Goal: Task Accomplishment & Management: Complete application form

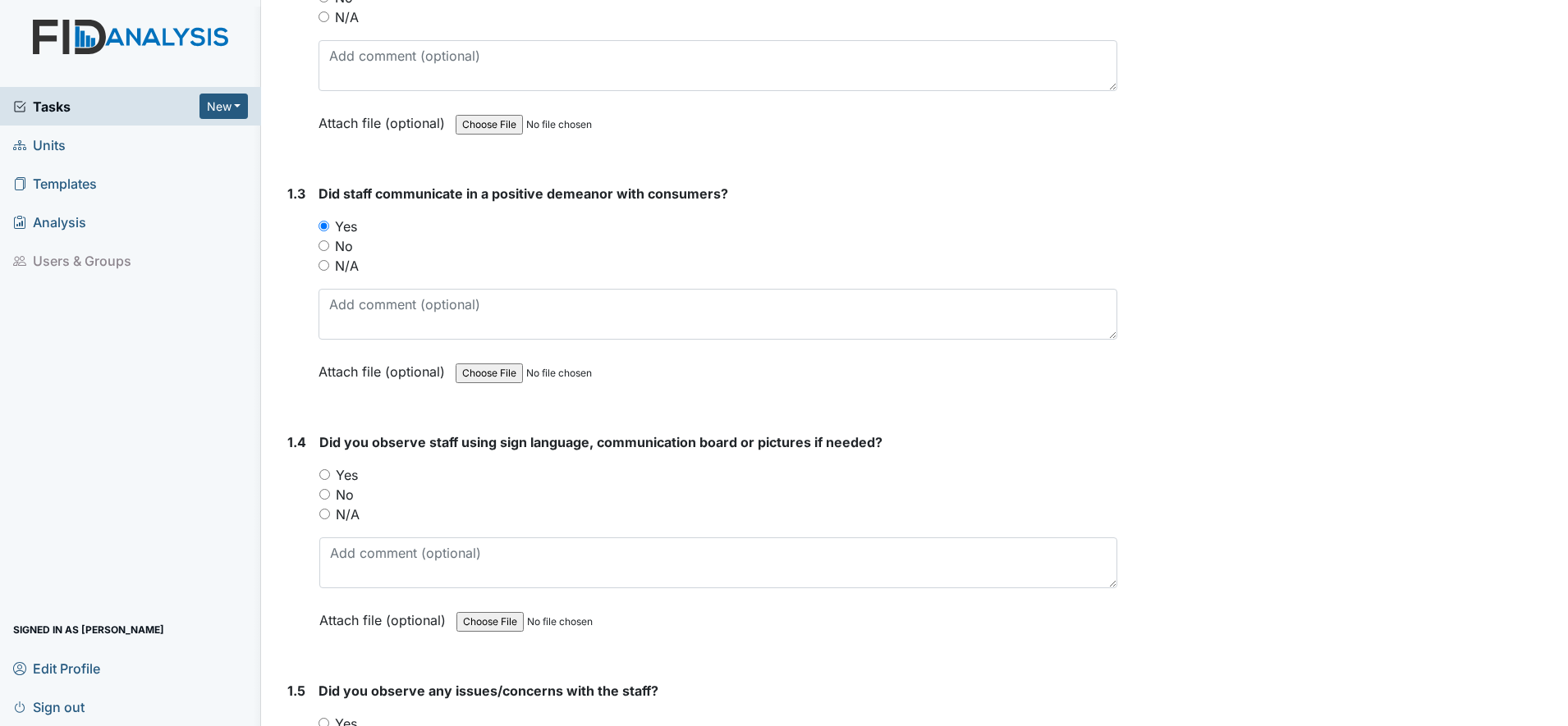
scroll to position [616, 0]
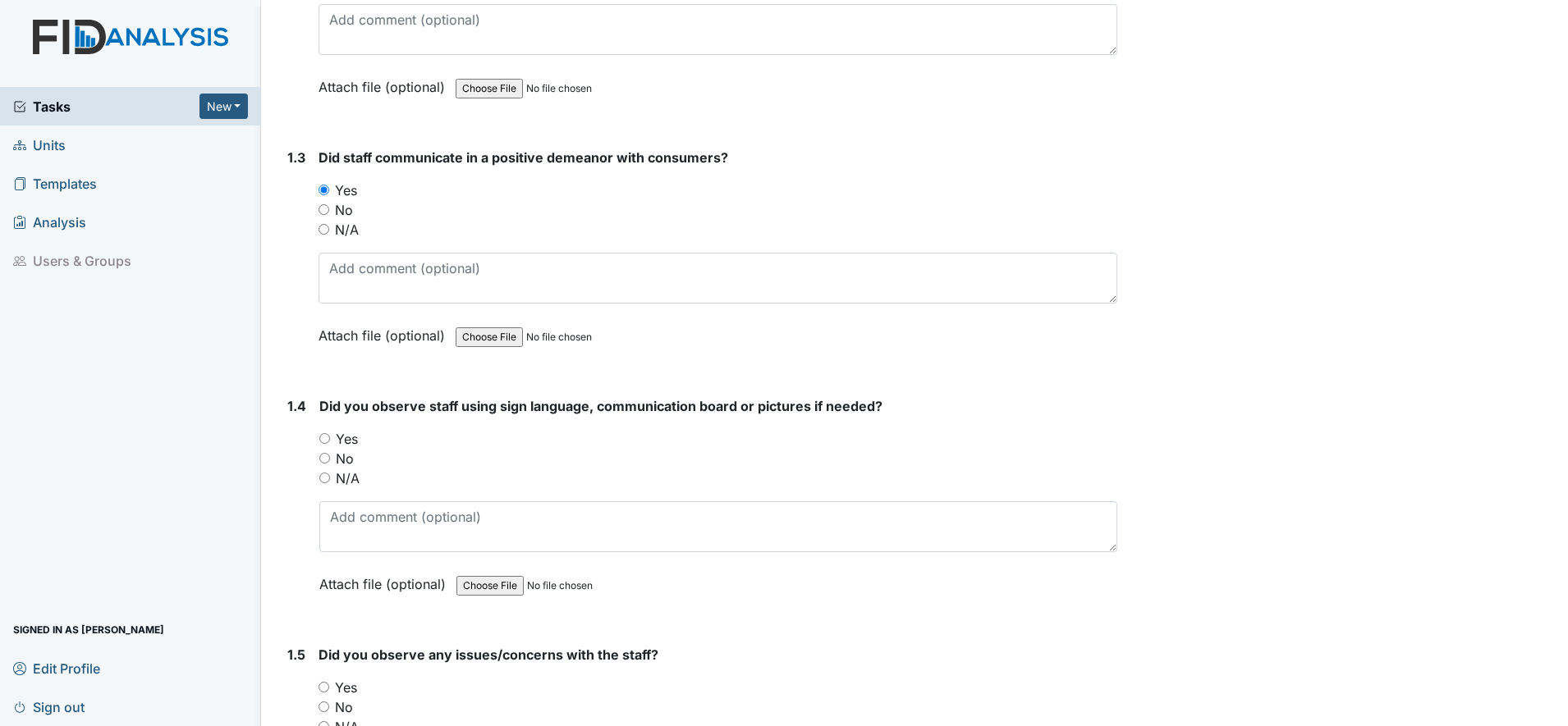
click at [328, 439] on input "Yes" at bounding box center [324, 439] width 11 height 11
radio input "true"
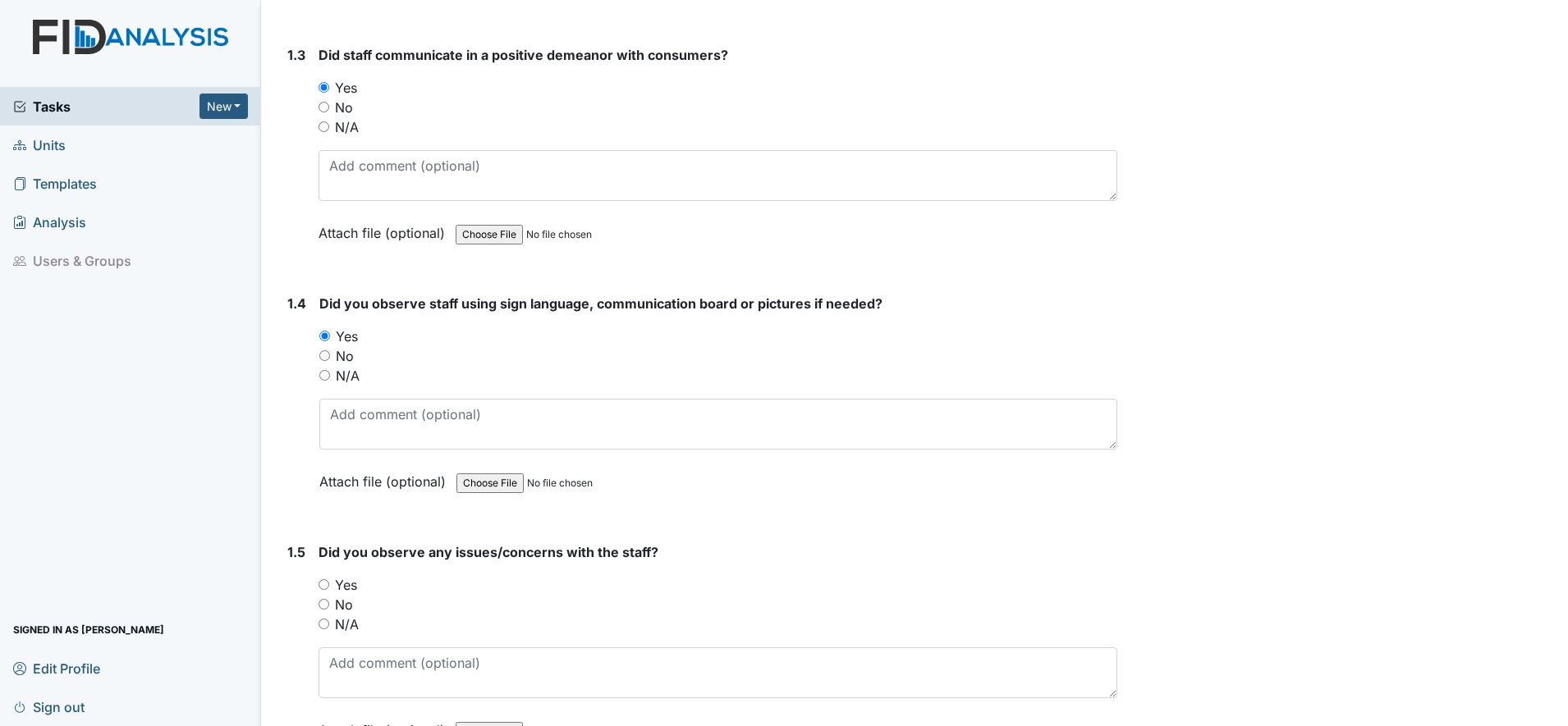
click at [324, 605] on input "No" at bounding box center [323, 604] width 11 height 11
radio input "true"
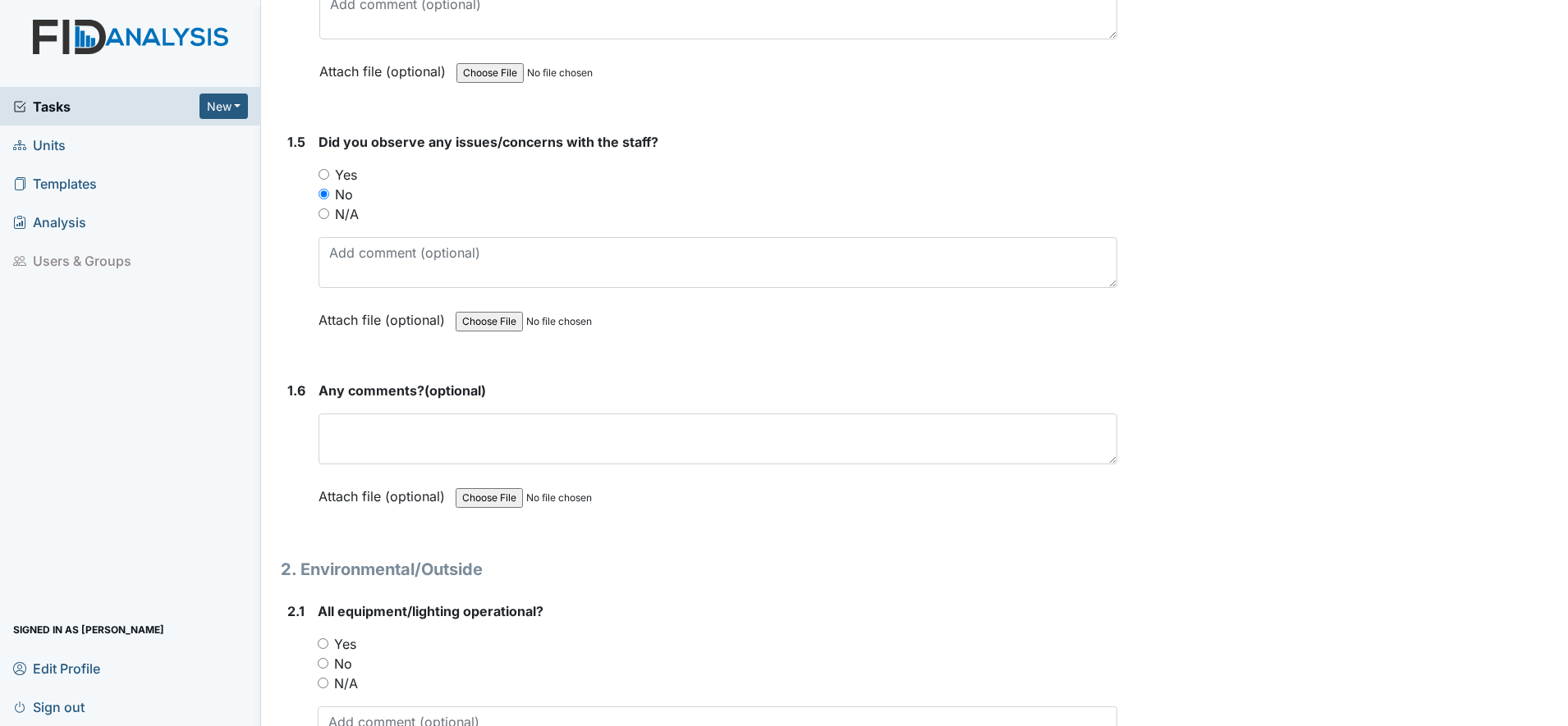
scroll to position [1231, 0]
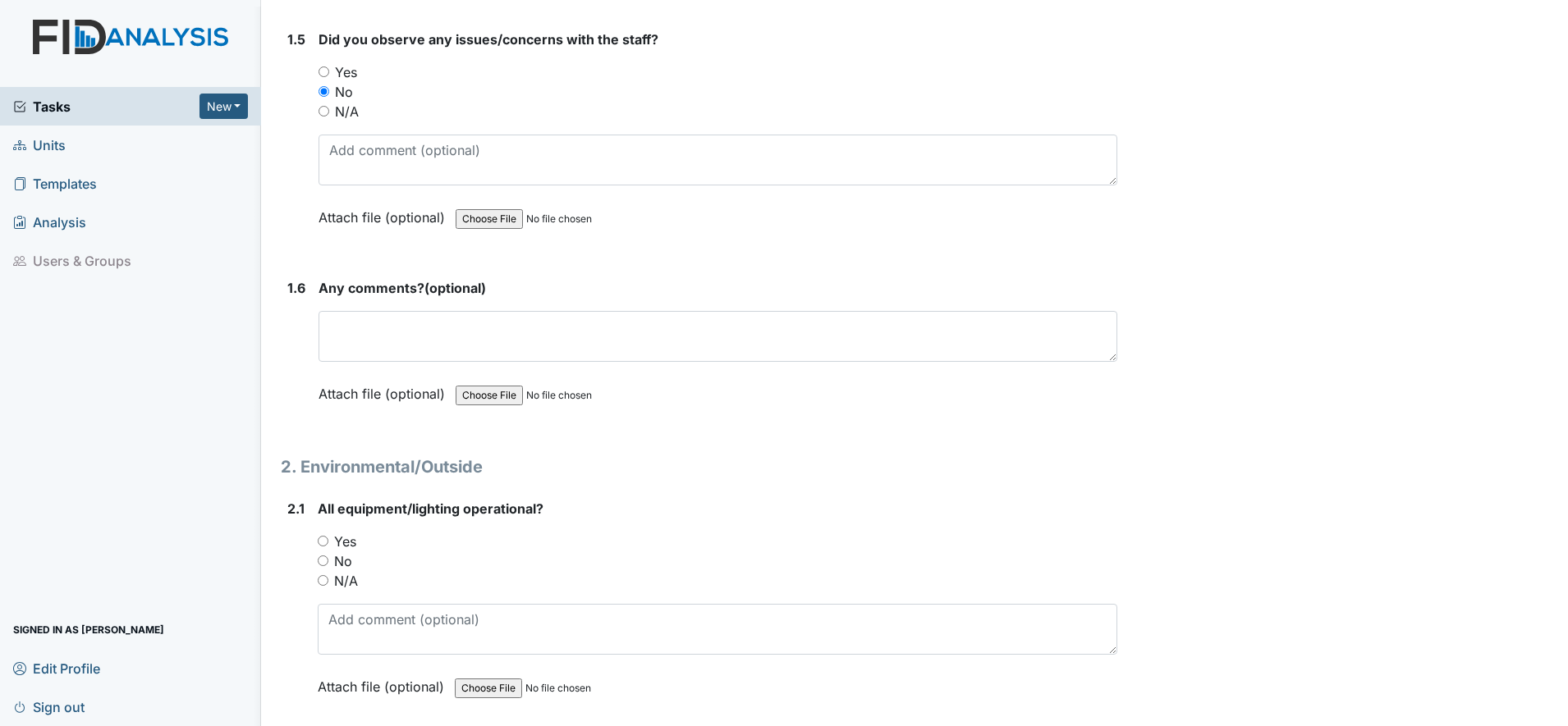
click at [321, 544] on input "Yes" at bounding box center [322, 541] width 11 height 11
radio input "true"
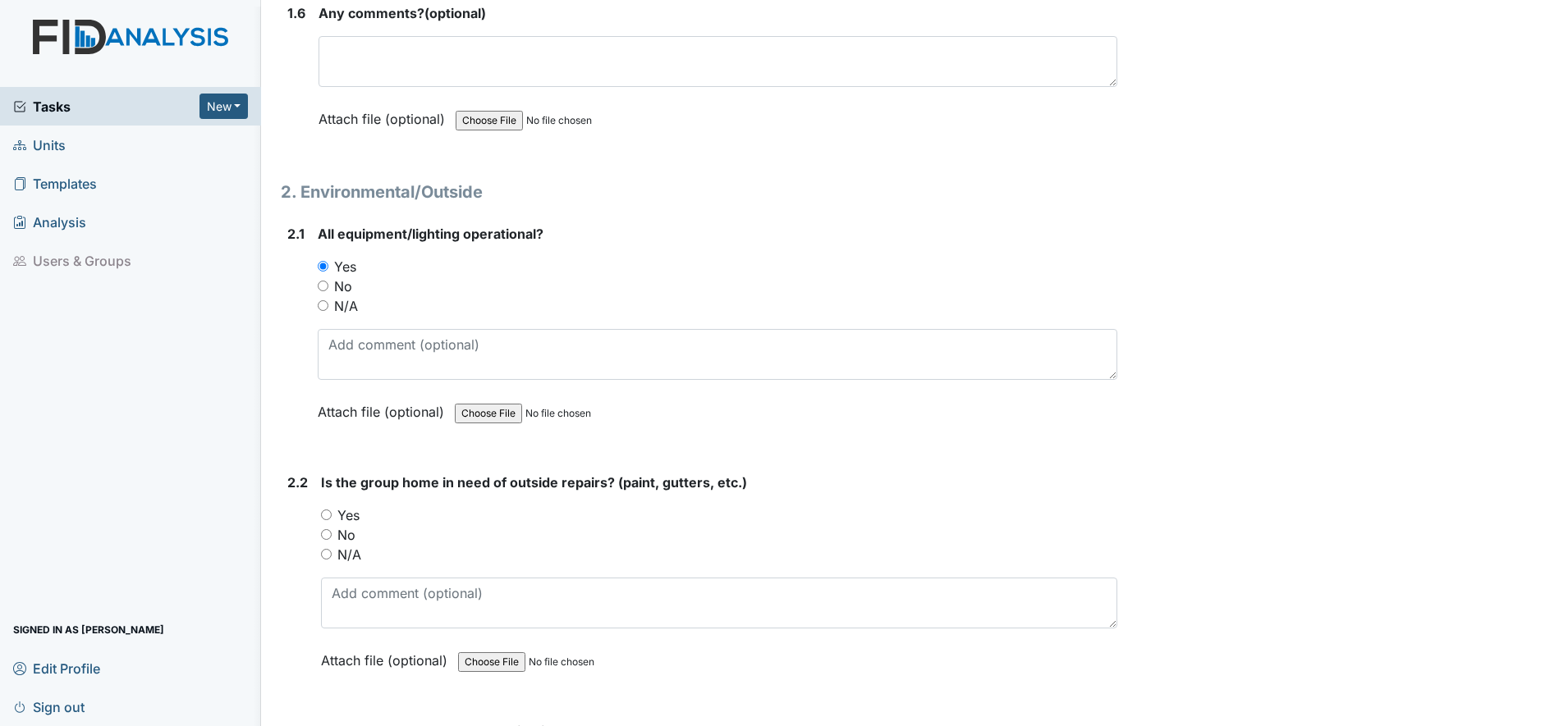
scroll to position [1539, 0]
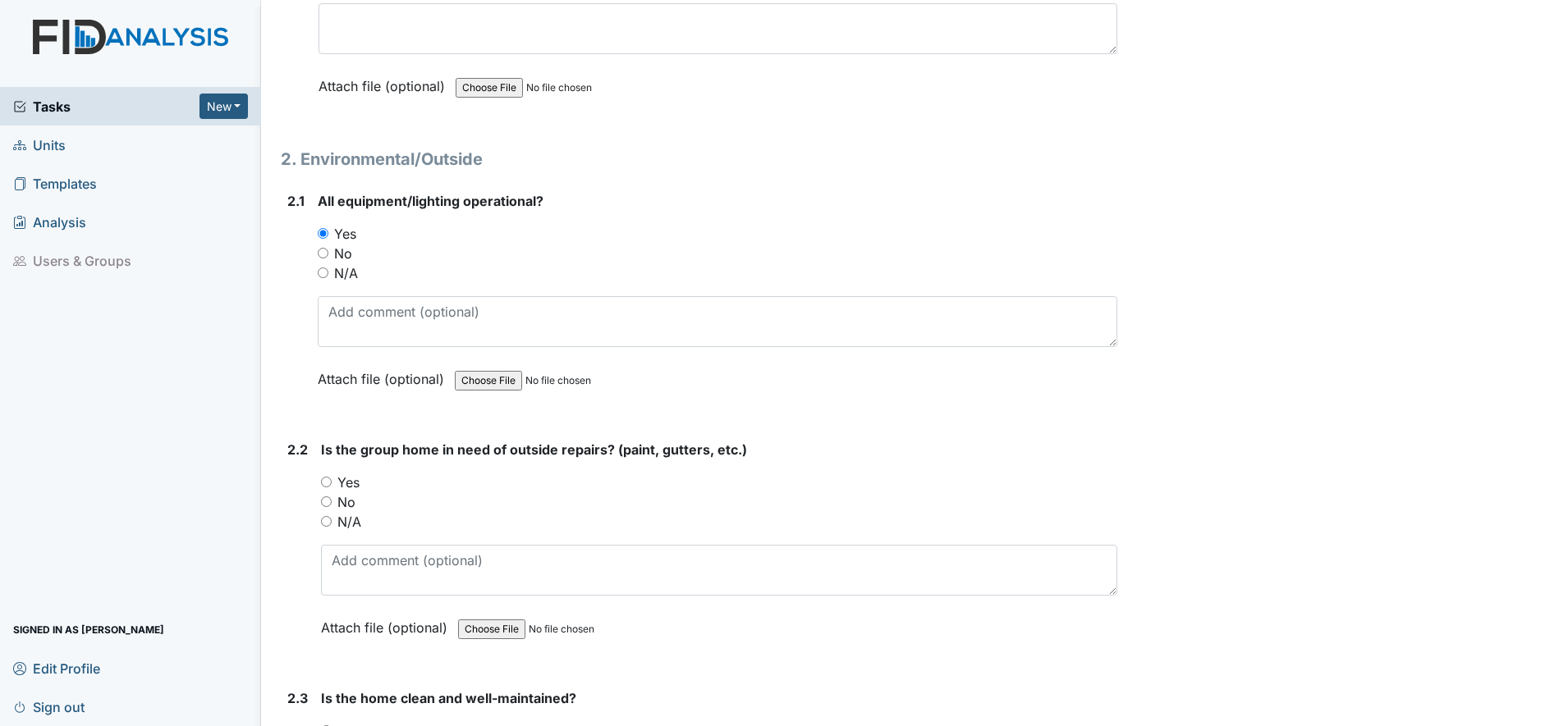
click at [327, 482] on input "Yes" at bounding box center [326, 482] width 11 height 11
radio input "true"
click at [328, 504] on input "No" at bounding box center [326, 501] width 11 height 11
radio input "true"
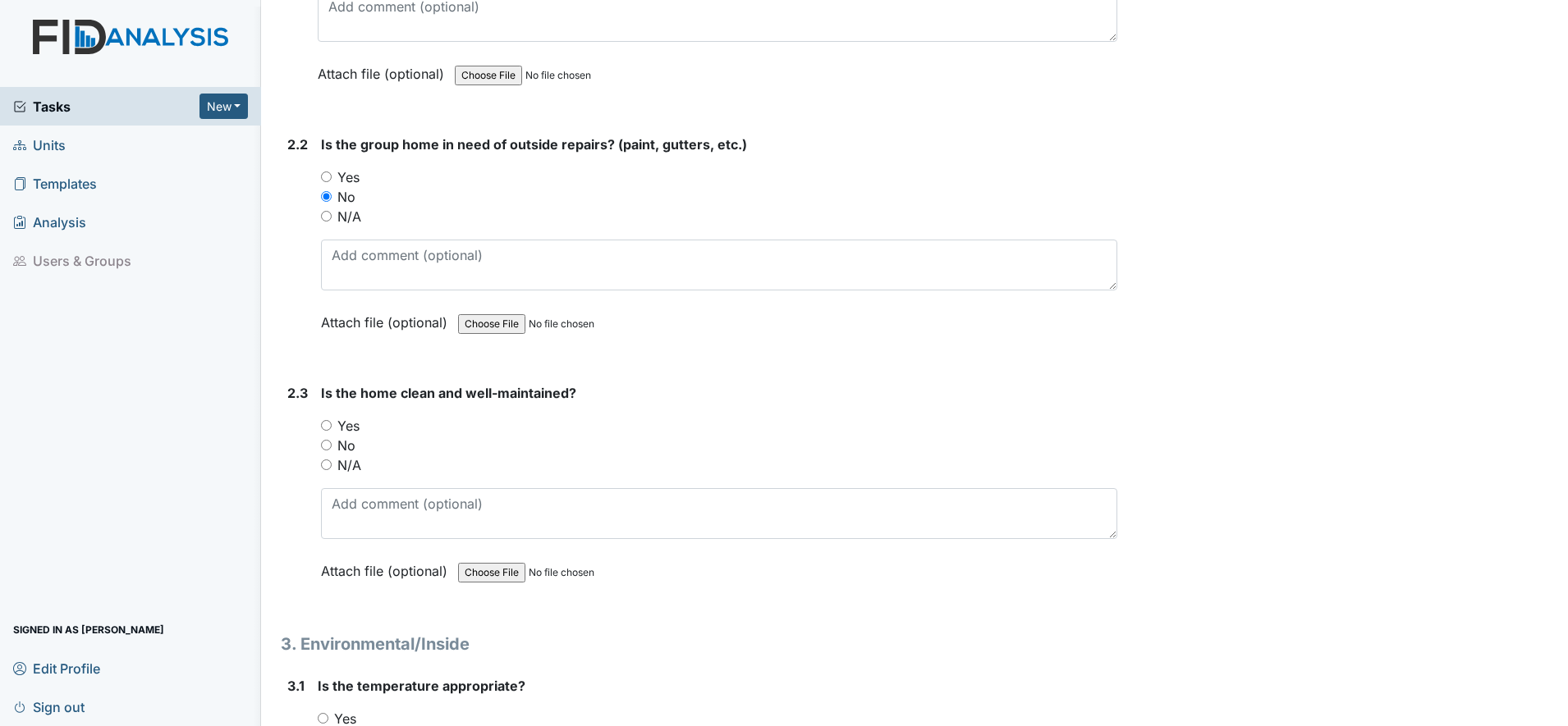
scroll to position [1847, 0]
click at [326, 424] on input "Yes" at bounding box center [326, 423] width 11 height 11
radio input "true"
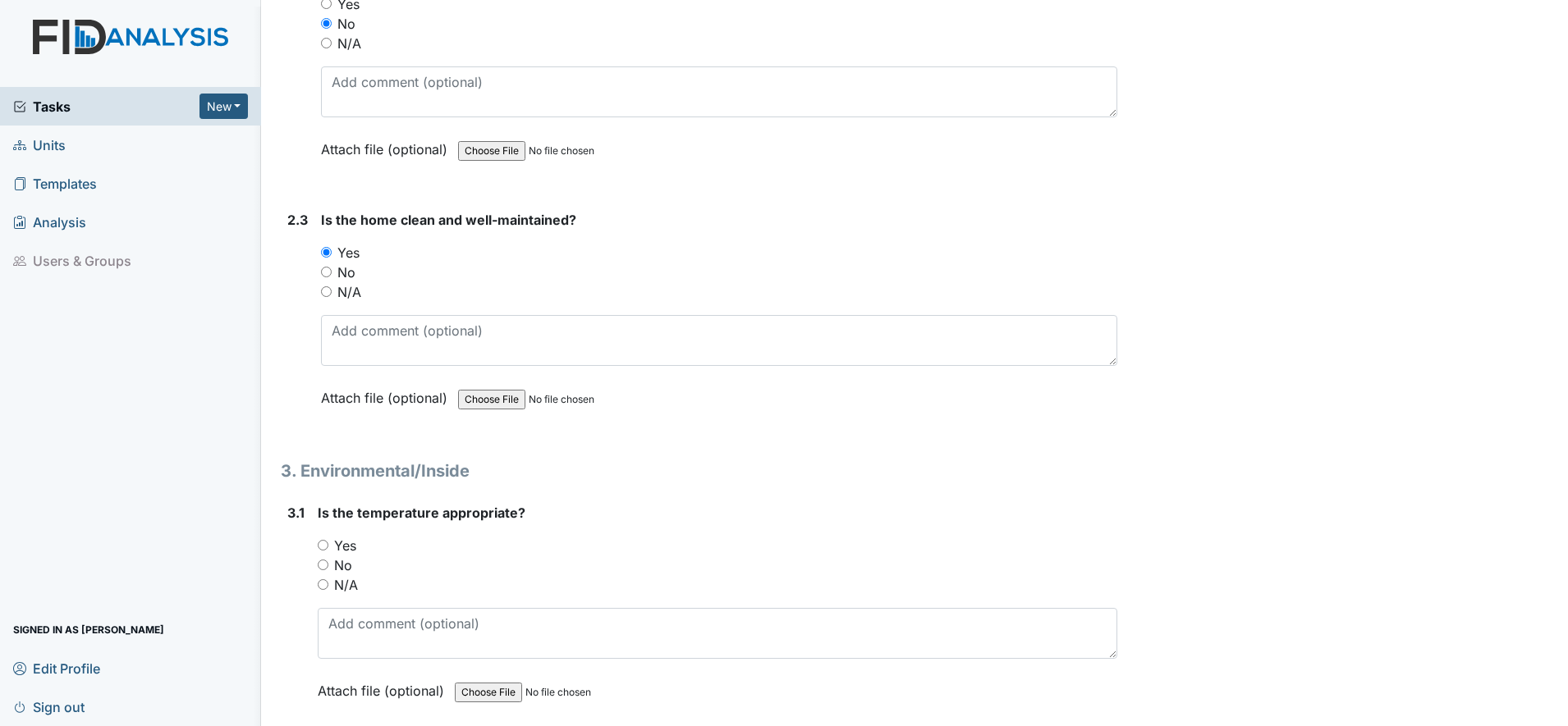
scroll to position [2052, 0]
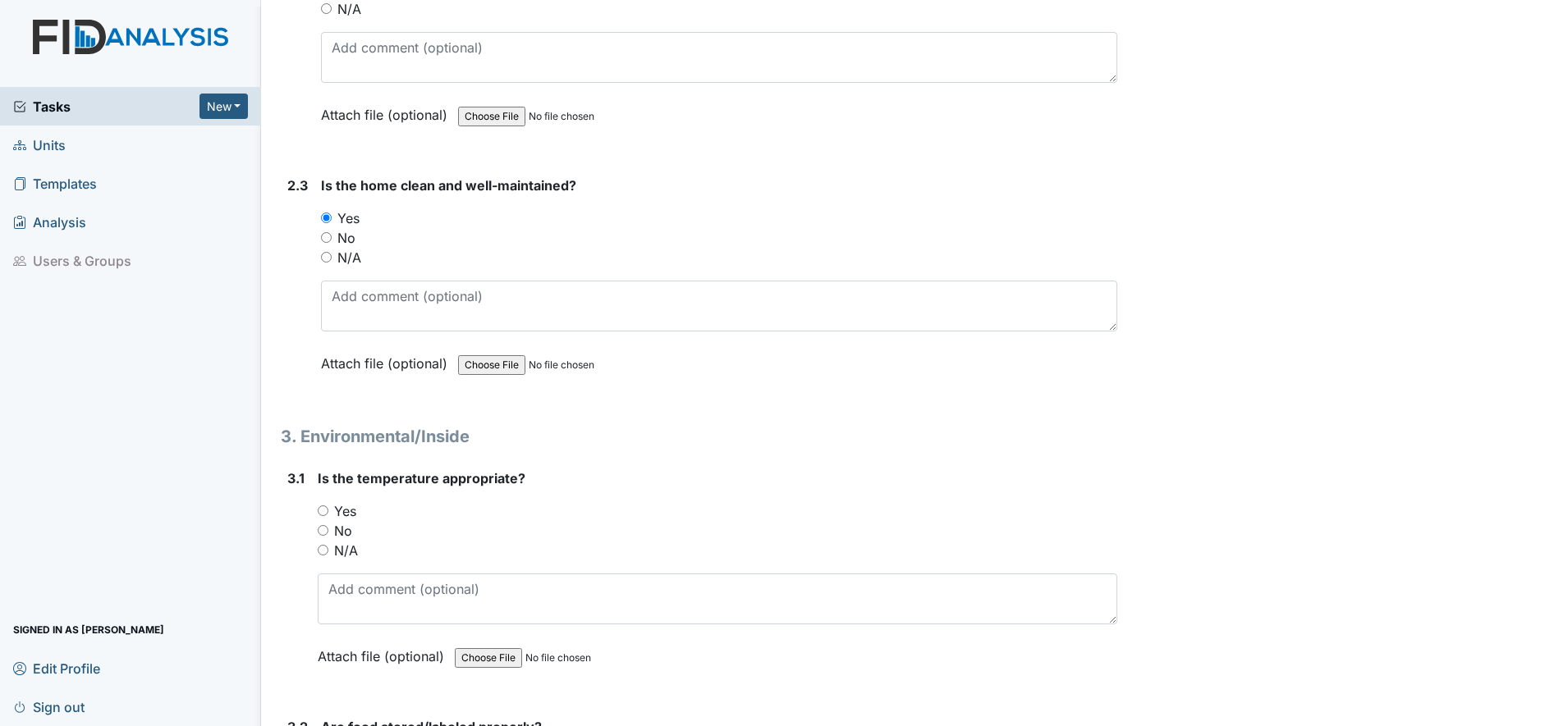
click at [326, 511] on input "Yes" at bounding box center [322, 510] width 11 height 11
radio input "true"
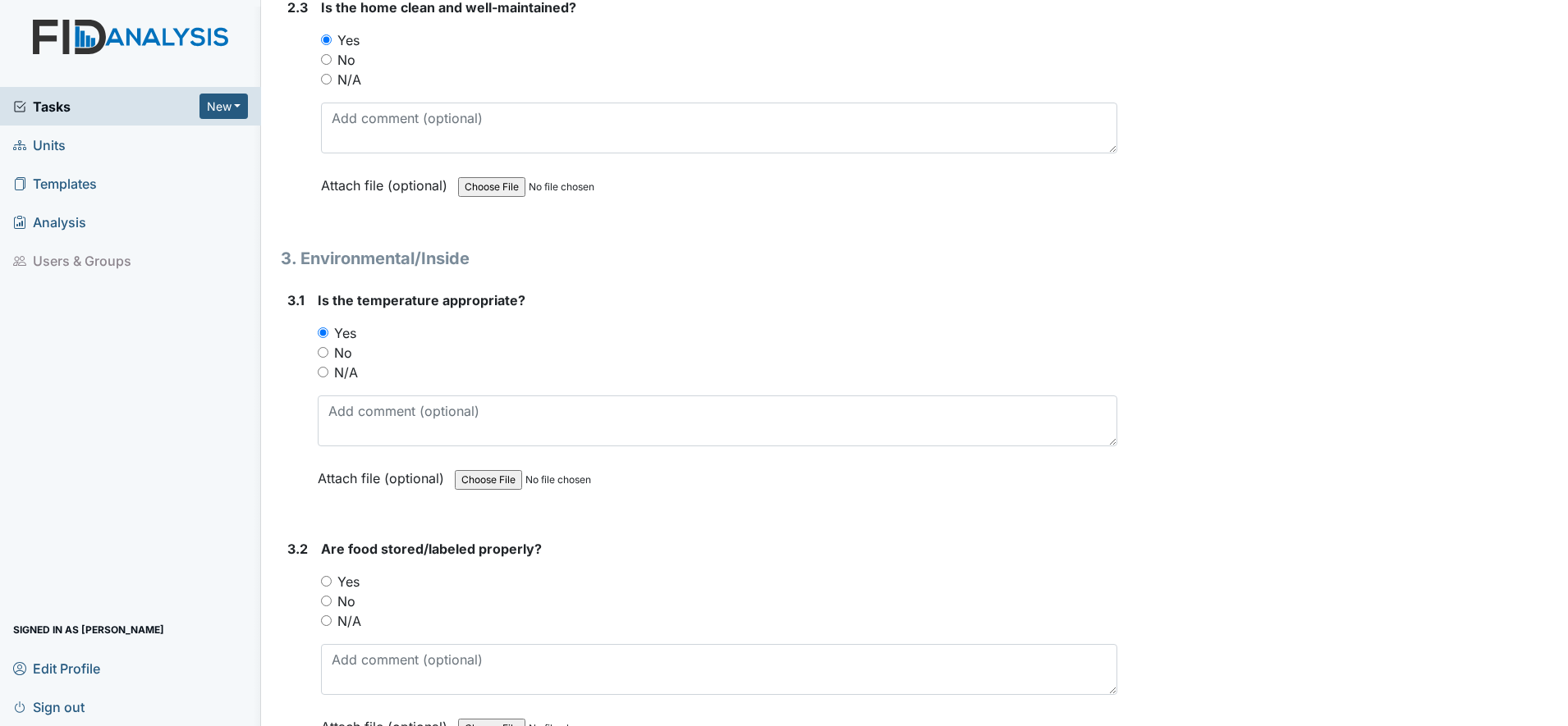
scroll to position [2257, 0]
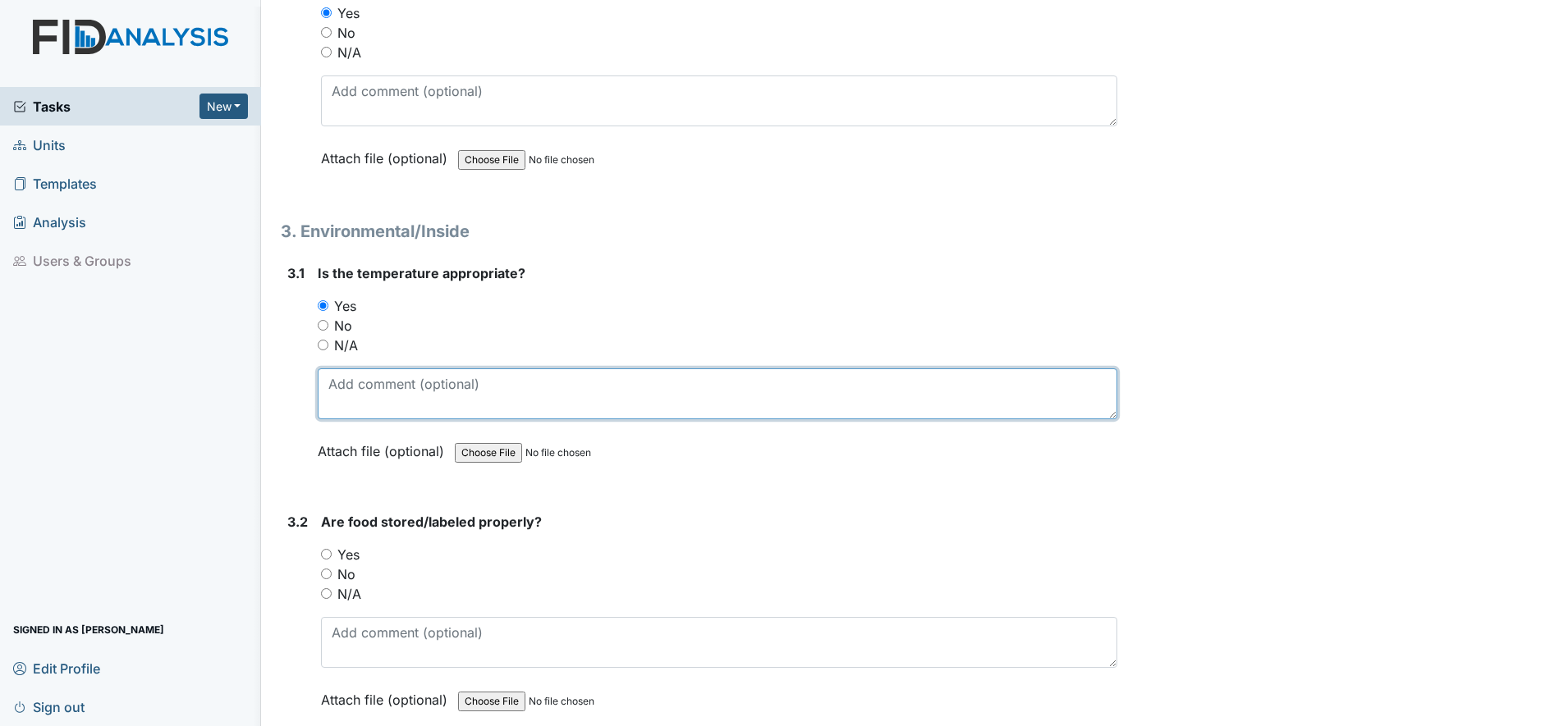
click at [331, 391] on textarea at bounding box center [717, 394] width 799 height 51
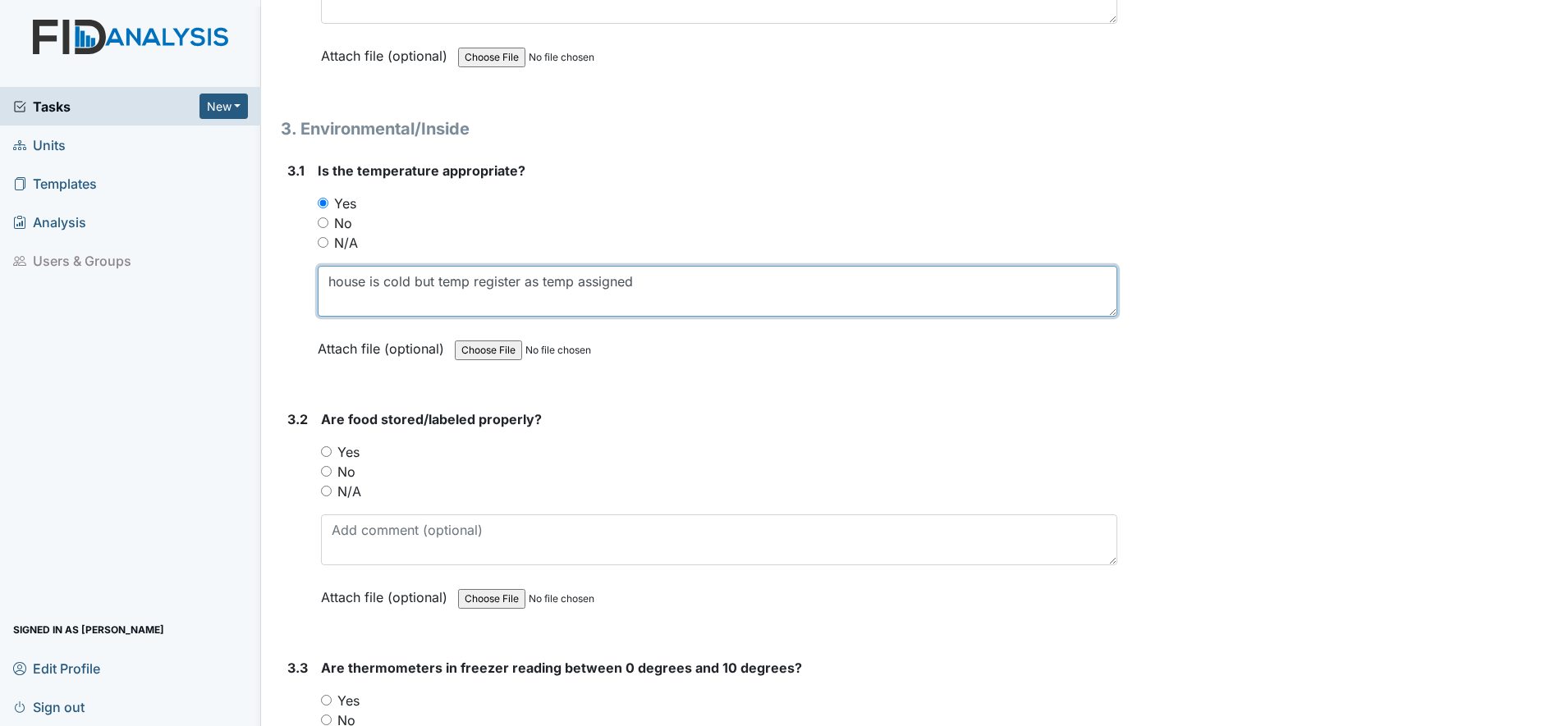
scroll to position [2463, 0]
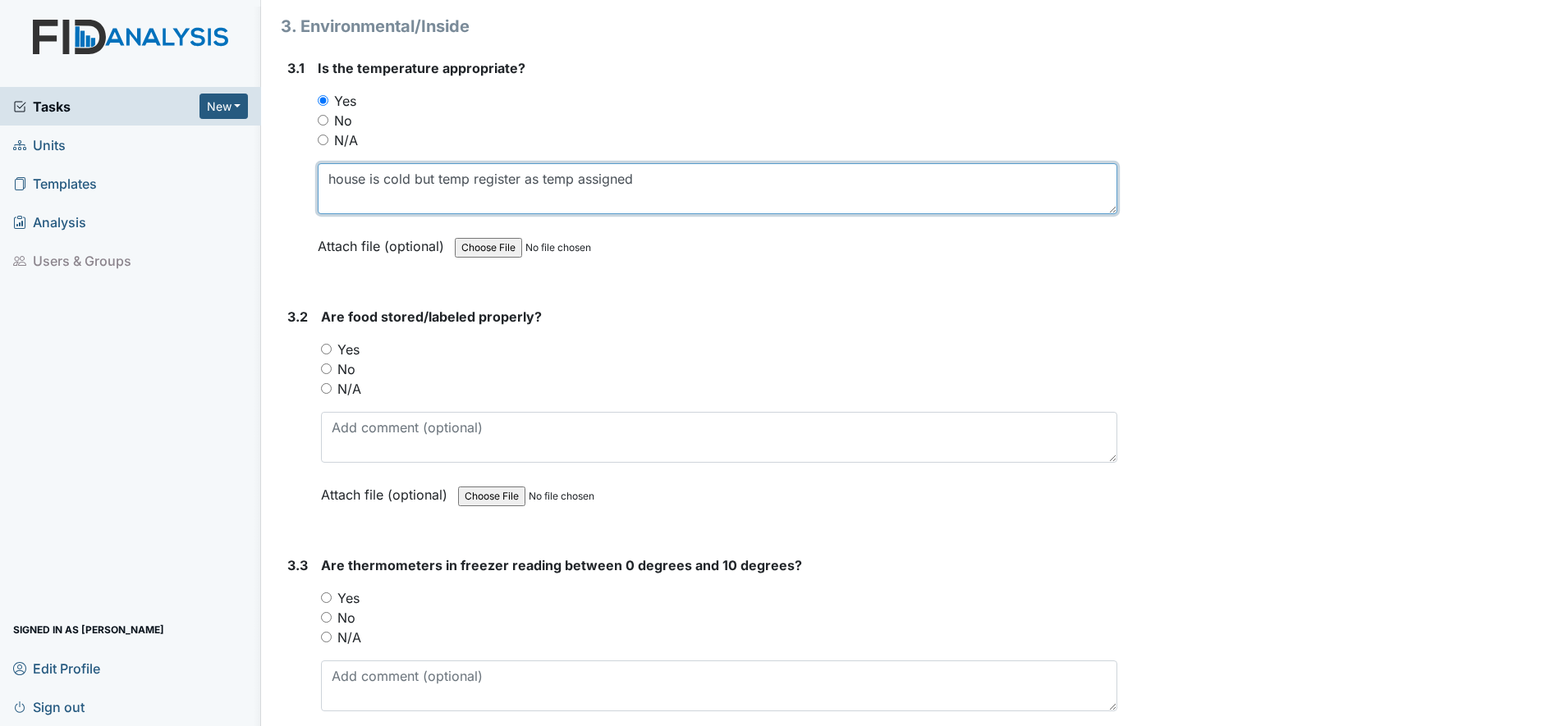
type textarea "house is cold but temp register as temp assigned"
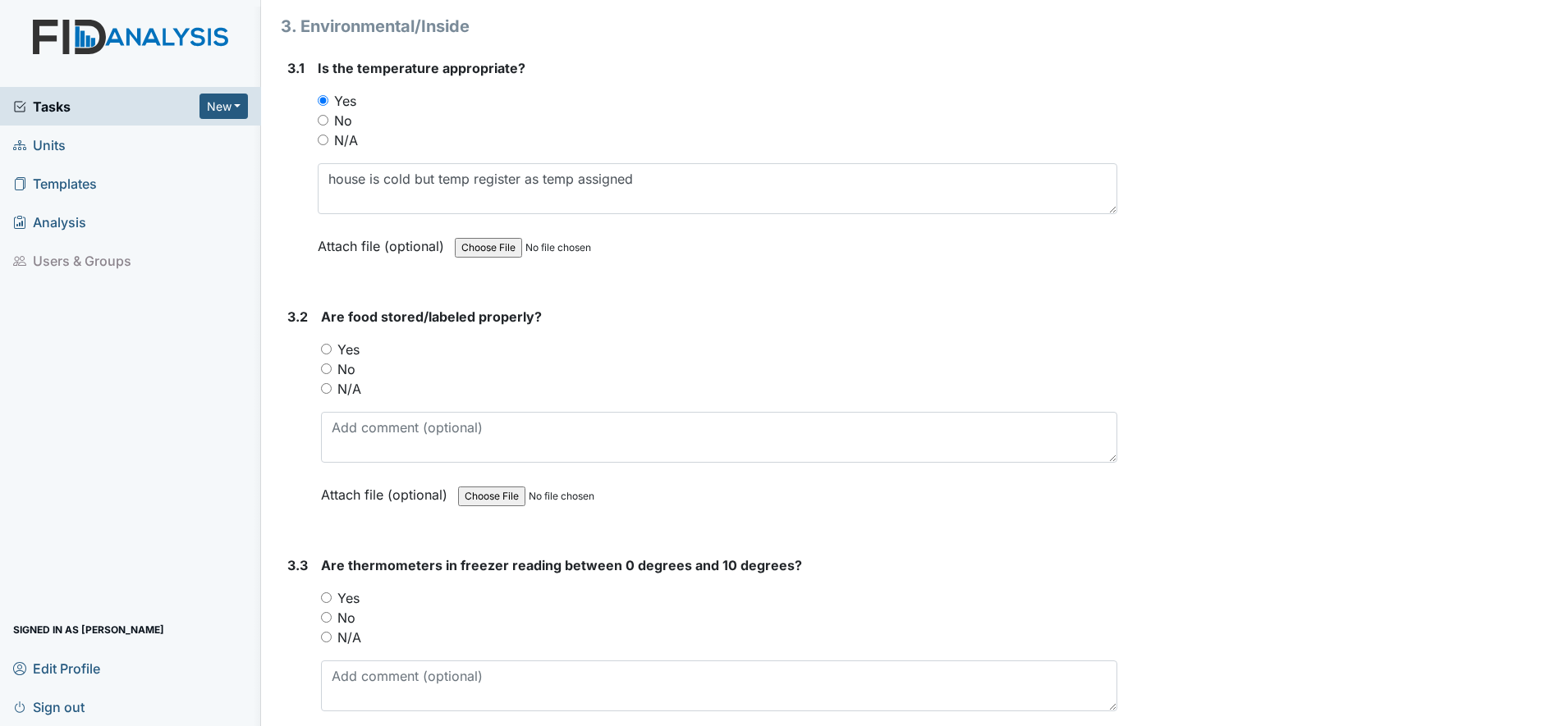
click at [327, 348] on input "Yes" at bounding box center [326, 348] width 11 height 11
radio input "true"
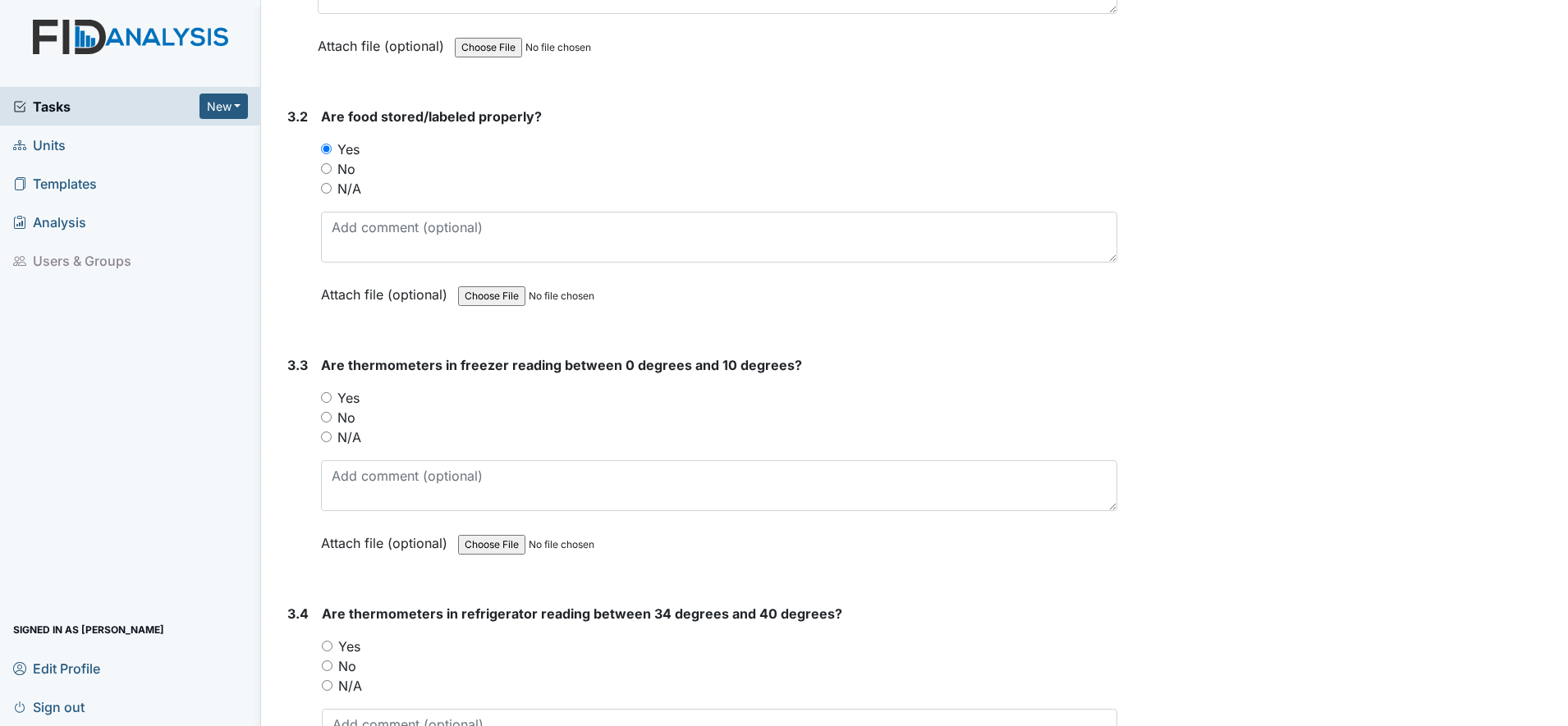
scroll to position [2668, 0]
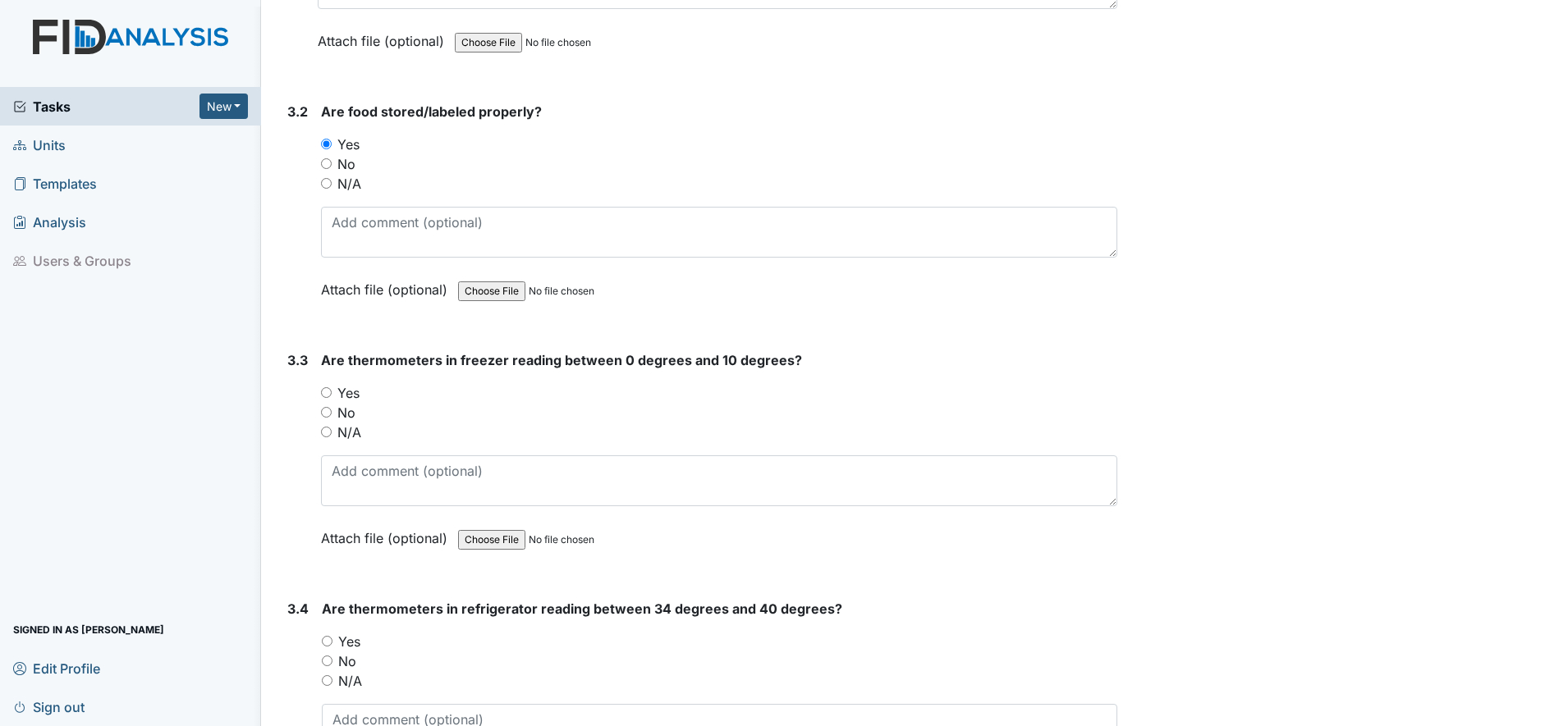
click at [327, 391] on input "Yes" at bounding box center [326, 392] width 11 height 11
radio input "true"
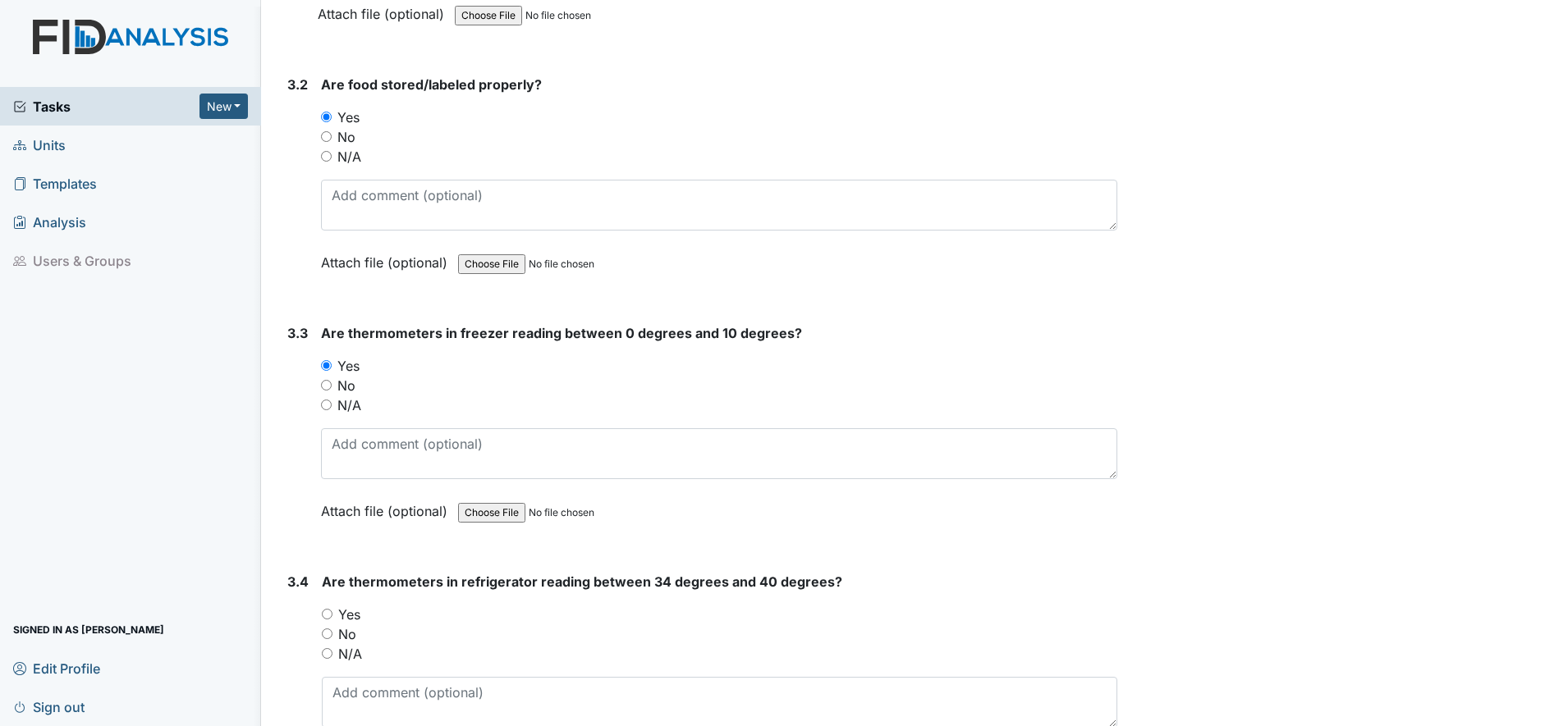
scroll to position [2770, 0]
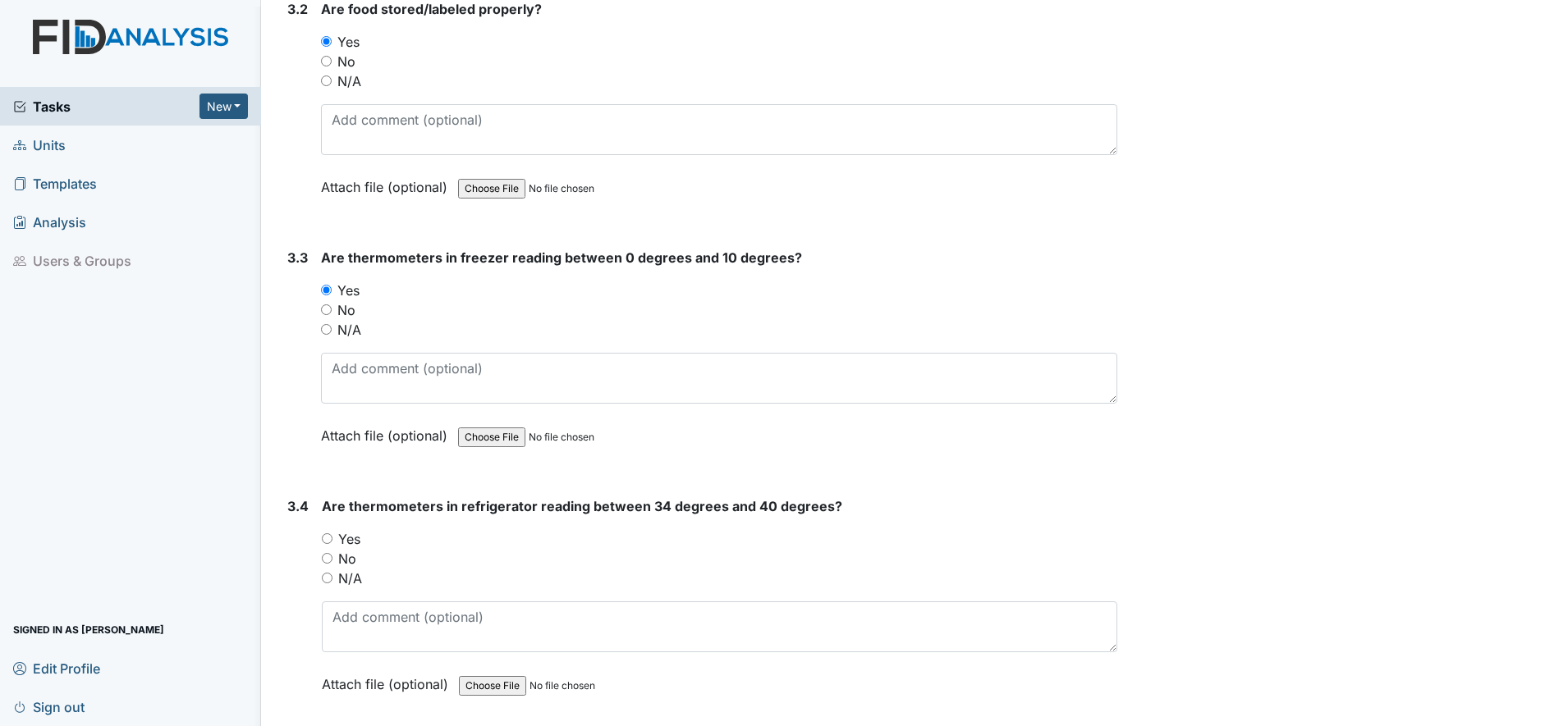
click at [330, 540] on input "Yes" at bounding box center [326, 538] width 11 height 11
radio input "true"
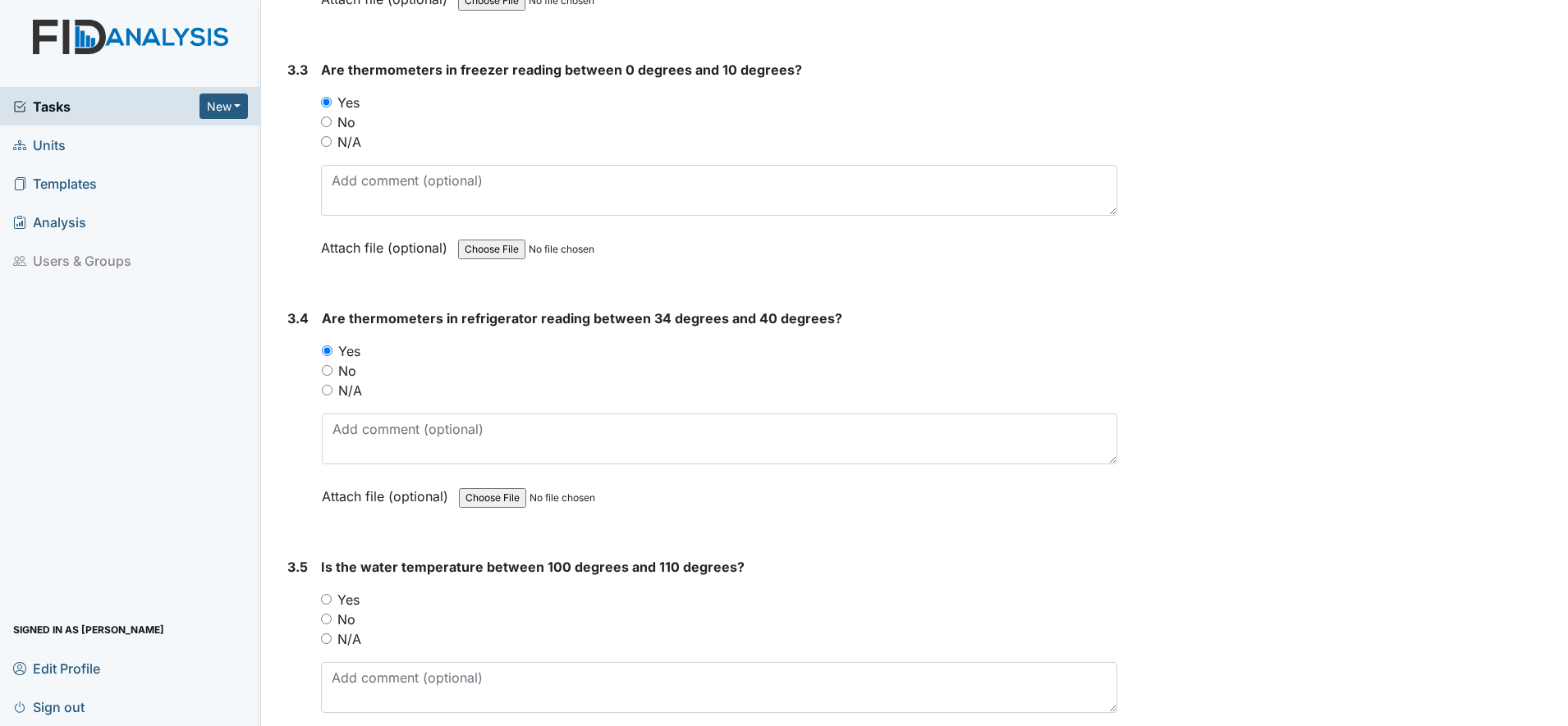
scroll to position [3078, 0]
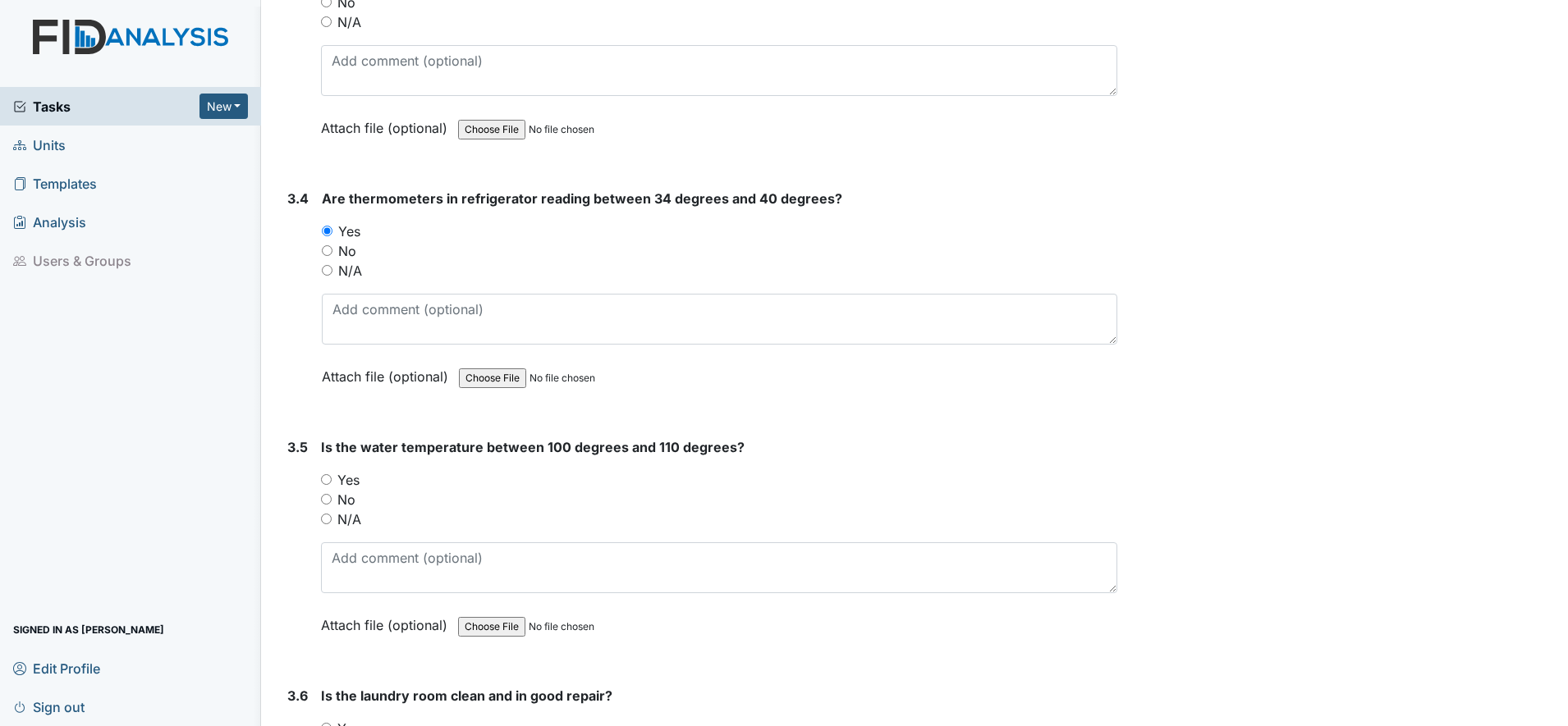
click at [325, 479] on input "Yes" at bounding box center [326, 479] width 11 height 11
radio input "true"
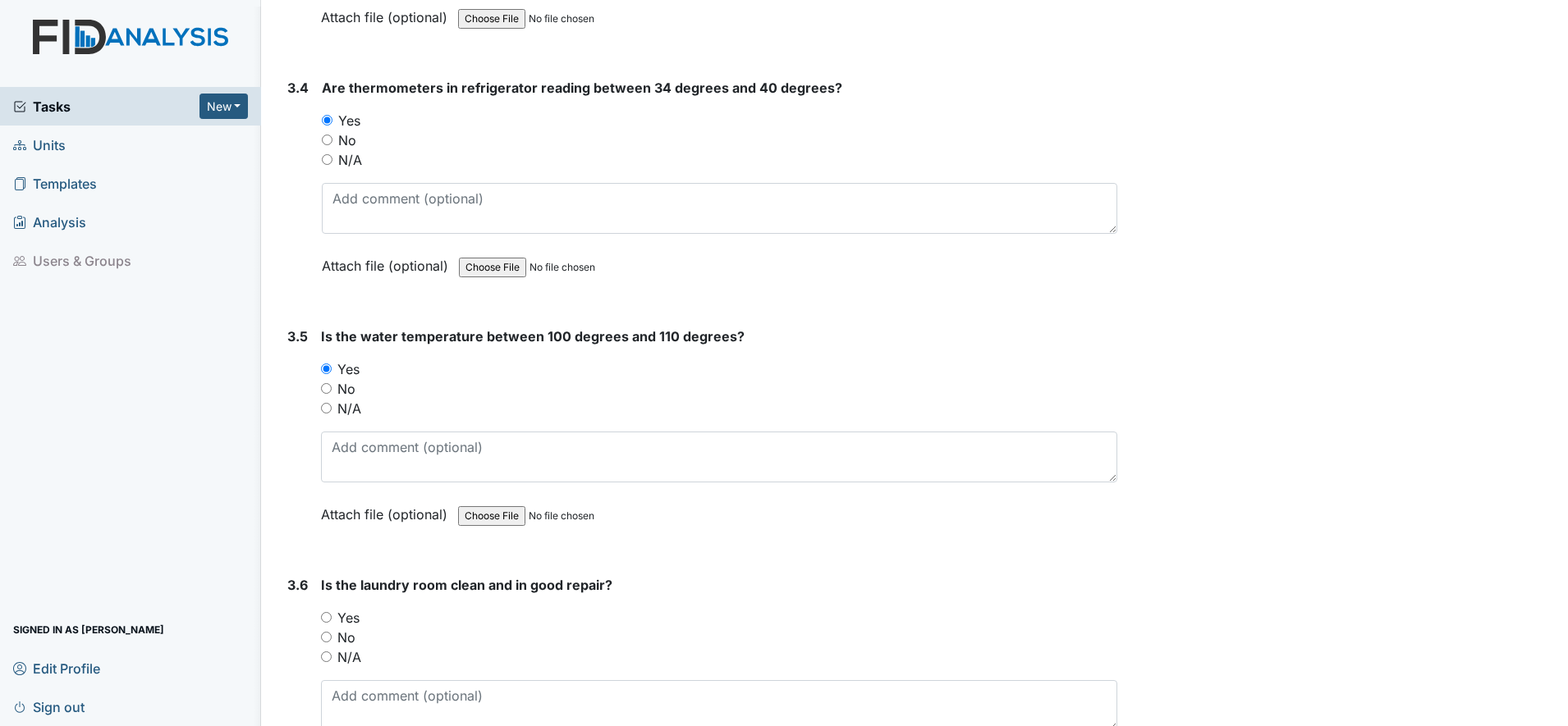
scroll to position [3386, 0]
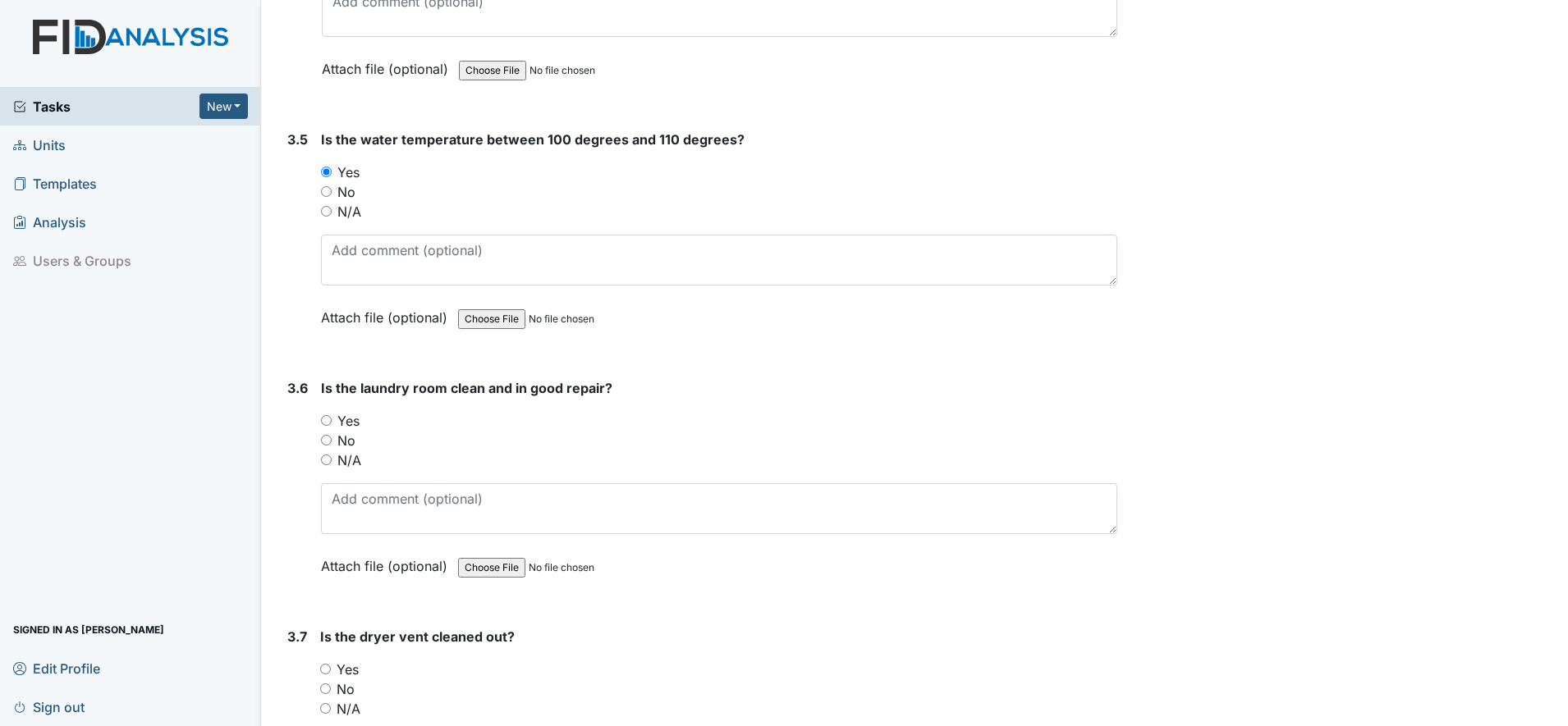
click at [326, 422] on input "Yes" at bounding box center [326, 420] width 11 height 11
radio input "true"
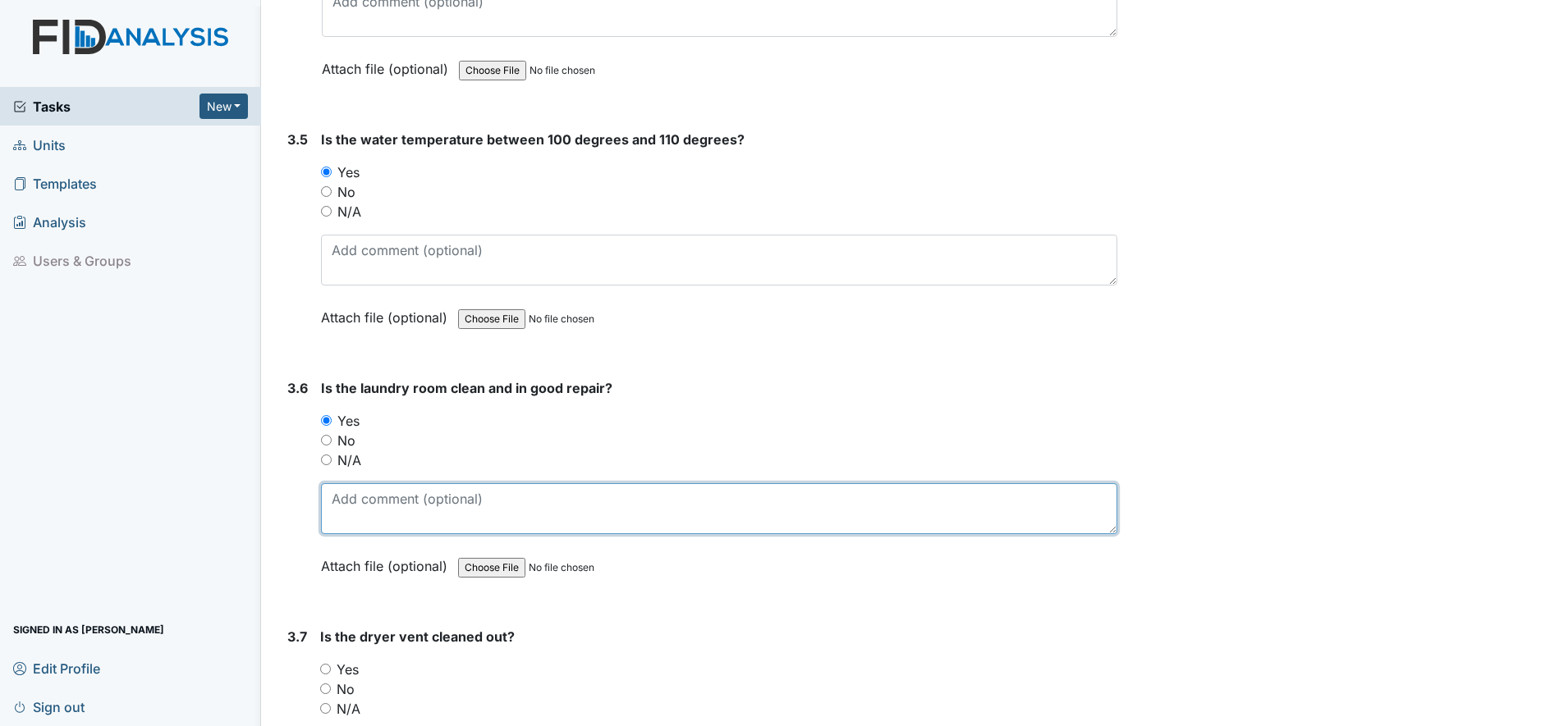
click at [337, 510] on textarea at bounding box center [719, 508] width 796 height 51
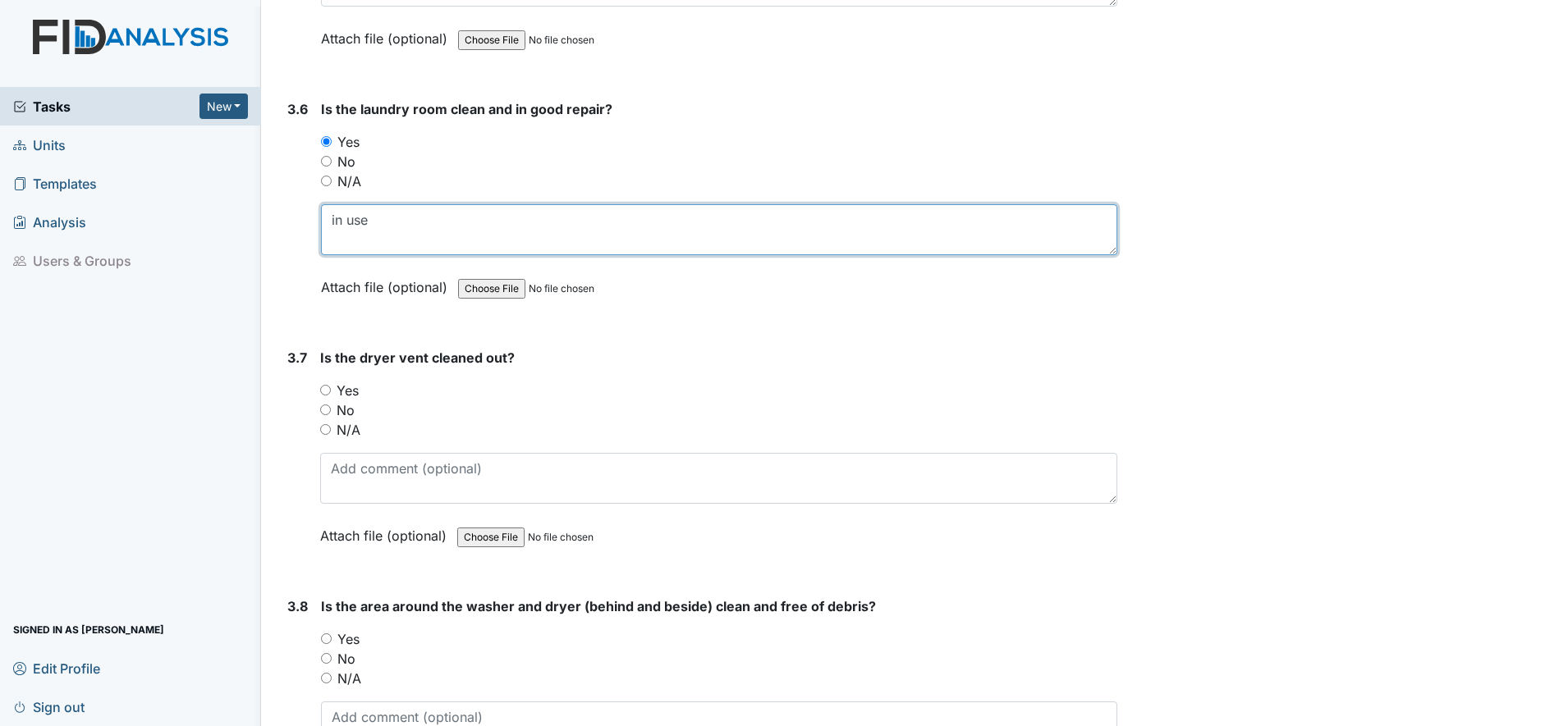
scroll to position [3694, 0]
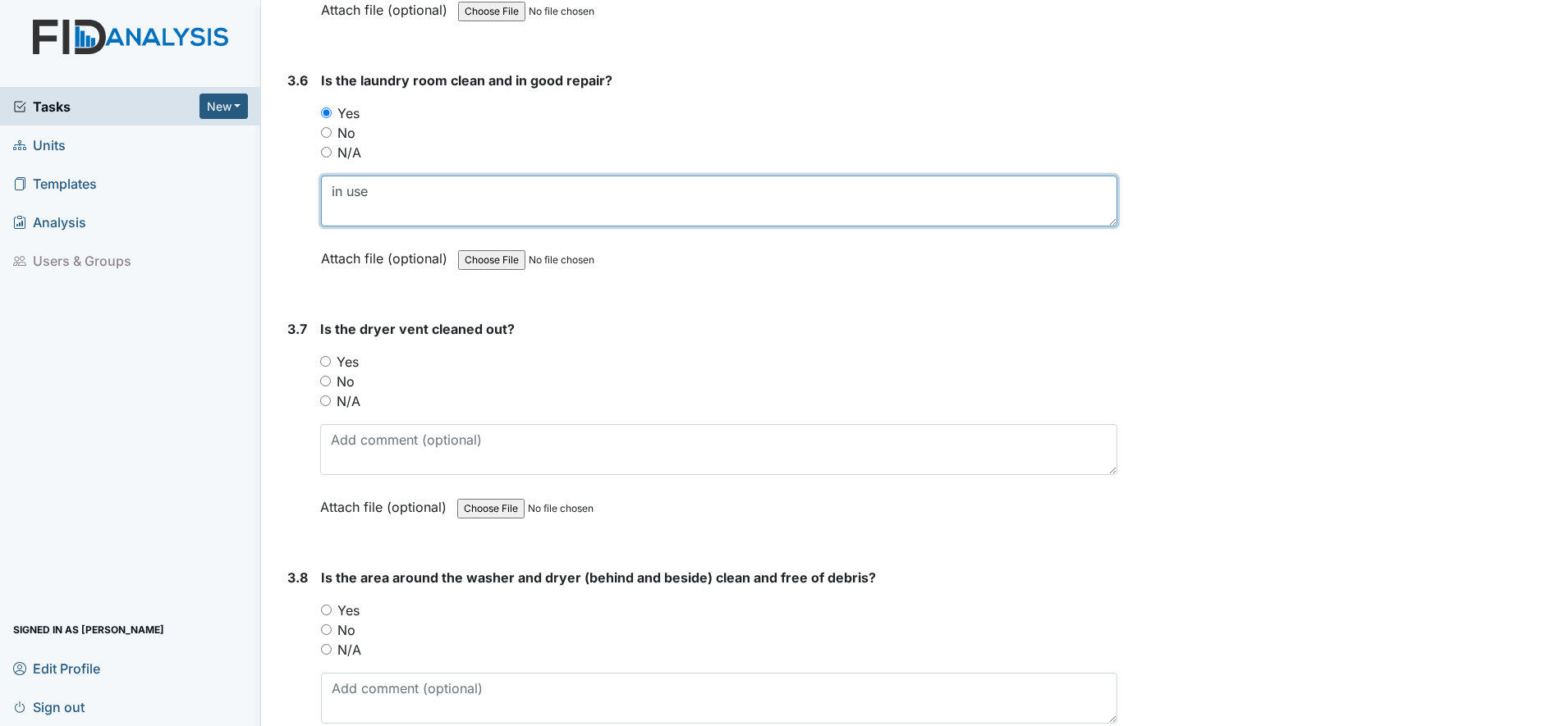
type textarea "in use"
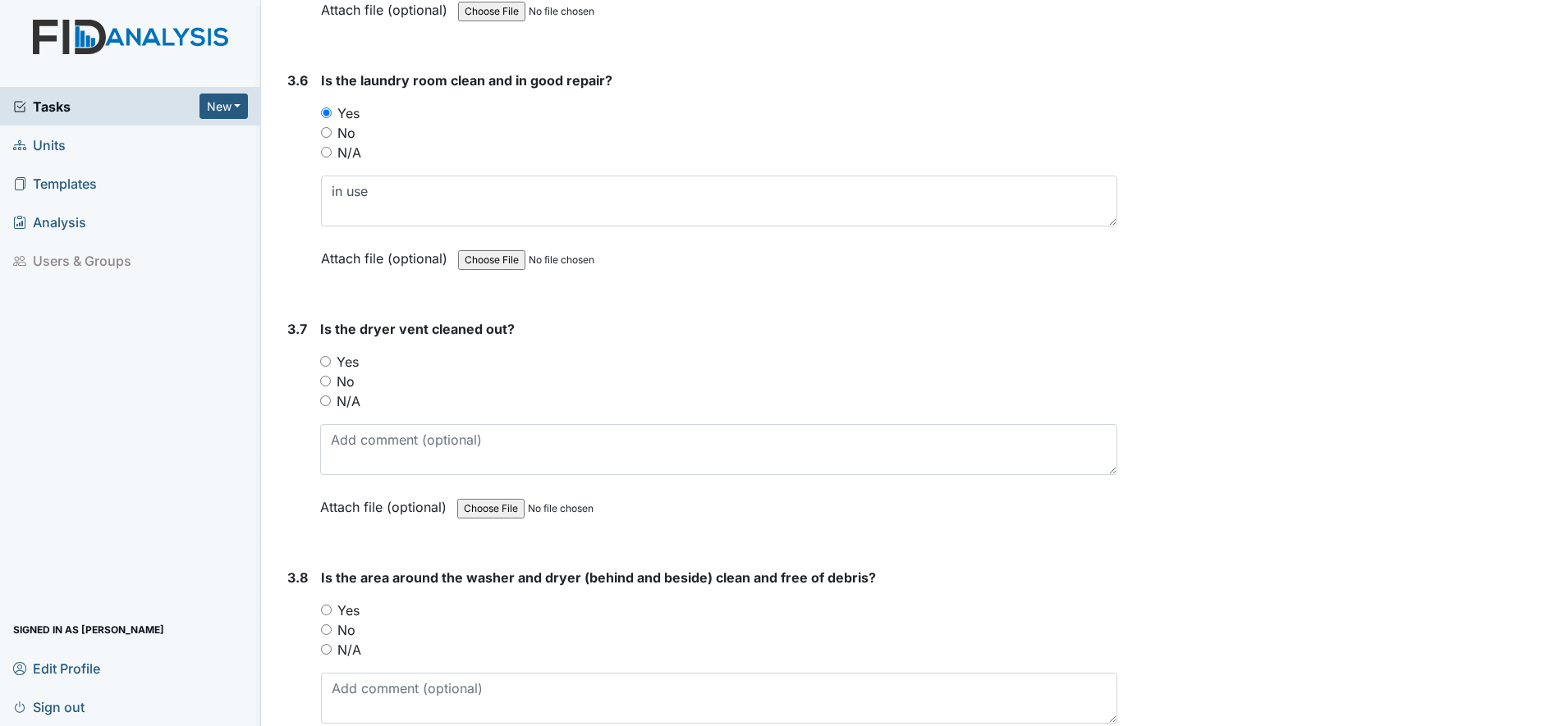
click at [326, 362] on input "Yes" at bounding box center [325, 361] width 11 height 11
radio input "true"
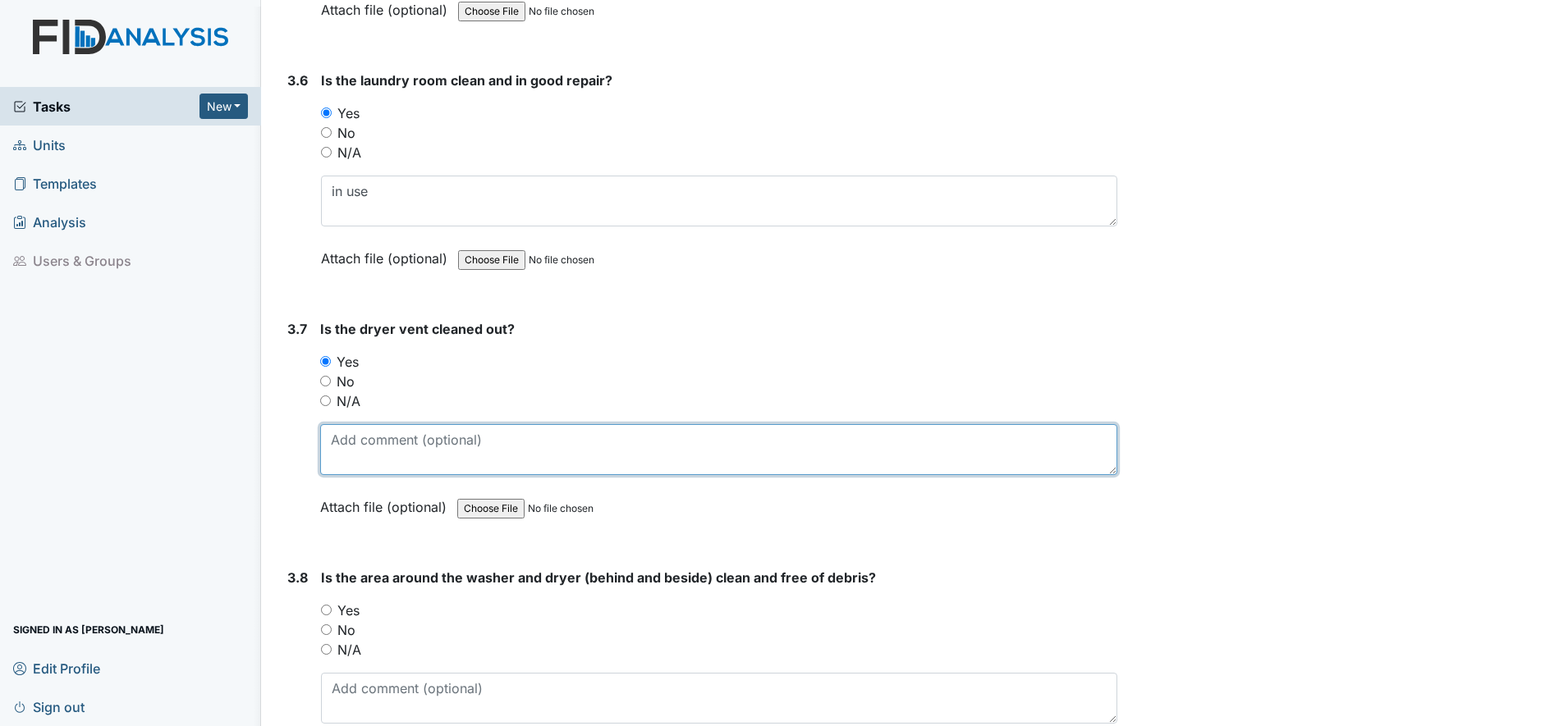
click at [351, 441] on textarea at bounding box center [718, 449] width 797 height 51
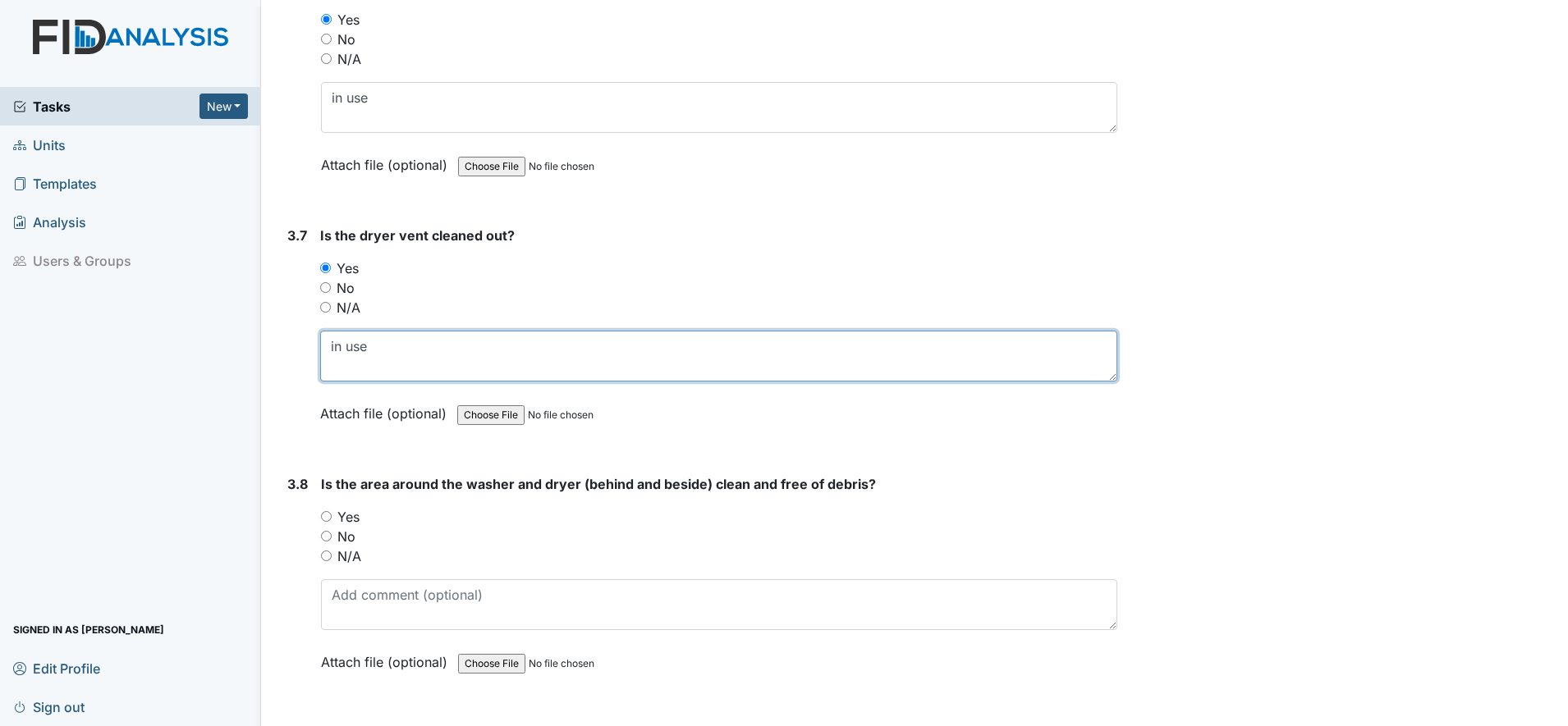
scroll to position [3899, 0]
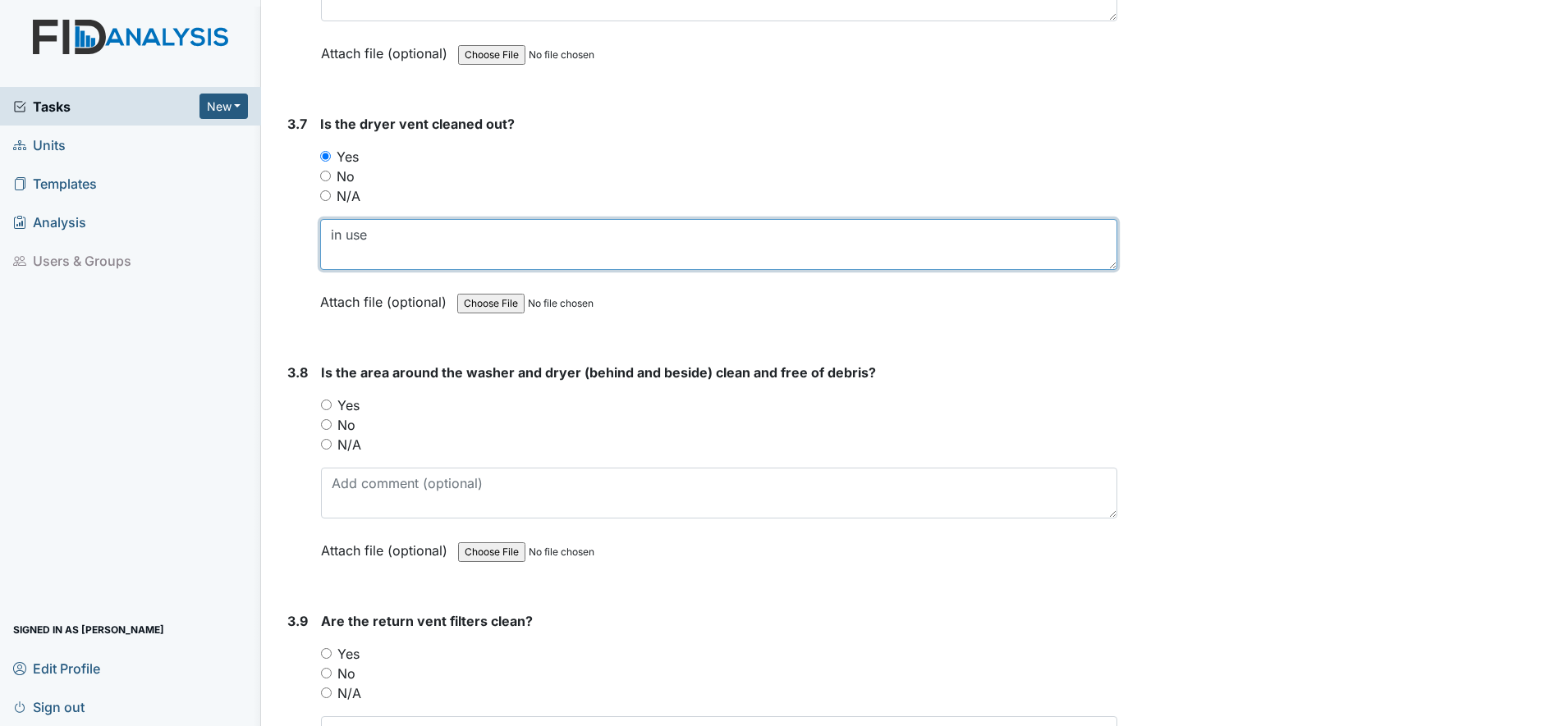
type textarea "in use"
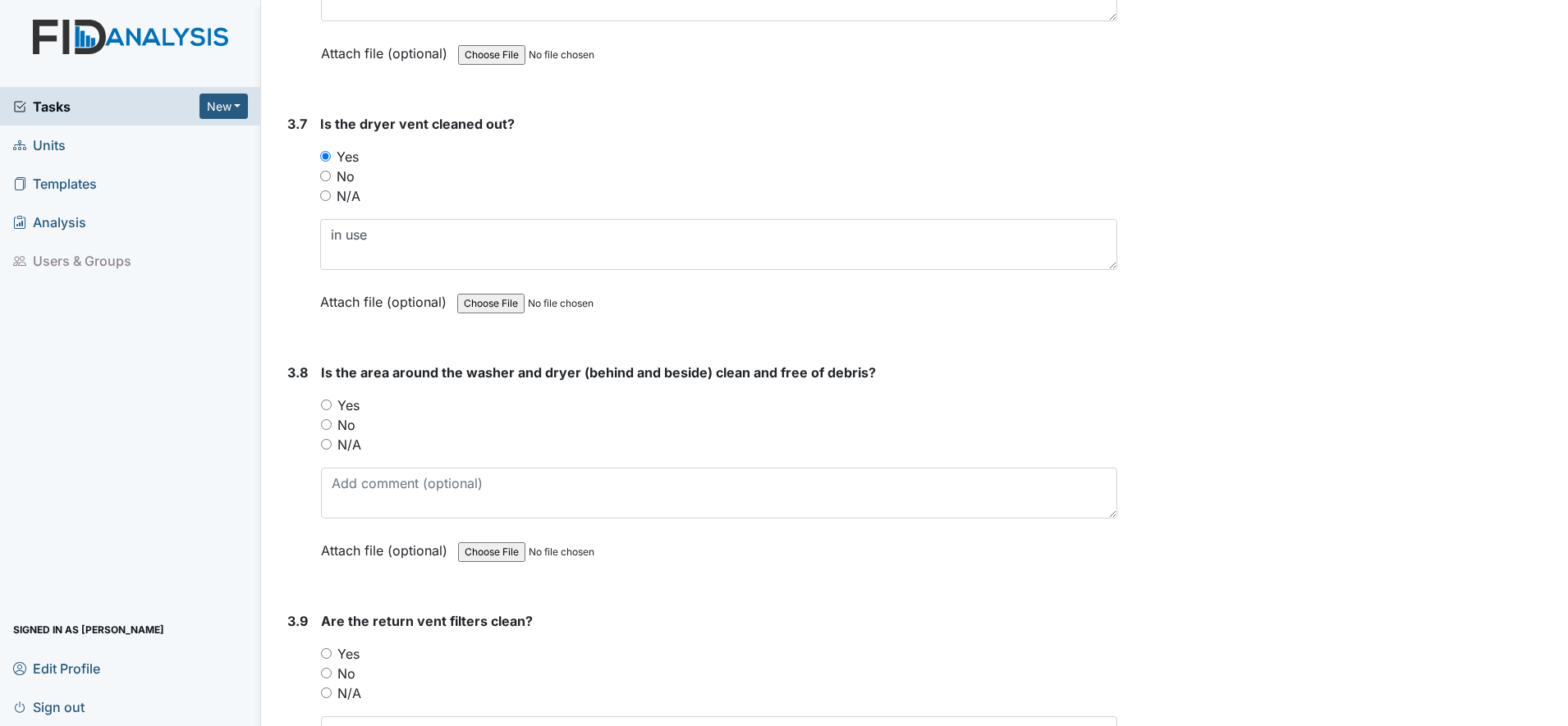
click at [326, 405] on input "Yes" at bounding box center [326, 405] width 11 height 11
radio input "true"
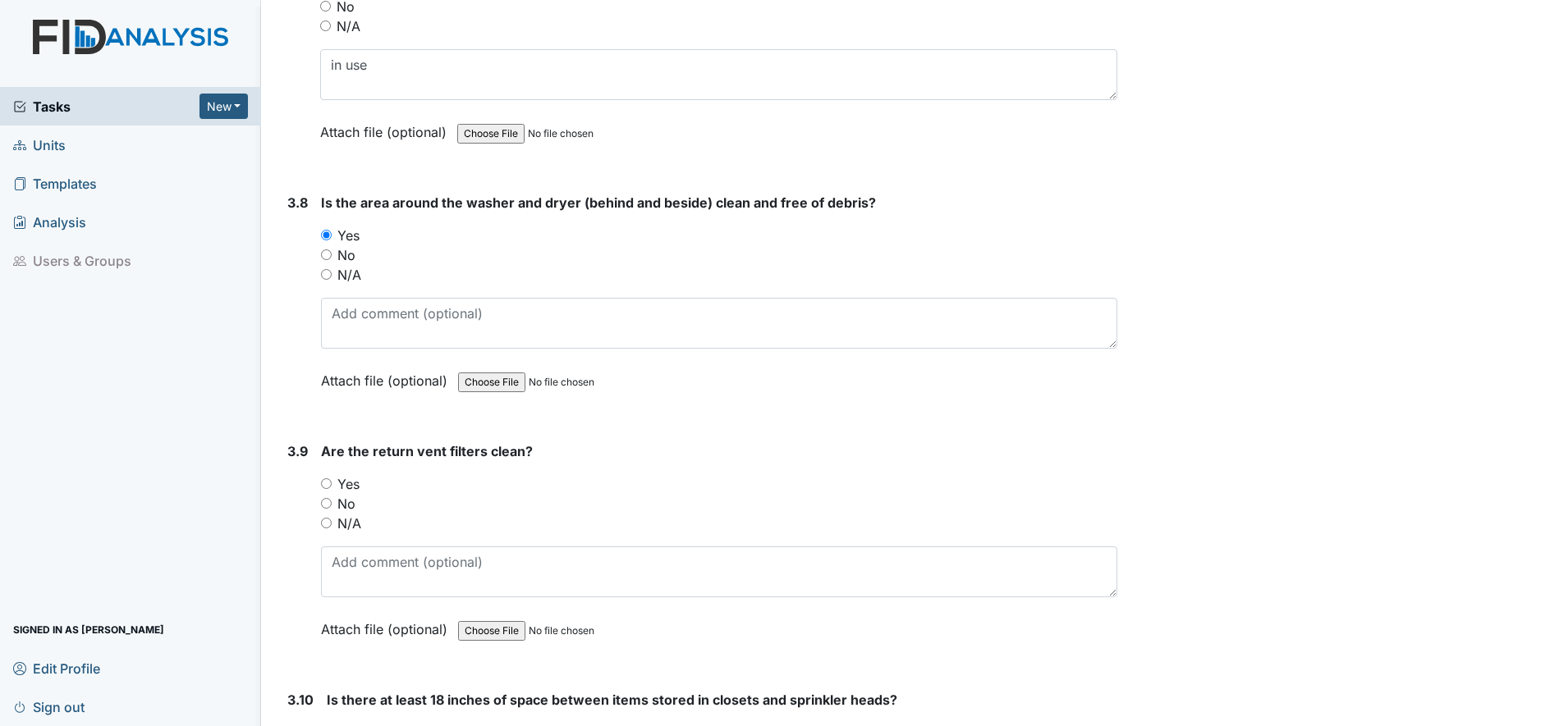
scroll to position [4104, 0]
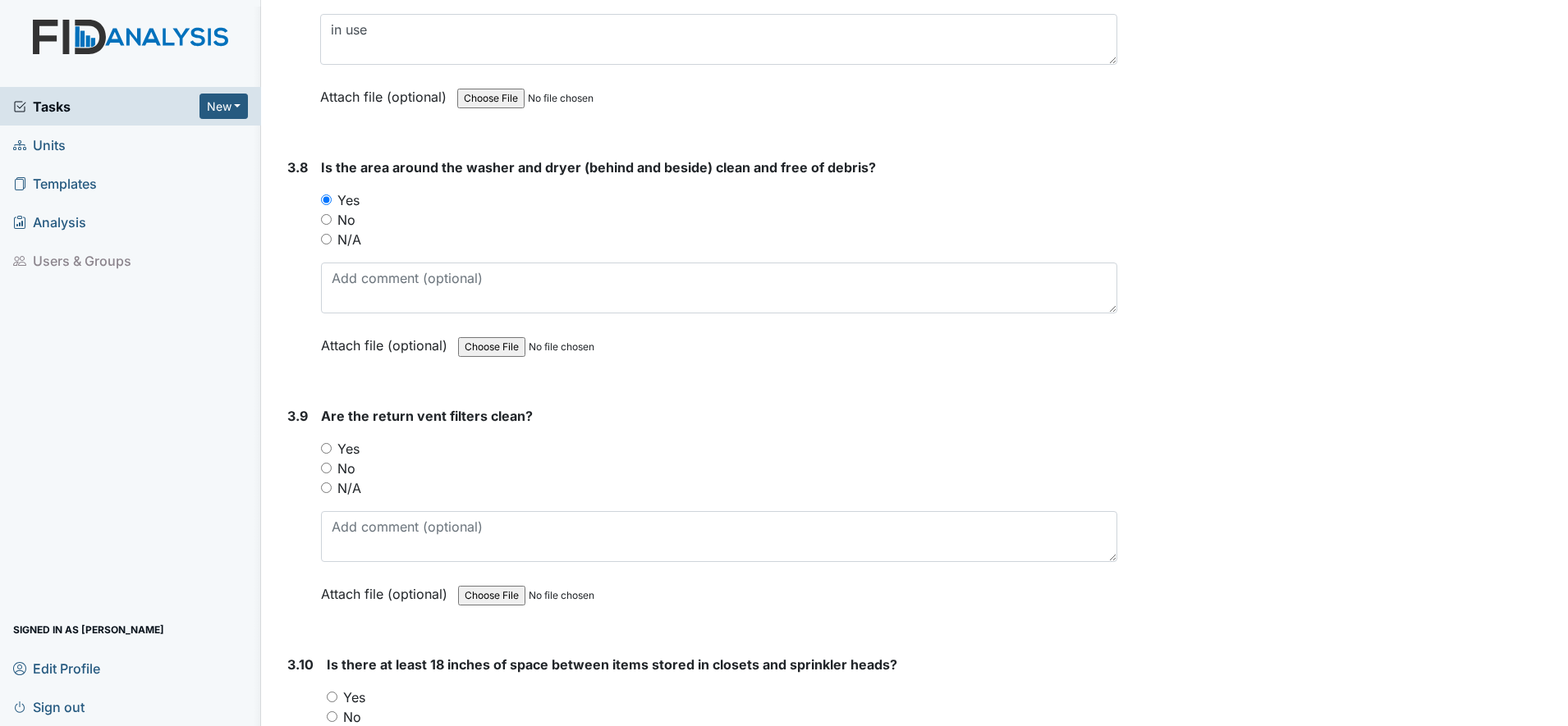
click at [326, 446] on input "Yes" at bounding box center [326, 448] width 11 height 11
radio input "true"
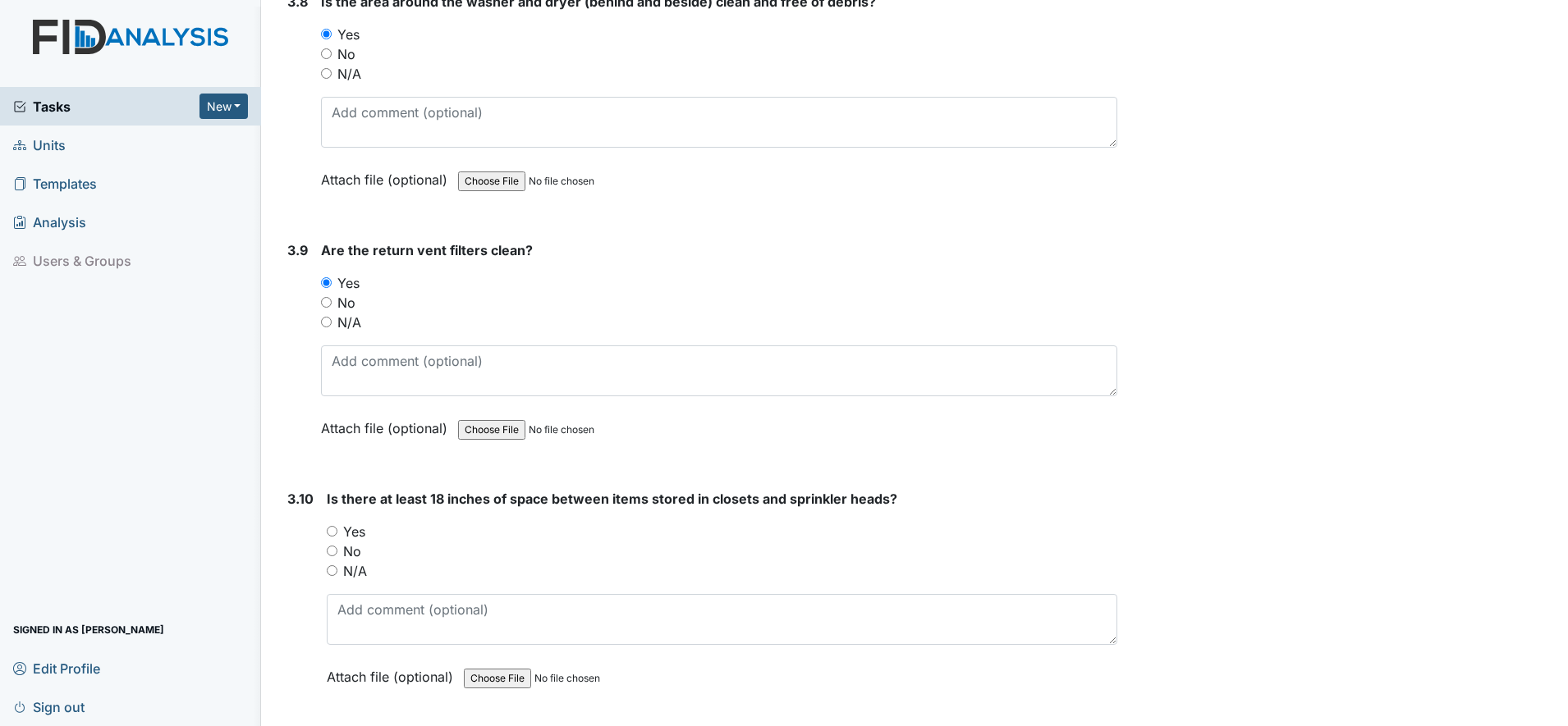
scroll to position [4310, 0]
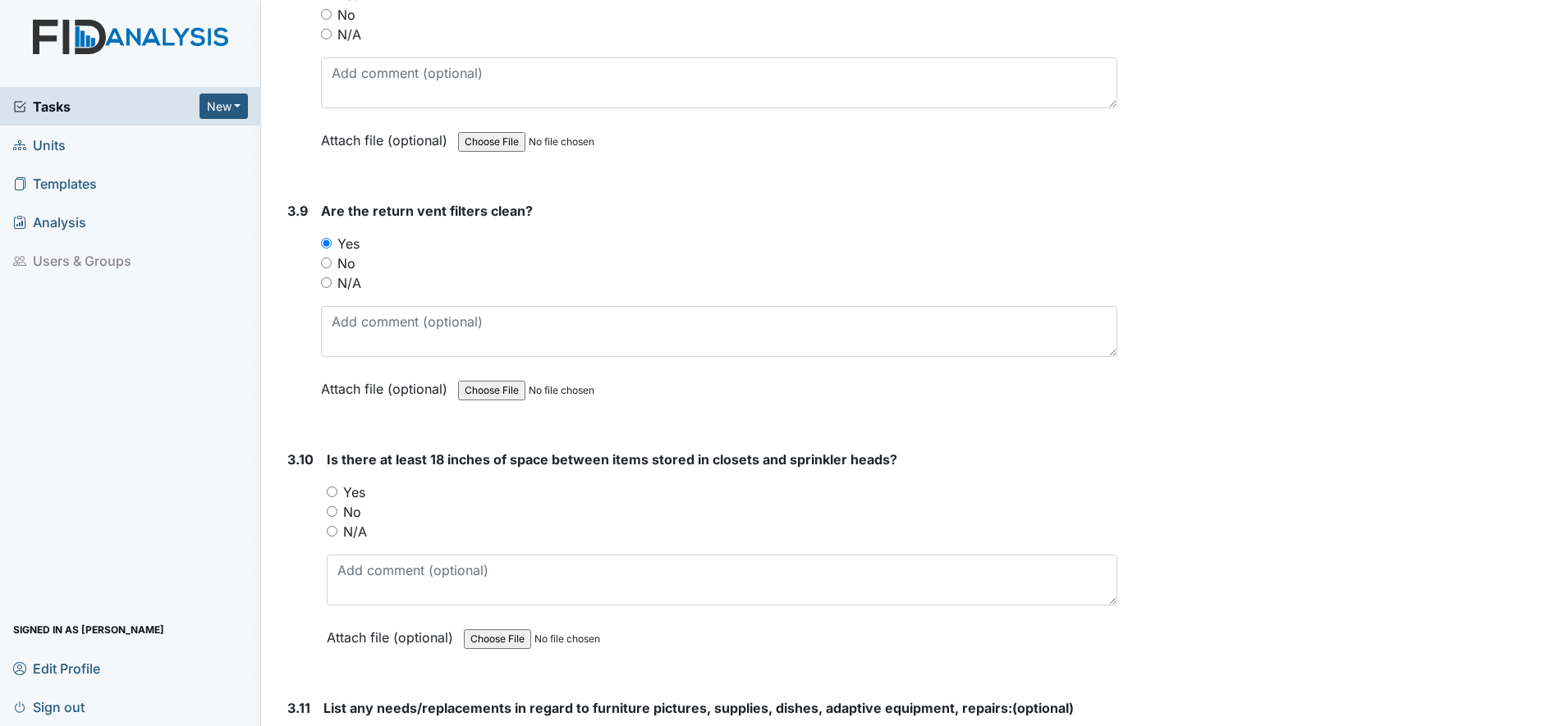
click at [334, 527] on input "N/A" at bounding box center [331, 531] width 11 height 11
radio input "true"
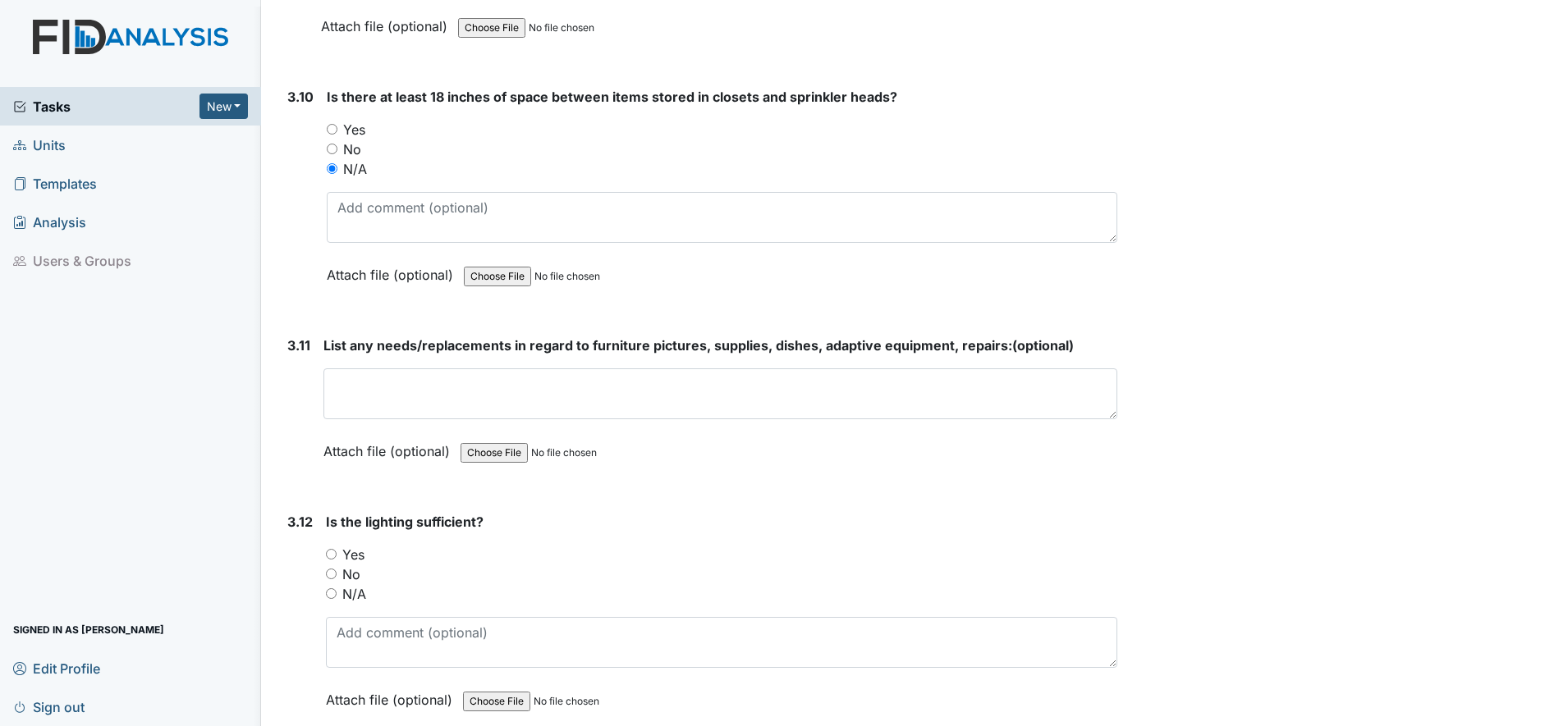
scroll to position [4720, 0]
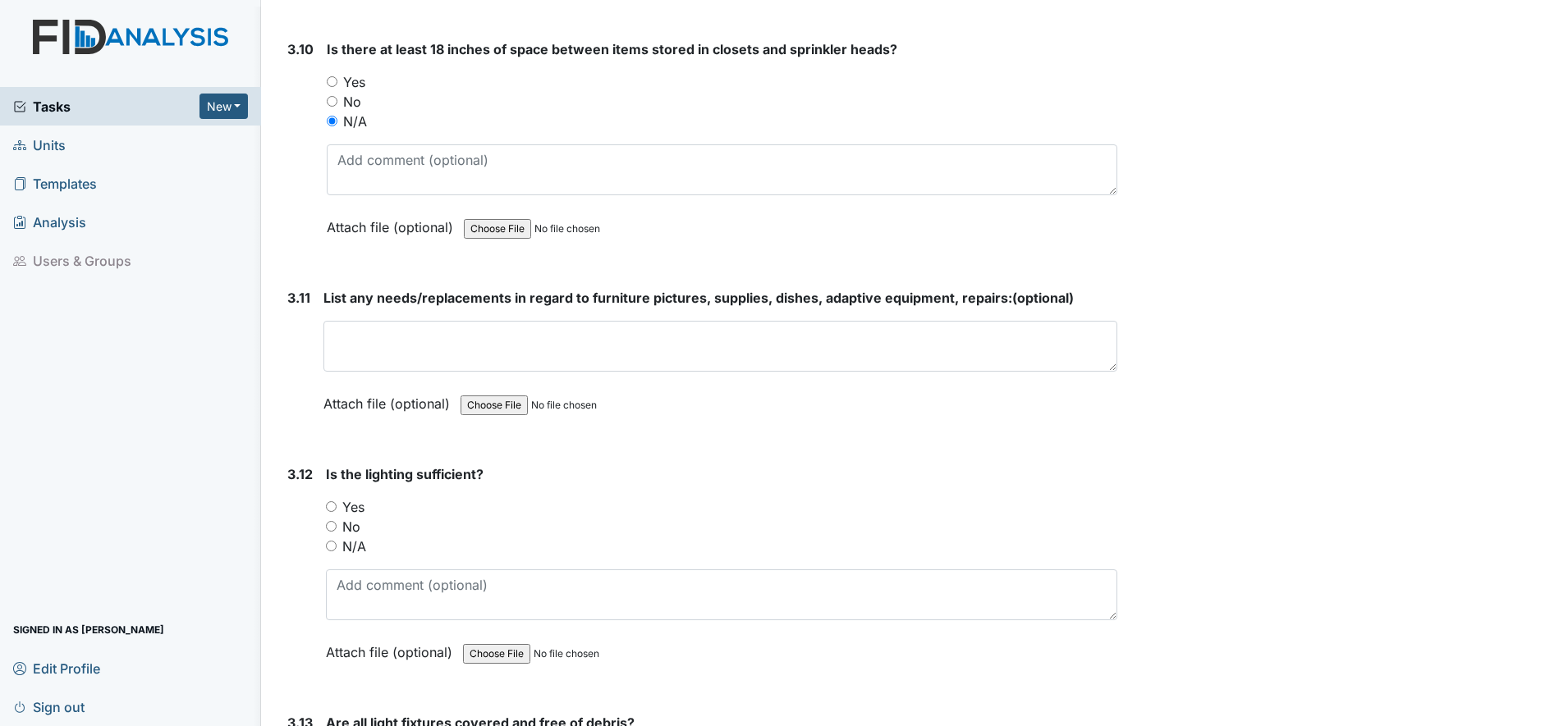
click at [333, 510] on input "Yes" at bounding box center [331, 506] width 11 height 11
radio input "true"
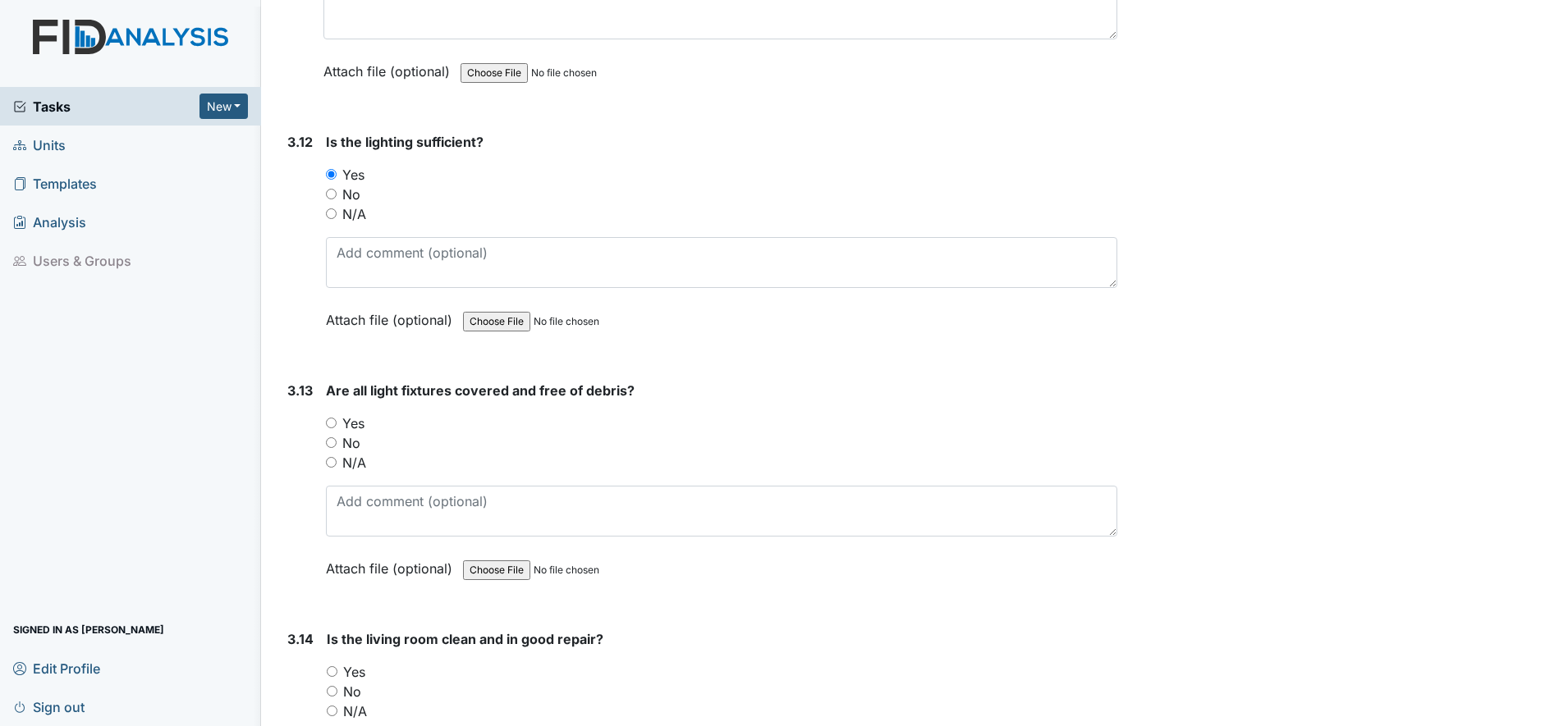
scroll to position [5129, 0]
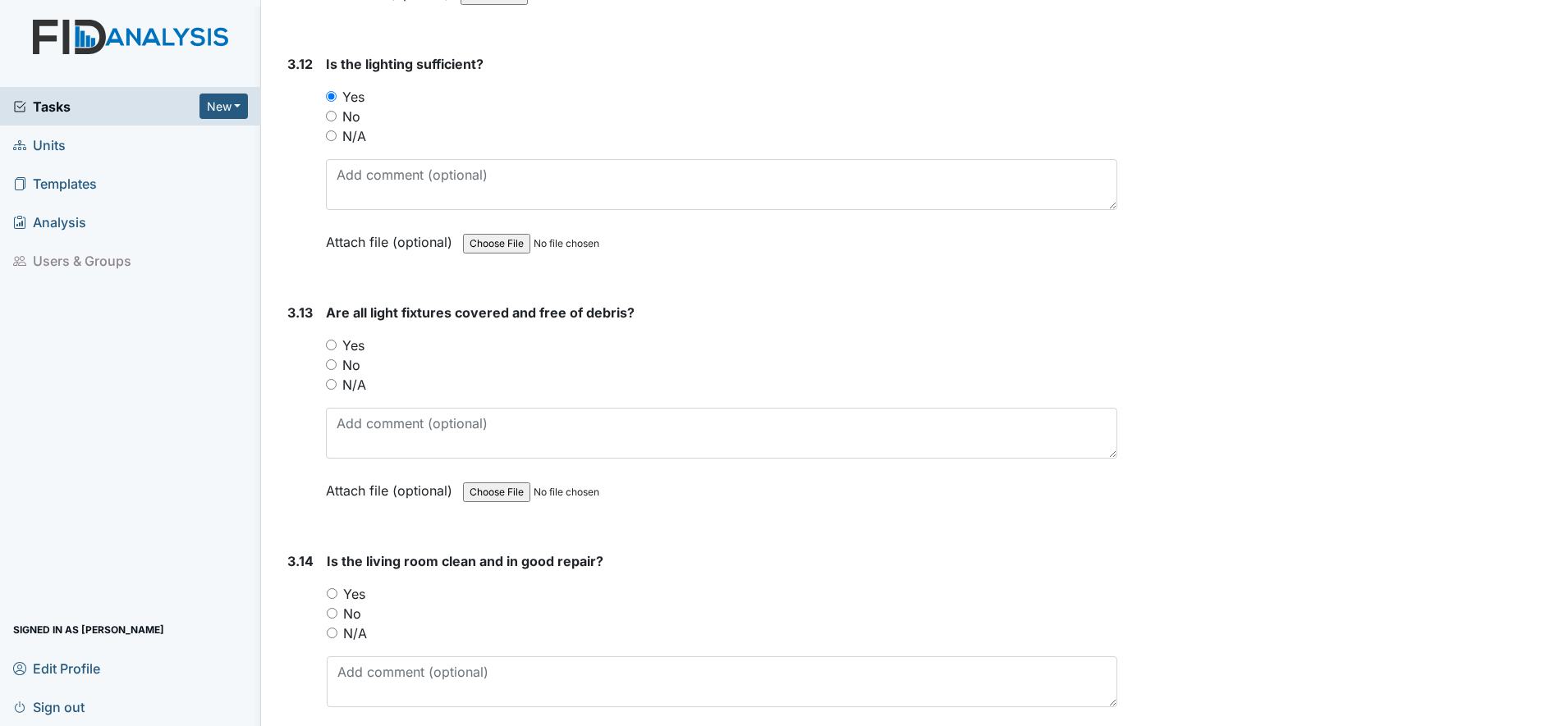
click at [328, 349] on input "Yes" at bounding box center [331, 345] width 11 height 11
radio input "true"
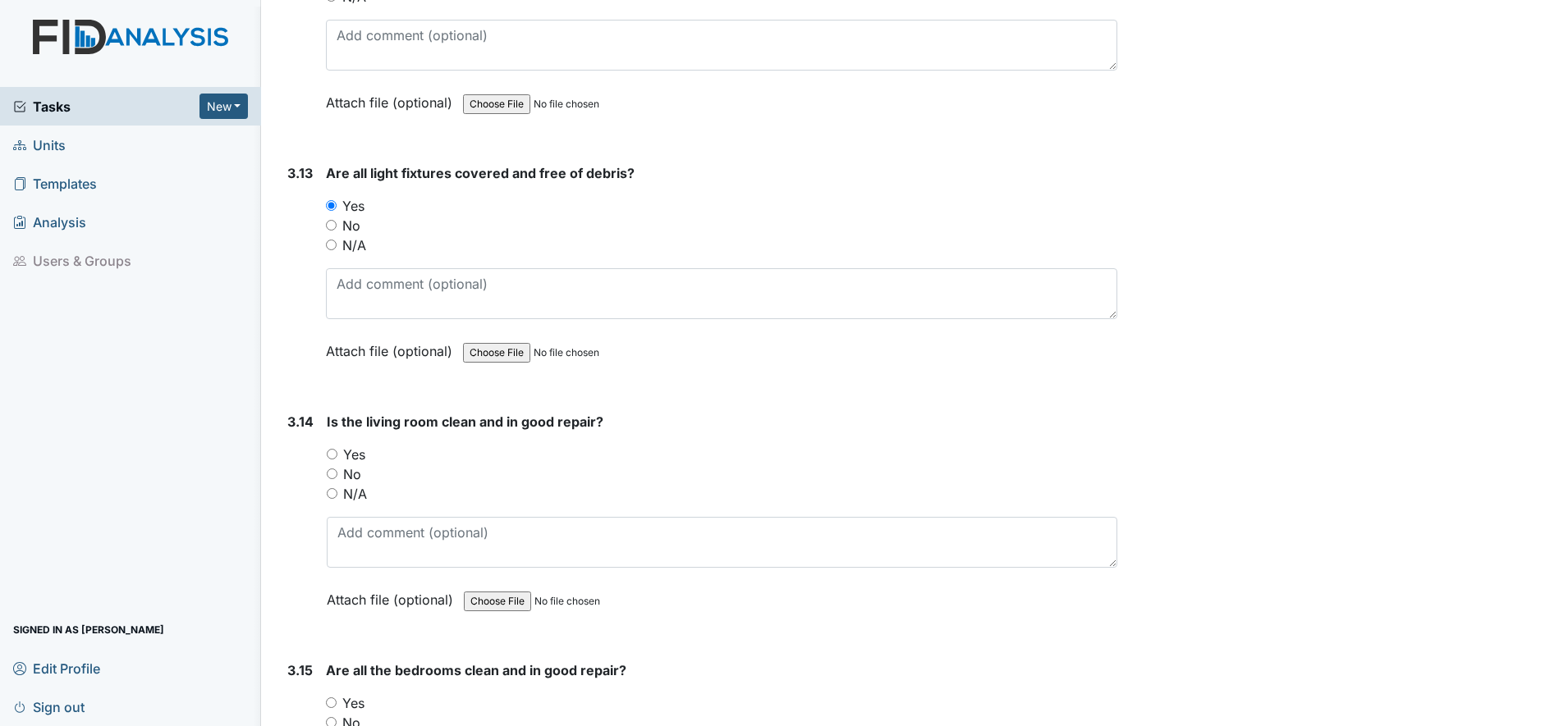
scroll to position [5335, 0]
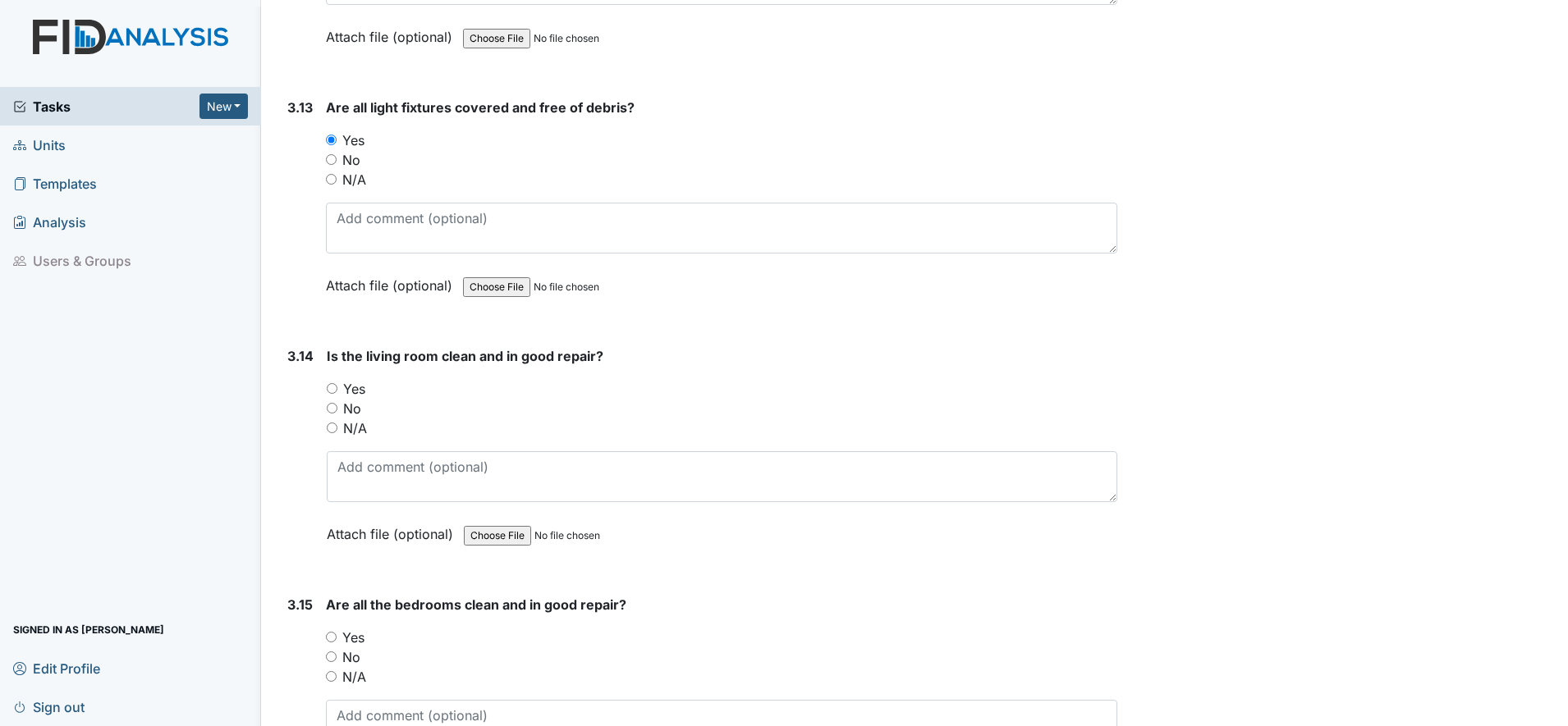
click at [327, 388] on input "Yes" at bounding box center [331, 388] width 11 height 11
radio input "true"
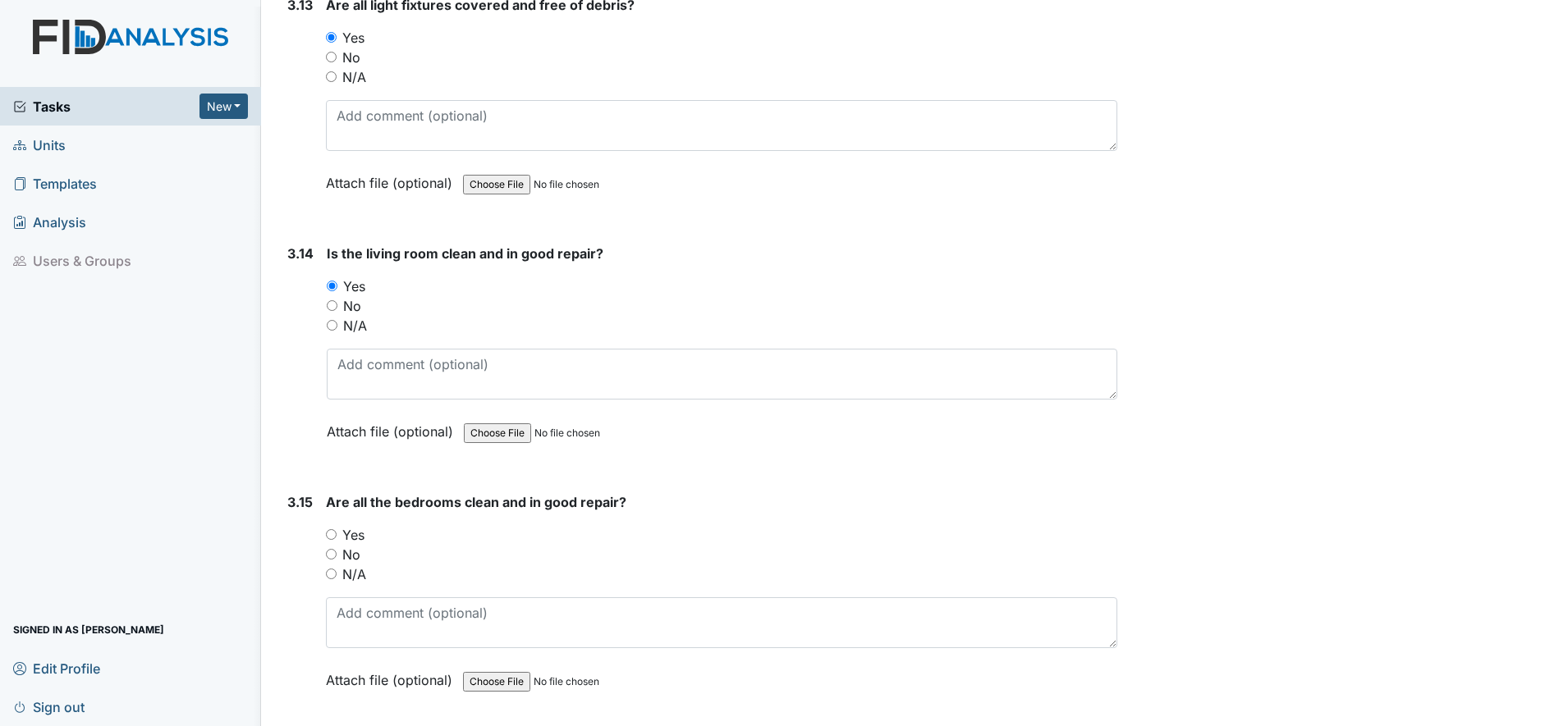
click at [332, 537] on input "Yes" at bounding box center [331, 534] width 11 height 11
radio input "true"
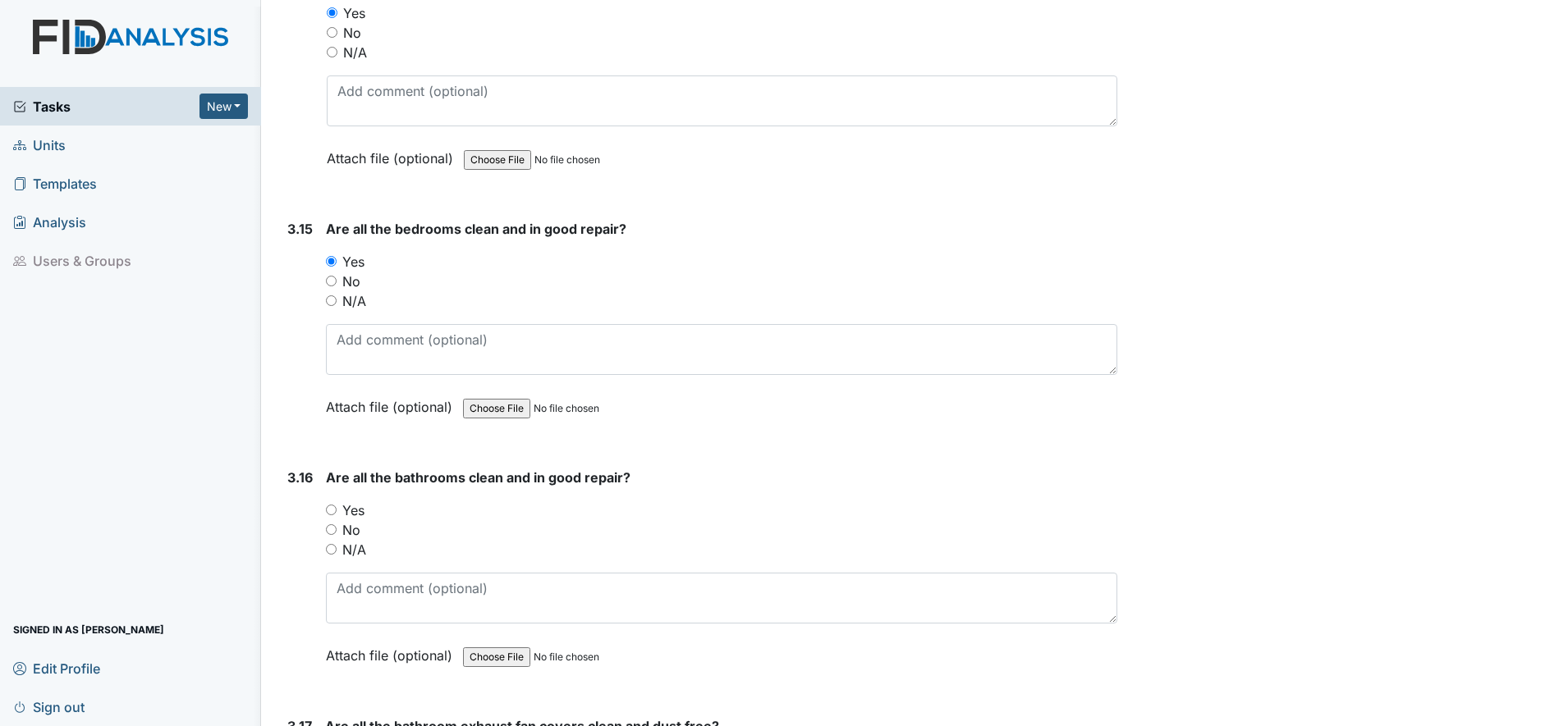
scroll to position [5745, 0]
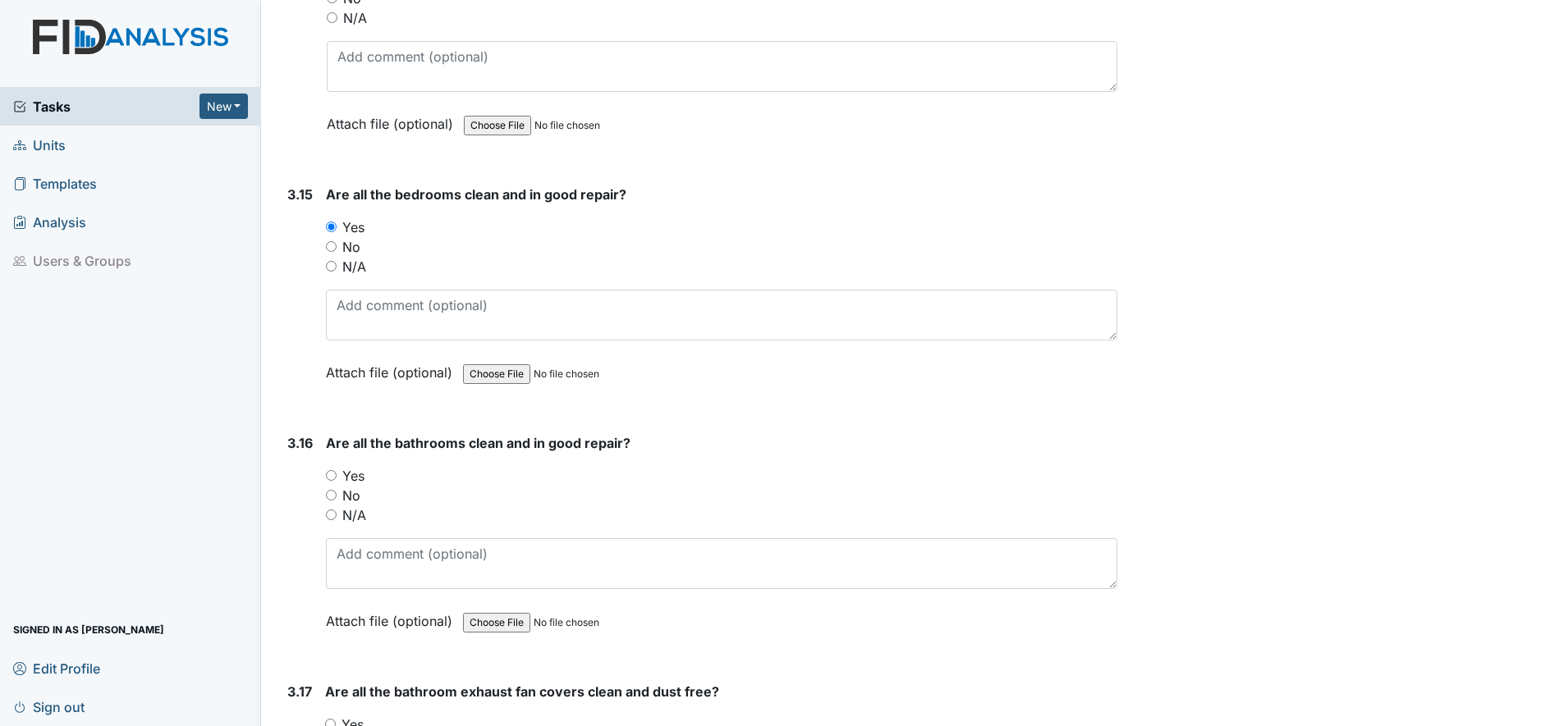
click at [328, 484] on div "Yes" at bounding box center [721, 476] width 791 height 19
click at [331, 477] on input "Yes" at bounding box center [331, 475] width 11 height 11
radio input "true"
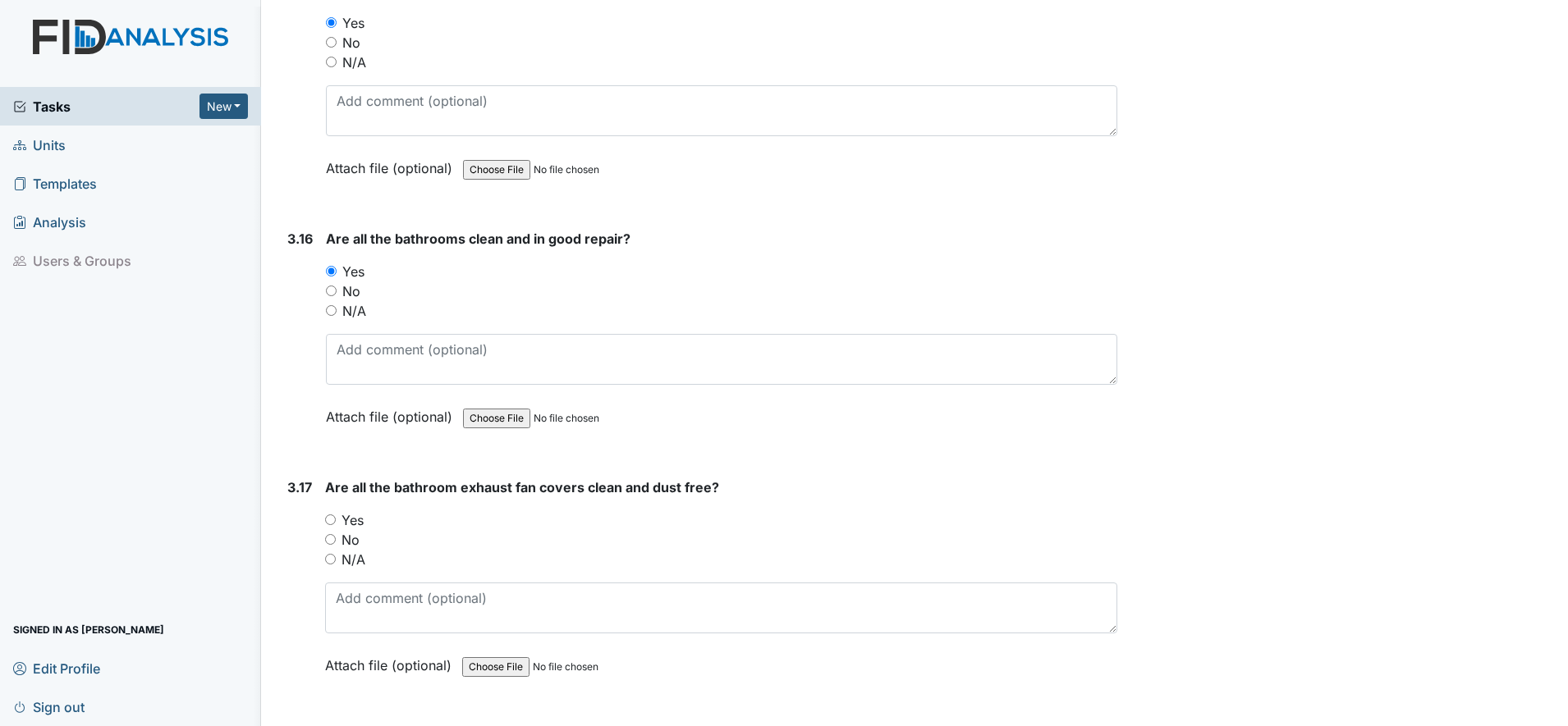
scroll to position [5950, 0]
click at [331, 520] on input "Yes" at bounding box center [330, 519] width 11 height 11
radio input "true"
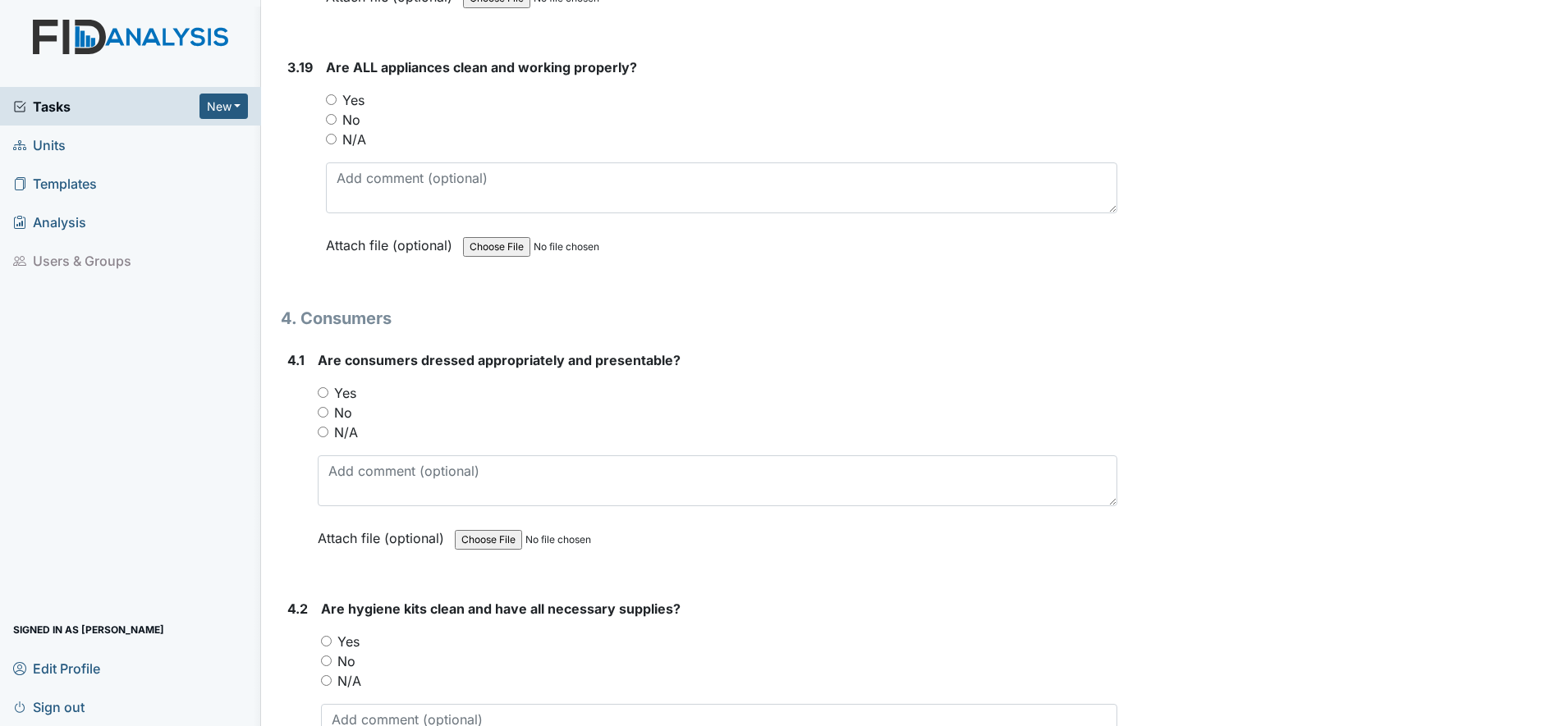
scroll to position [6669, 0]
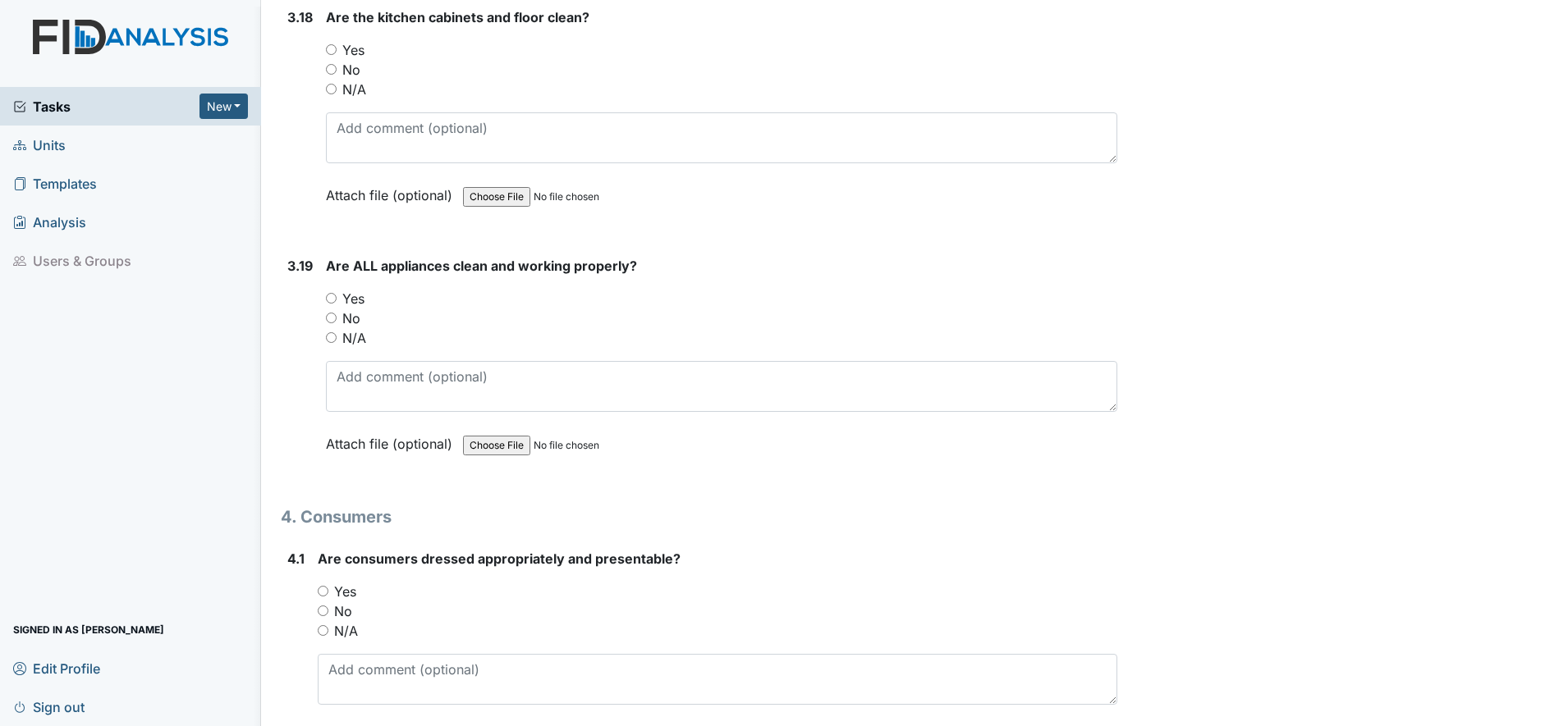
click at [322, 590] on input "Yes" at bounding box center [322, 590] width 11 height 11
radio input "true"
click at [332, 295] on input "Yes" at bounding box center [331, 298] width 11 height 11
radio input "true"
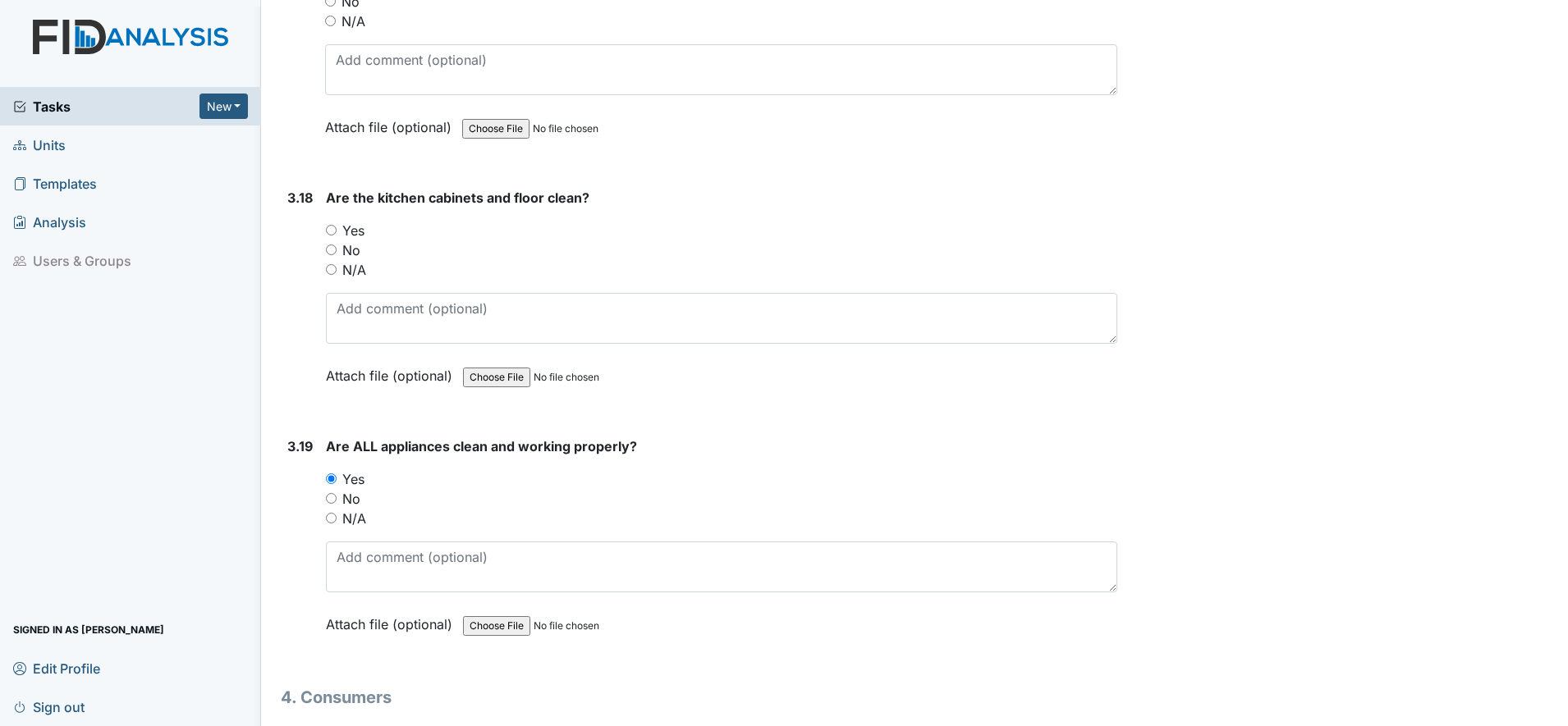
scroll to position [6463, 0]
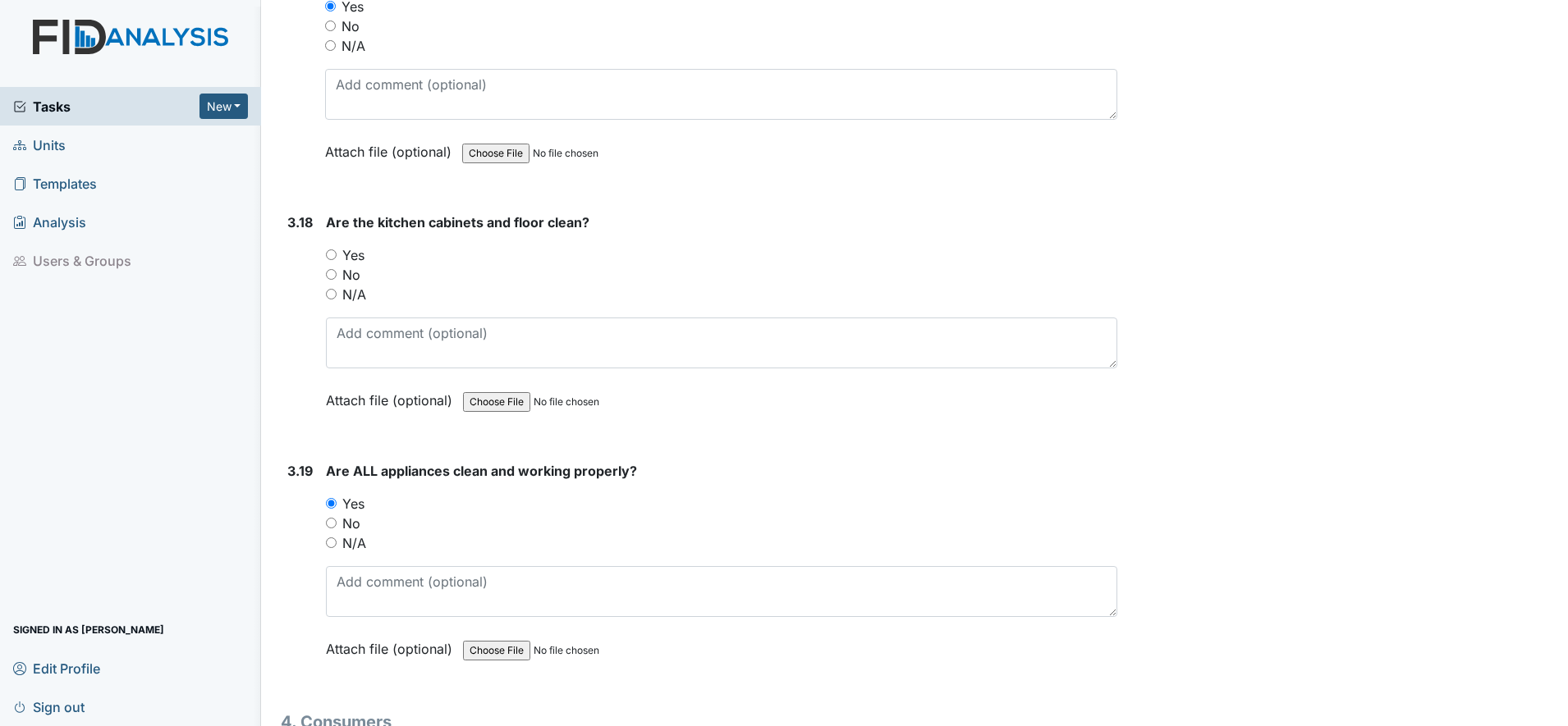
click at [330, 250] on input "Yes" at bounding box center [331, 255] width 11 height 11
radio input "true"
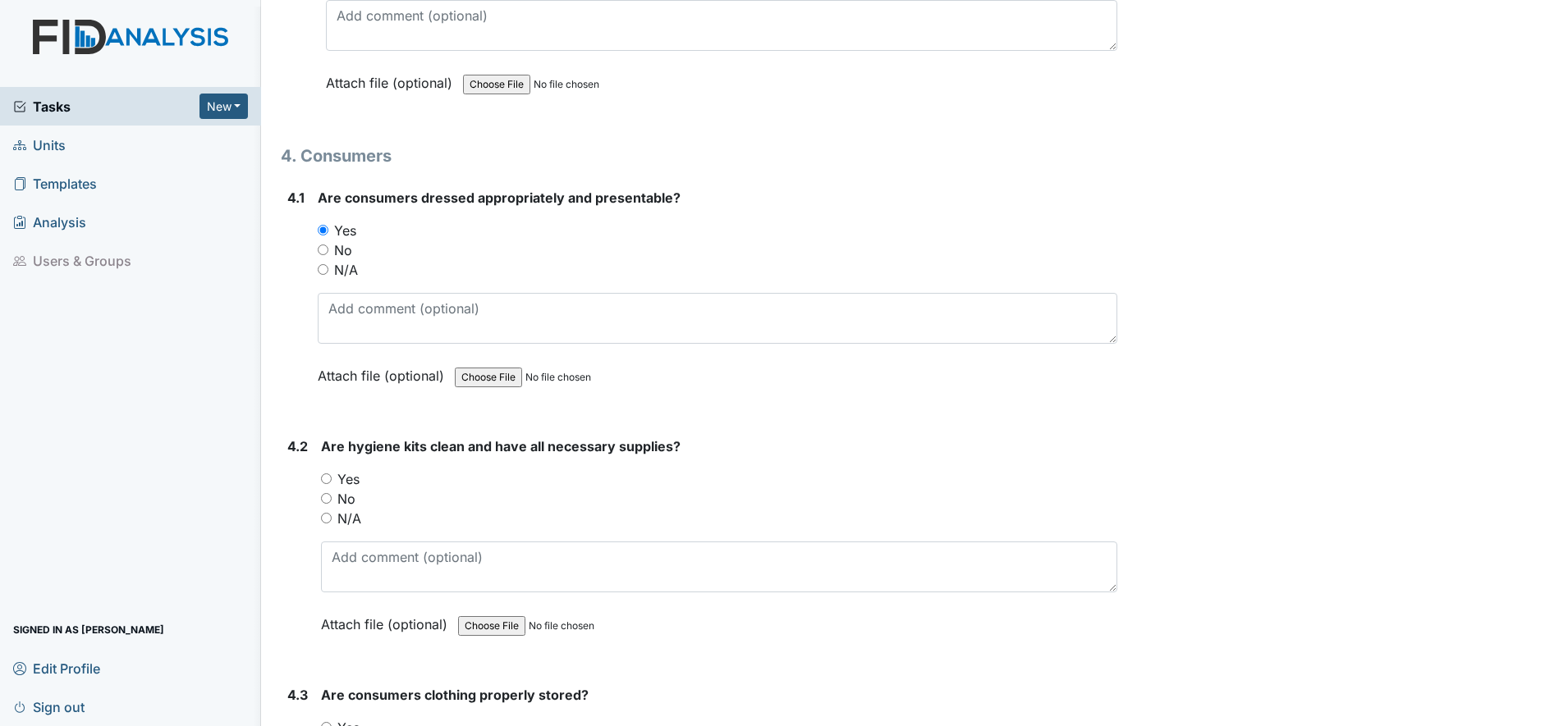
scroll to position [7079, 0]
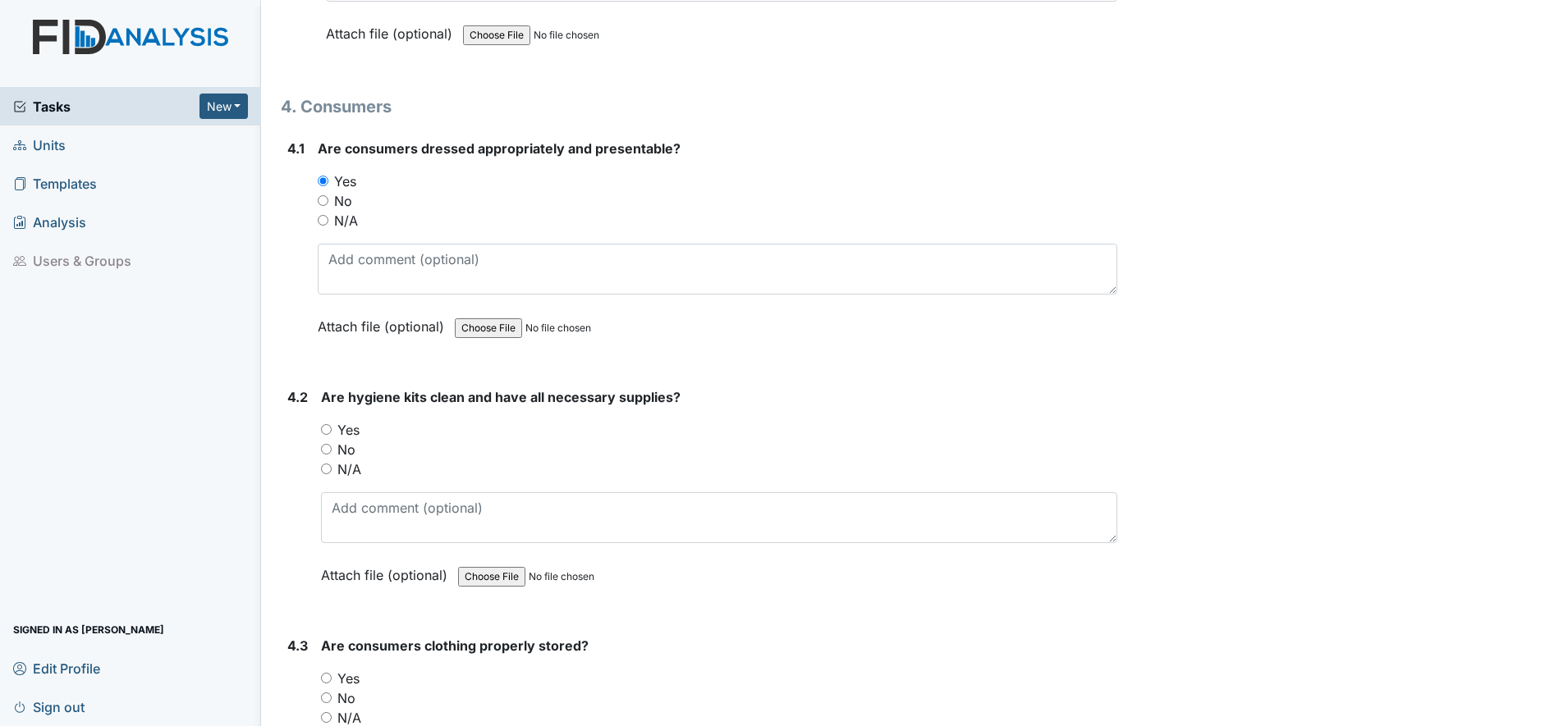
click at [328, 429] on input "Yes" at bounding box center [326, 429] width 11 height 11
radio input "true"
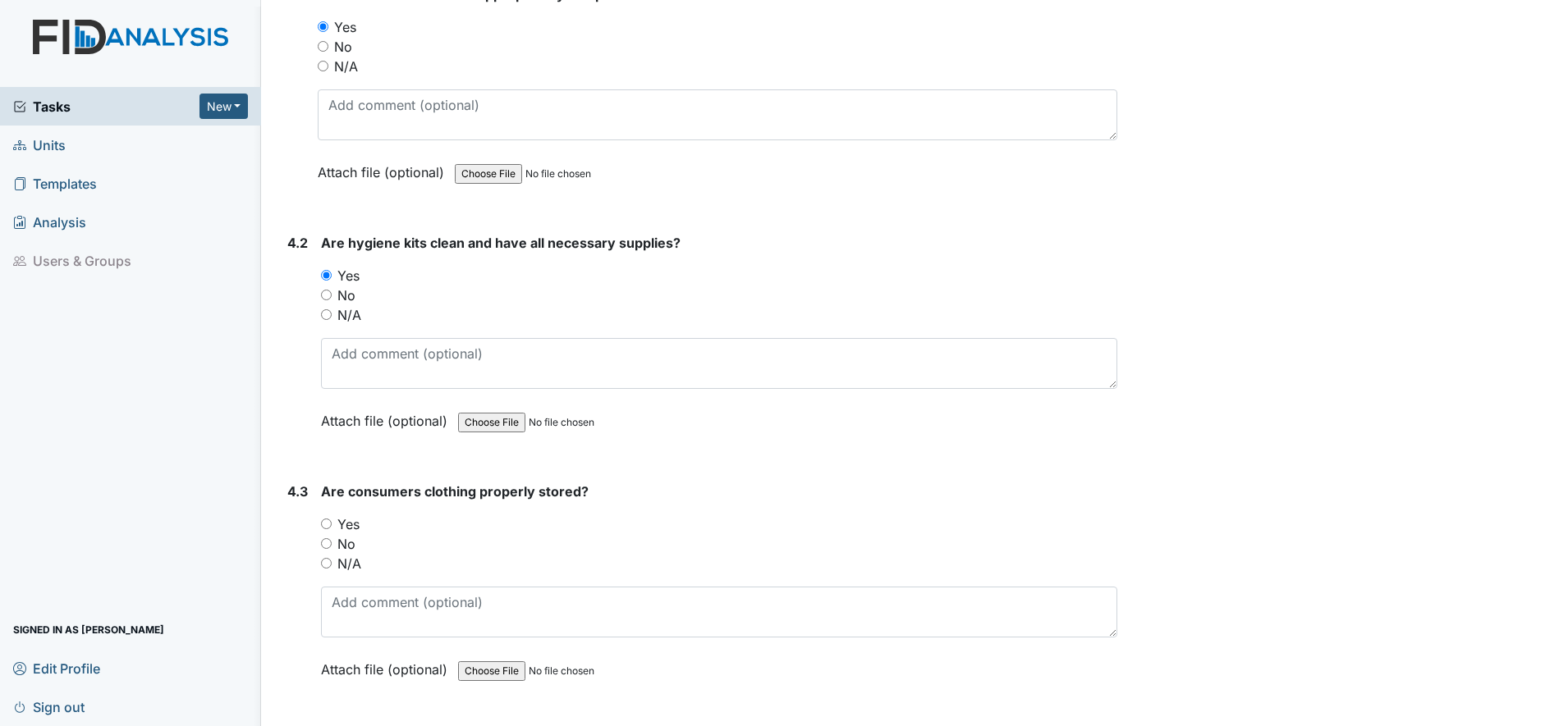
scroll to position [7284, 0]
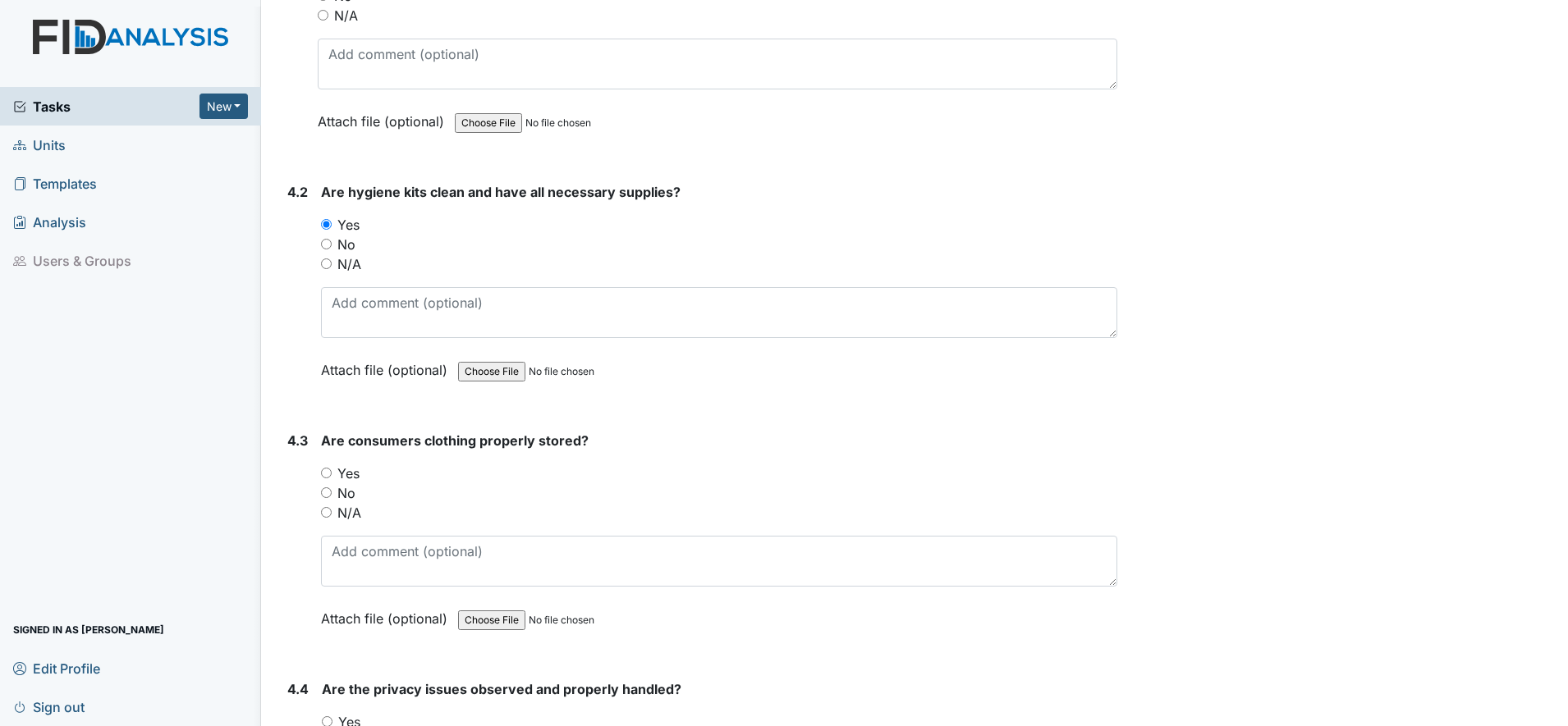
click at [324, 473] on input "Yes" at bounding box center [326, 472] width 11 height 11
radio input "true"
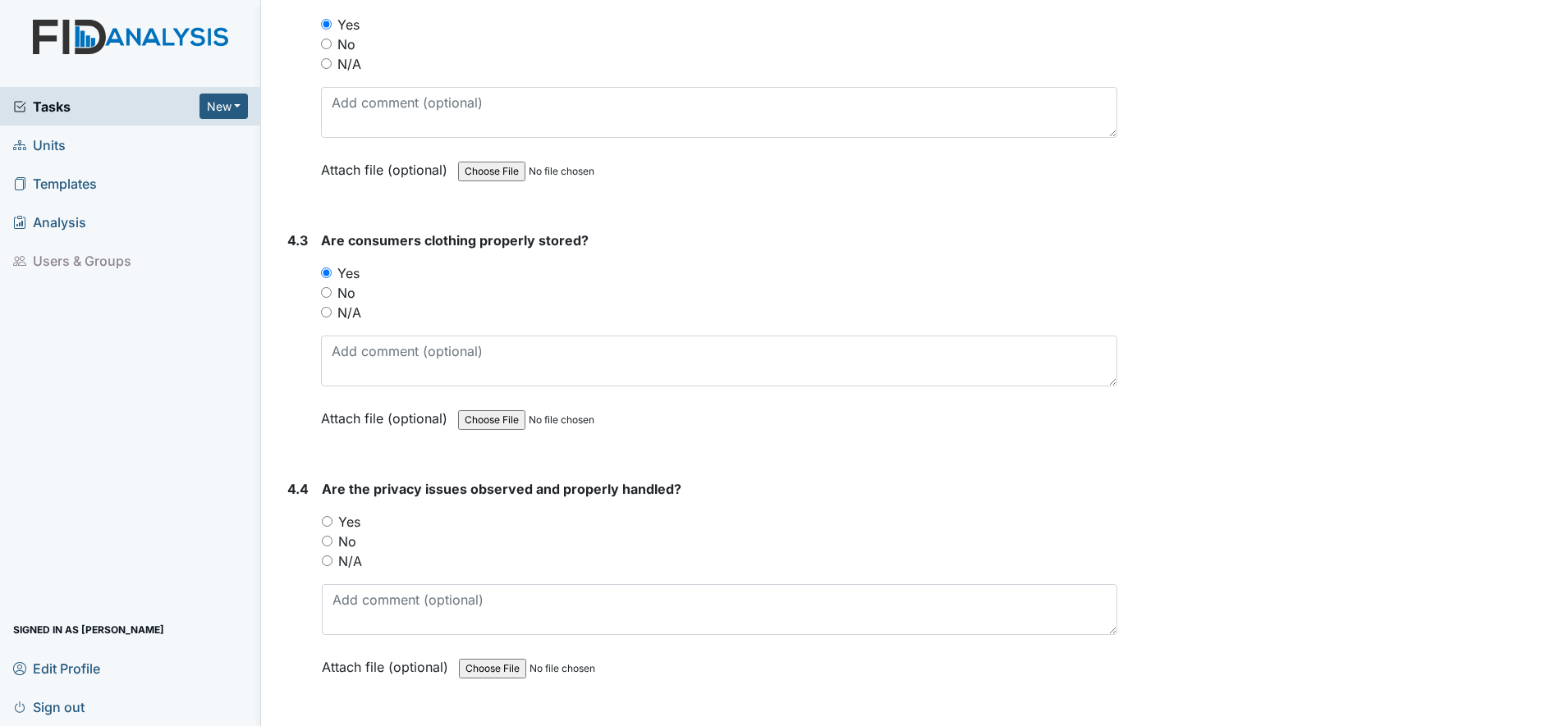
scroll to position [7489, 0]
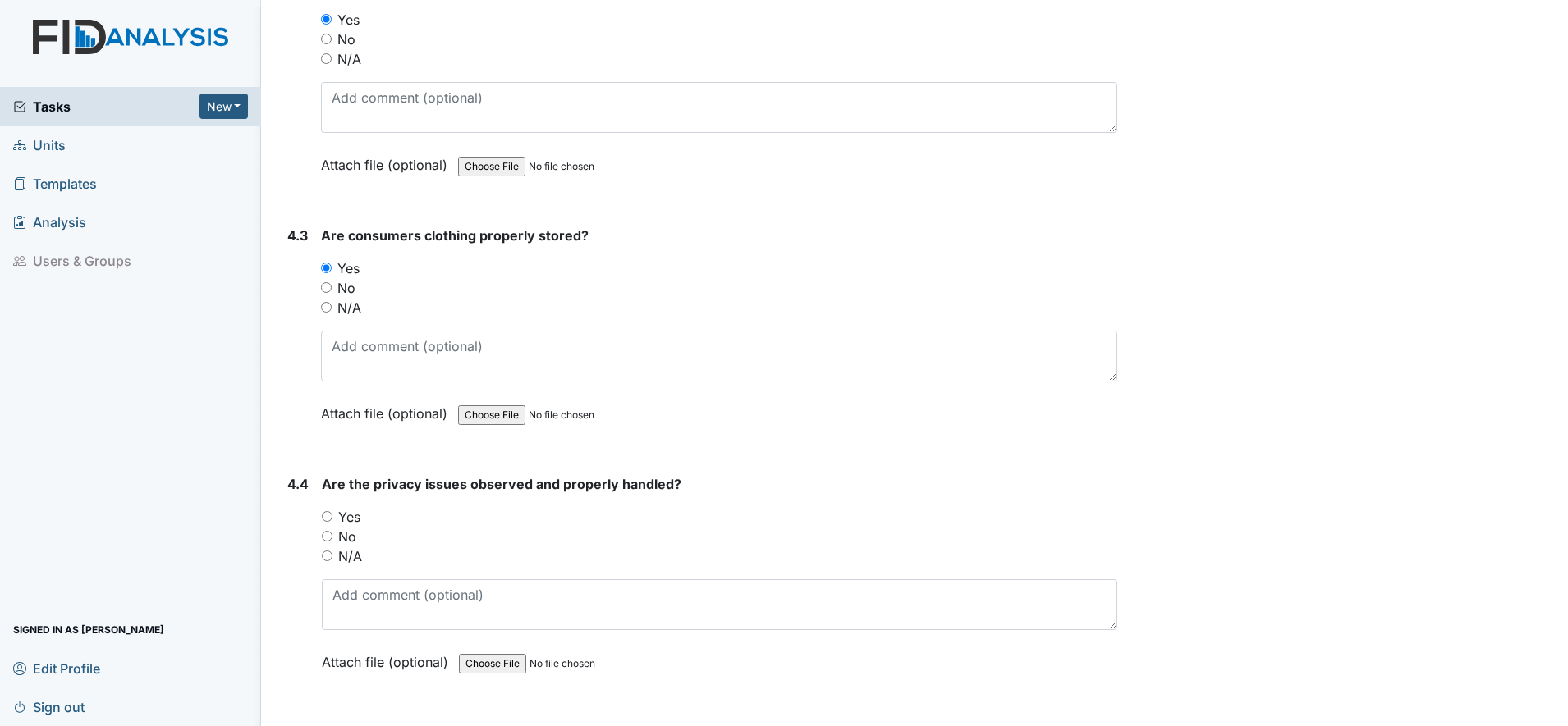
click at [326, 541] on input "No" at bounding box center [326, 536] width 11 height 11
radio input "true"
click at [329, 559] on input "N/A" at bounding box center [326, 556] width 11 height 11
radio input "true"
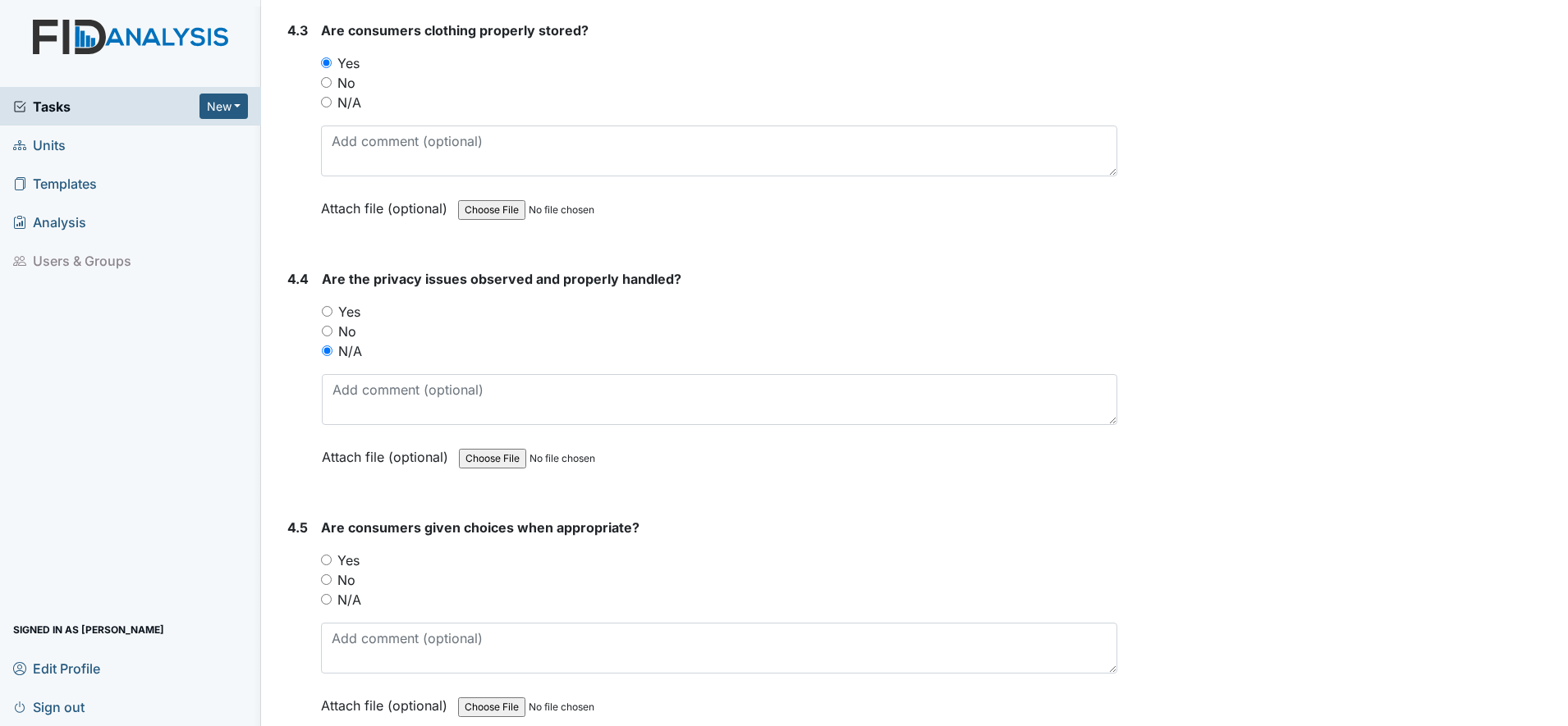
click at [325, 559] on input "Yes" at bounding box center [326, 560] width 11 height 11
radio input "true"
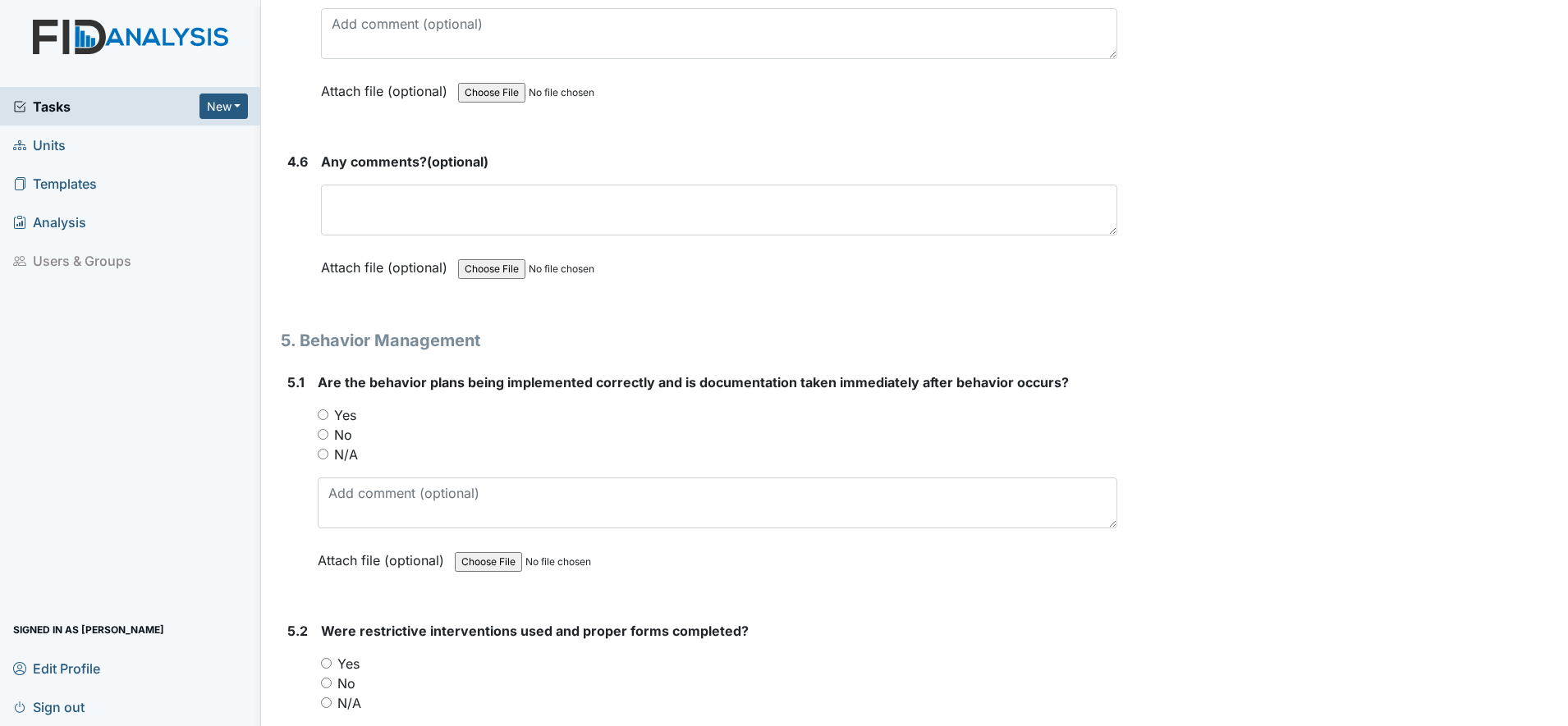
scroll to position [8310, 0]
click at [324, 414] on input "Yes" at bounding box center [322, 413] width 11 height 11
radio input "true"
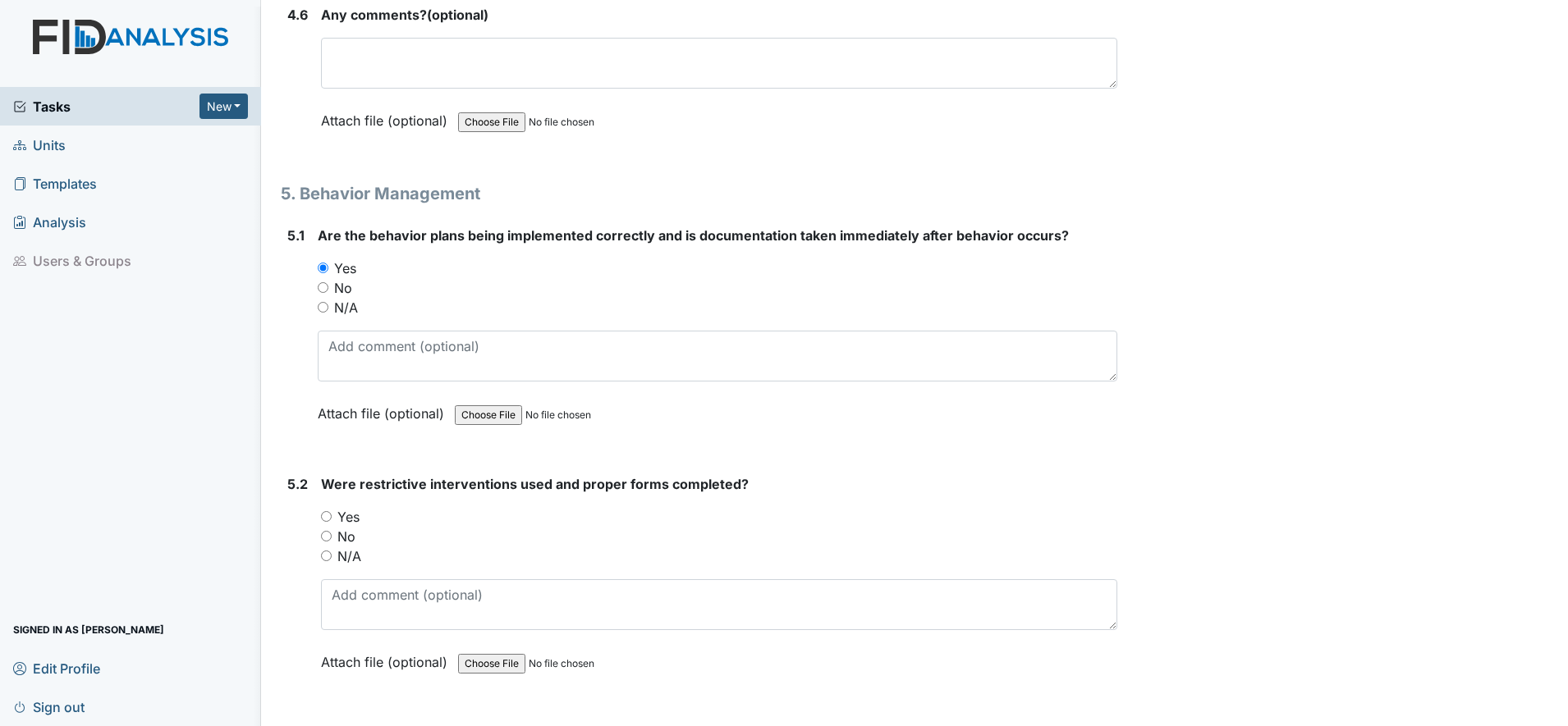
scroll to position [8515, 0]
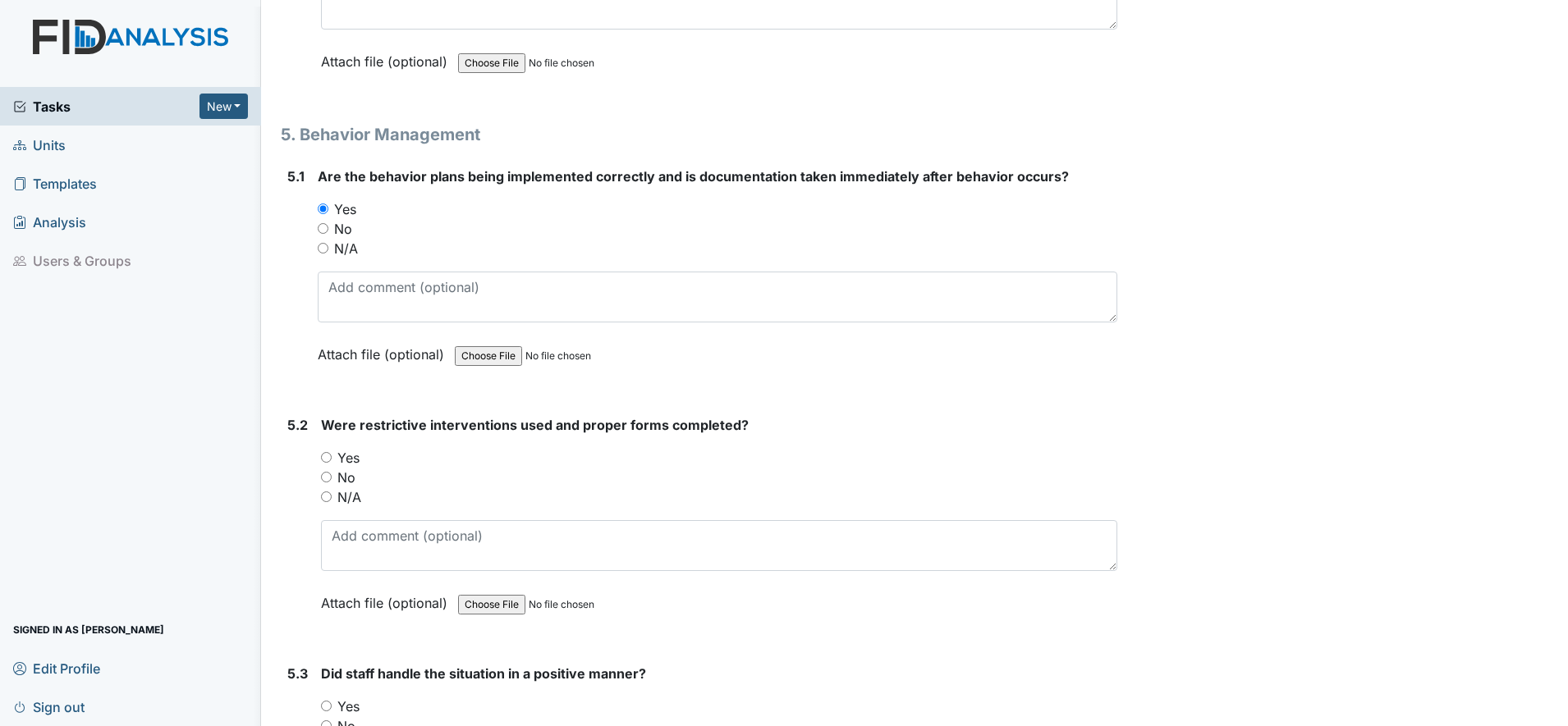
click at [329, 499] on input "N/A" at bounding box center [326, 497] width 11 height 11
radio input "true"
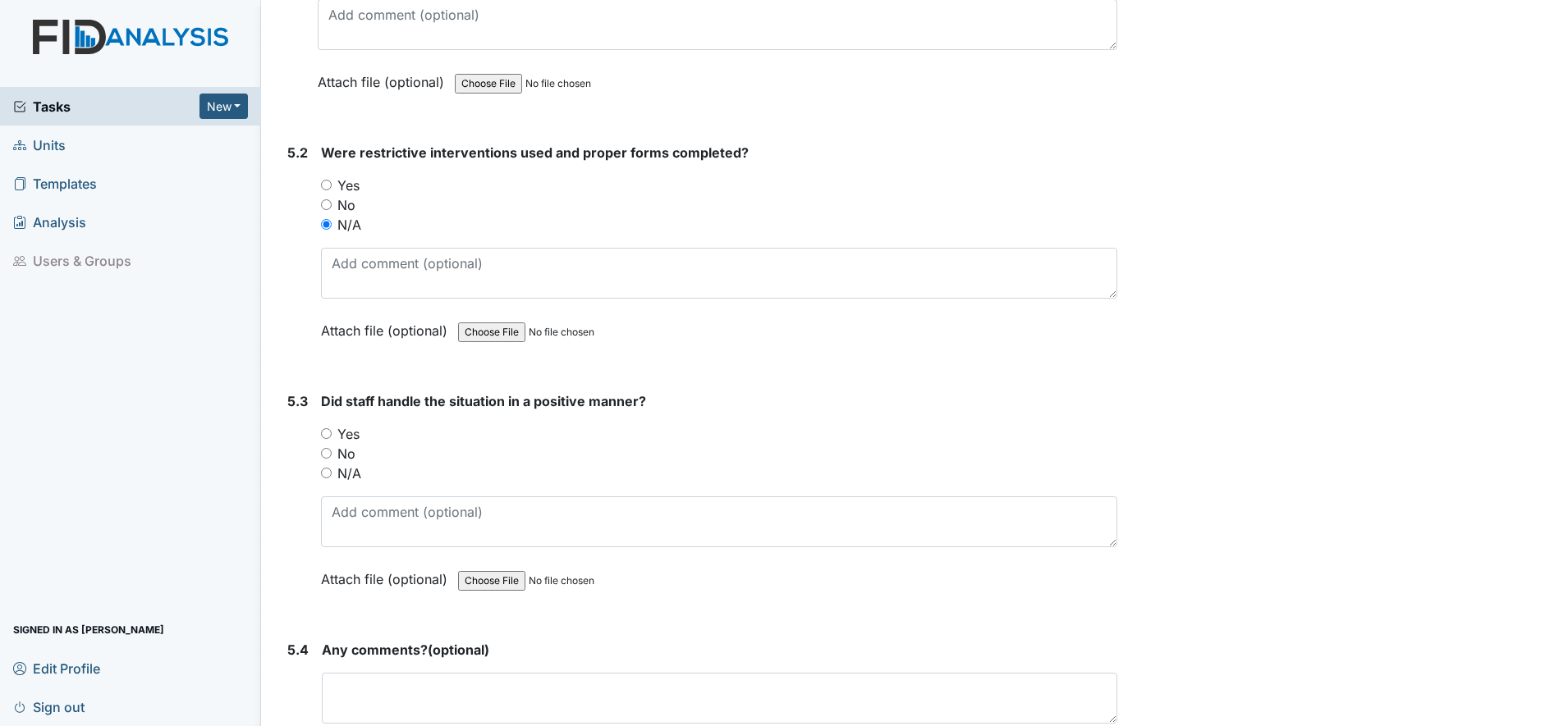
scroll to position [8823, 0]
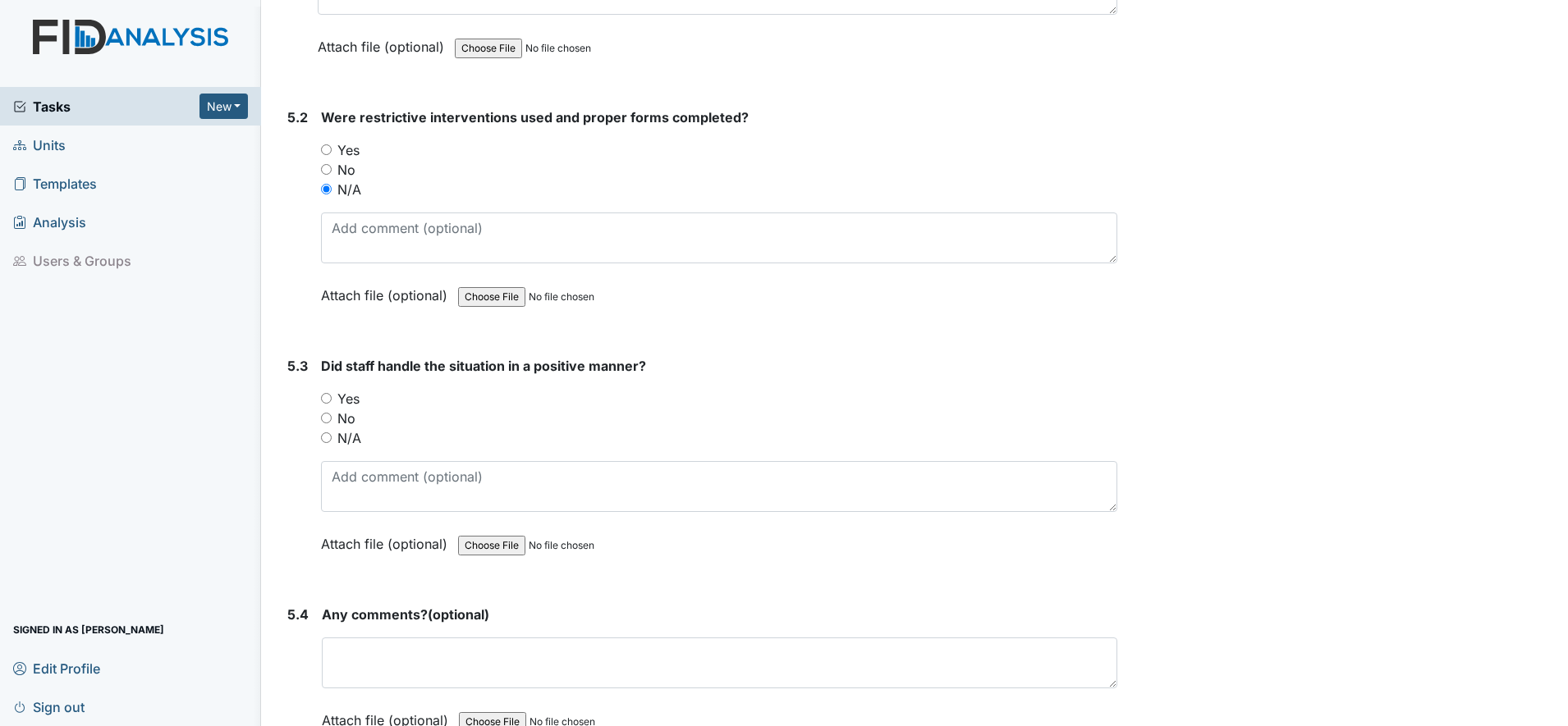
click at [326, 440] on input "N/A" at bounding box center [326, 438] width 11 height 11
radio input "true"
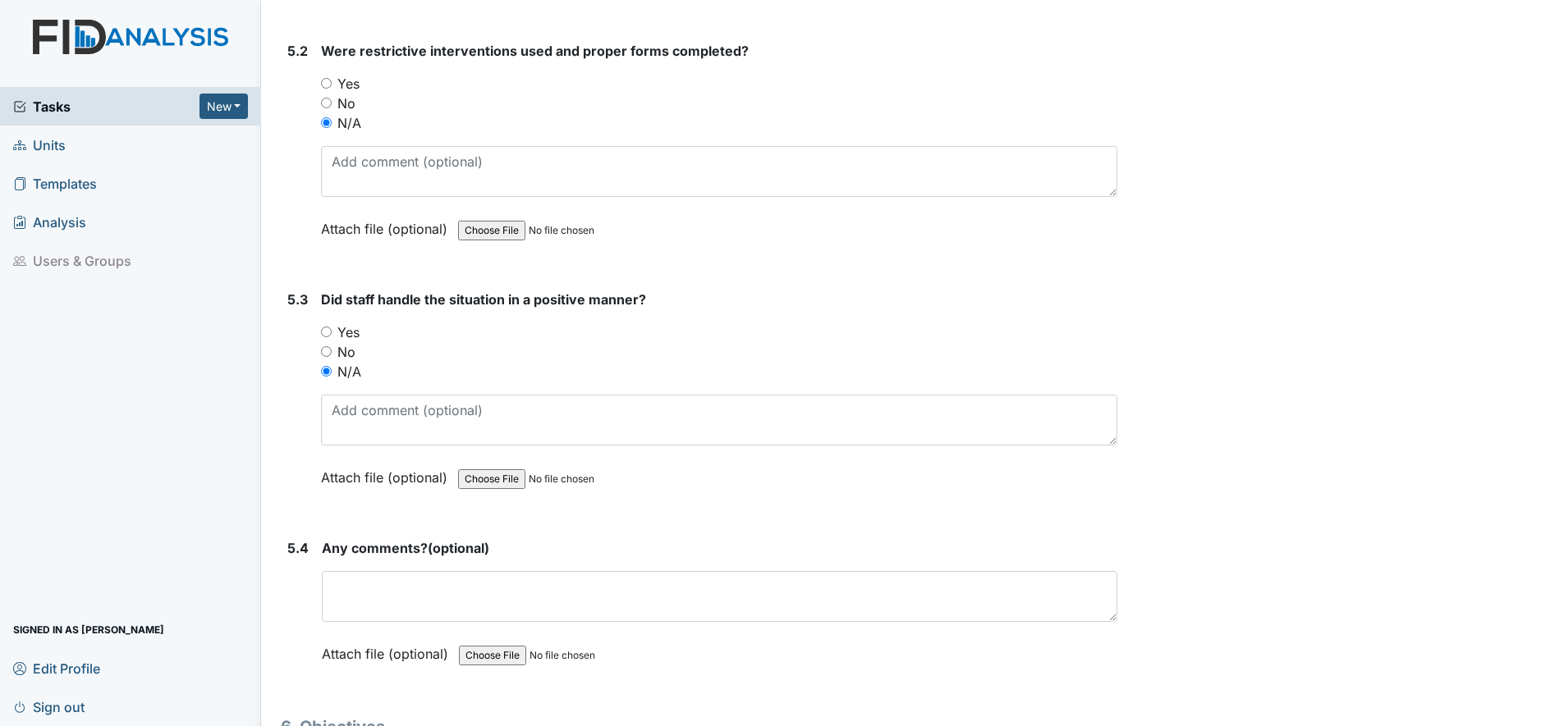
scroll to position [8926, 0]
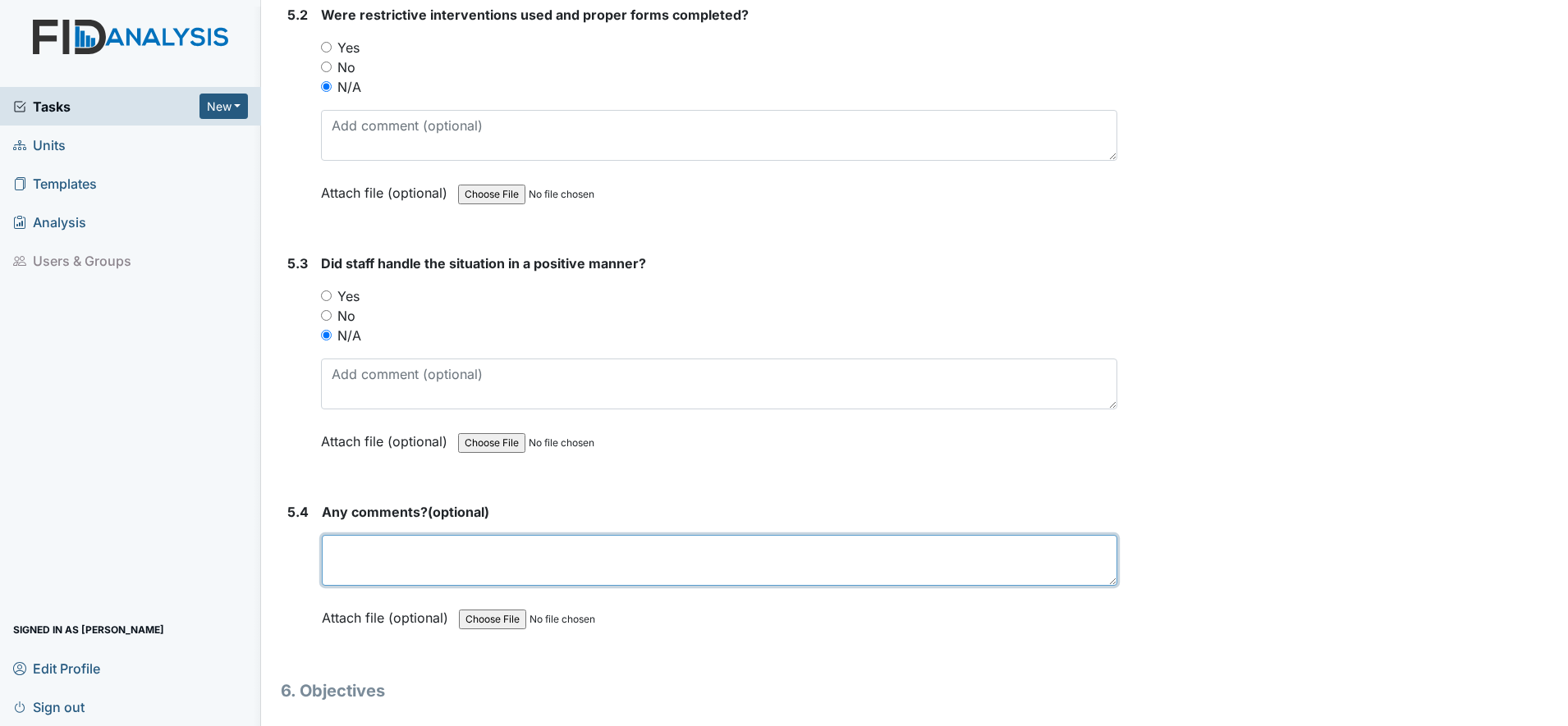
click at [349, 553] on textarea at bounding box center [719, 560] width 796 height 51
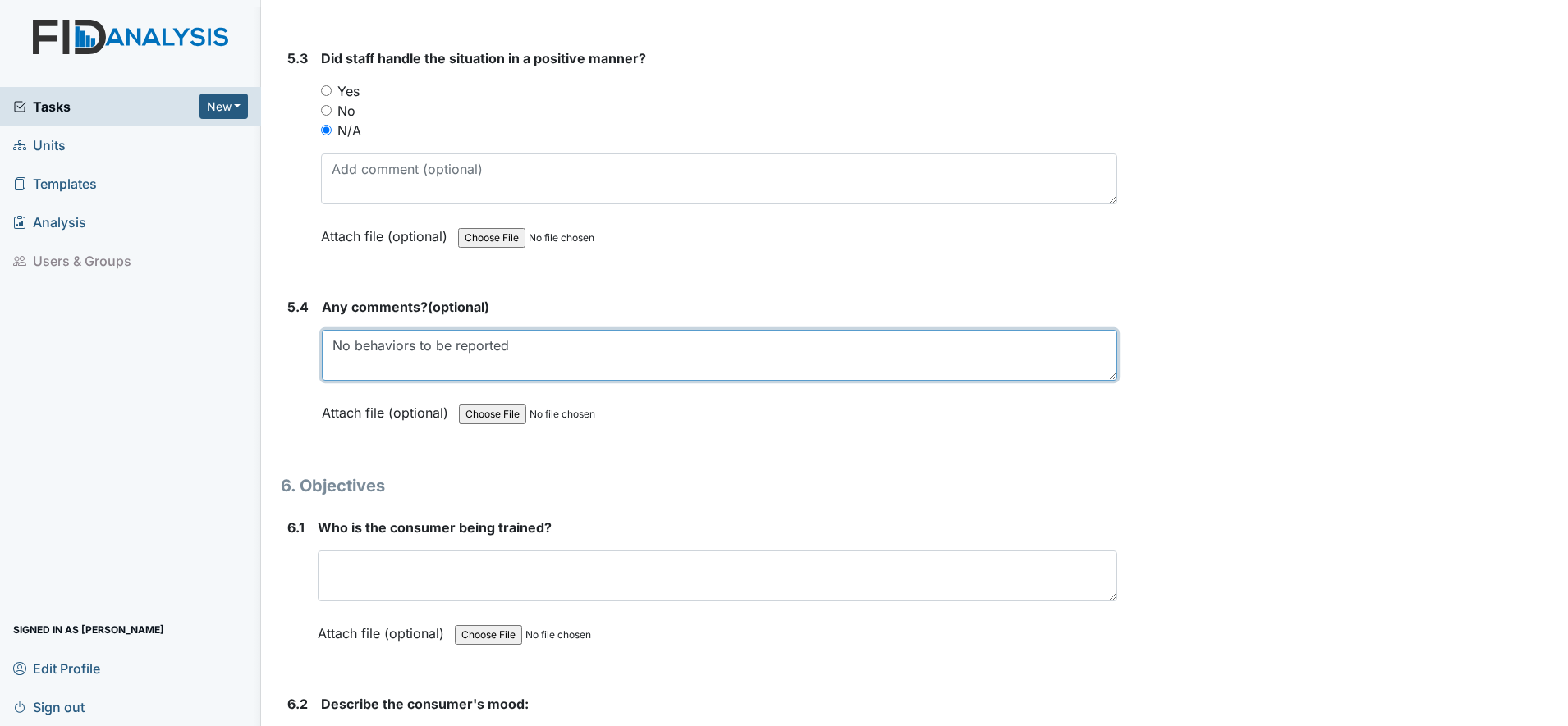
scroll to position [9234, 0]
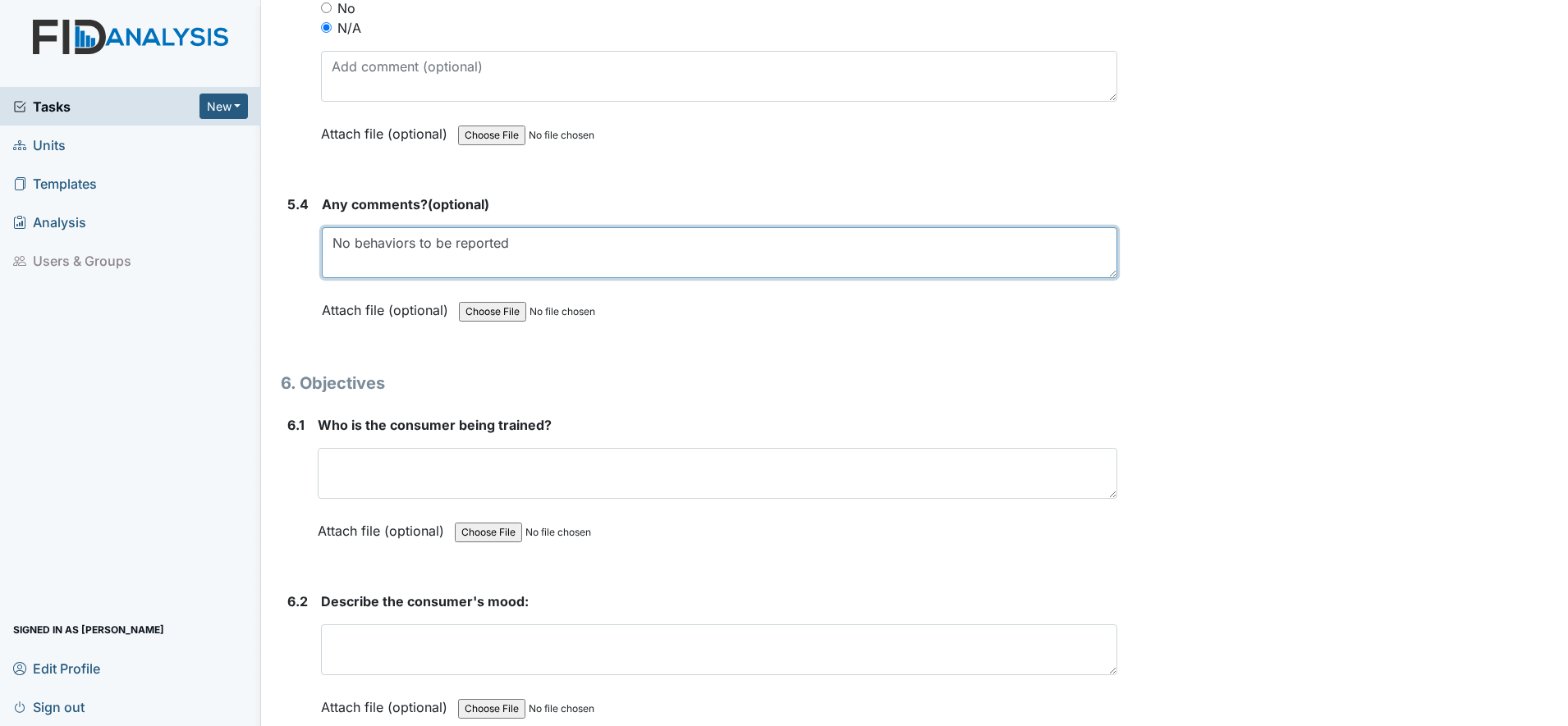
type textarea "No behaviors to be reported"
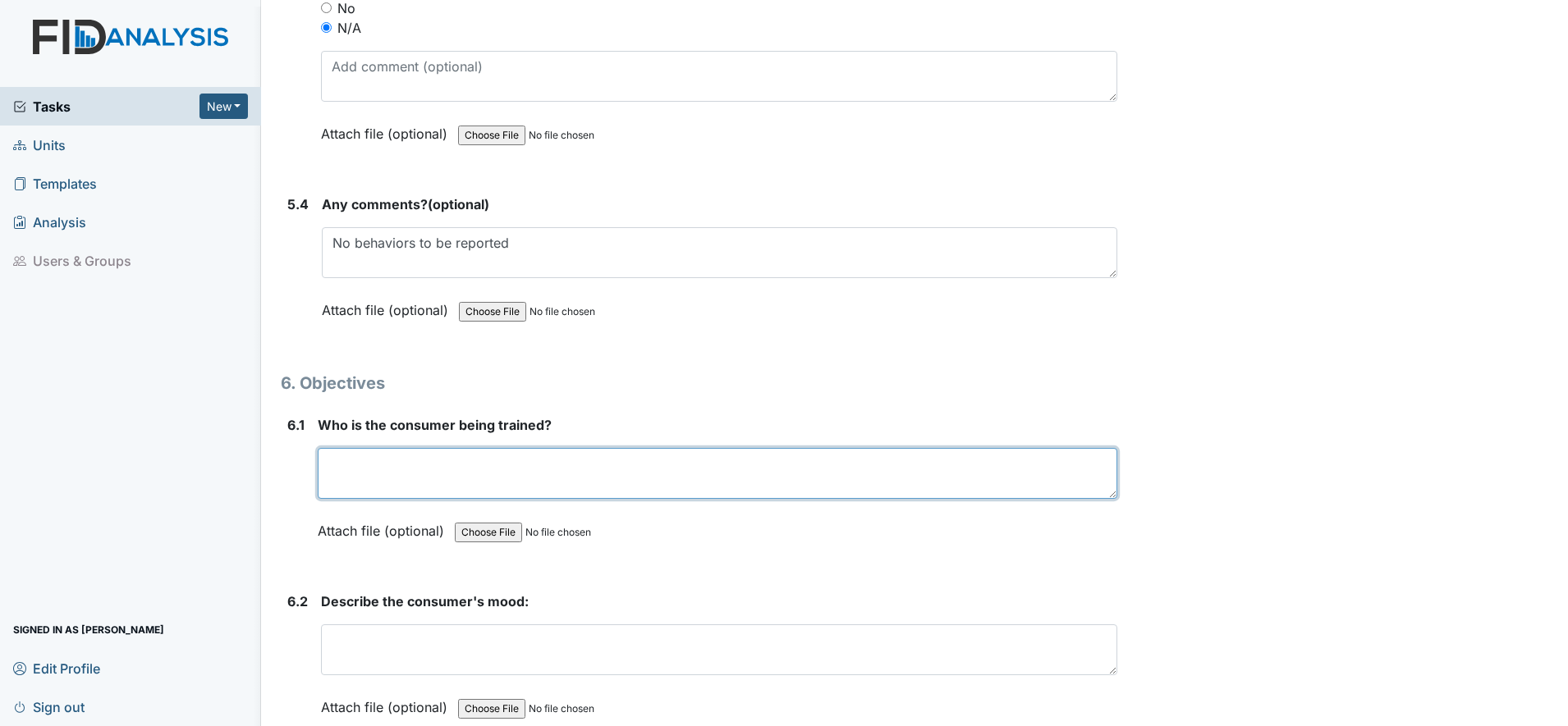
click at [355, 482] on textarea at bounding box center [717, 473] width 799 height 51
type textarea "CR2"
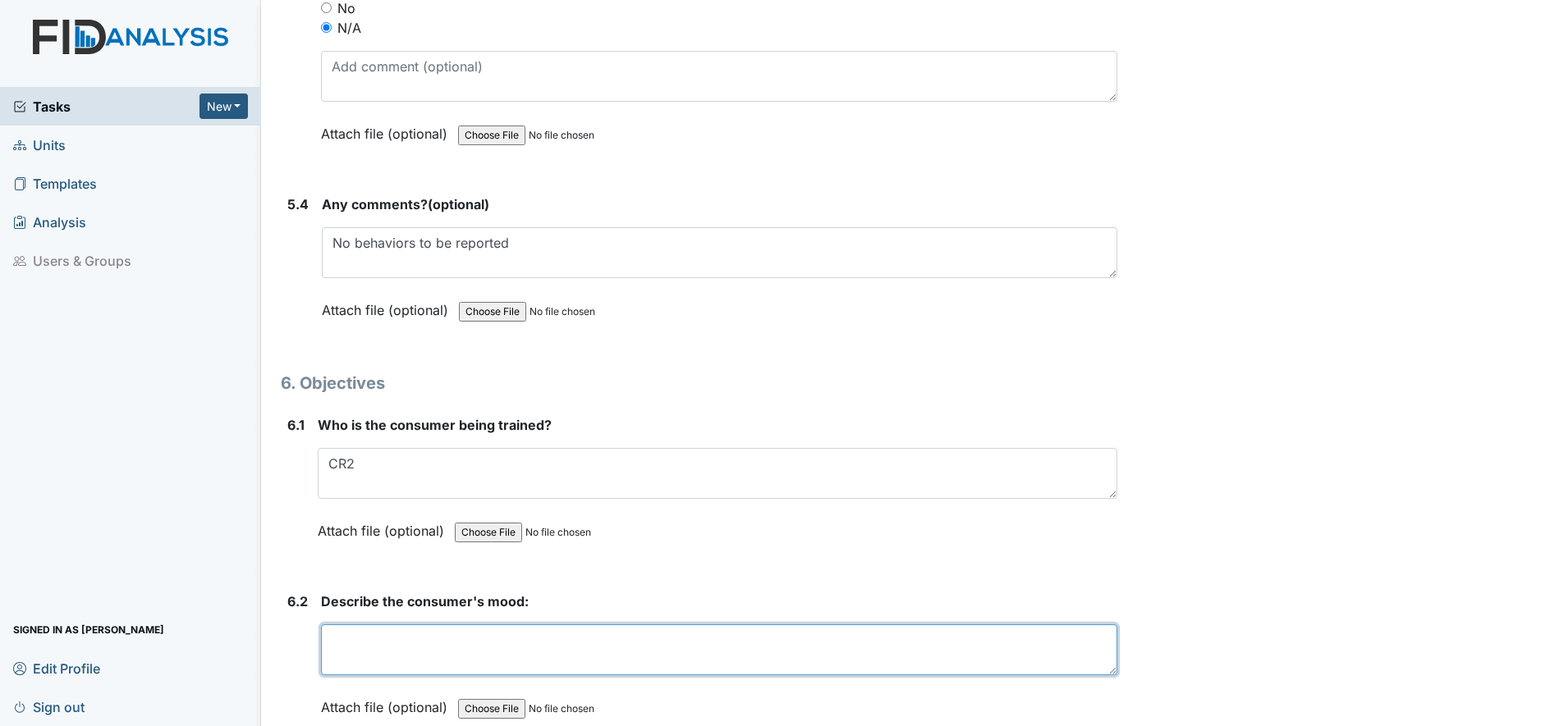
click at [388, 664] on textarea at bounding box center [719, 650] width 796 height 51
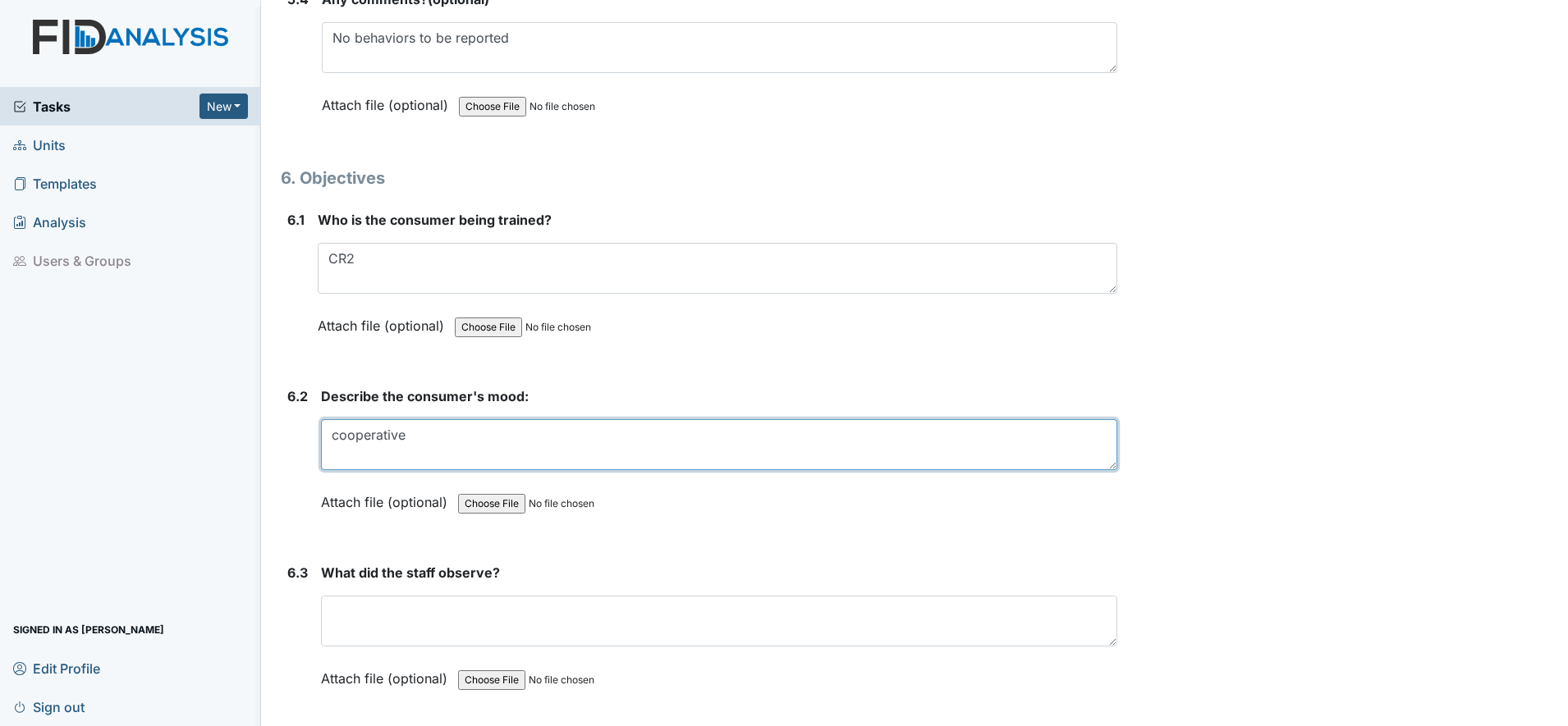
type textarea "cooperative"
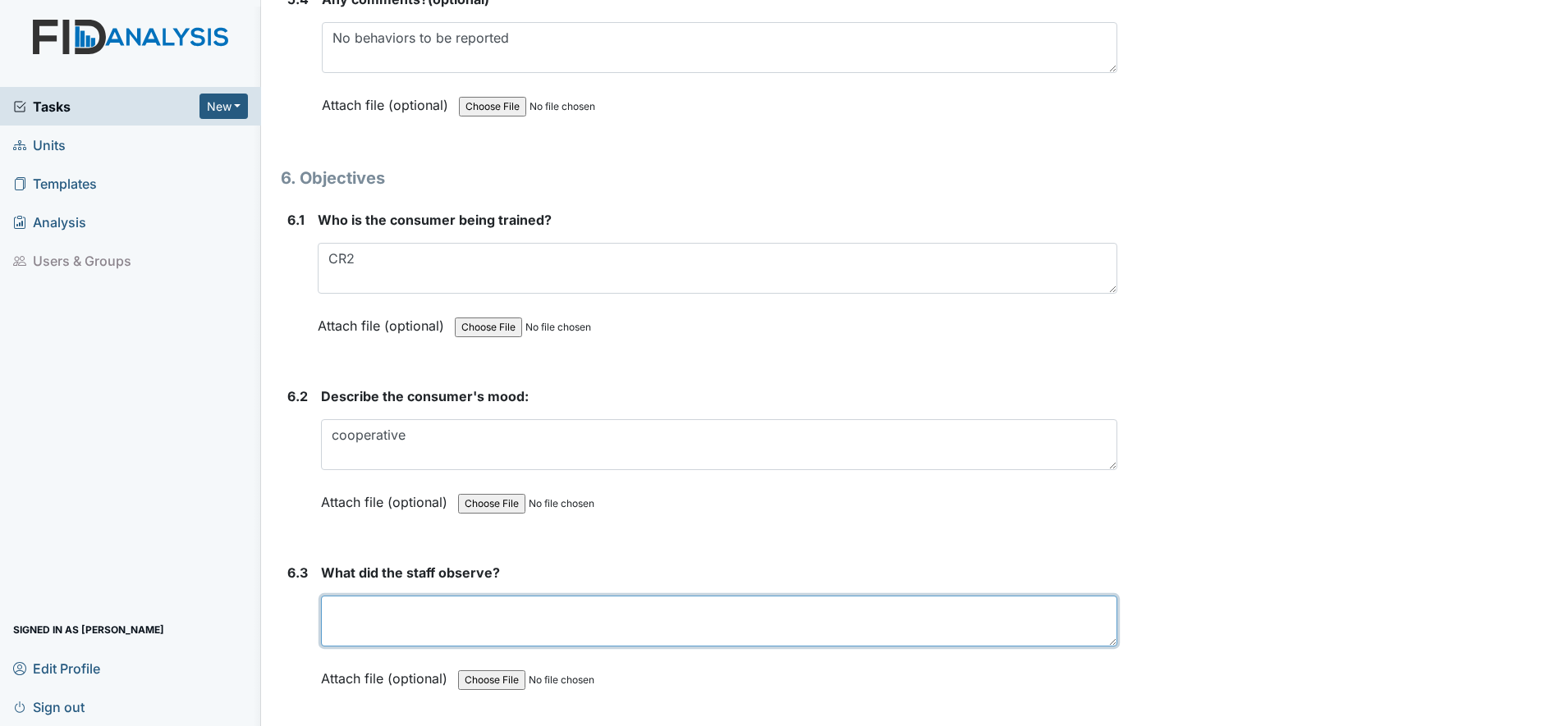
click at [377, 619] on textarea at bounding box center [719, 621] width 796 height 51
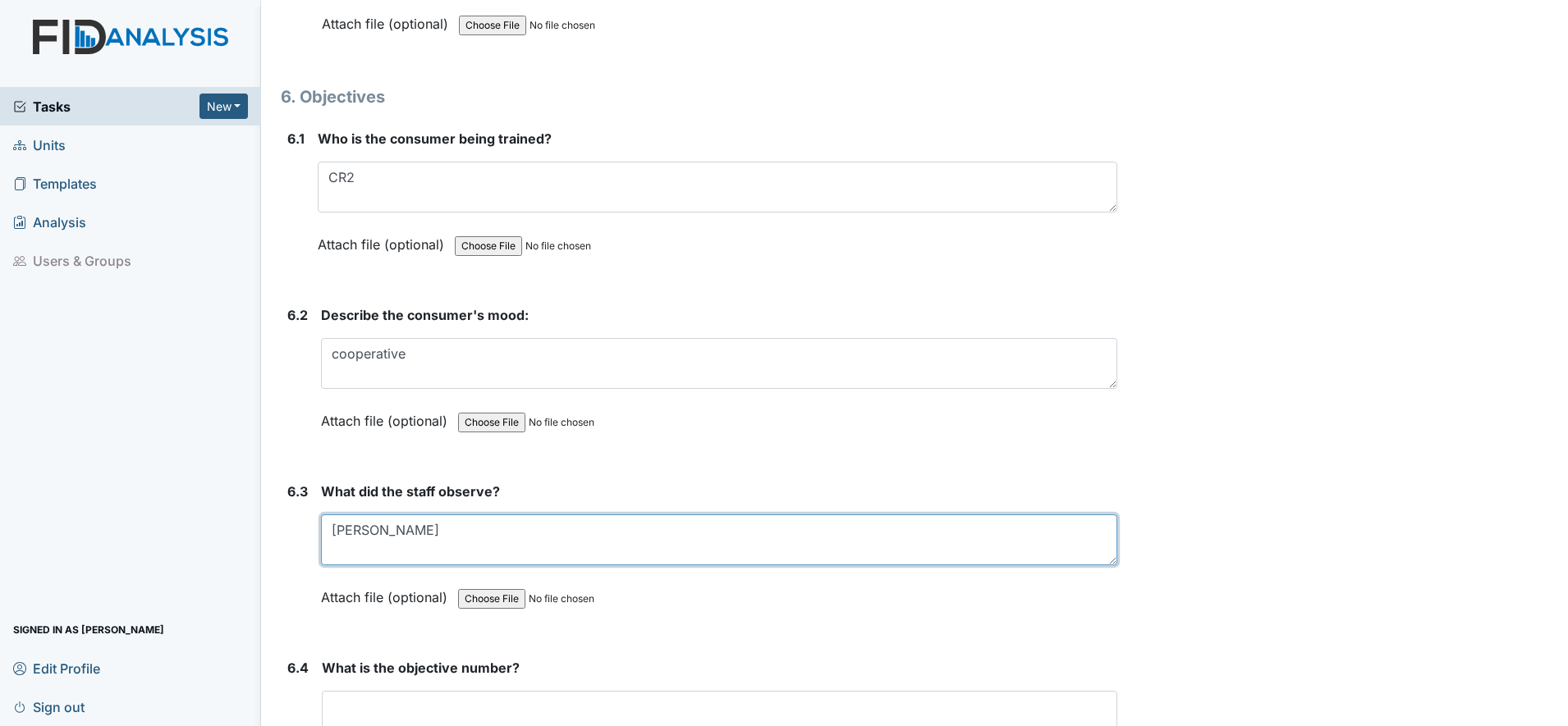
scroll to position [9644, 0]
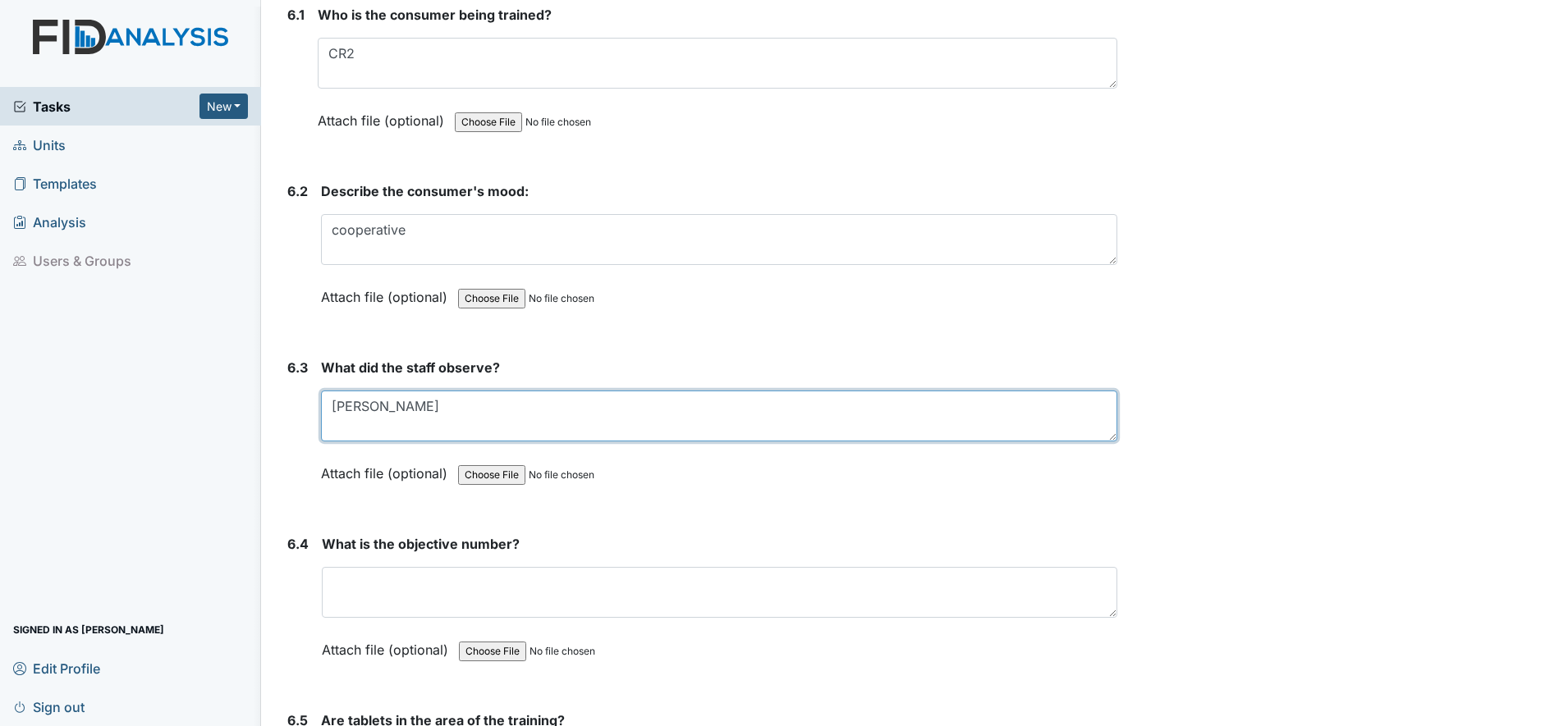
type textarea "Linda B"
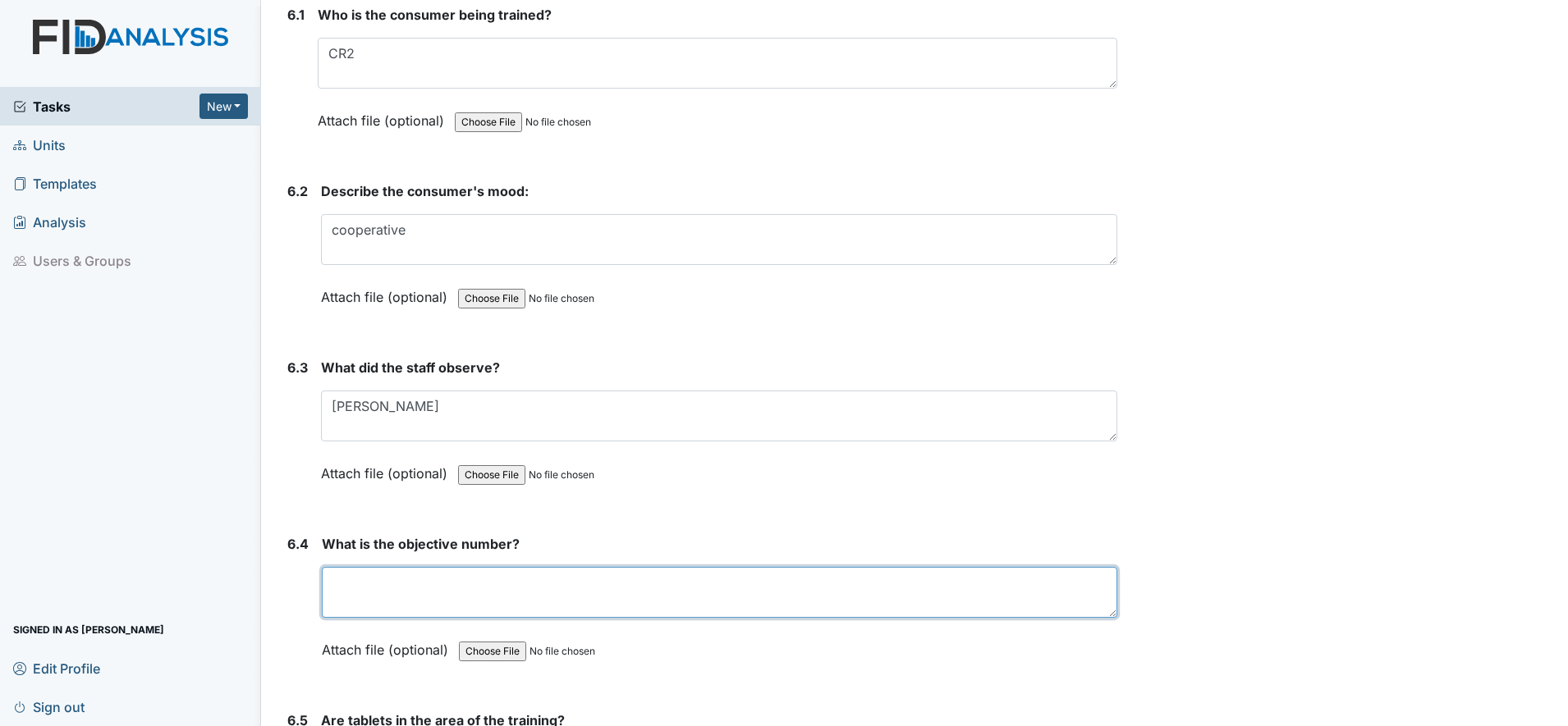
click at [380, 592] on textarea at bounding box center [719, 592] width 796 height 51
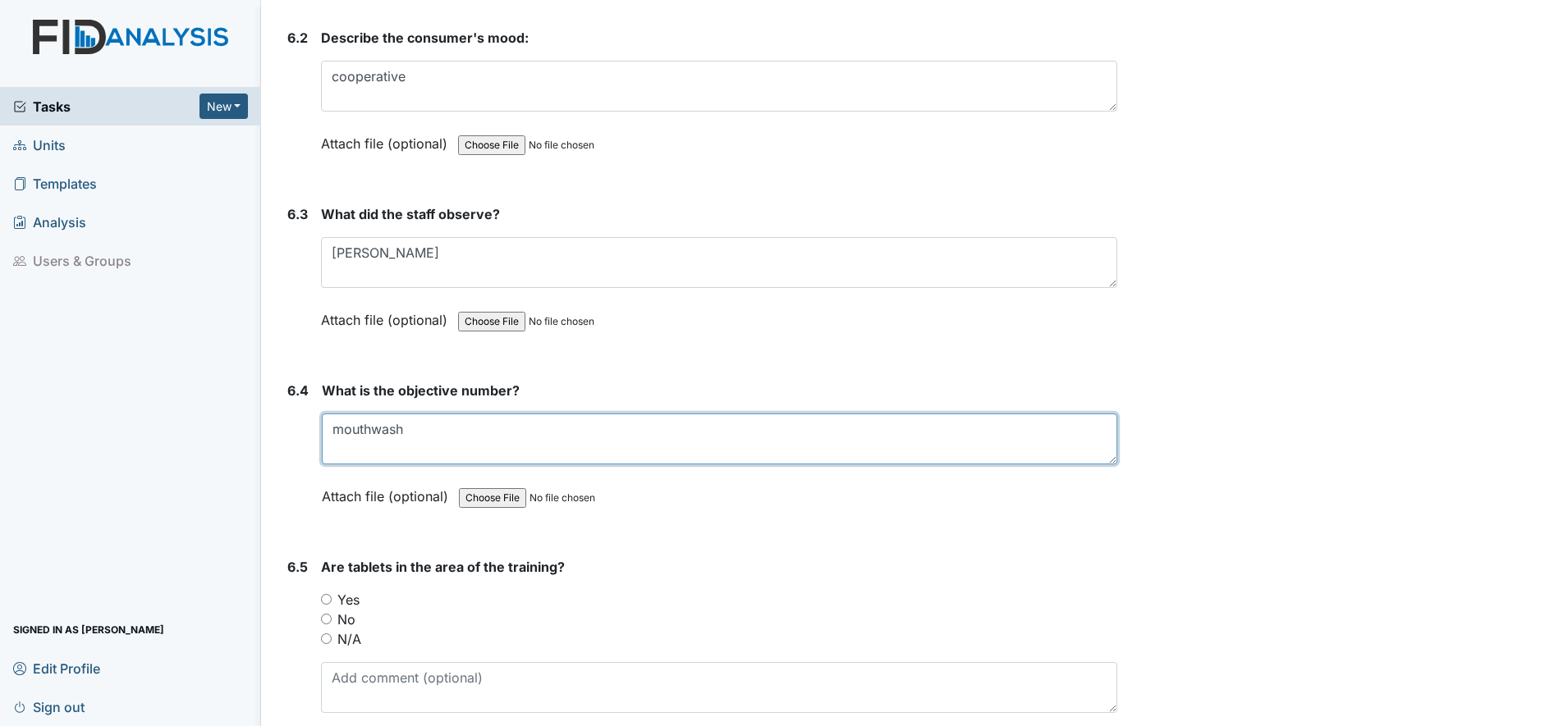
scroll to position [9849, 0]
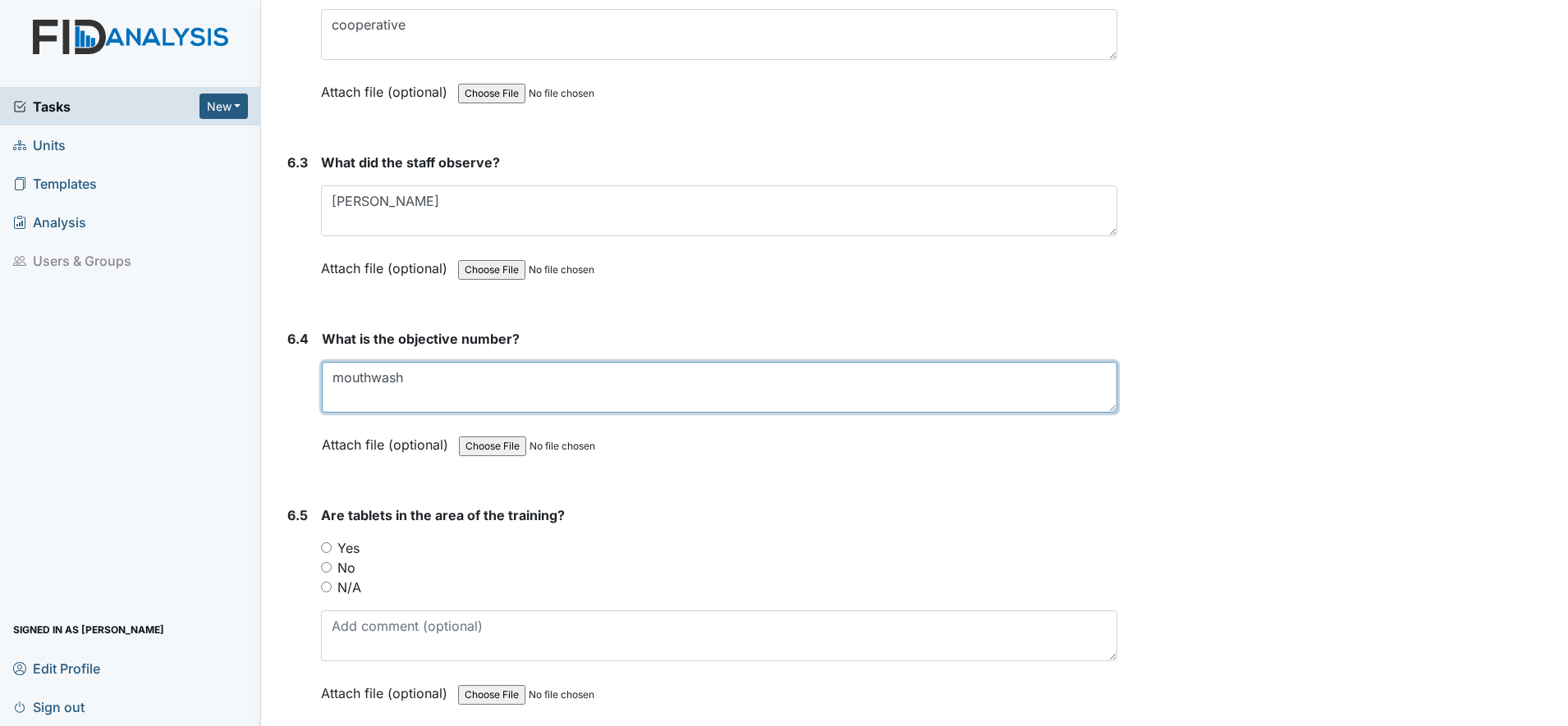
type textarea "mouthwash"
click at [327, 548] on input "Yes" at bounding box center [326, 547] width 11 height 11
radio input "true"
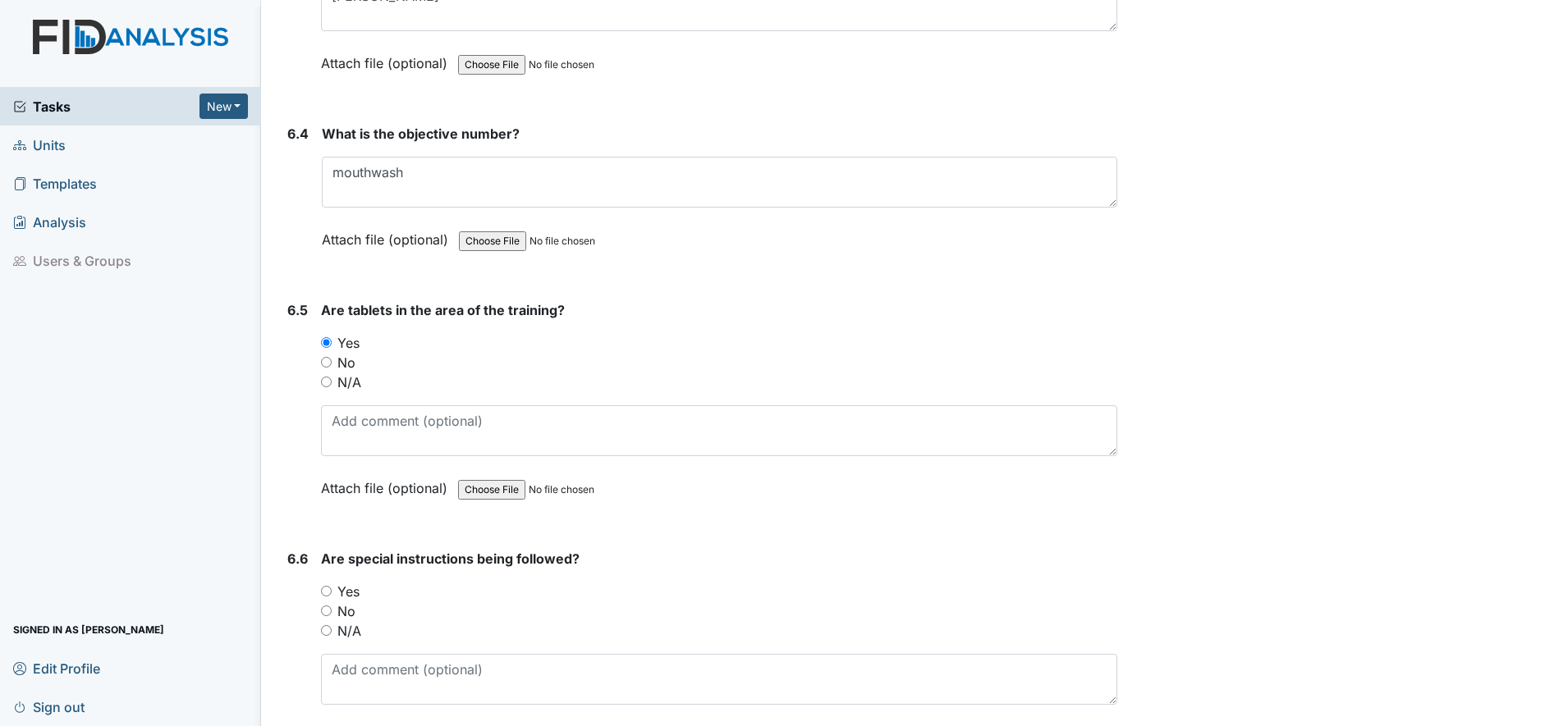
scroll to position [10157, 0]
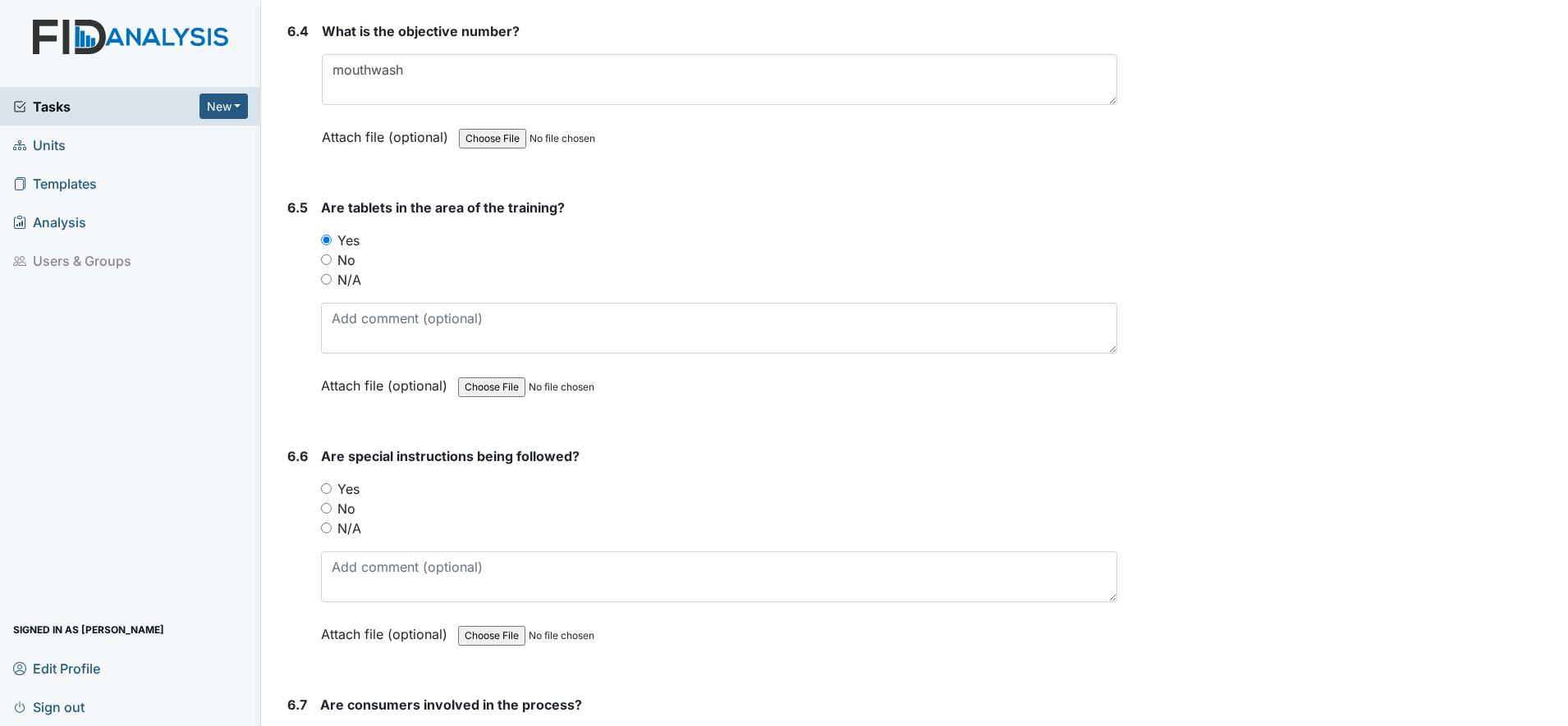
click at [328, 488] on input "Yes" at bounding box center [326, 488] width 11 height 11
radio input "true"
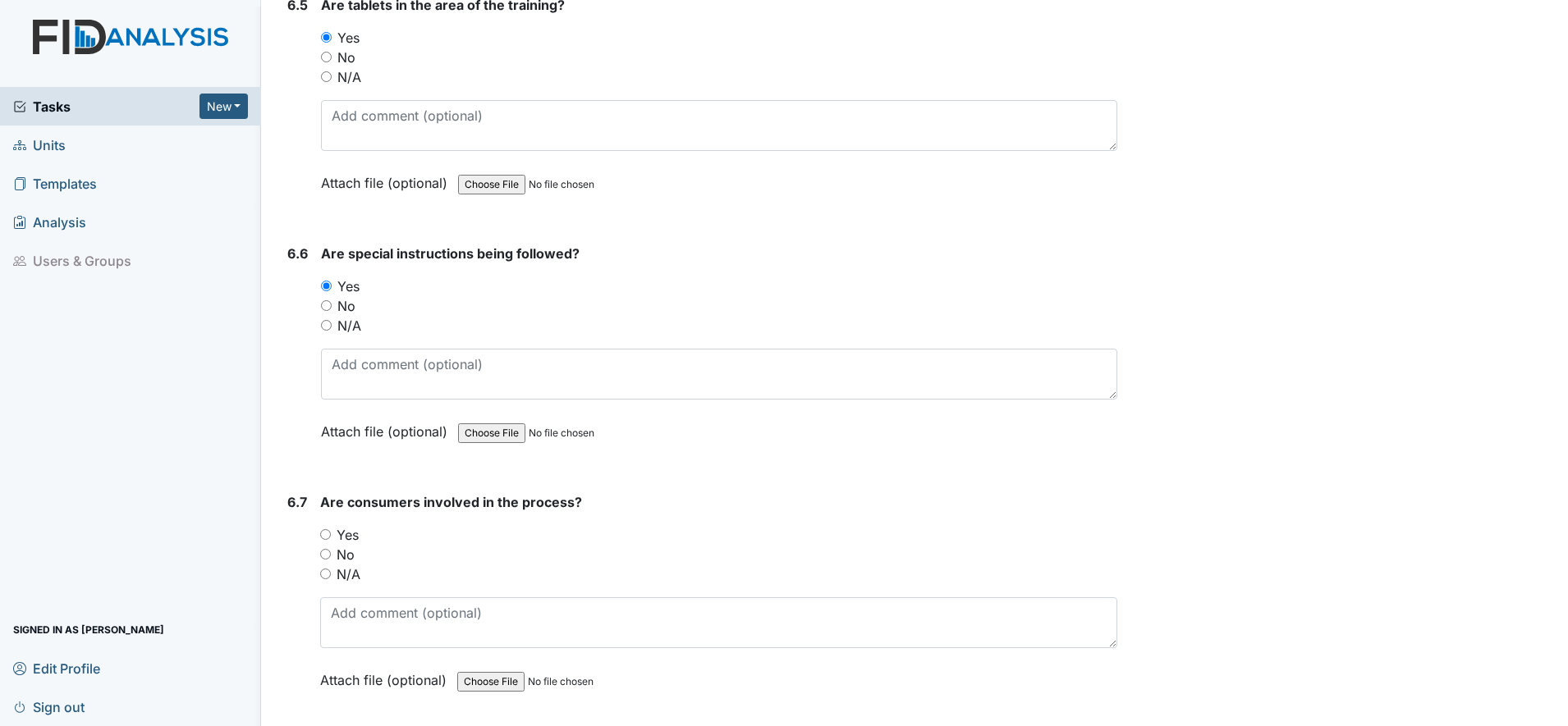
scroll to position [10362, 0]
click at [326, 537] on input "Yes" at bounding box center [325, 531] width 11 height 11
radio input "true"
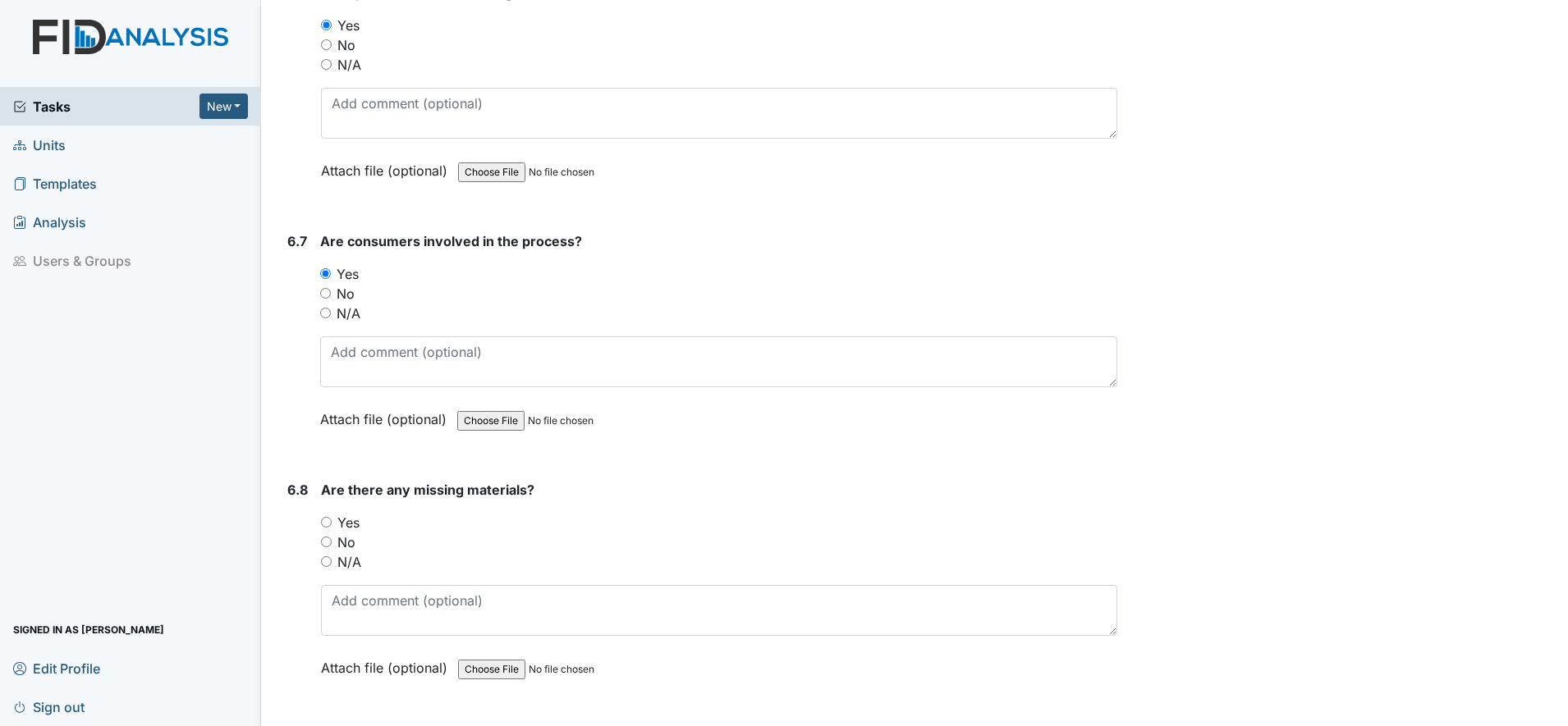
scroll to position [10670, 0]
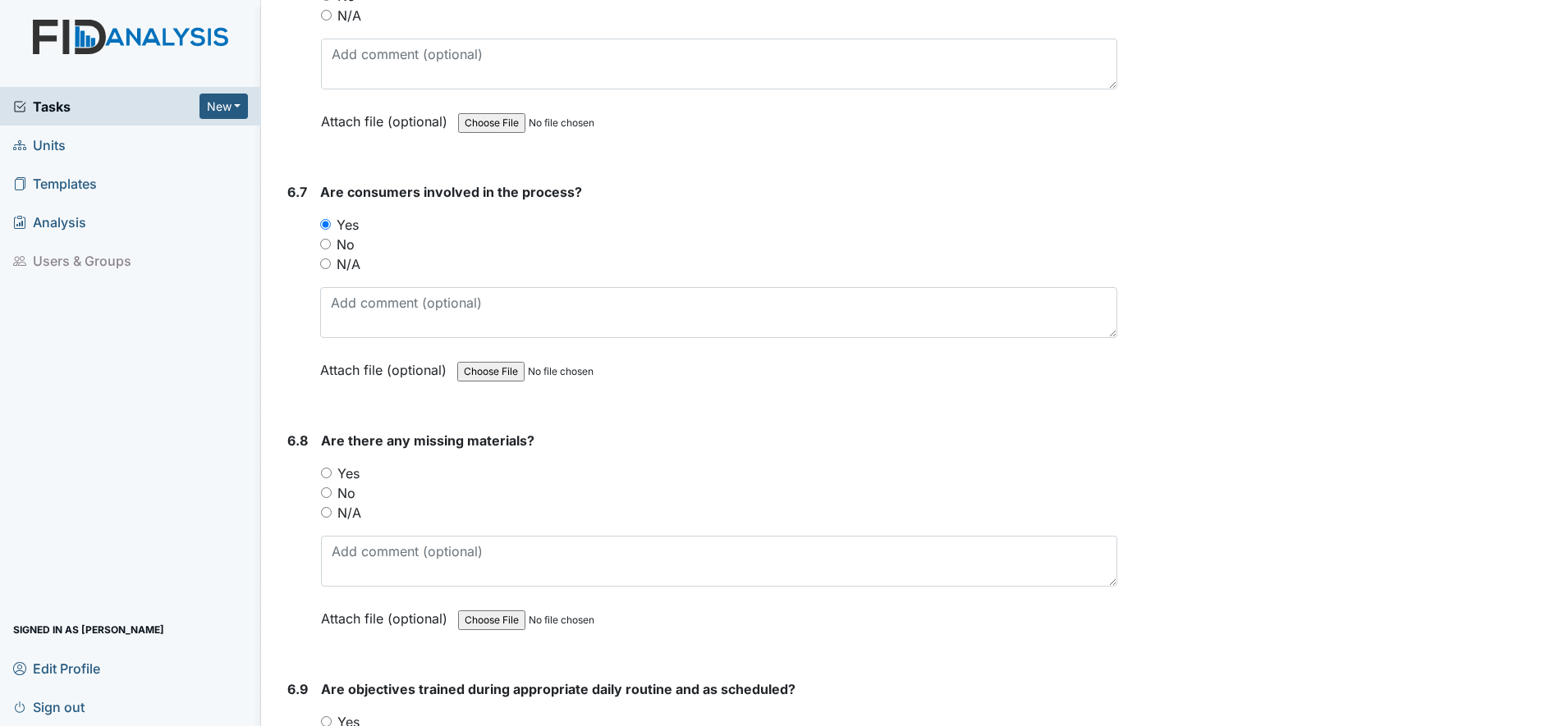
click at [326, 494] on input "No" at bounding box center [326, 493] width 11 height 11
radio input "true"
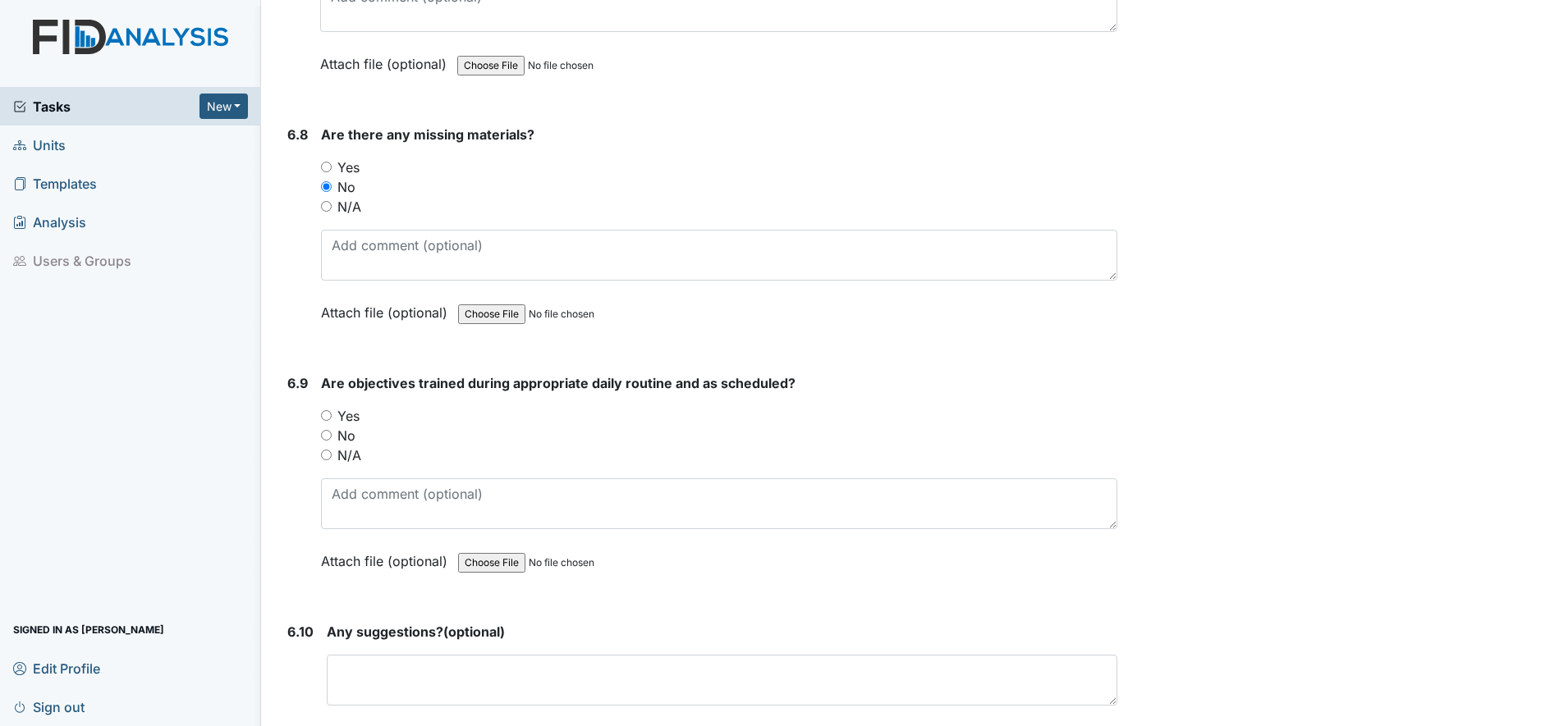
scroll to position [10978, 0]
click at [330, 416] on input "Yes" at bounding box center [326, 413] width 11 height 11
radio input "true"
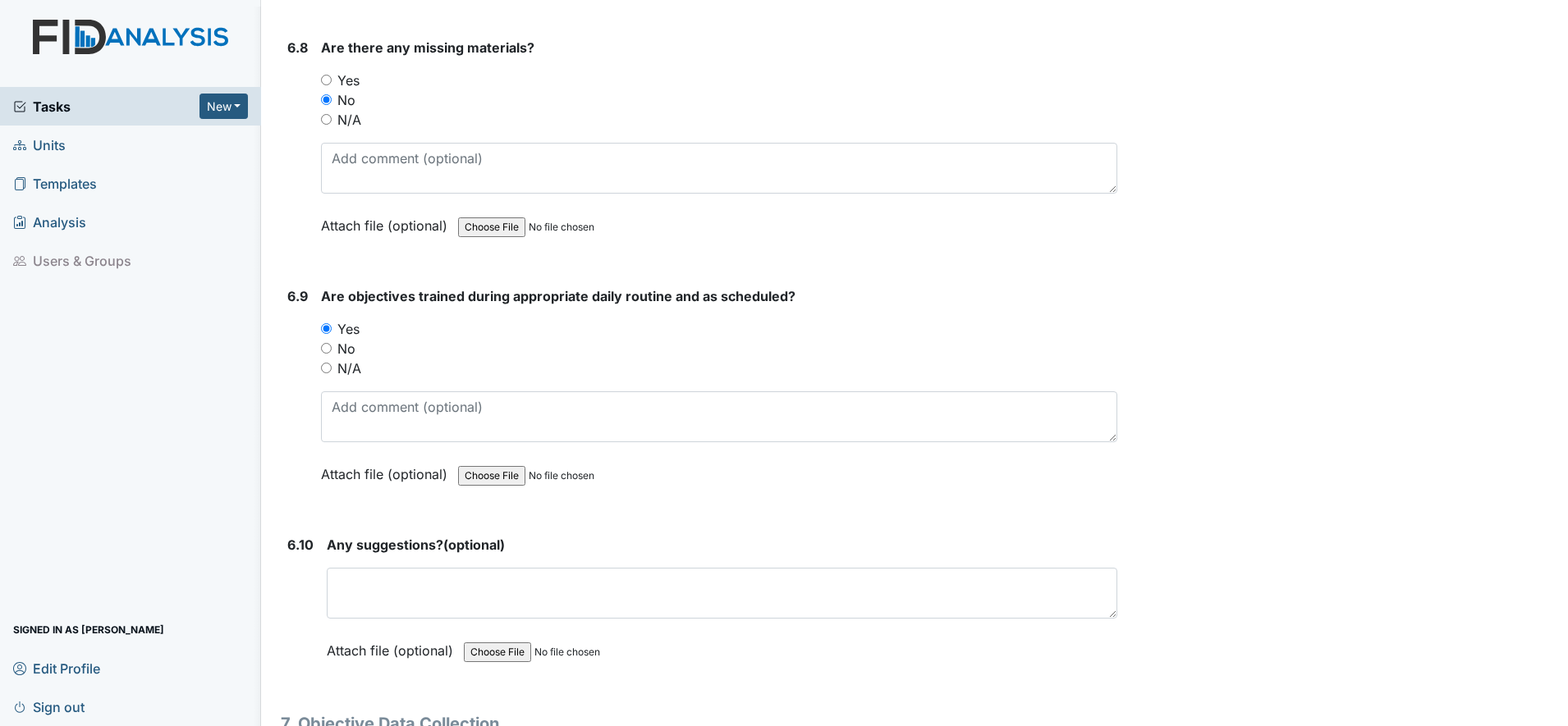
scroll to position [11286, 0]
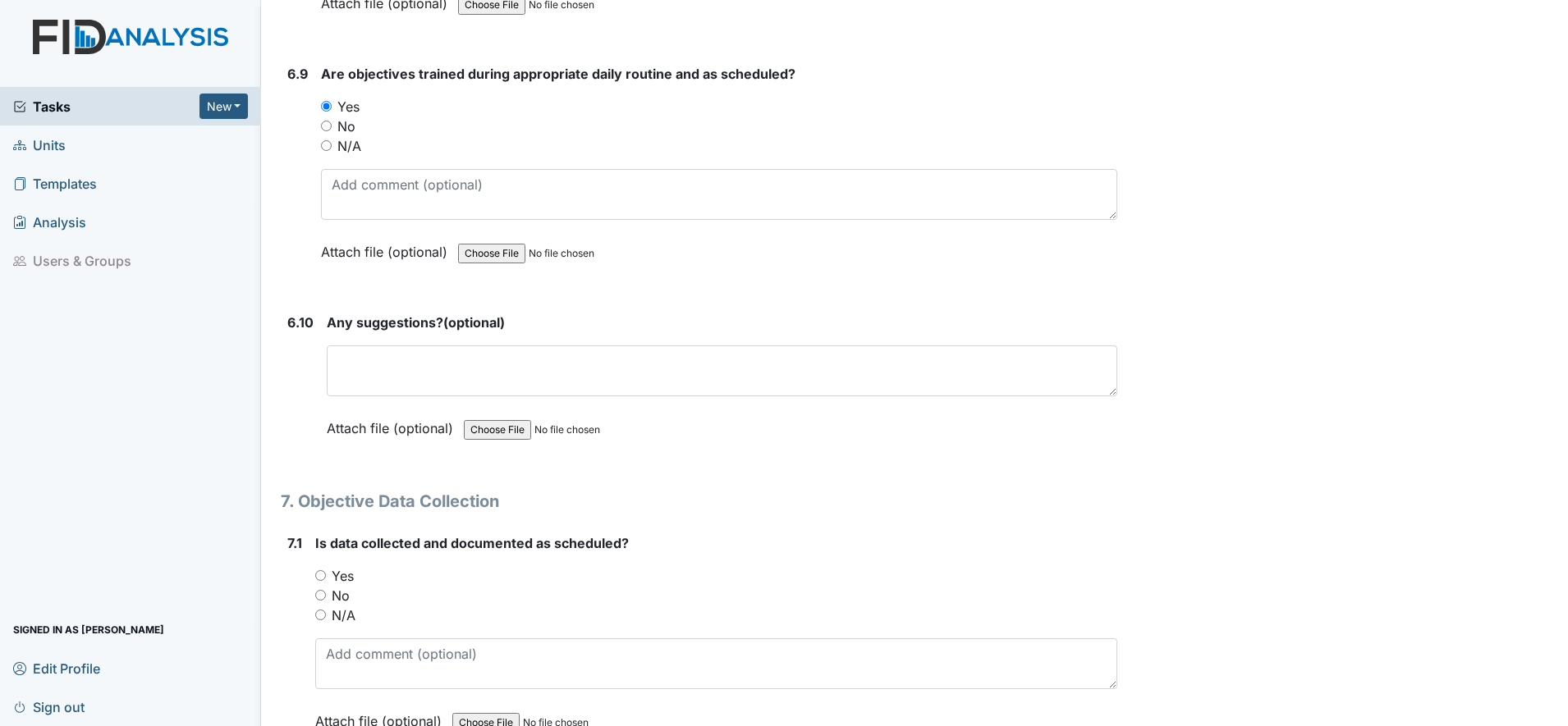
click at [317, 575] on input "Yes" at bounding box center [320, 575] width 11 height 11
radio input "true"
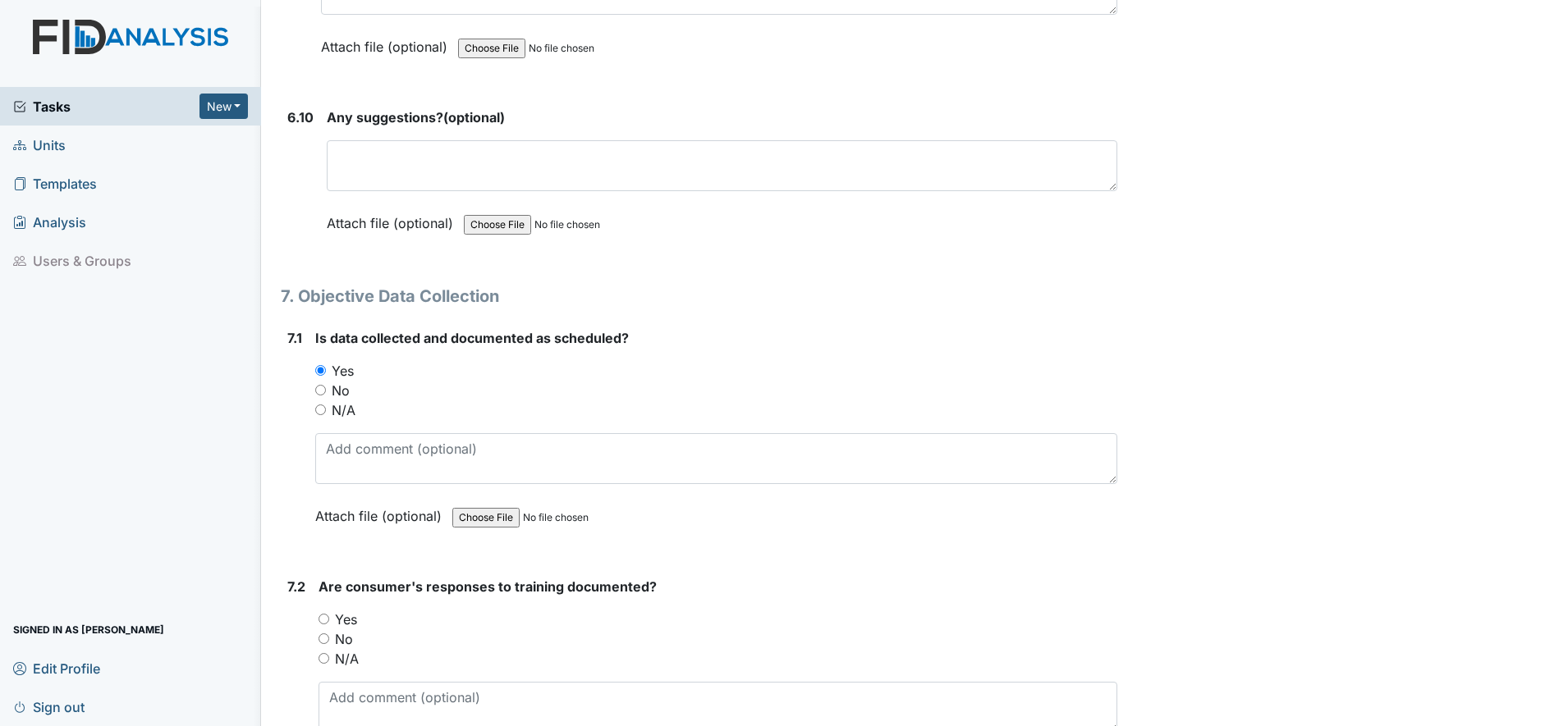
scroll to position [11594, 0]
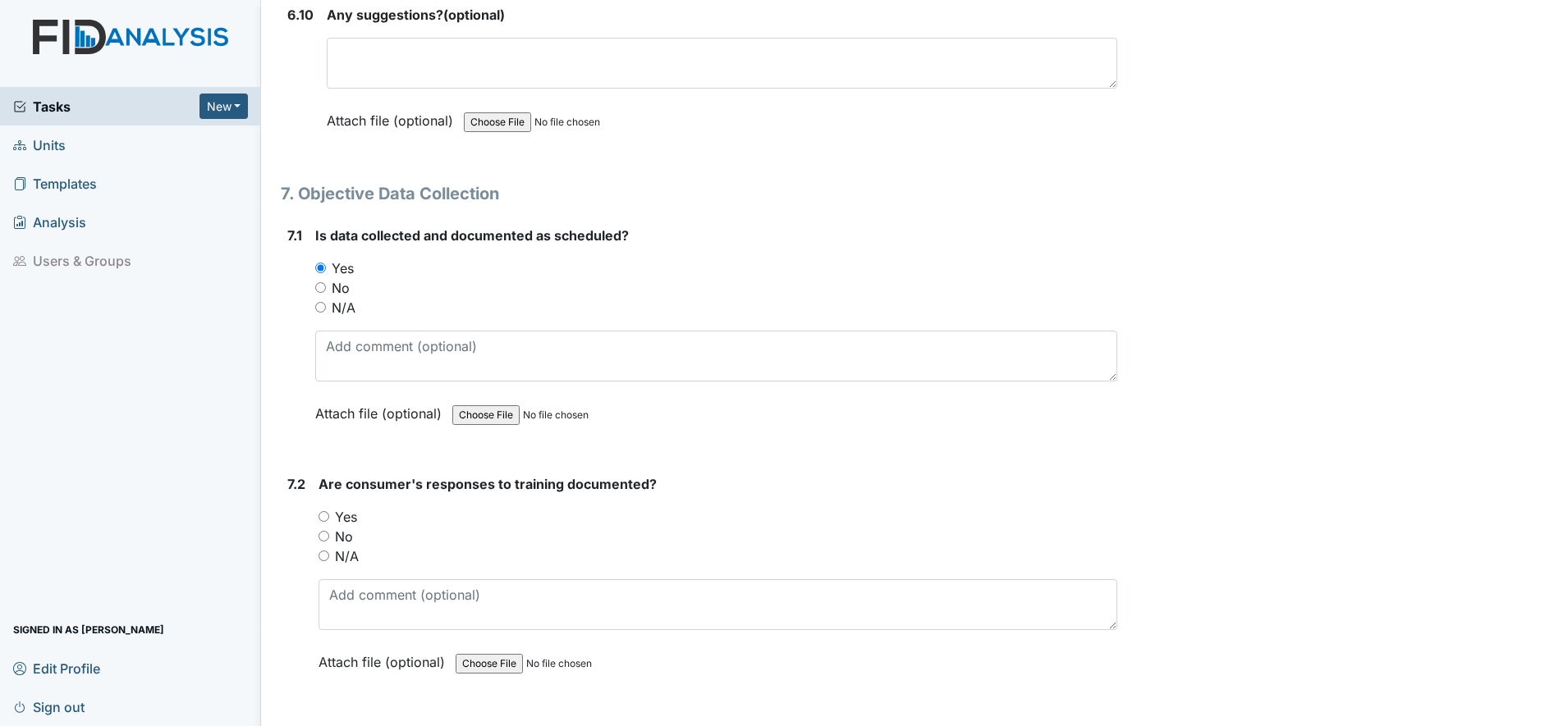
click at [326, 515] on input "Yes" at bounding box center [323, 516] width 11 height 11
radio input "true"
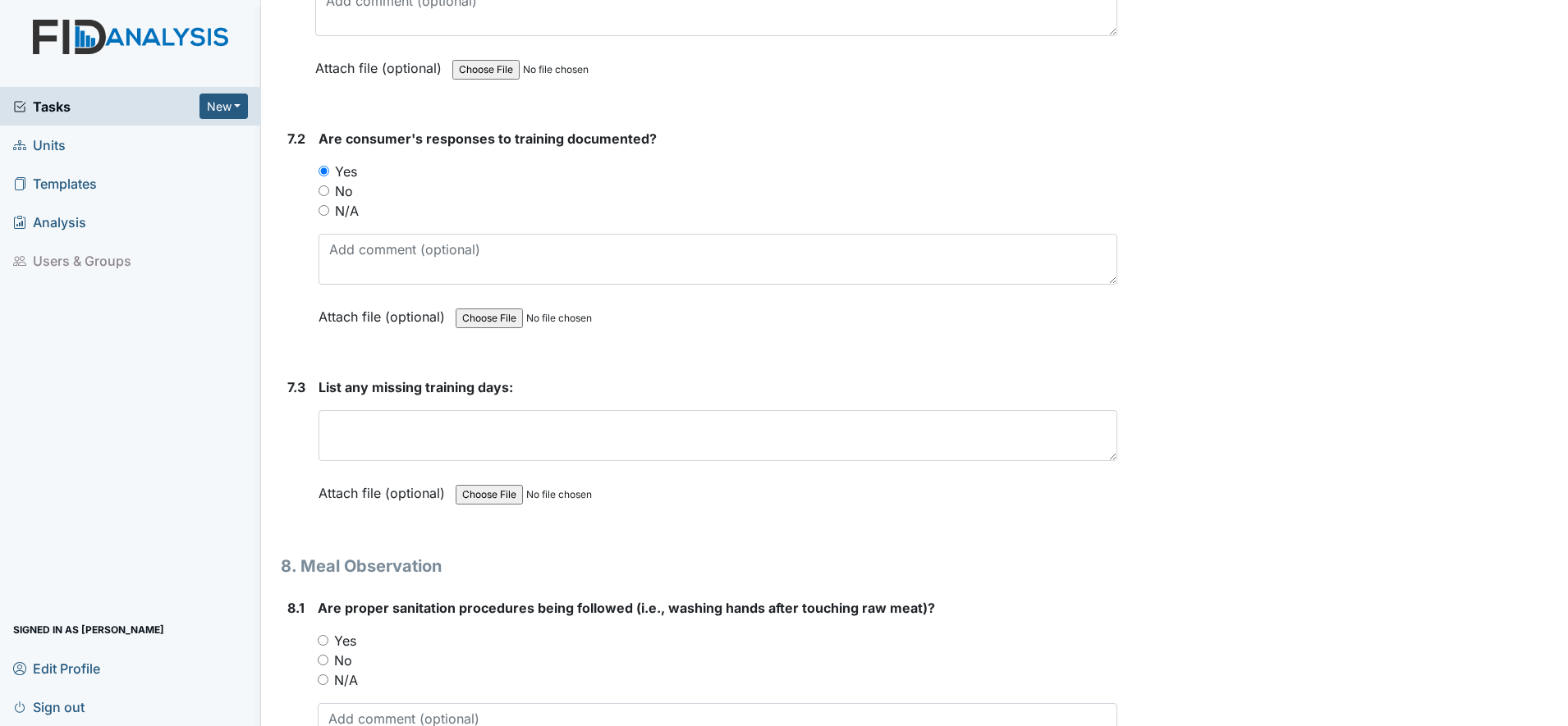
scroll to position [12004, 0]
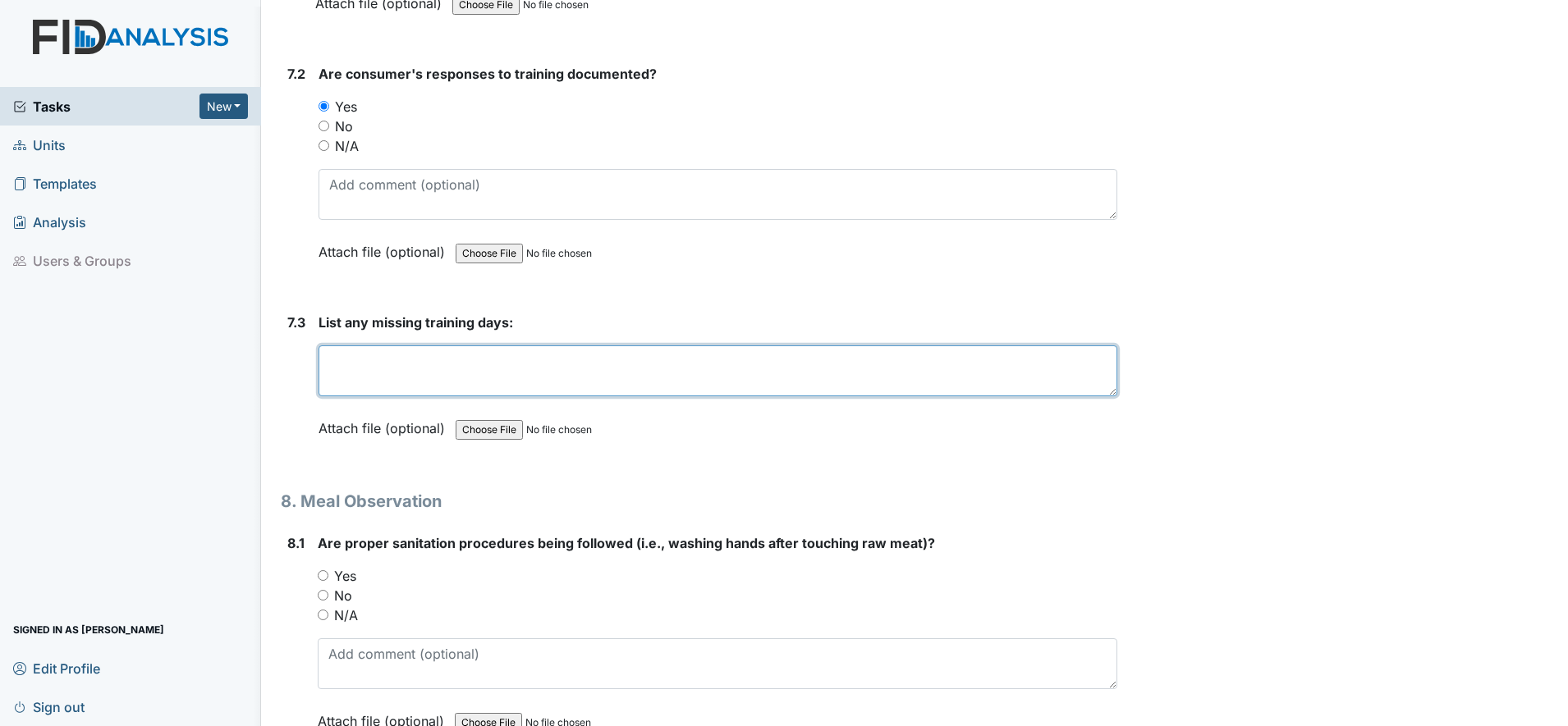
click at [348, 385] on textarea at bounding box center [717, 371] width 799 height 51
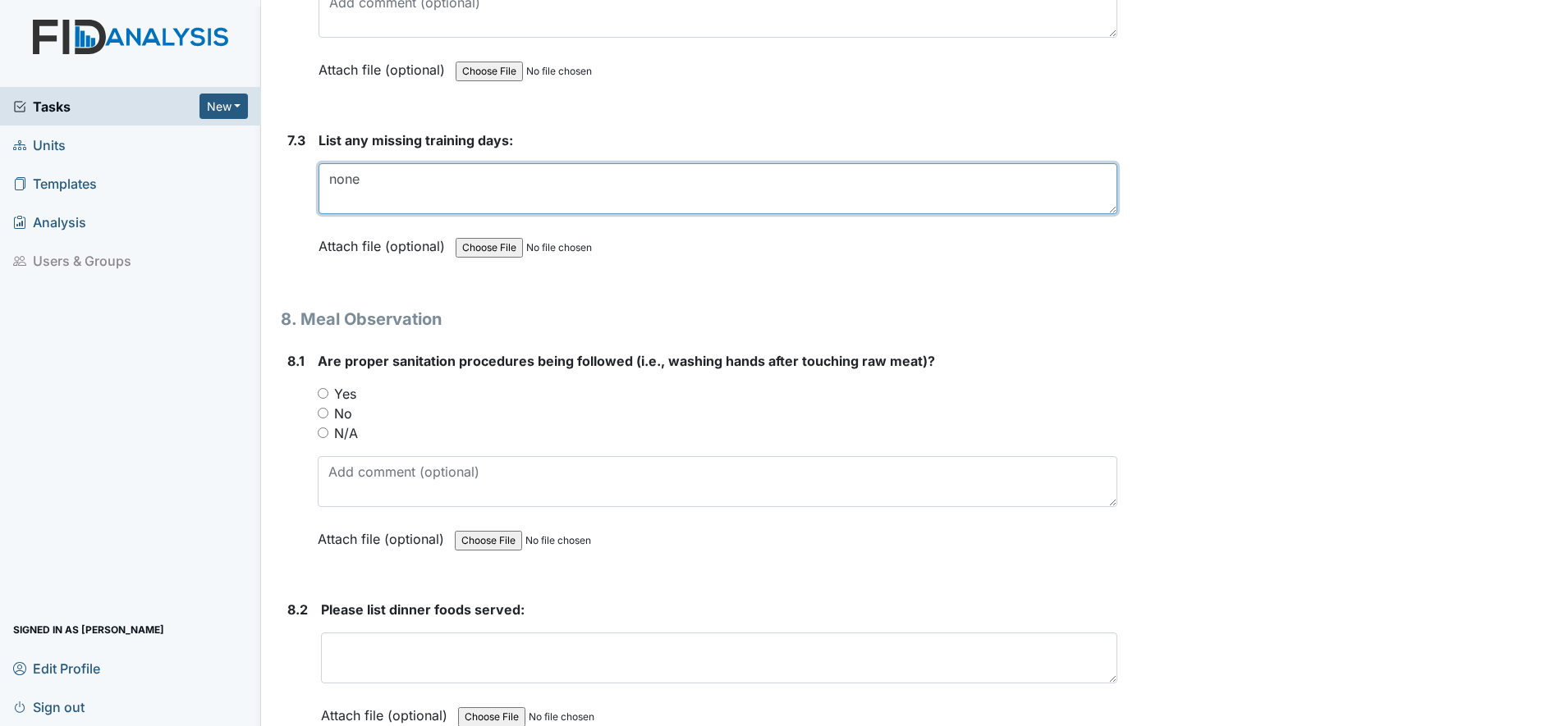
scroll to position [12209, 0]
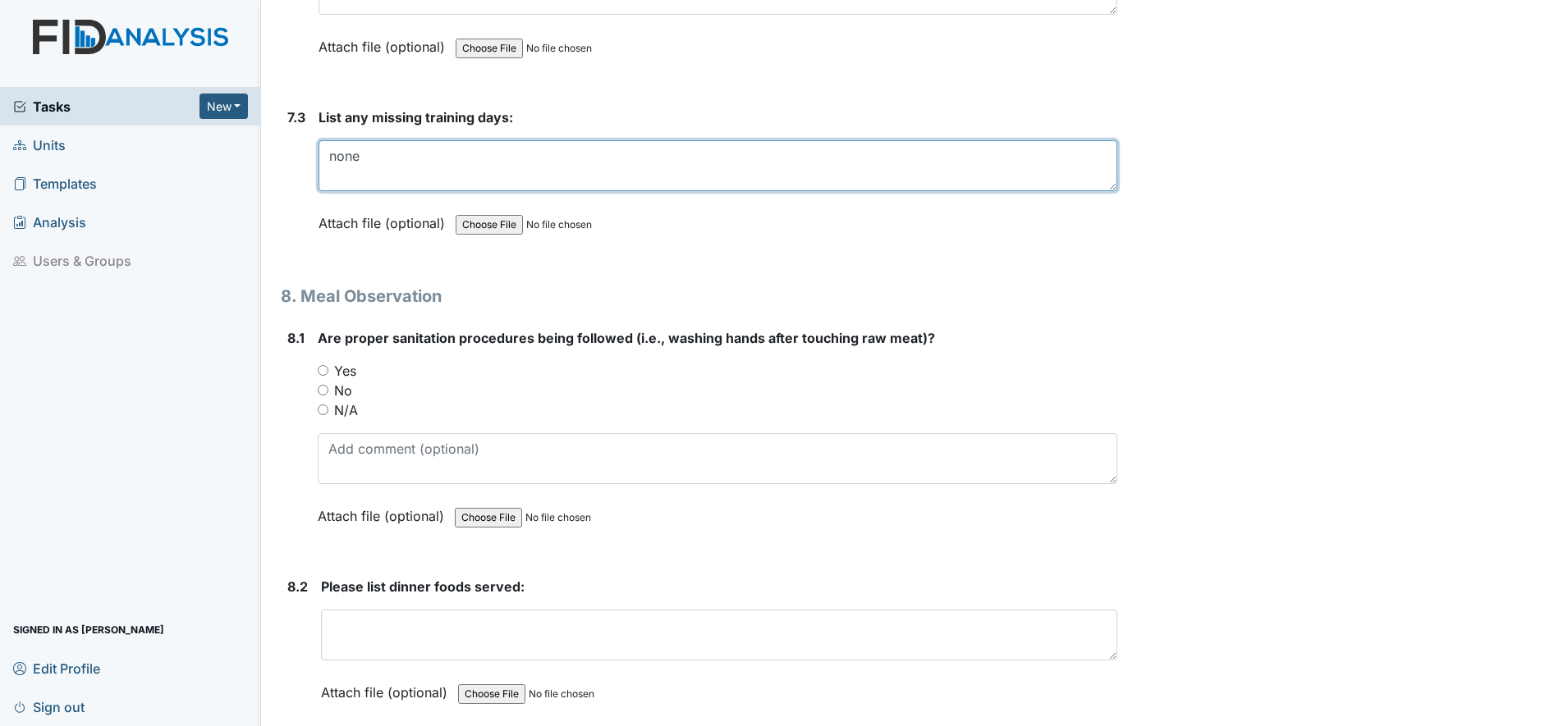
type textarea "none"
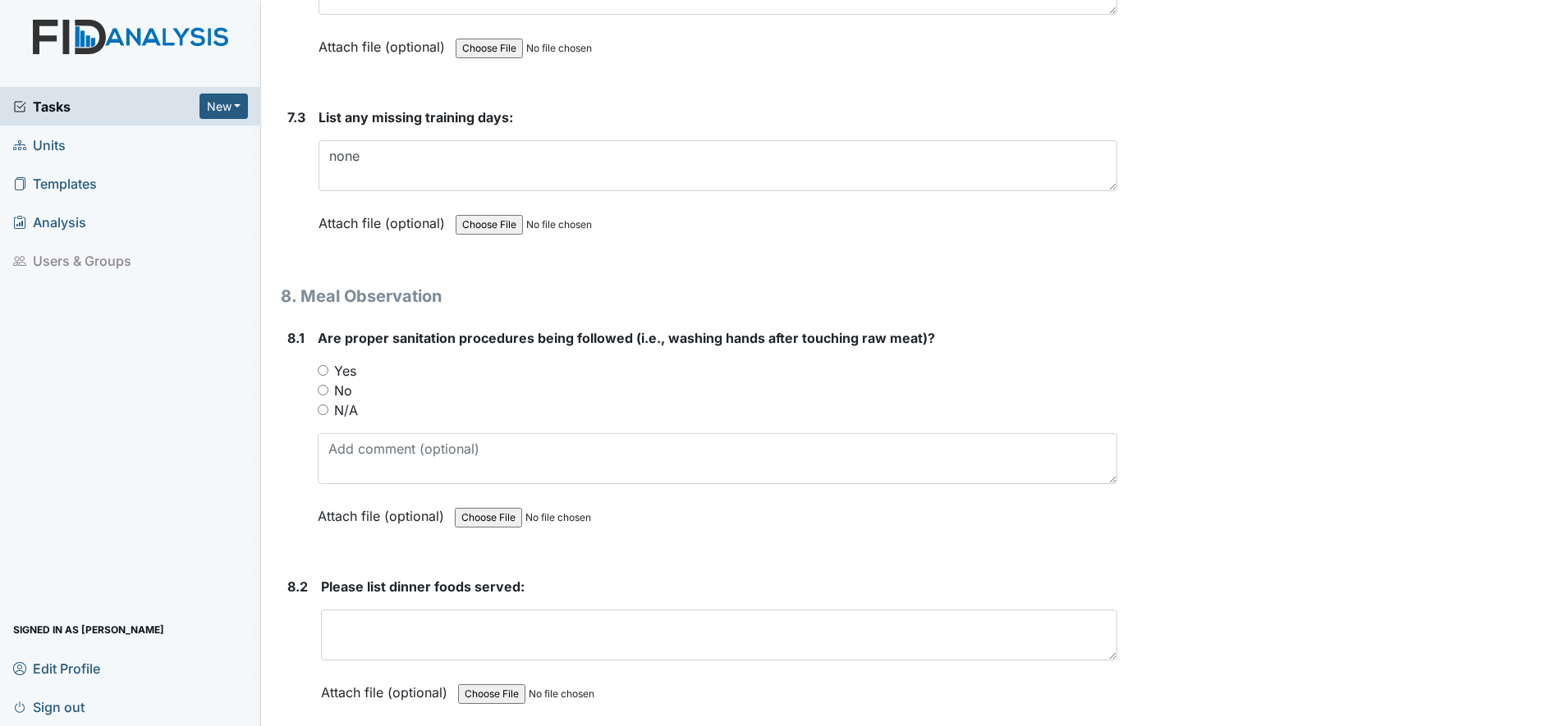
click at [321, 371] on input "Yes" at bounding box center [322, 370] width 11 height 11
radio input "true"
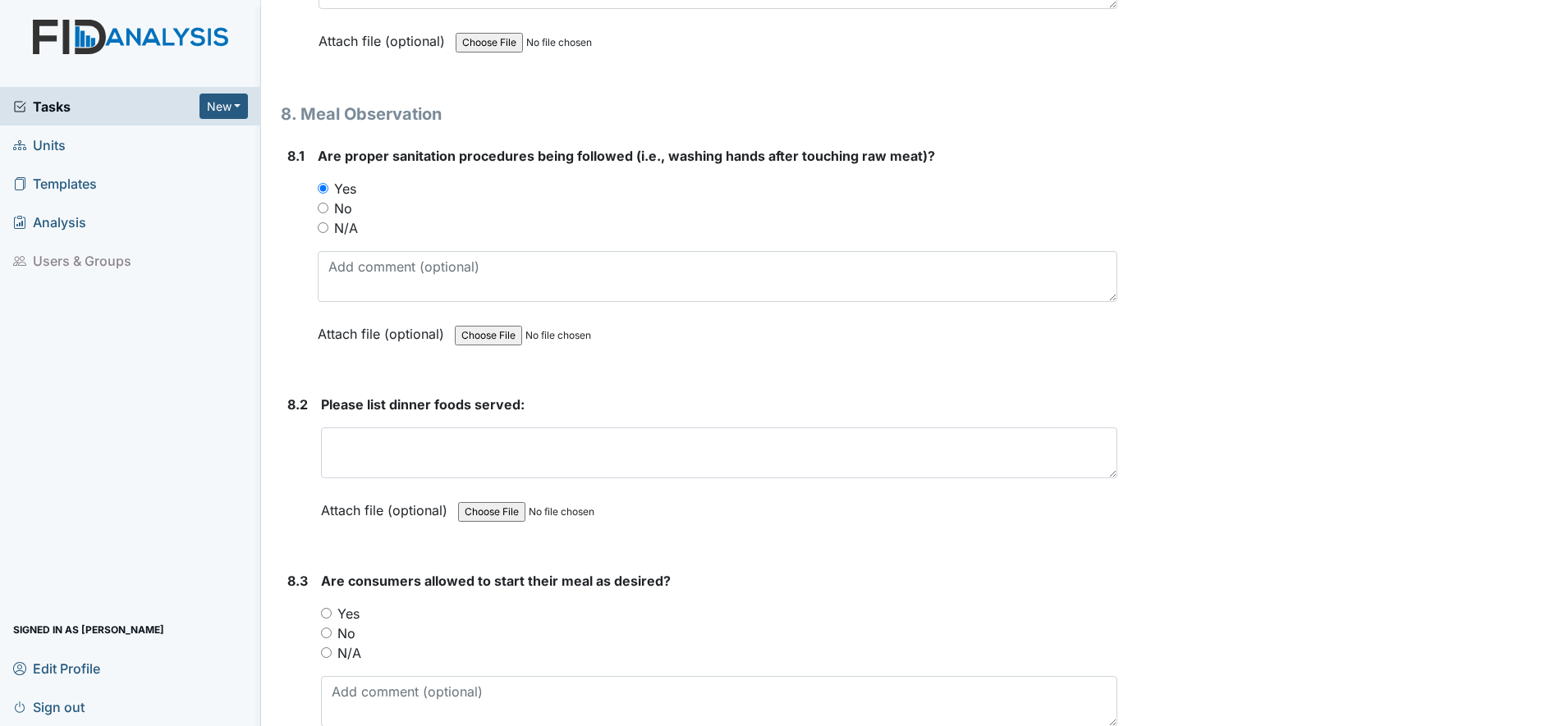
scroll to position [12415, 0]
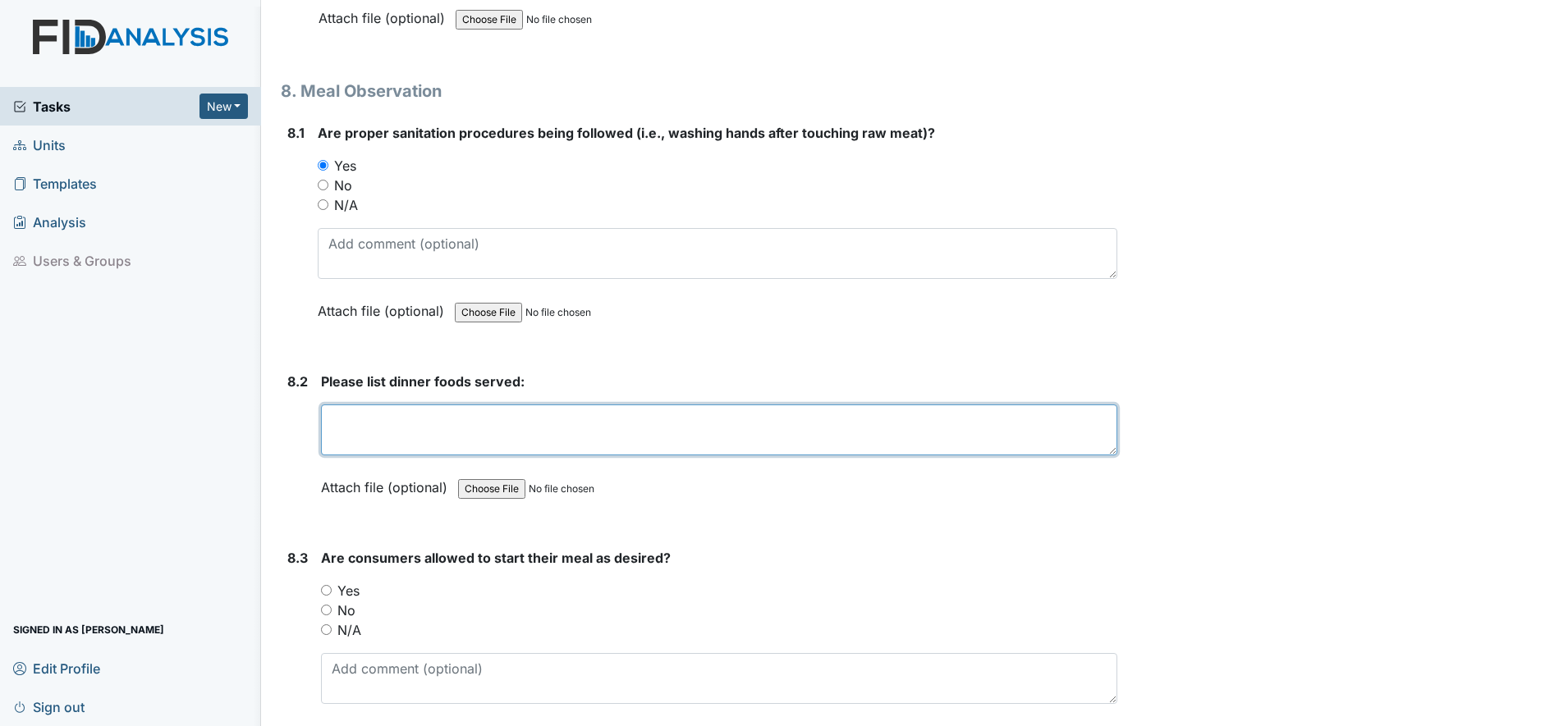
click at [343, 416] on textarea at bounding box center [719, 430] width 796 height 51
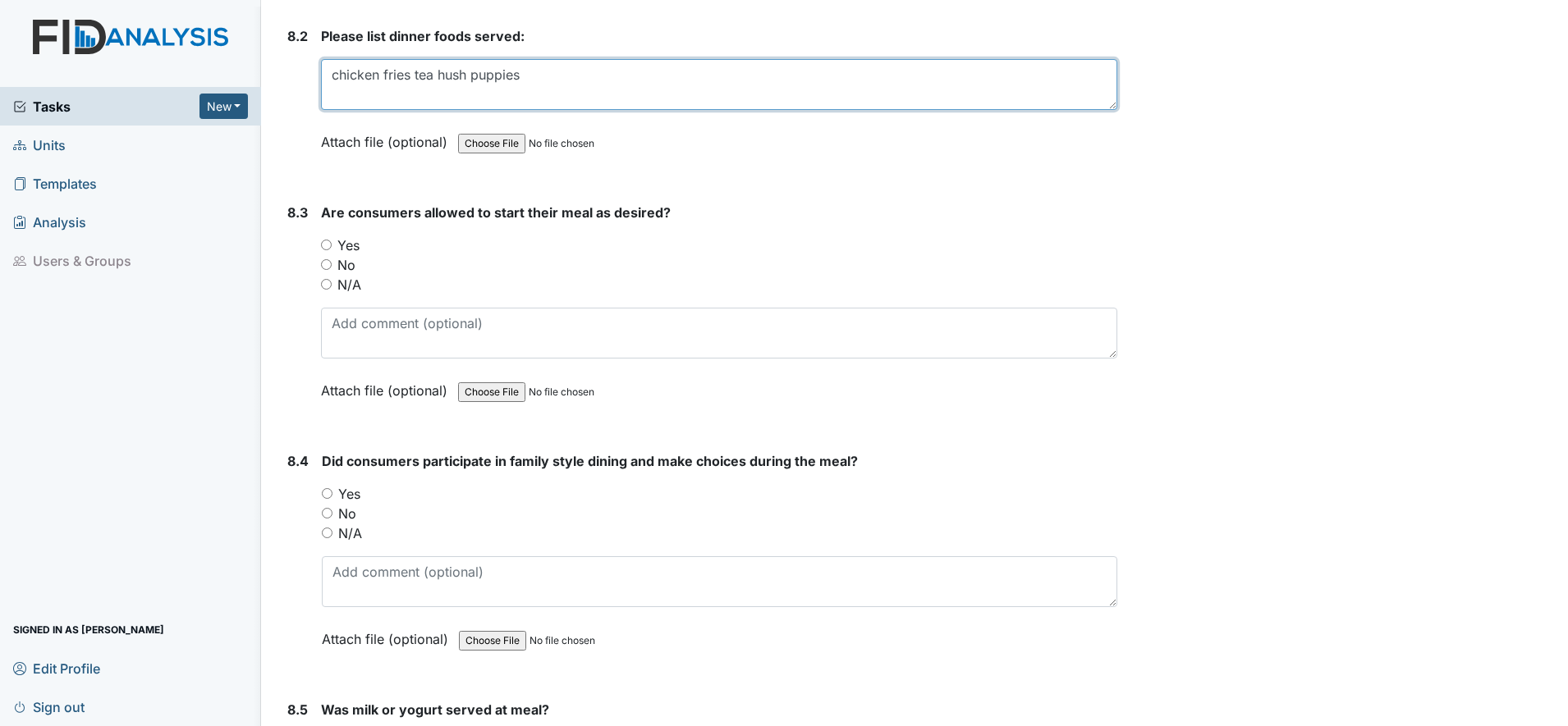
scroll to position [12825, 0]
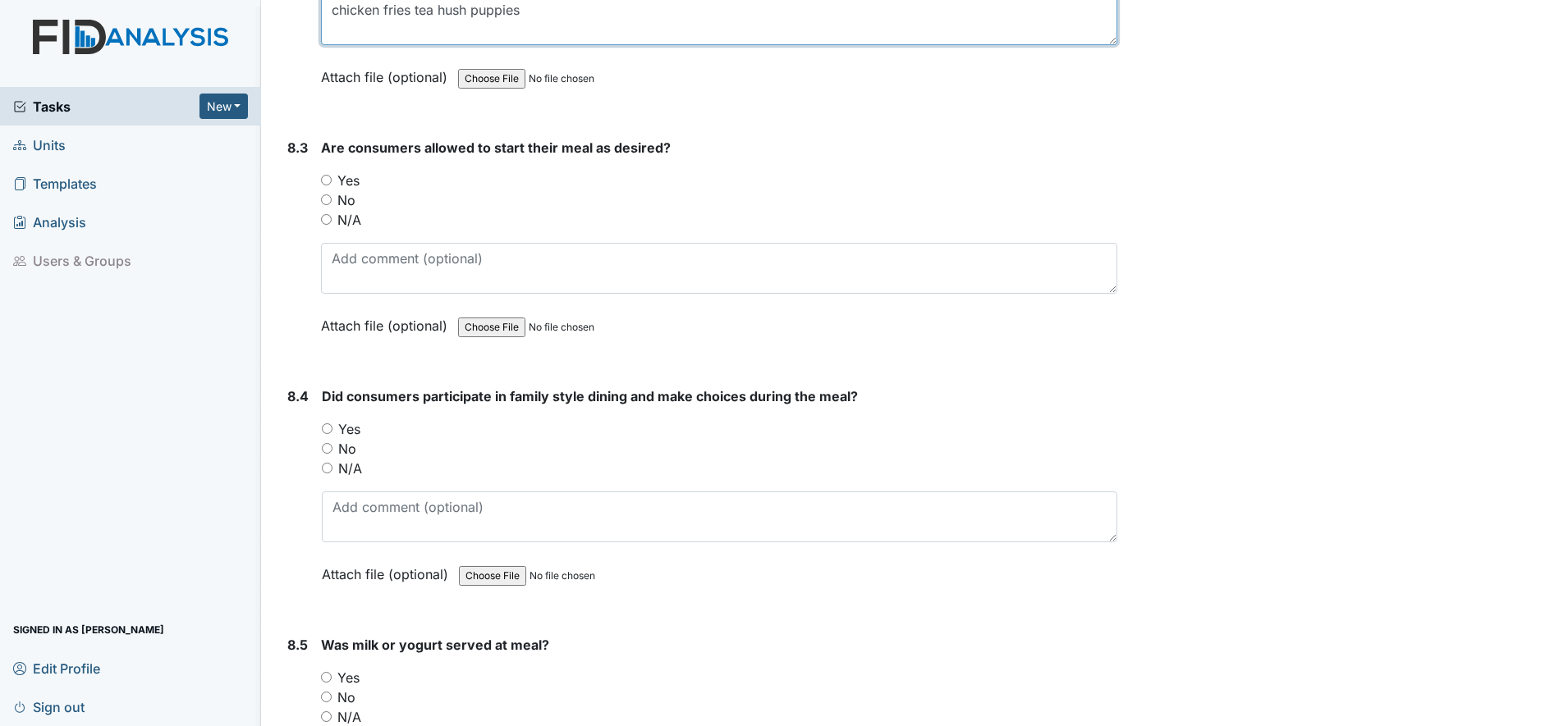
type textarea "chicken fries tea hush puppies"
click at [322, 183] on input "Yes" at bounding box center [326, 180] width 11 height 11
radio input "true"
click at [328, 427] on input "Yes" at bounding box center [326, 429] width 11 height 11
radio input "true"
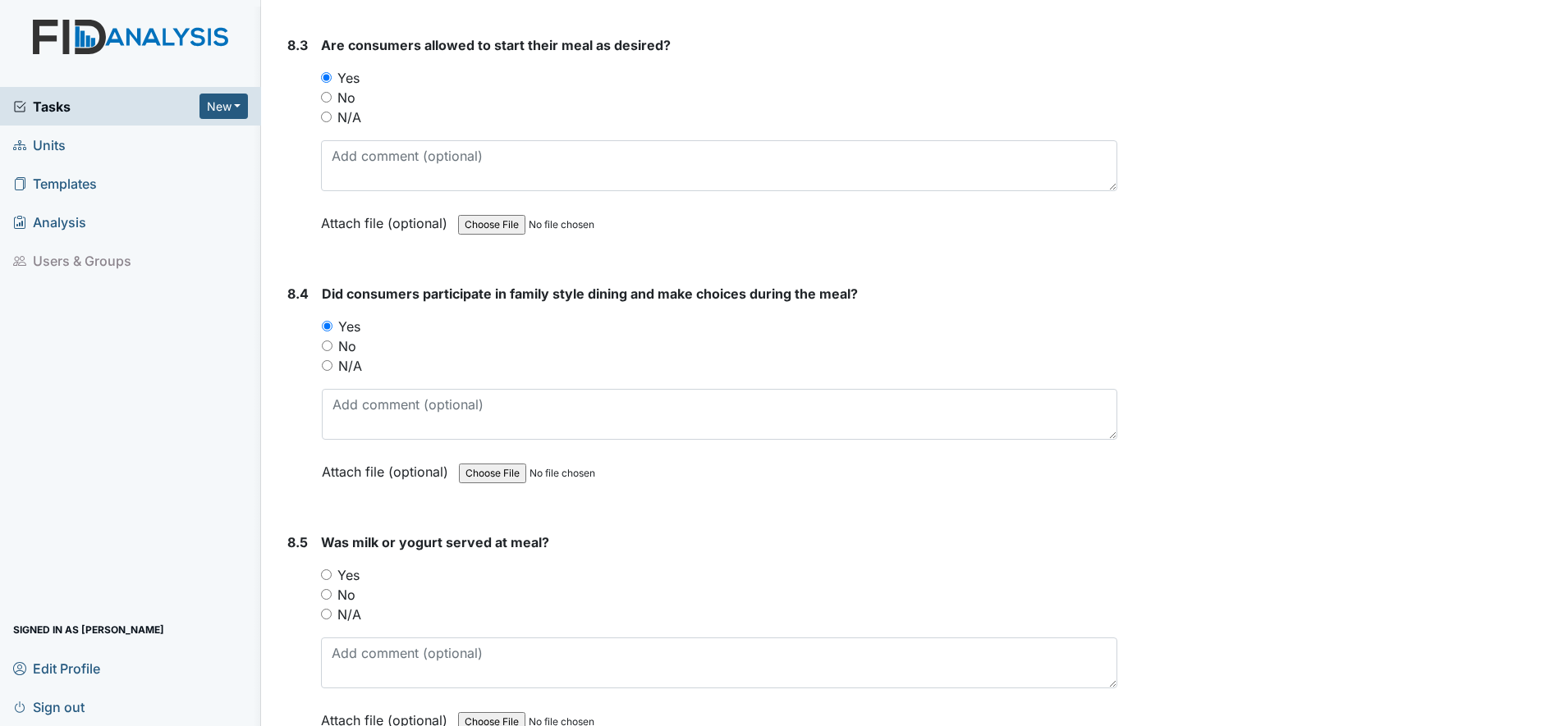
scroll to position [13030, 0]
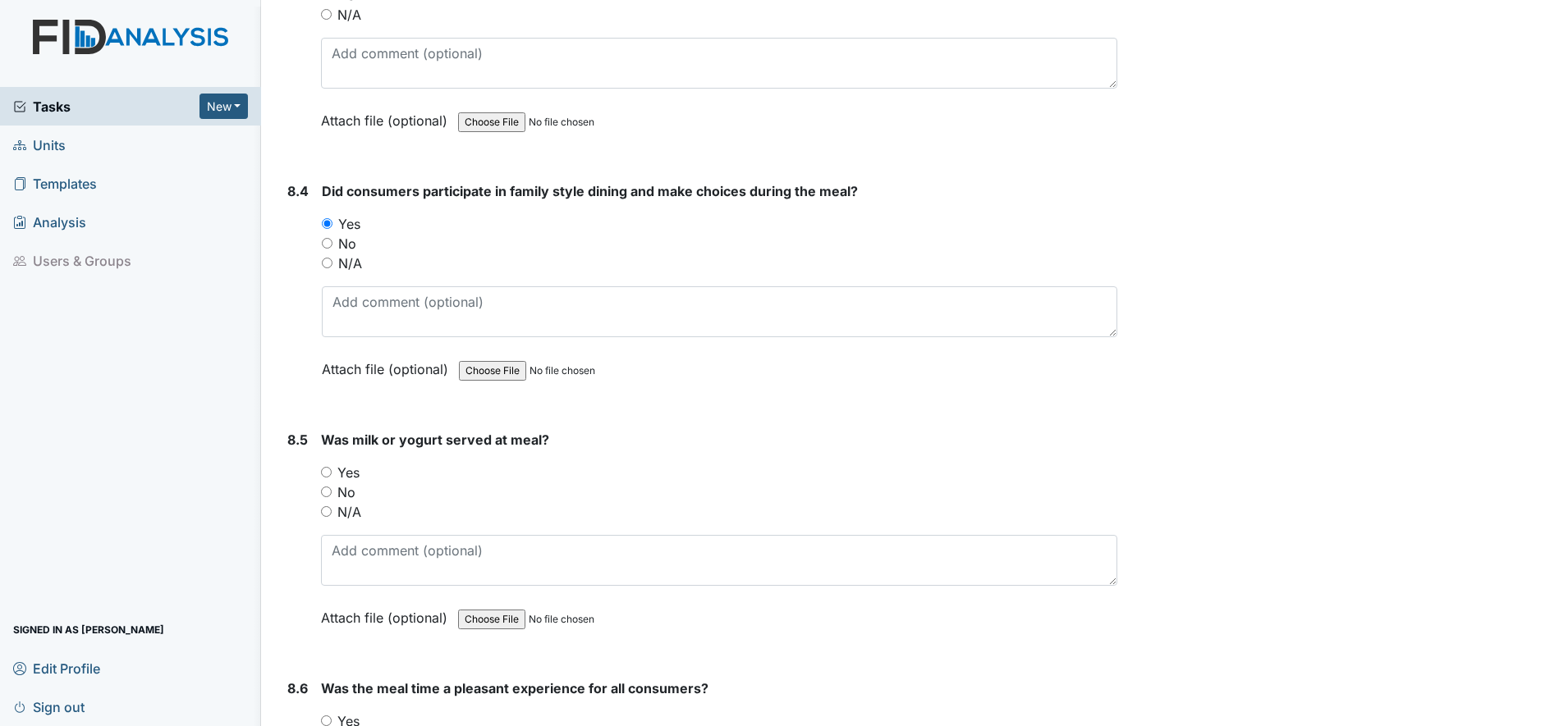
click at [328, 495] on input "No" at bounding box center [326, 492] width 11 height 11
radio input "true"
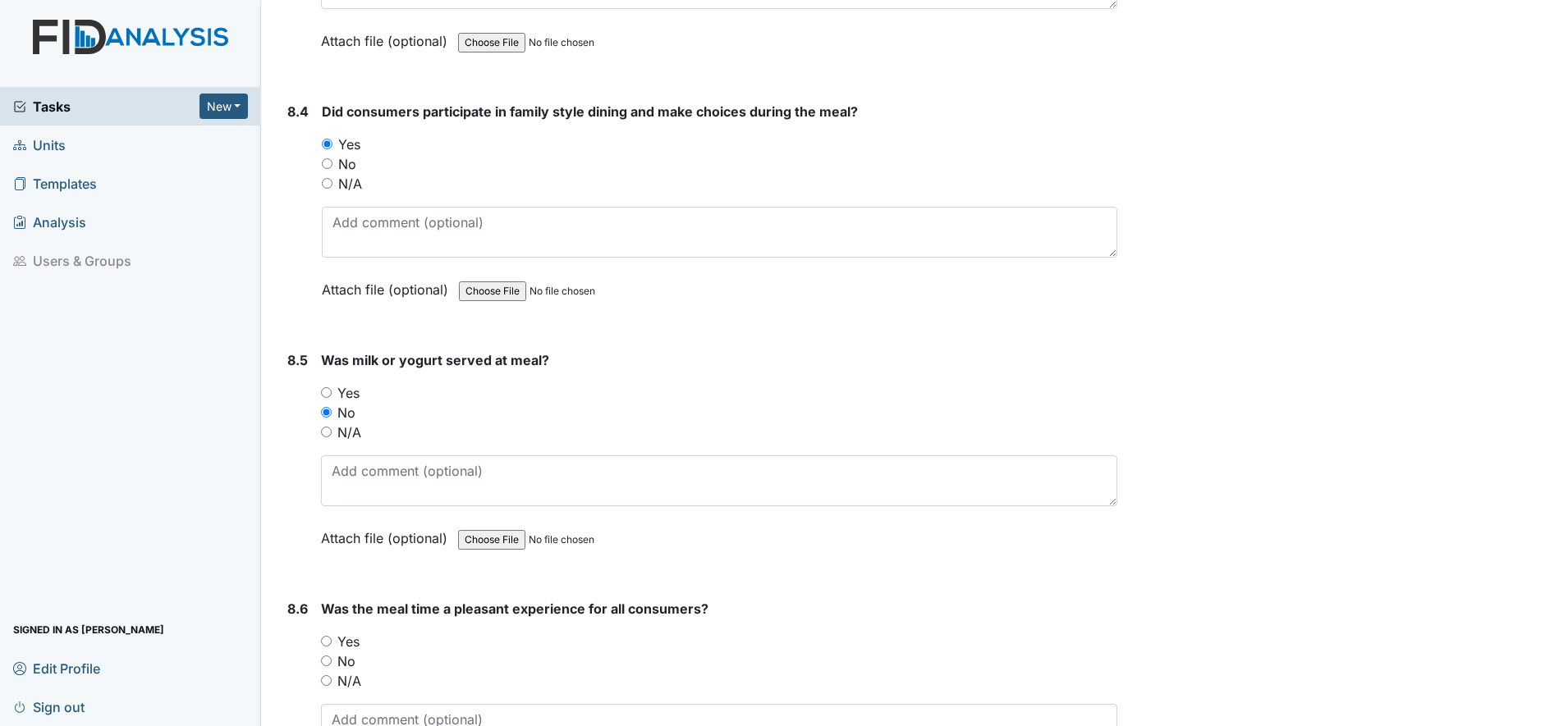
scroll to position [13235, 0]
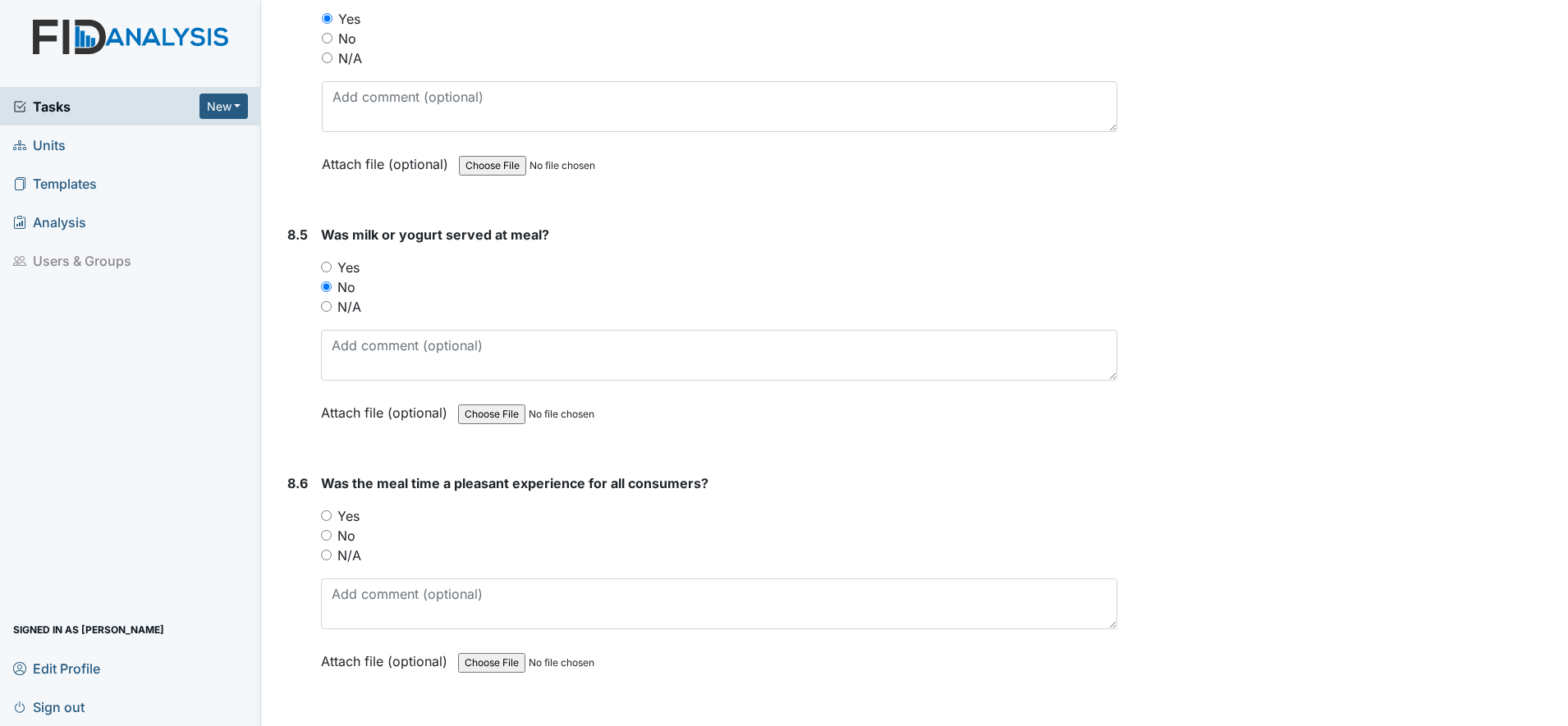
click at [329, 517] on input "Yes" at bounding box center [326, 515] width 11 height 11
radio input "true"
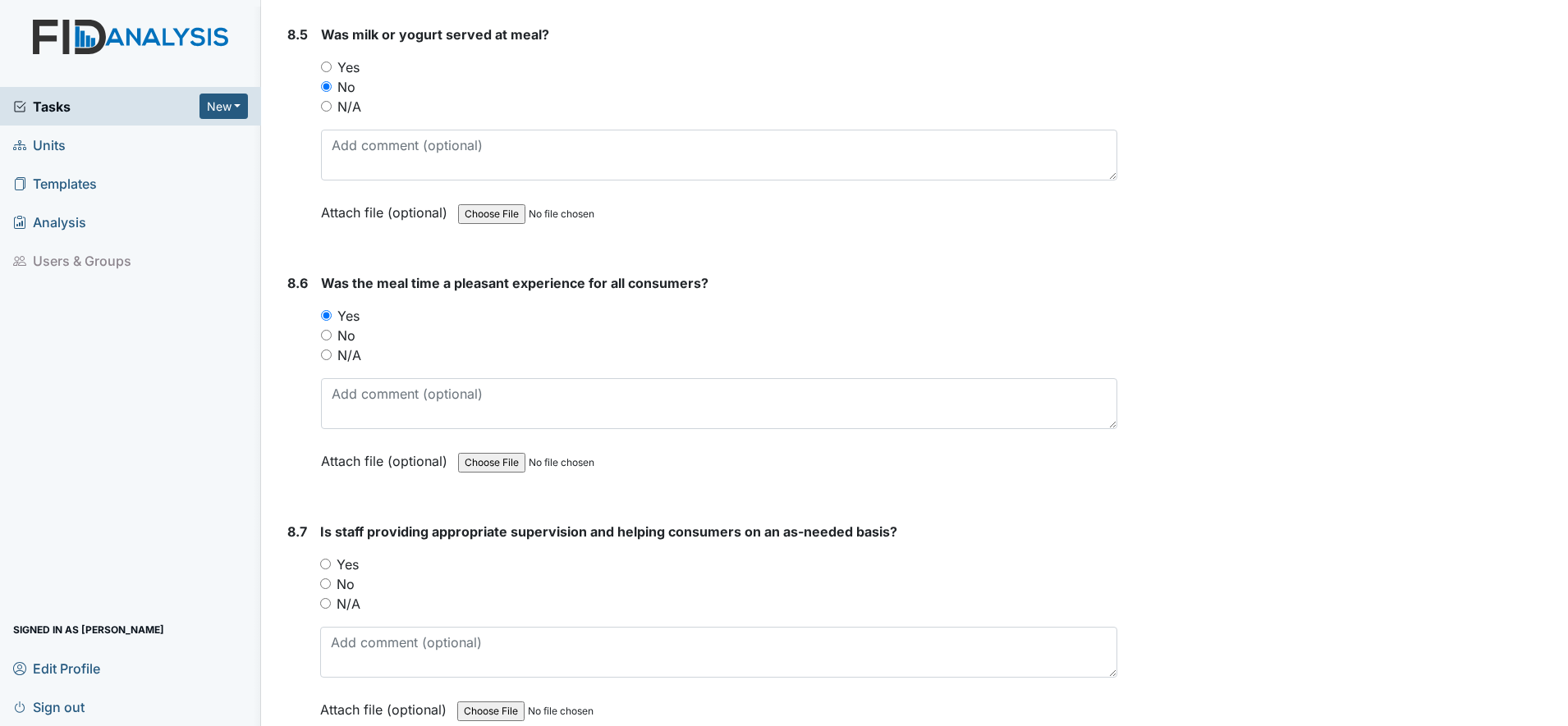
scroll to position [13441, 0]
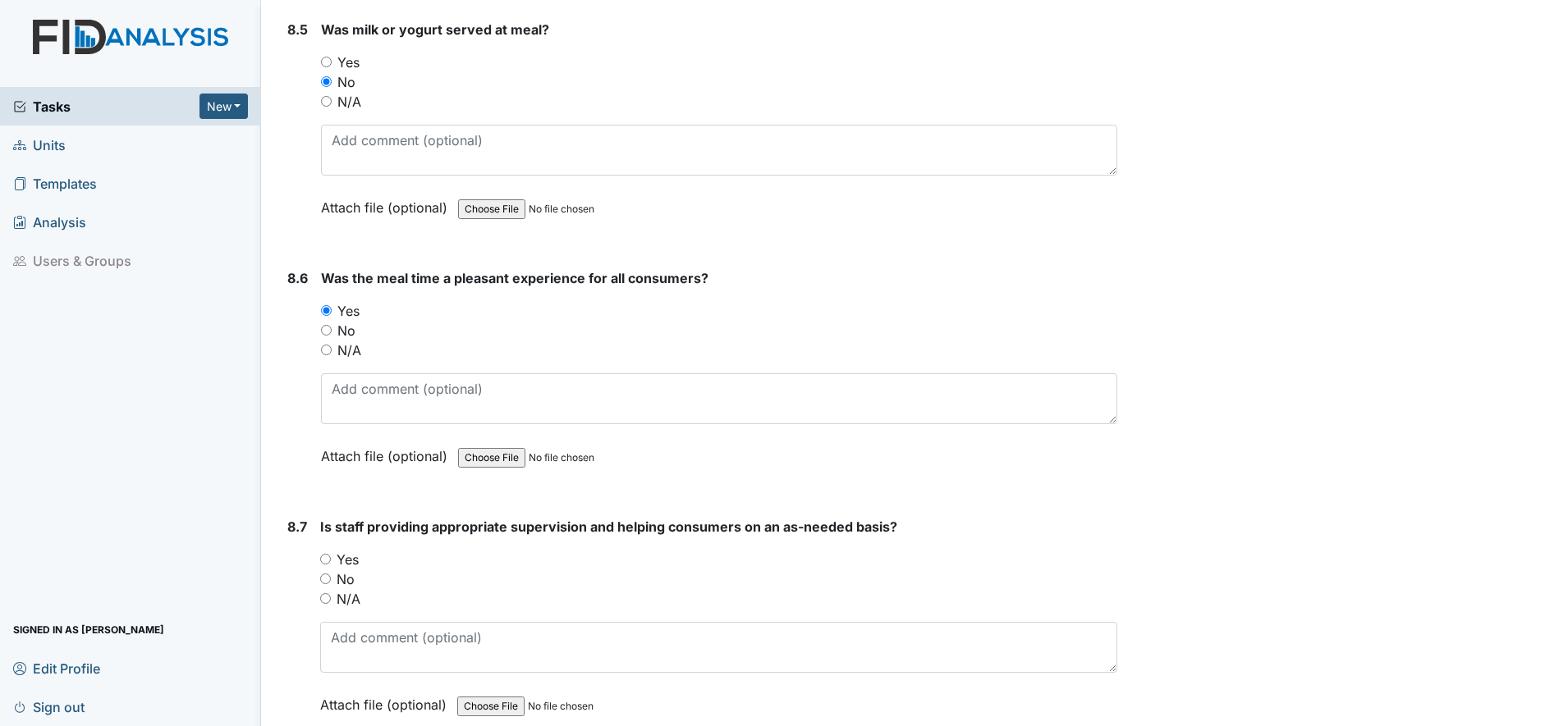
click at [328, 553] on div "Yes" at bounding box center [718, 560] width 797 height 19
click at [328, 560] on input "Yes" at bounding box center [325, 559] width 11 height 11
radio input "true"
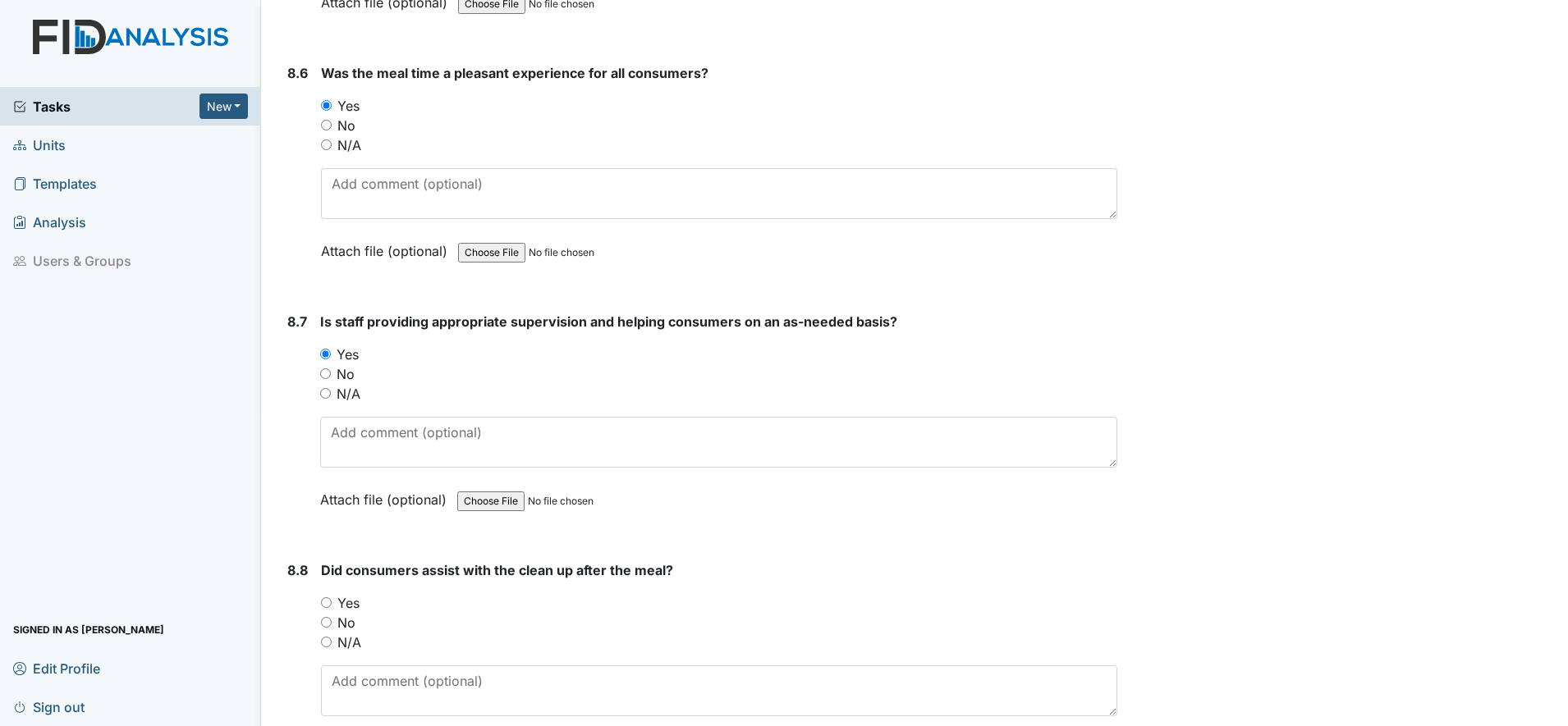
scroll to position [13749, 0]
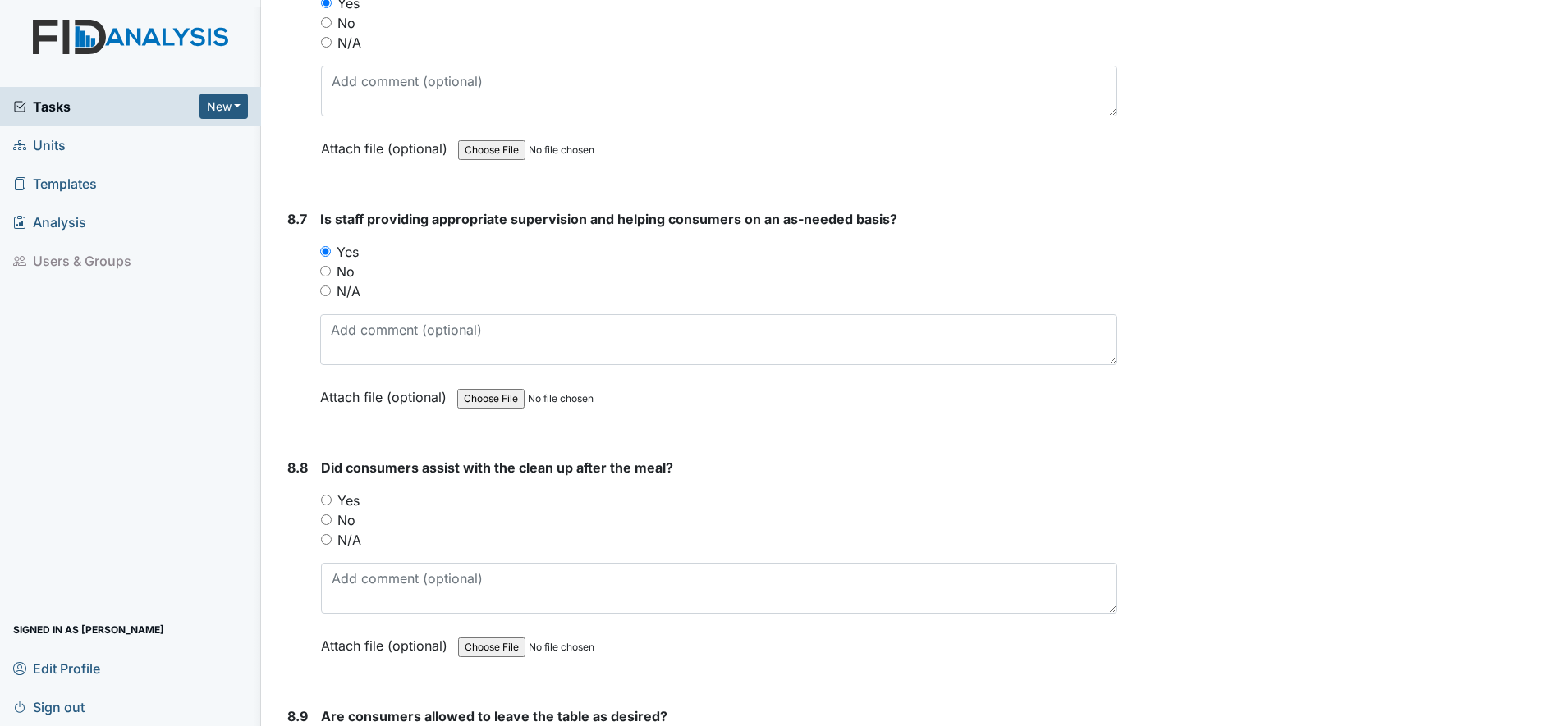
click at [333, 515] on div "No" at bounding box center [719, 520] width 796 height 19
click at [329, 503] on input "Yes" at bounding box center [326, 499] width 11 height 11
radio input "true"
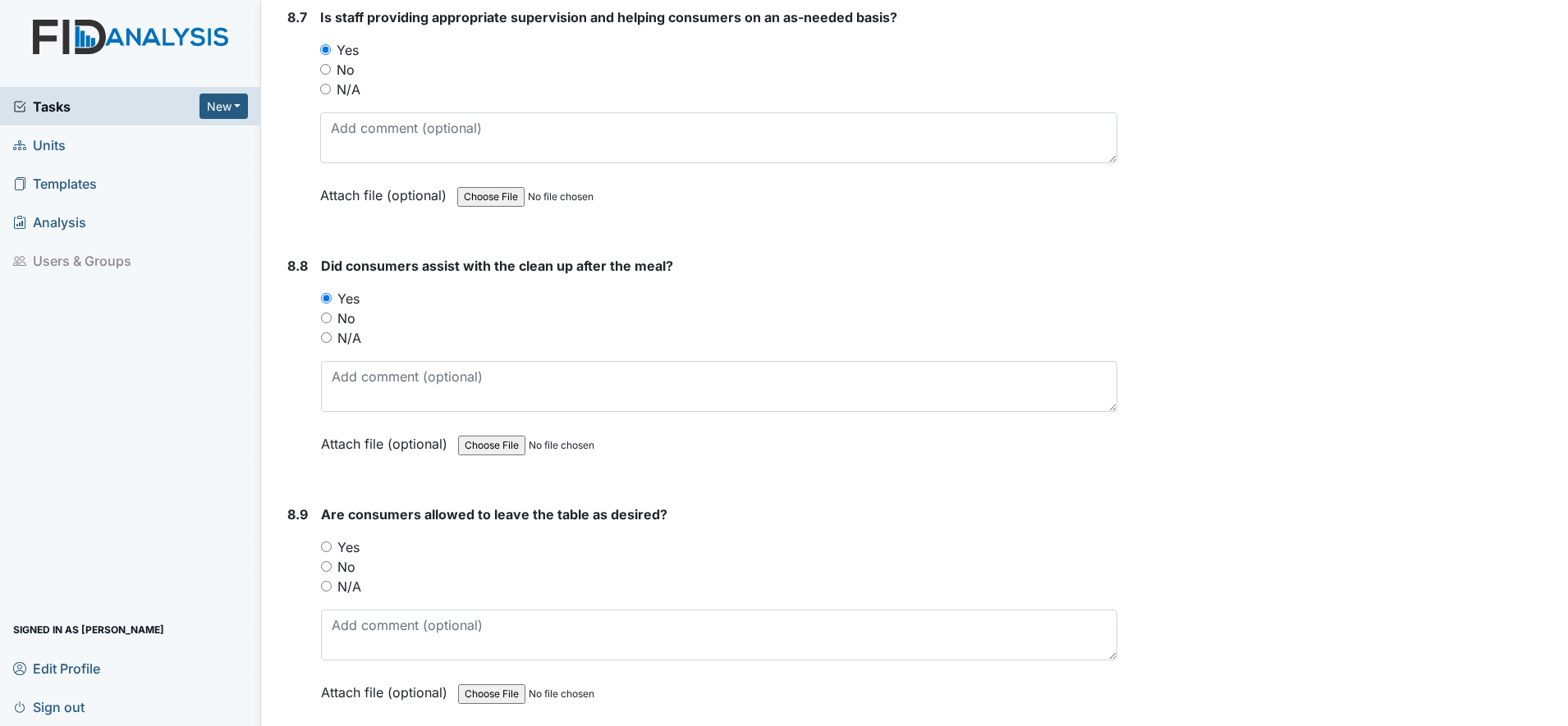
scroll to position [13954, 0]
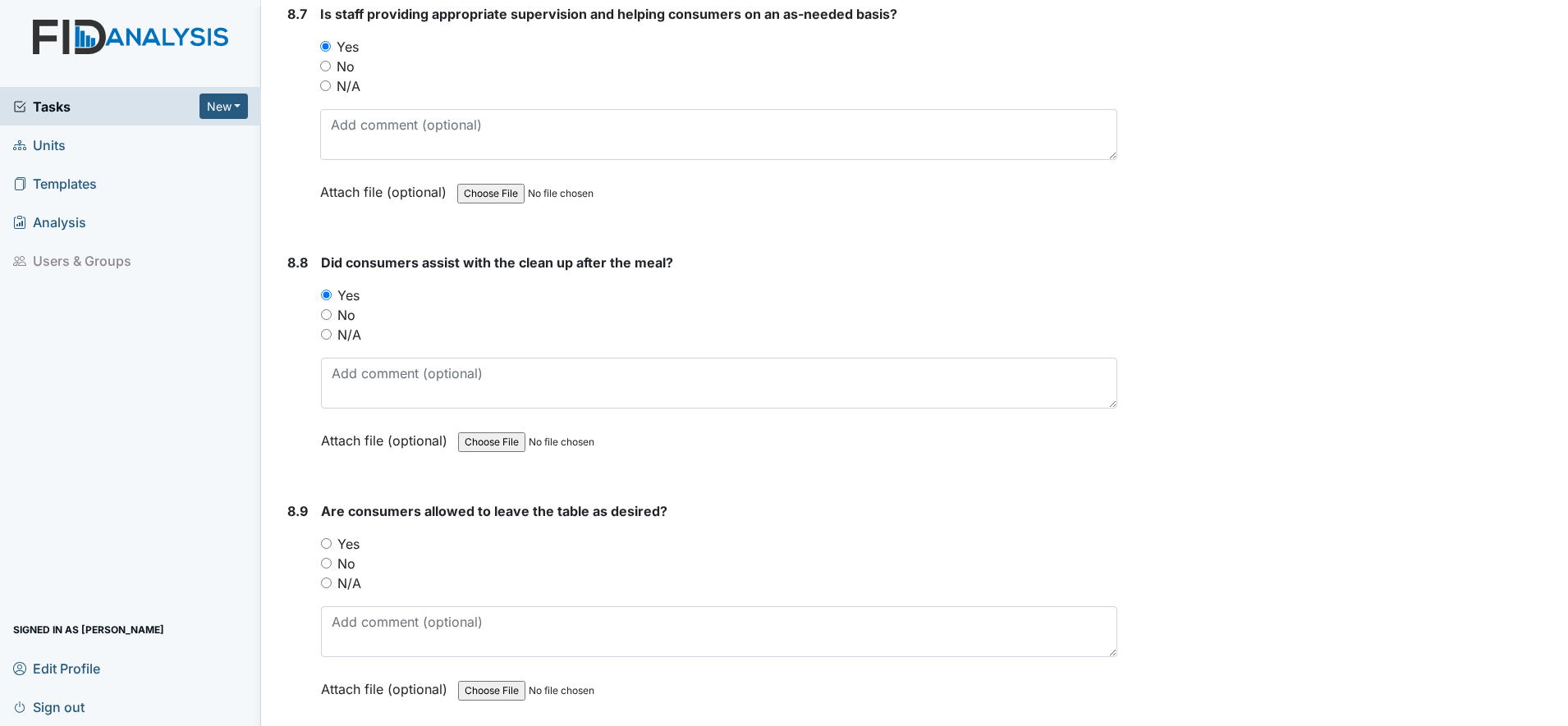
click at [325, 545] on input "Yes" at bounding box center [326, 543] width 11 height 11
radio input "true"
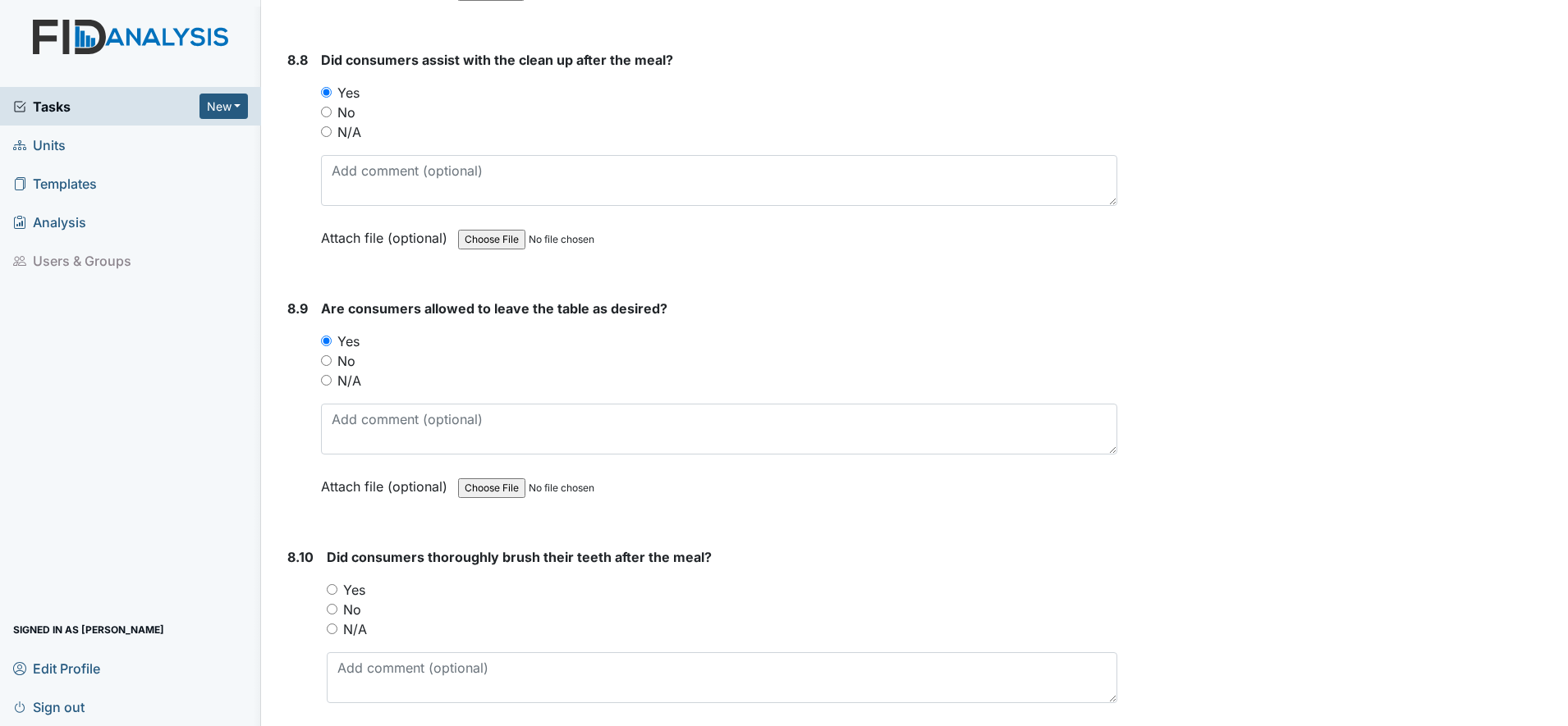
scroll to position [14159, 0]
click at [332, 587] on input "Yes" at bounding box center [331, 587] width 11 height 11
radio input "true"
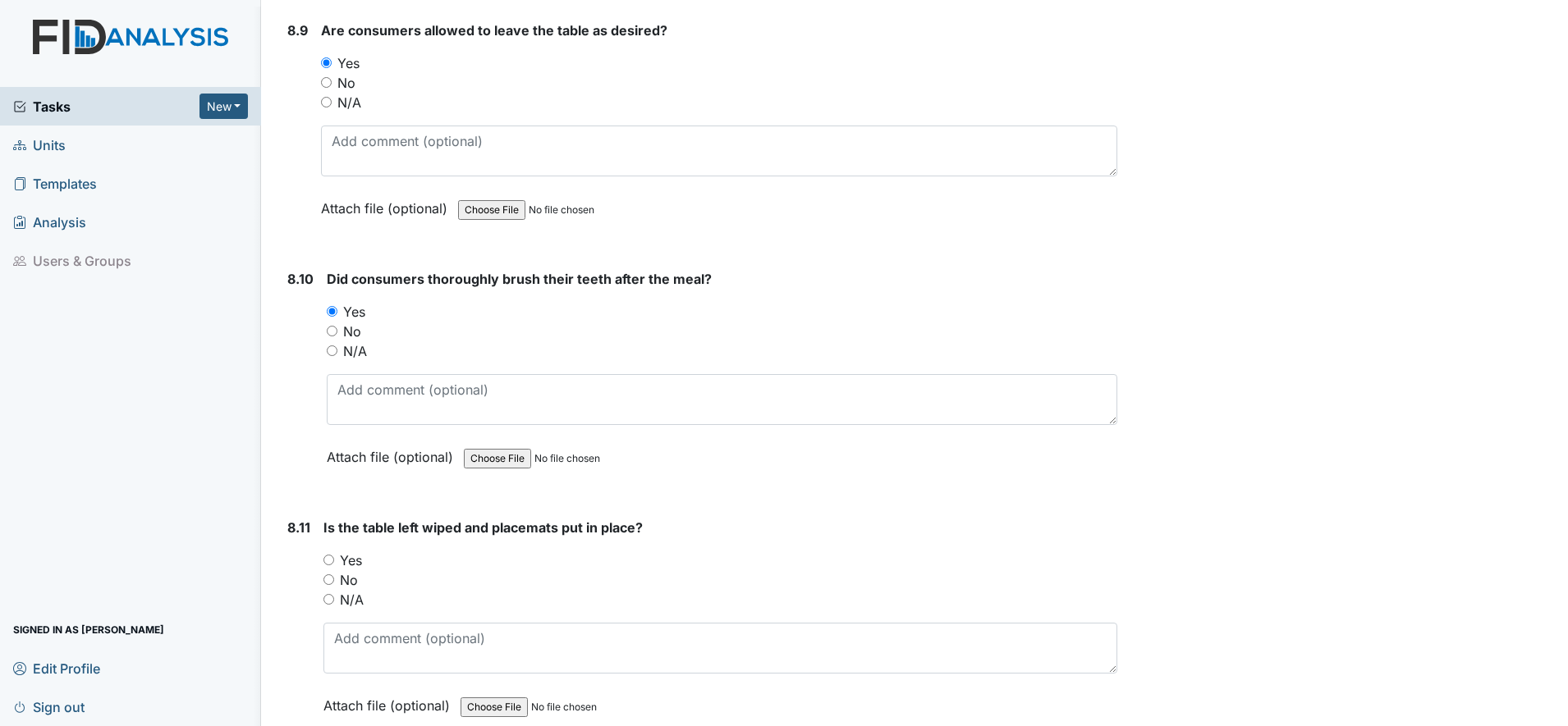
scroll to position [14467, 0]
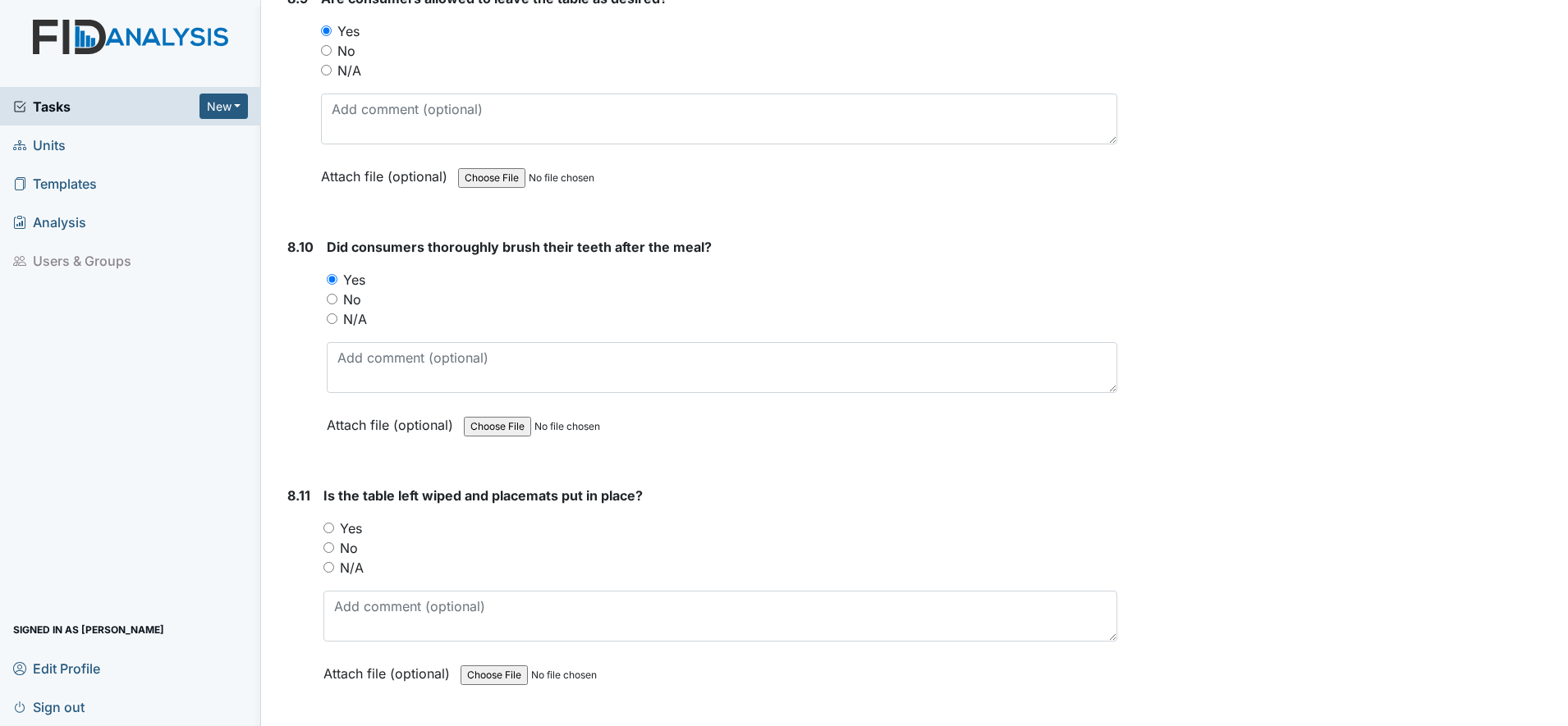
click at [326, 527] on input "Yes" at bounding box center [328, 528] width 11 height 11
radio input "true"
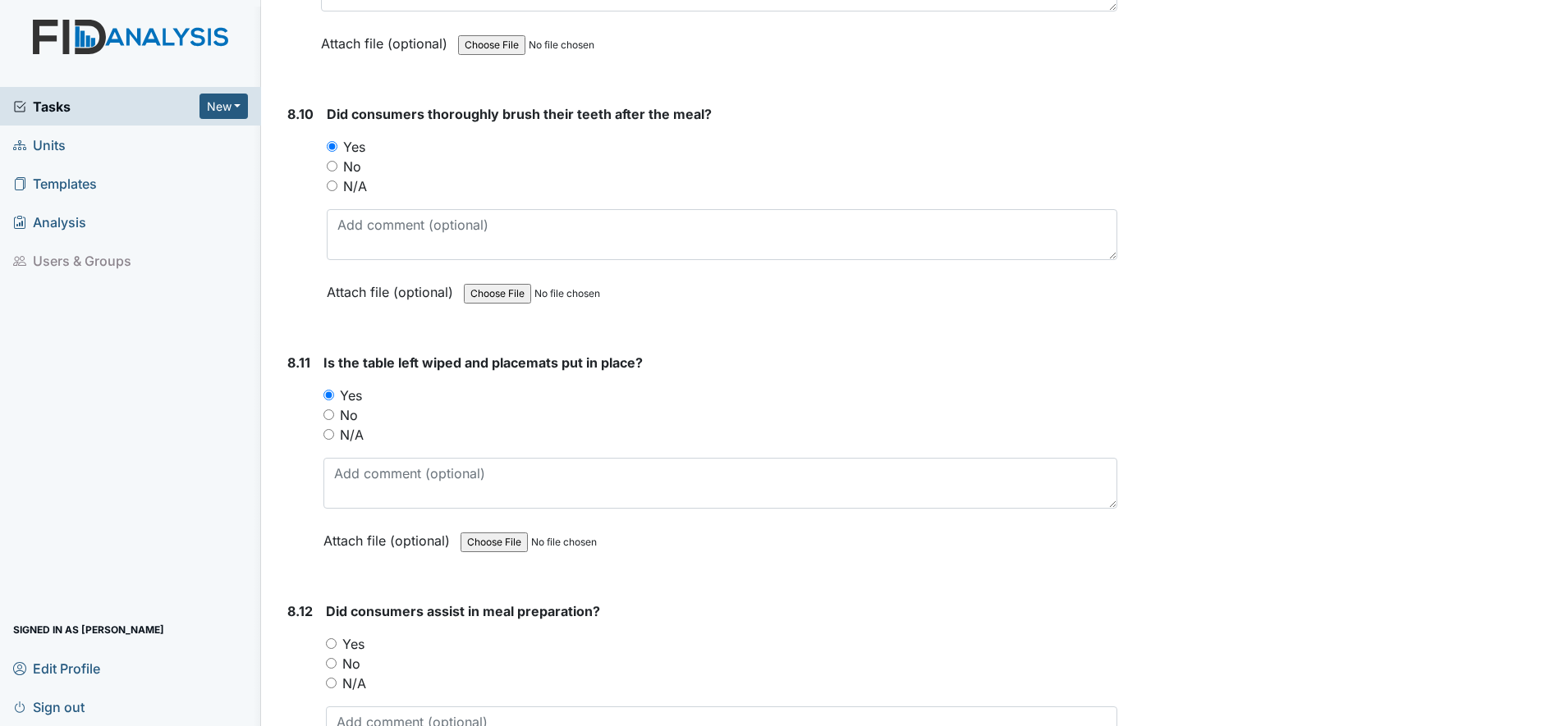
scroll to position [14774, 0]
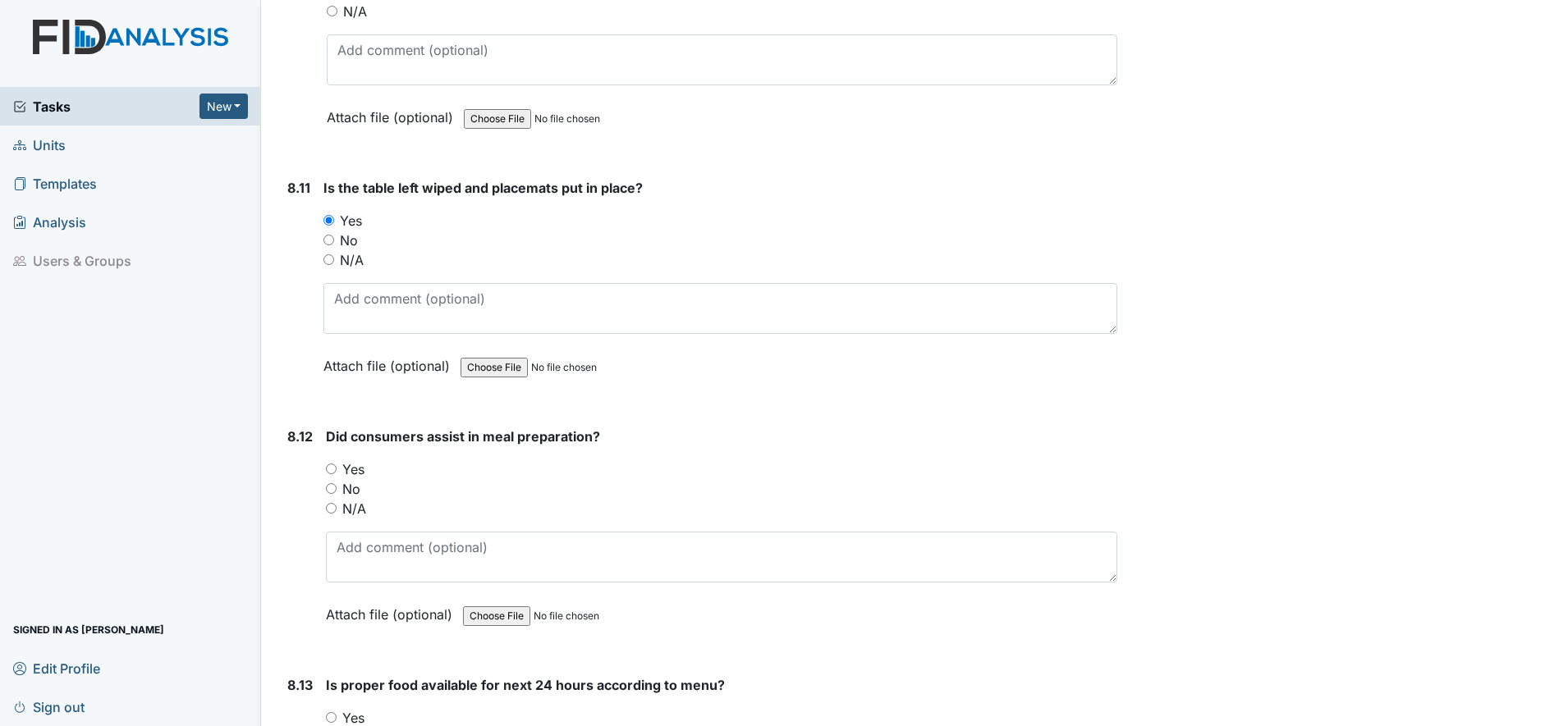
click at [331, 468] on input "Yes" at bounding box center [331, 469] width 11 height 11
radio input "true"
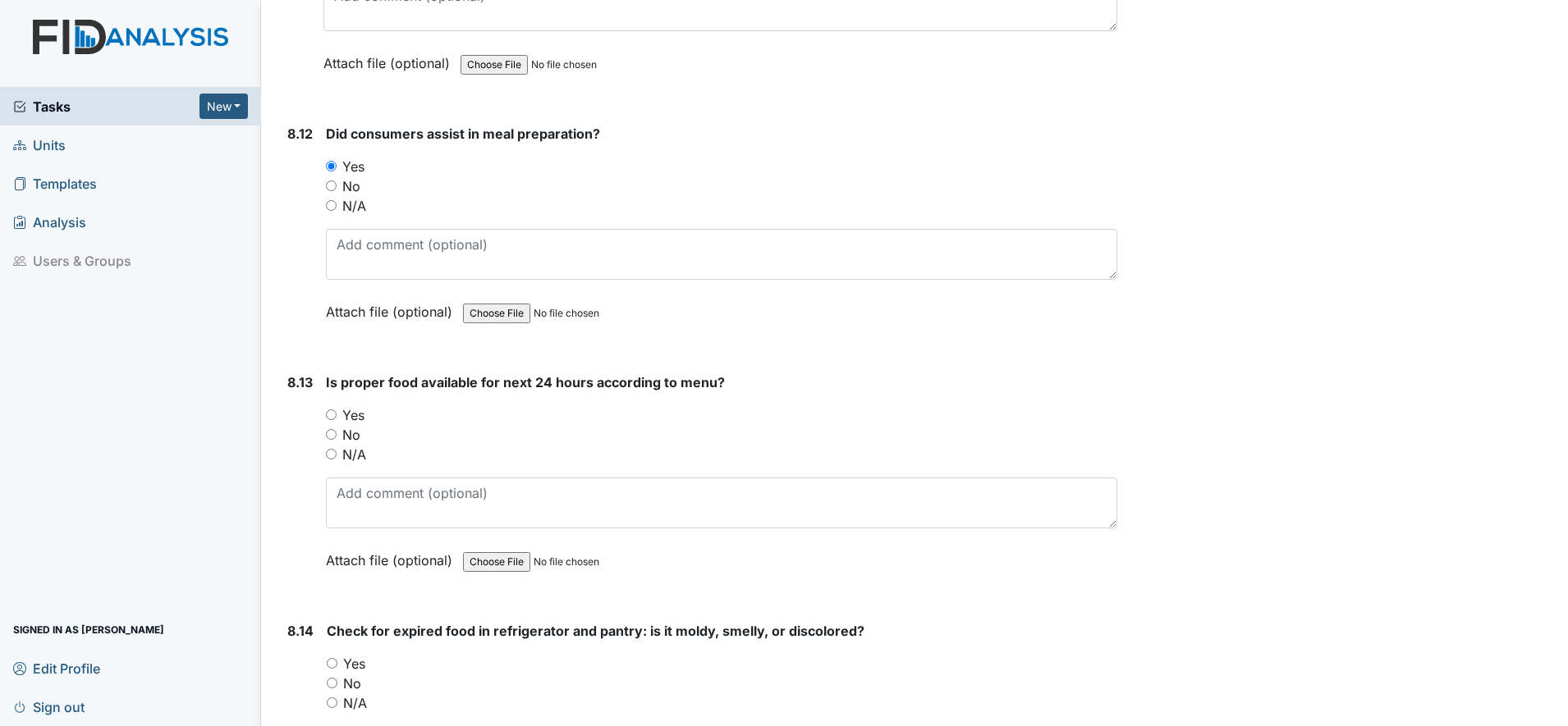
scroll to position [15081, 0]
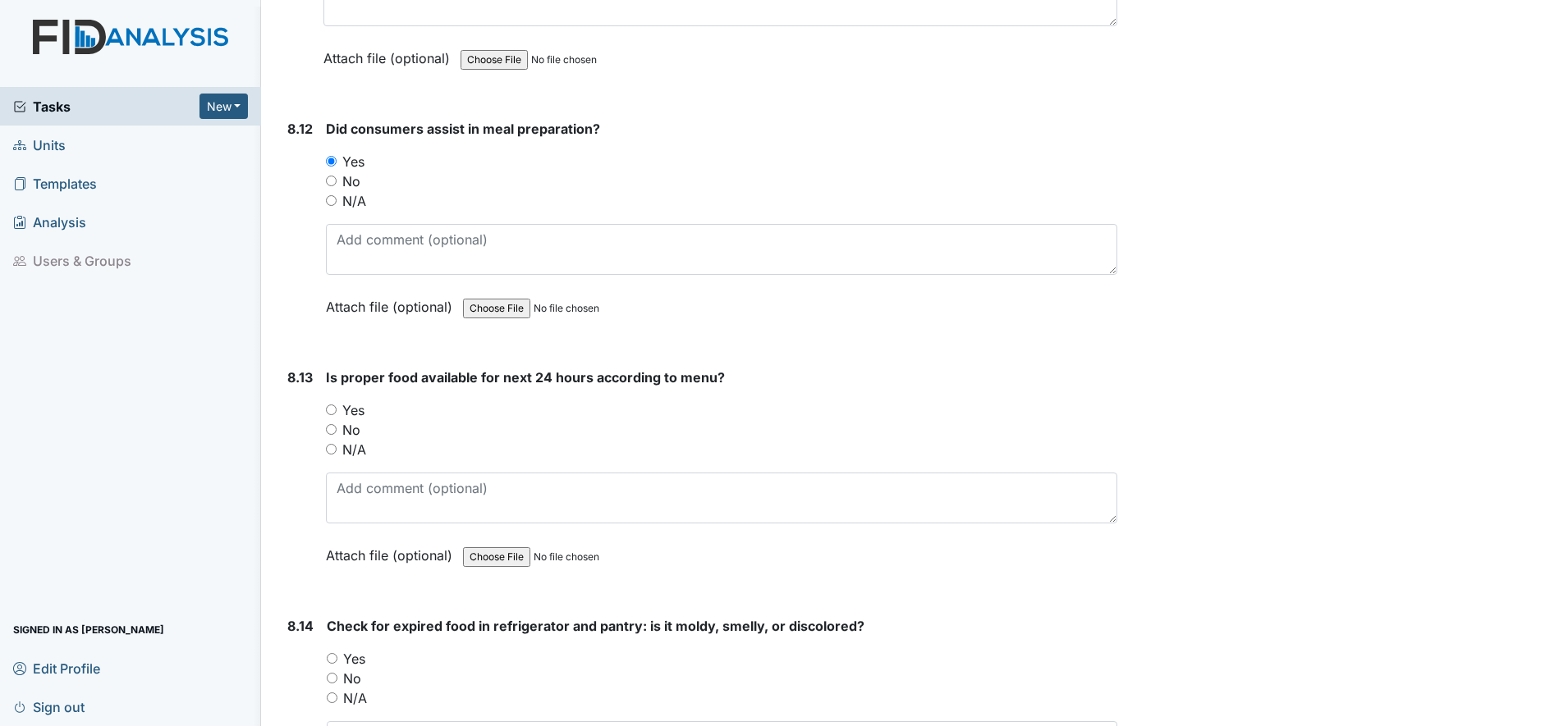
click at [329, 412] on input "Yes" at bounding box center [331, 409] width 11 height 11
radio input "true"
click at [332, 661] on input "Yes" at bounding box center [331, 658] width 11 height 11
radio input "true"
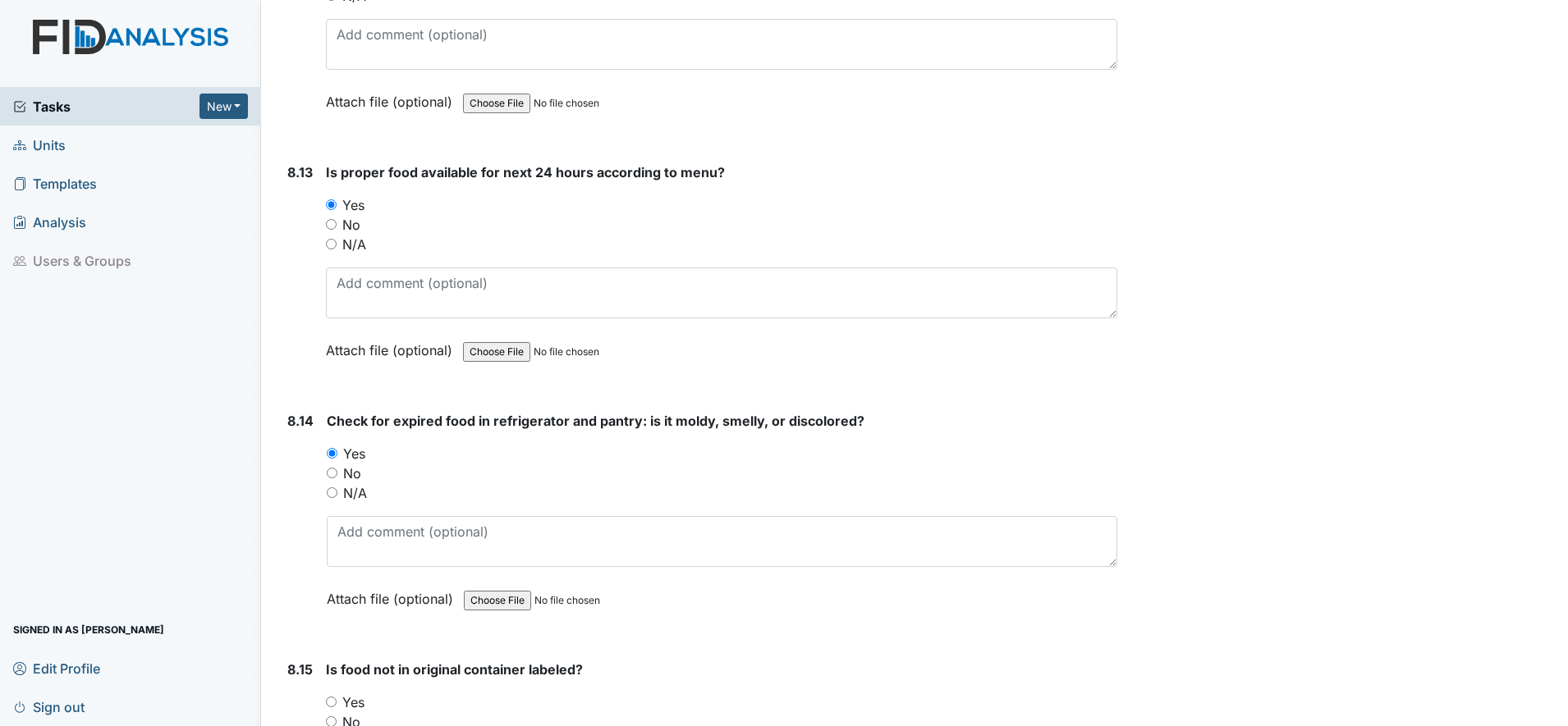
scroll to position [15389, 0]
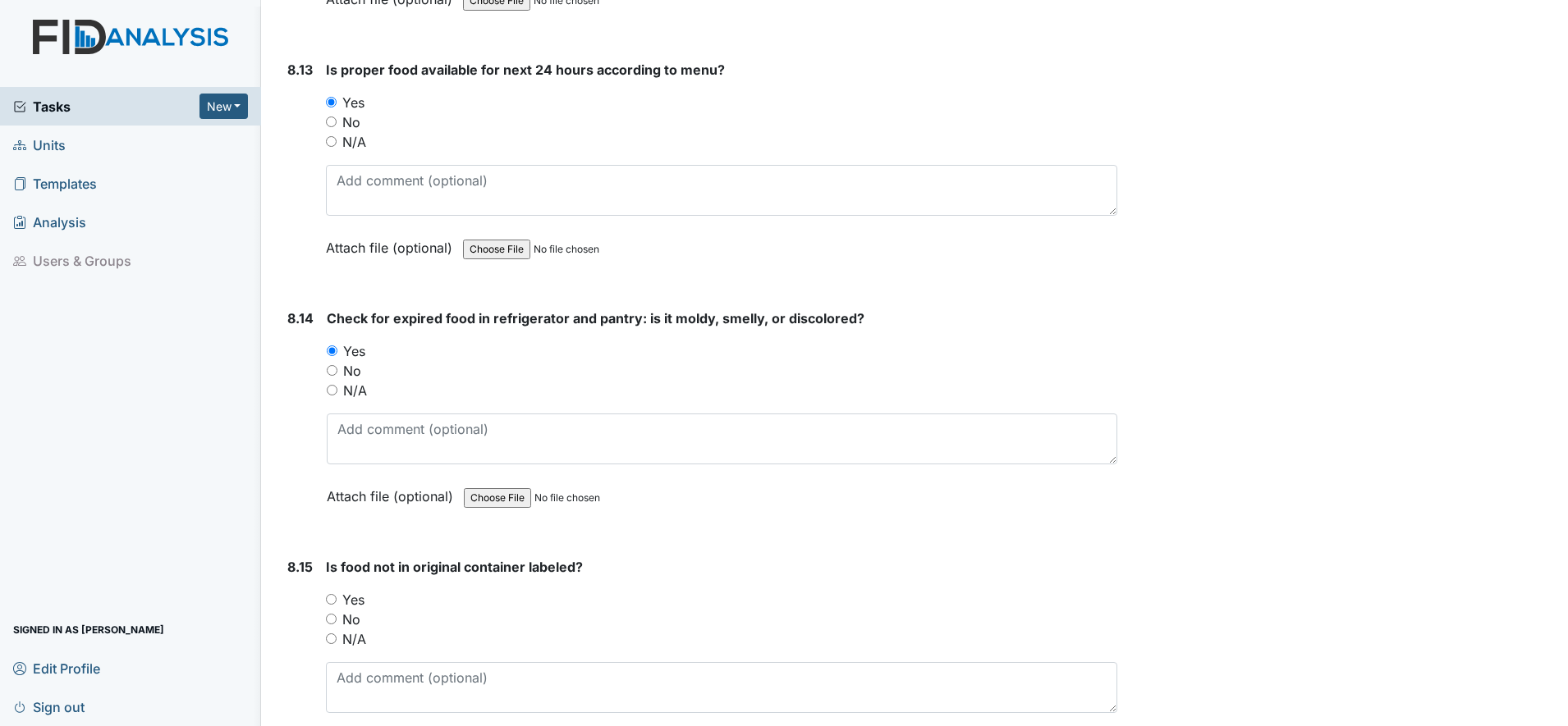
click at [328, 599] on input "Yes" at bounding box center [331, 599] width 11 height 11
radio input "true"
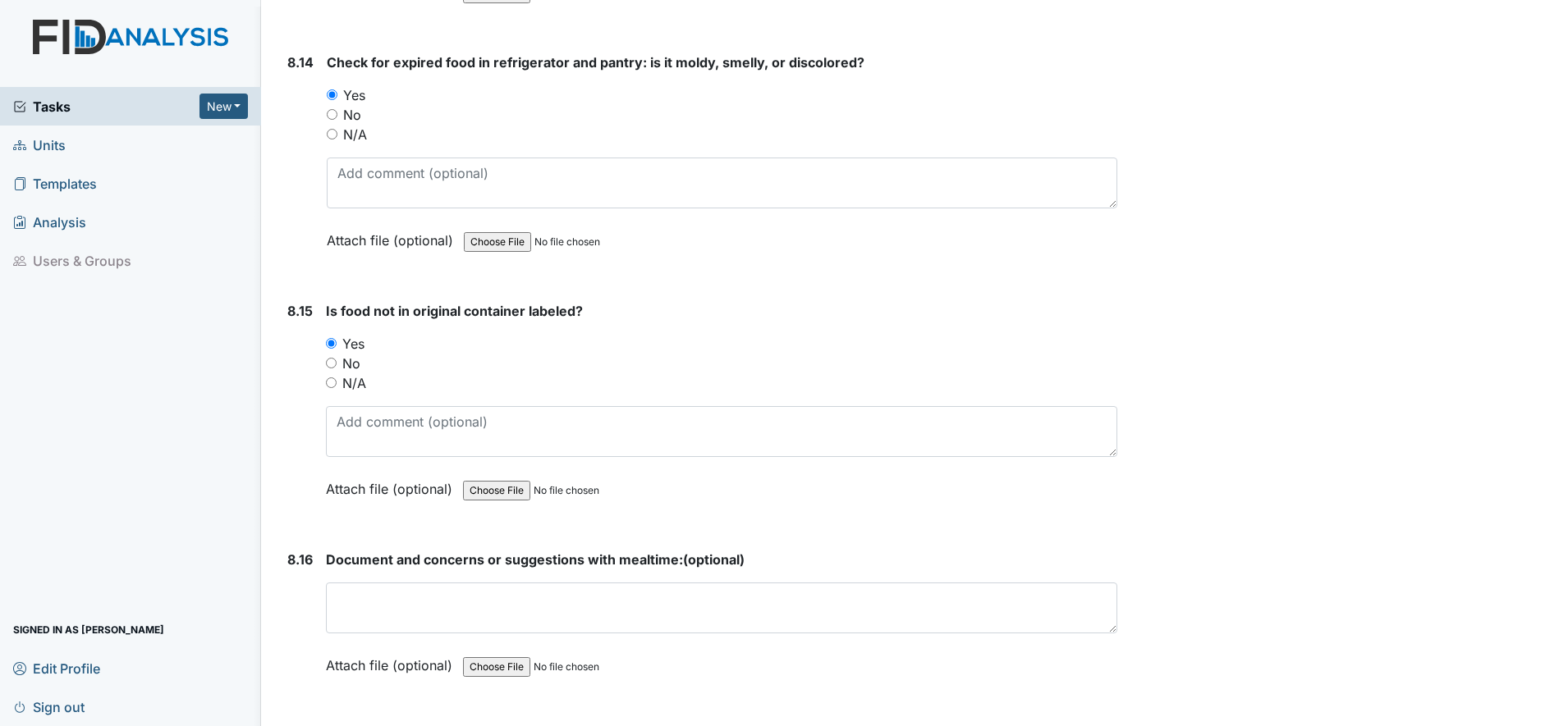
scroll to position [15697, 0]
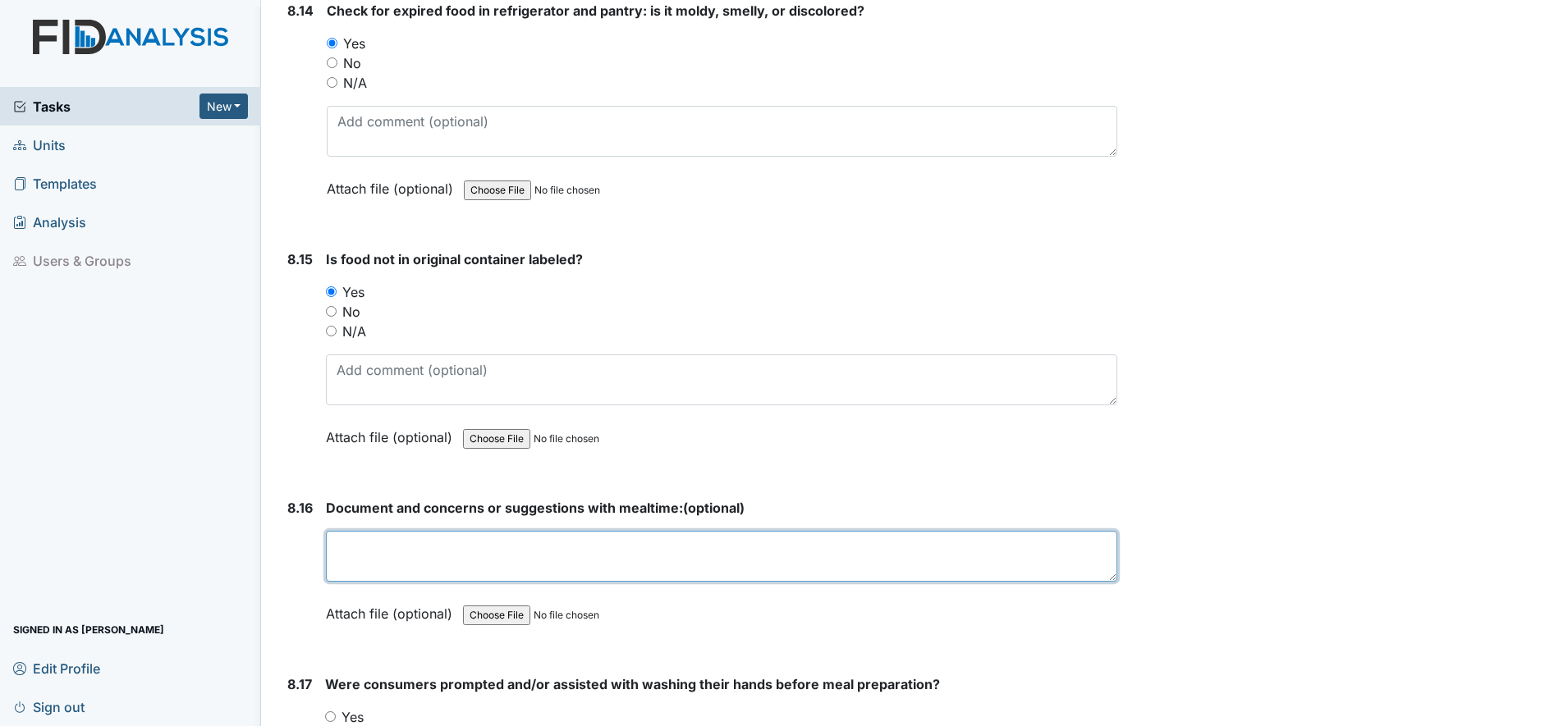
click at [348, 569] on textarea at bounding box center [721, 557] width 791 height 51
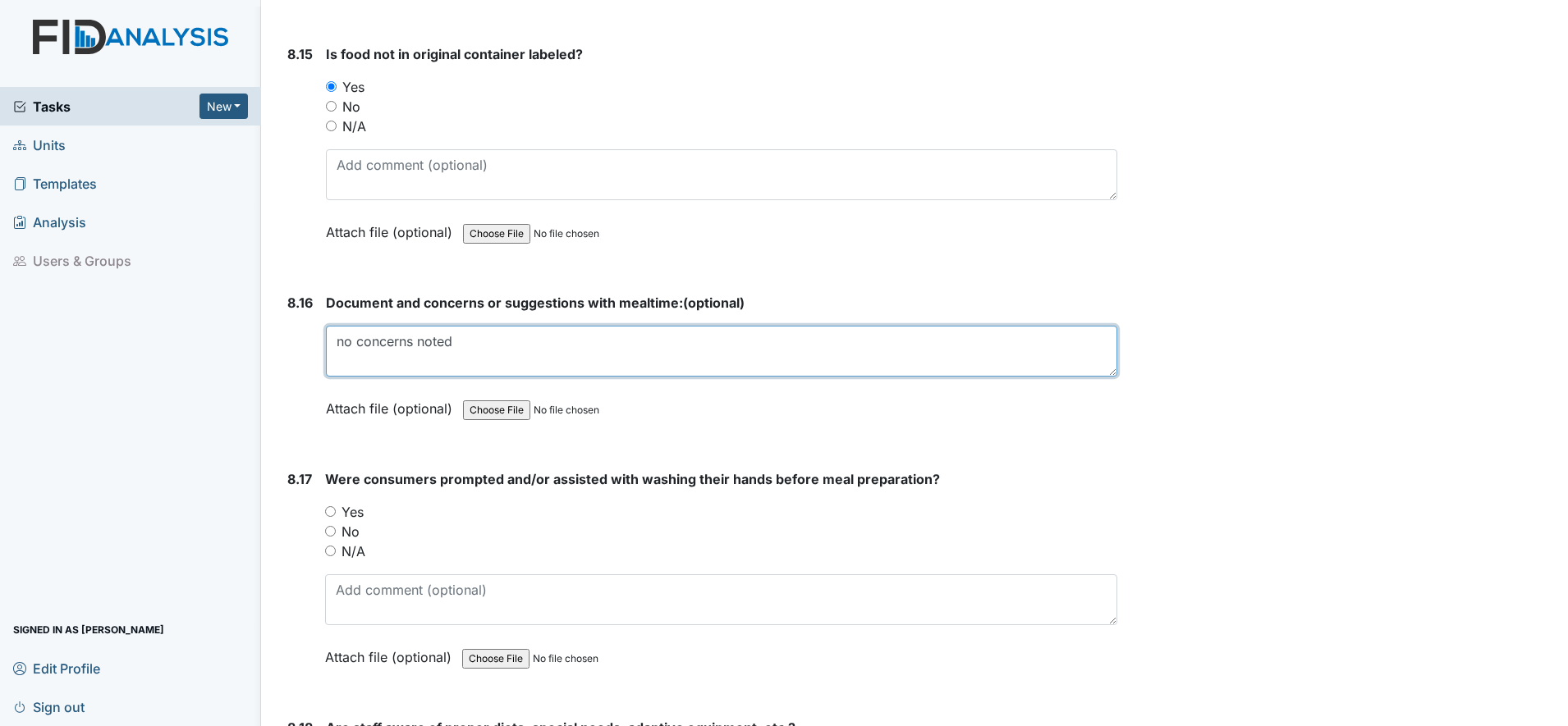
scroll to position [16005, 0]
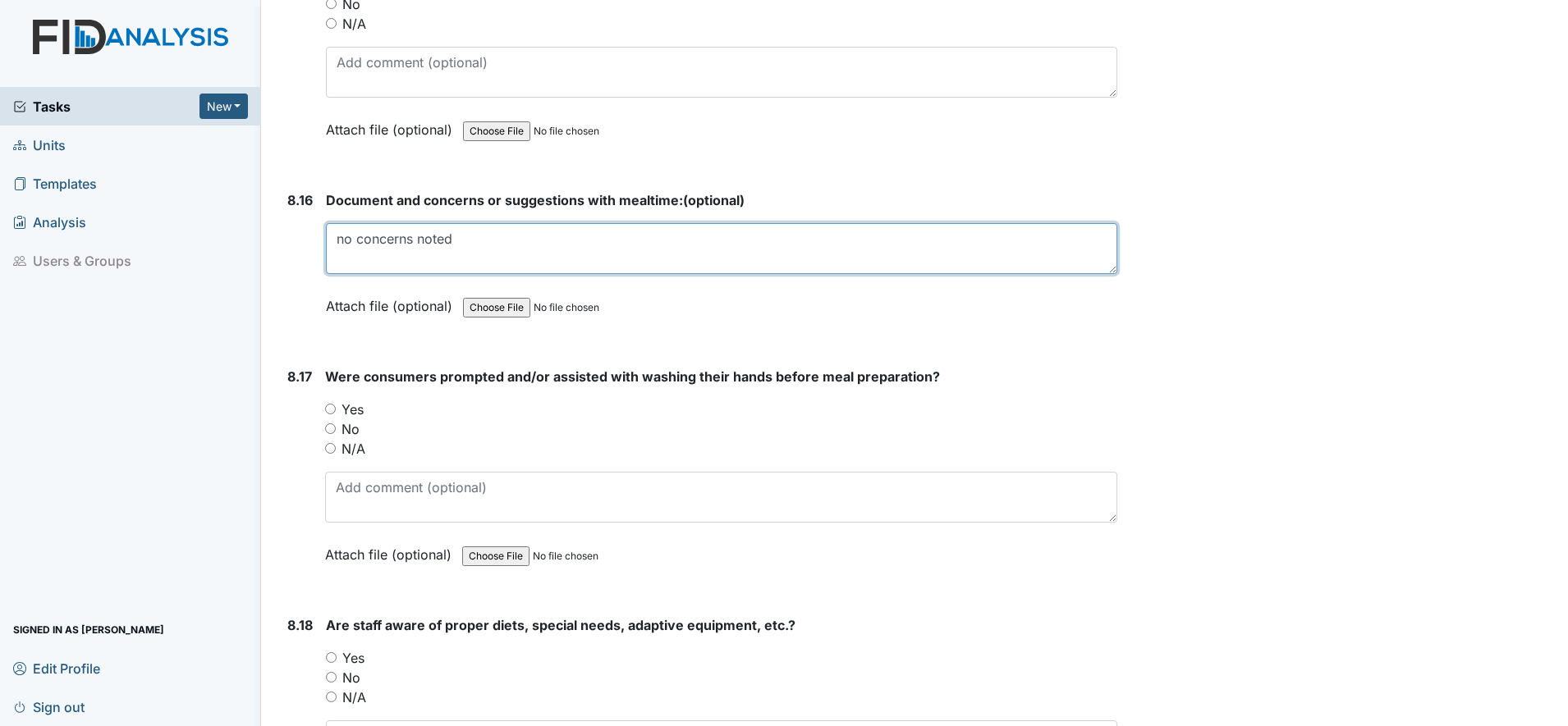
type textarea "no concerns noted"
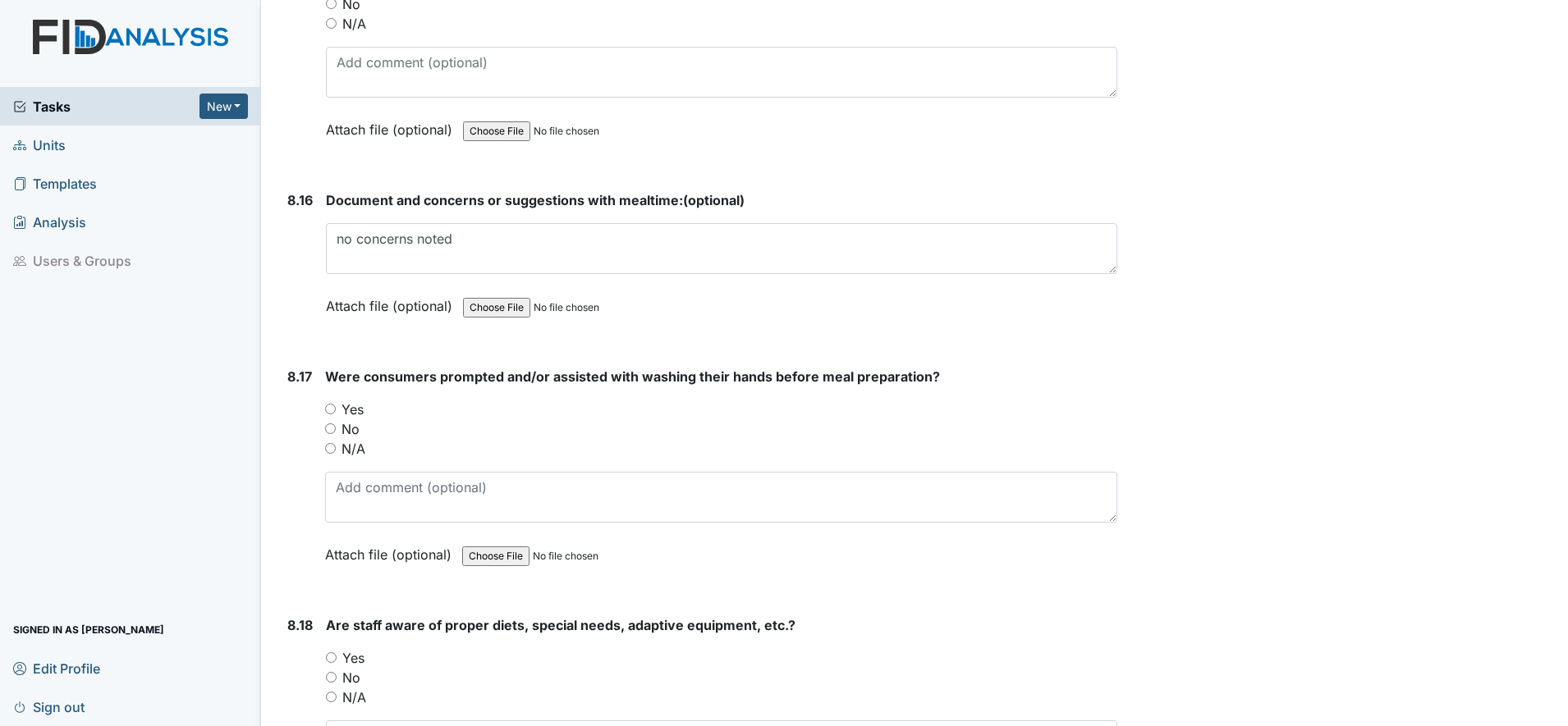
click at [330, 412] on input "Yes" at bounding box center [330, 408] width 11 height 11
radio input "true"
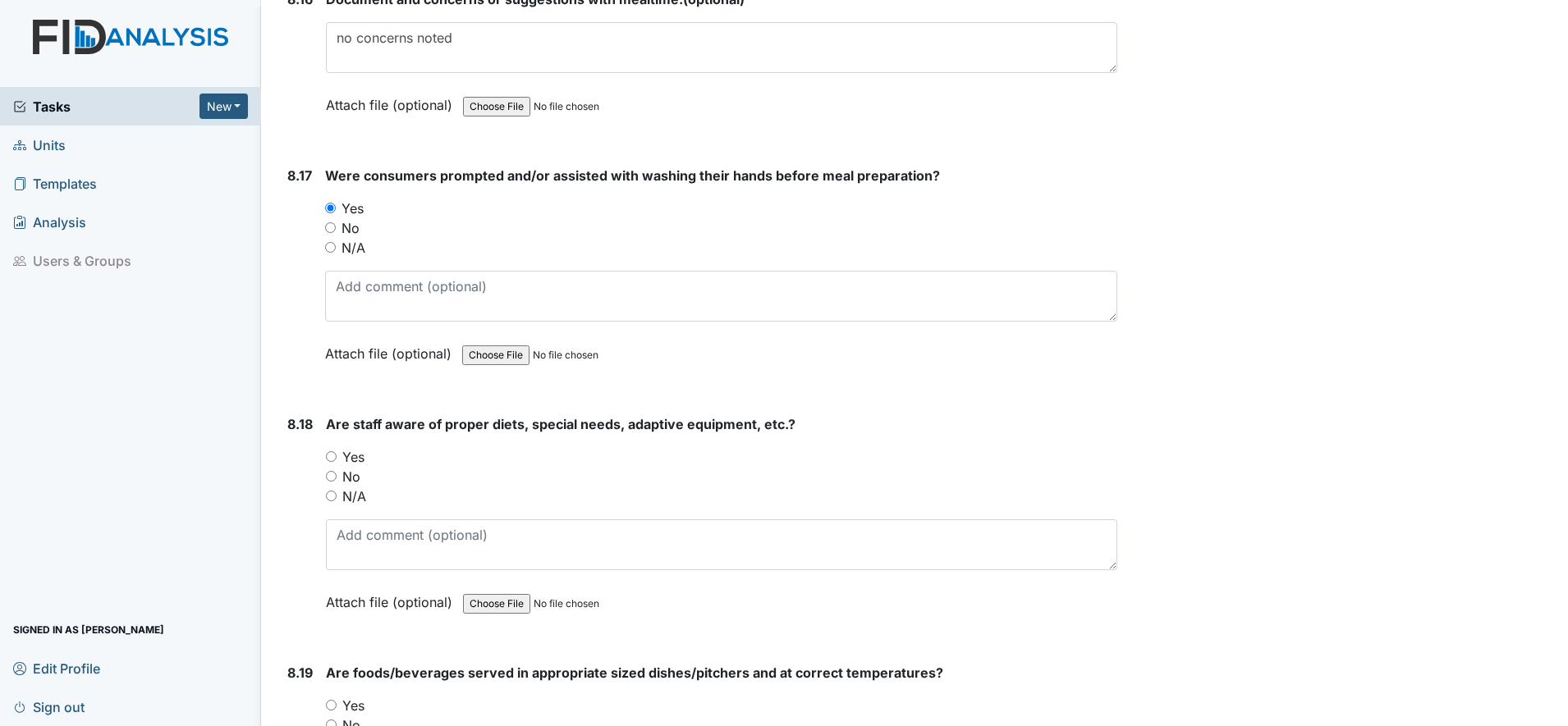
scroll to position [16210, 0]
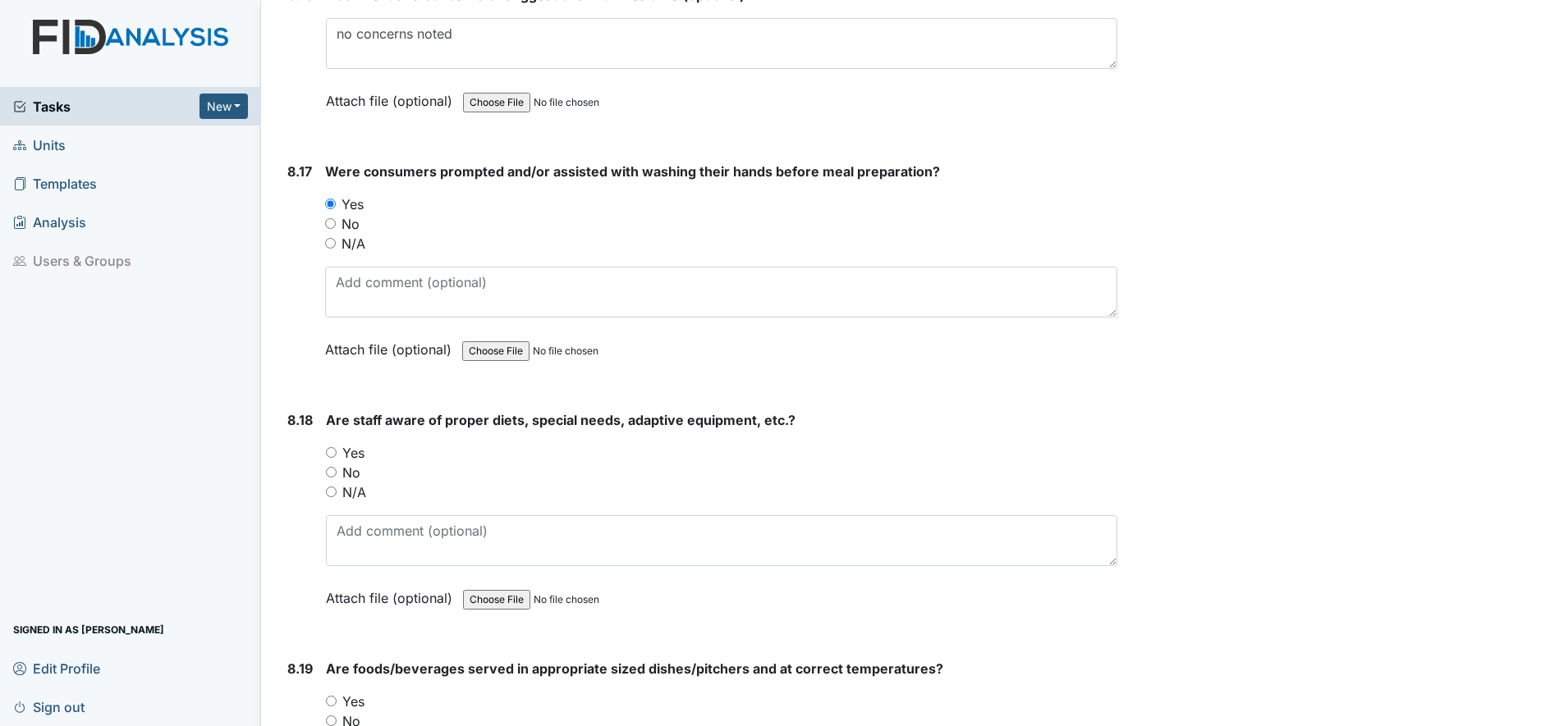
click at [333, 451] on input "Yes" at bounding box center [331, 452] width 11 height 11
radio input "true"
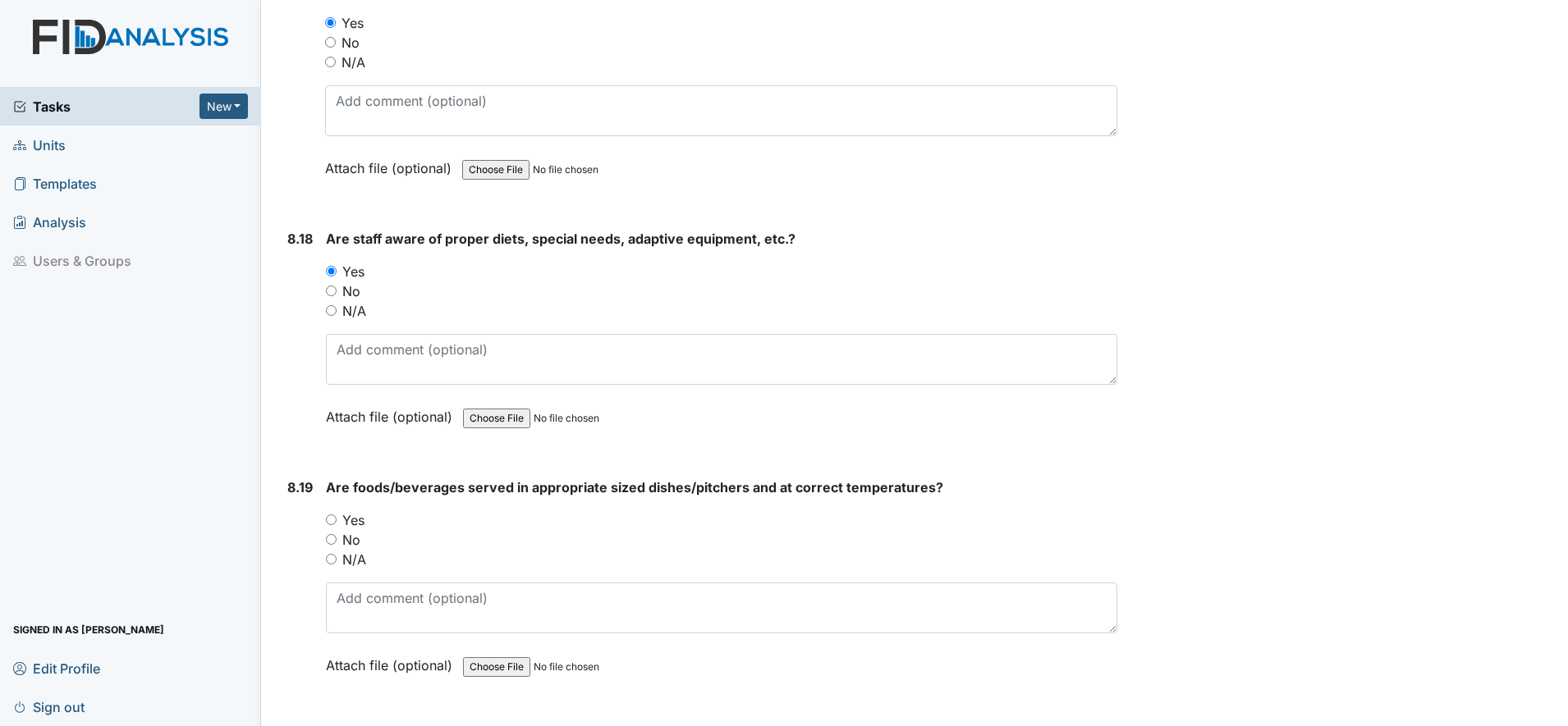
scroll to position [16415, 0]
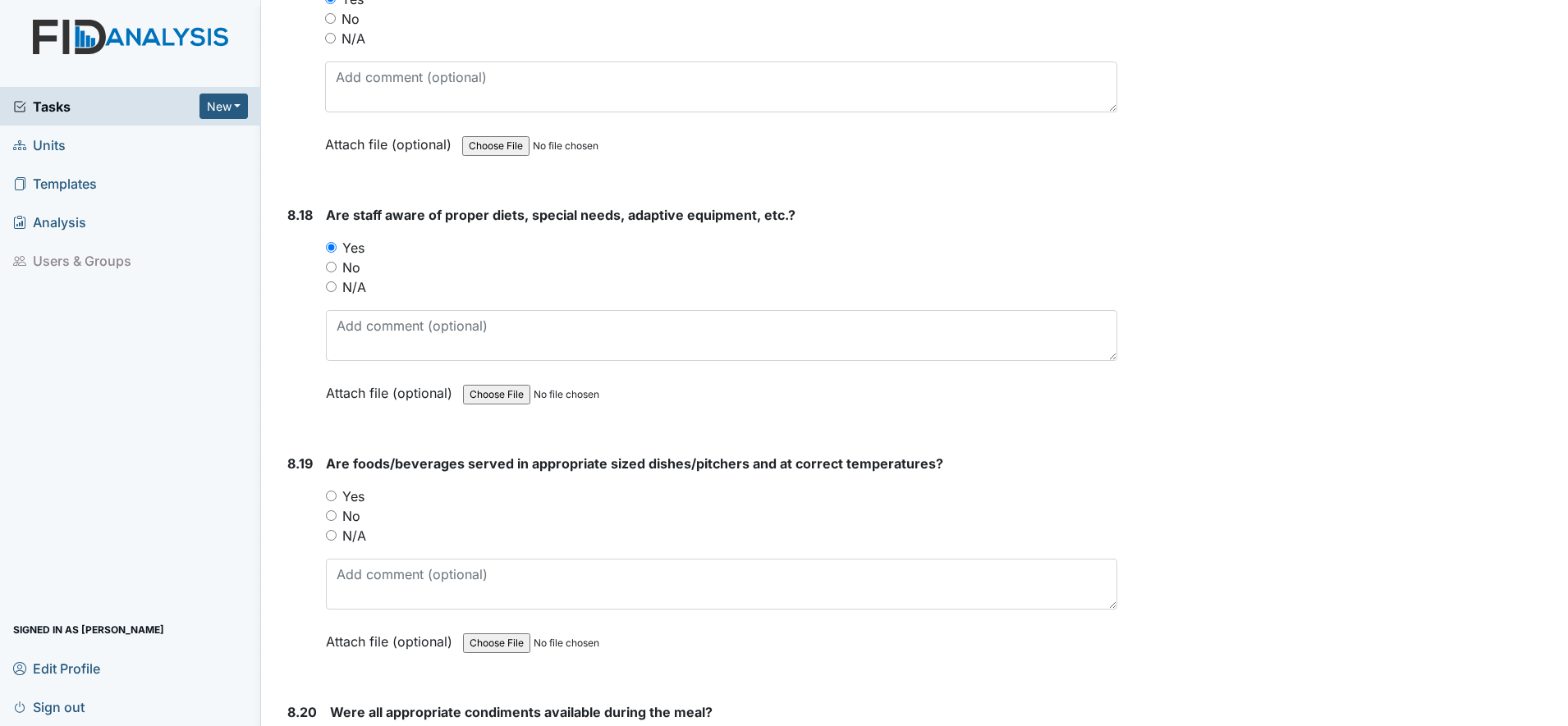
click at [332, 494] on input "Yes" at bounding box center [331, 496] width 11 height 11
radio input "true"
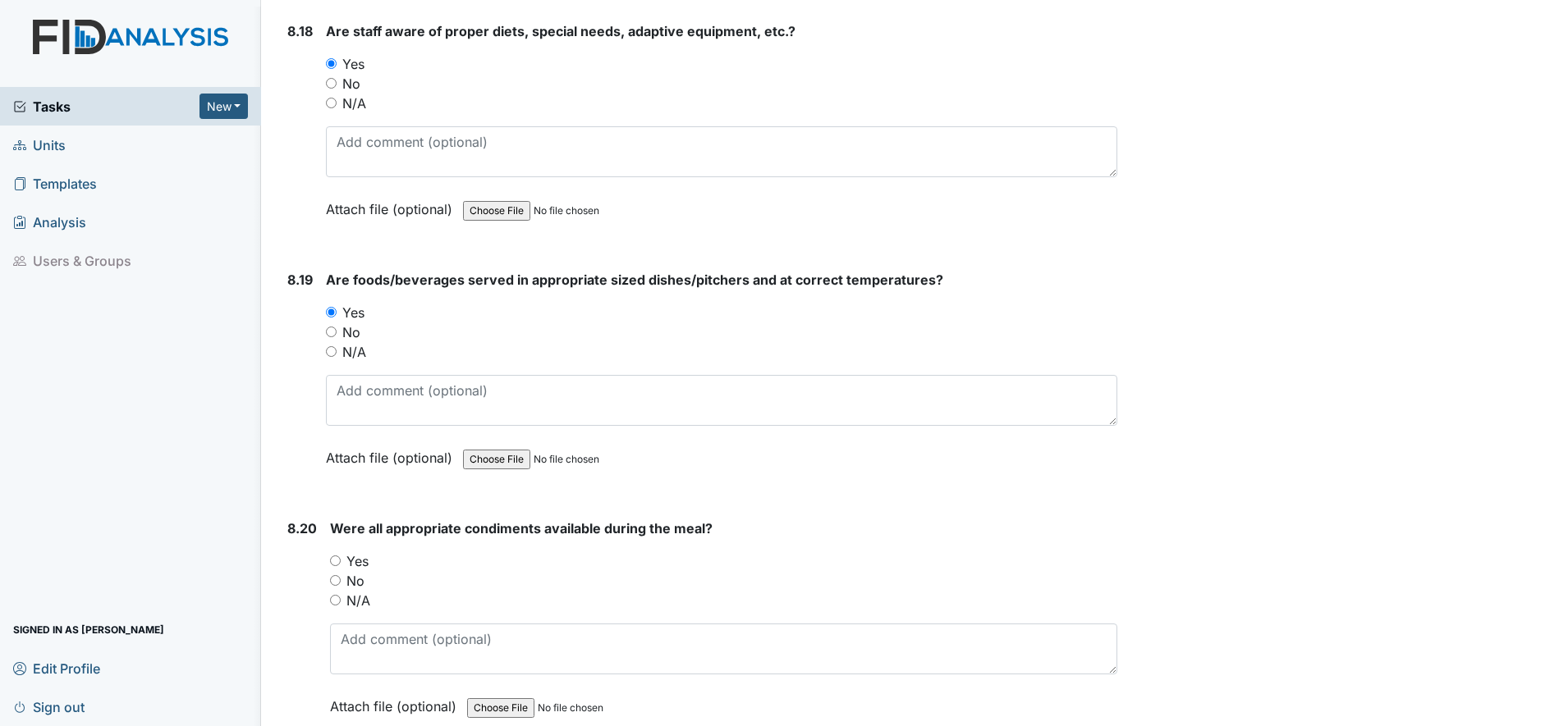
scroll to position [16621, 0]
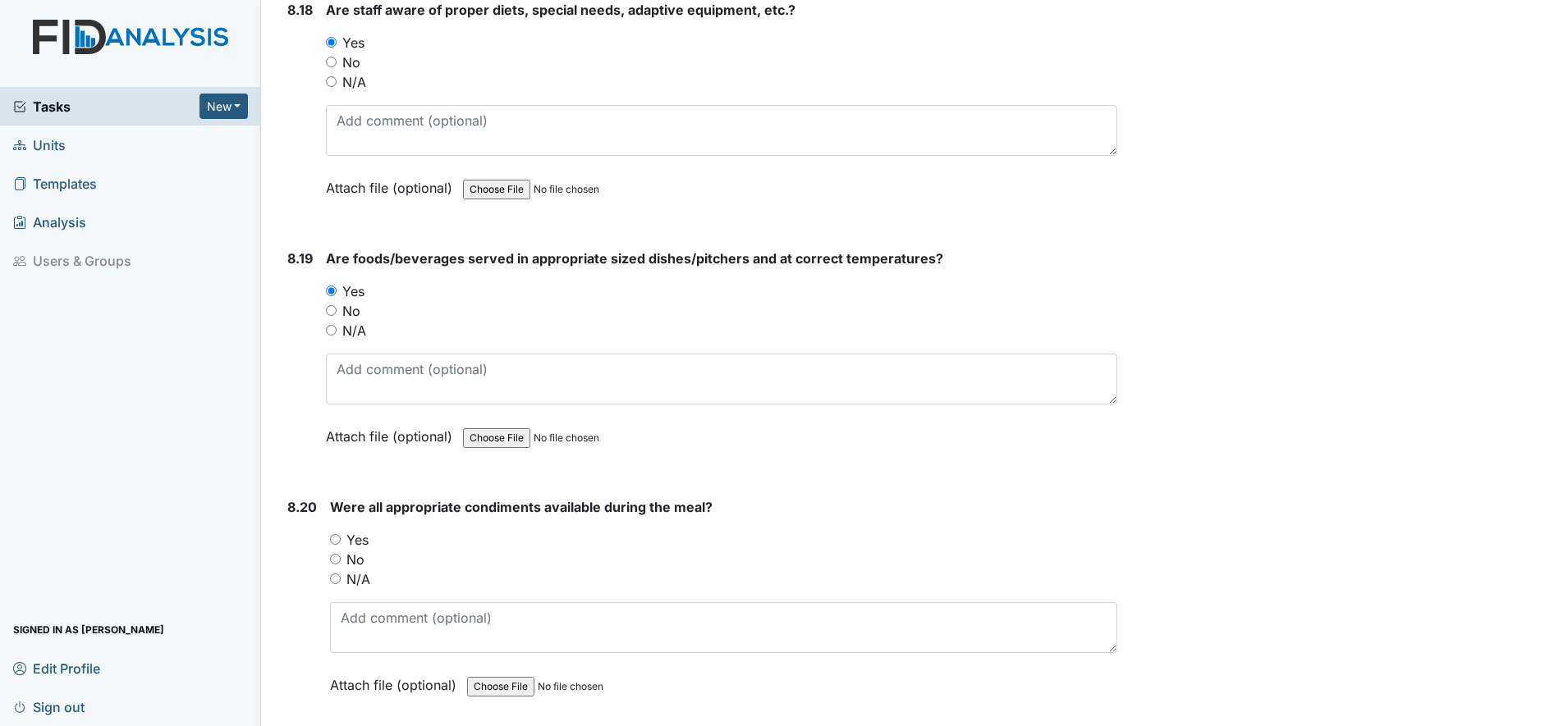
click at [340, 537] on input "Yes" at bounding box center [335, 539] width 11 height 11
radio input "true"
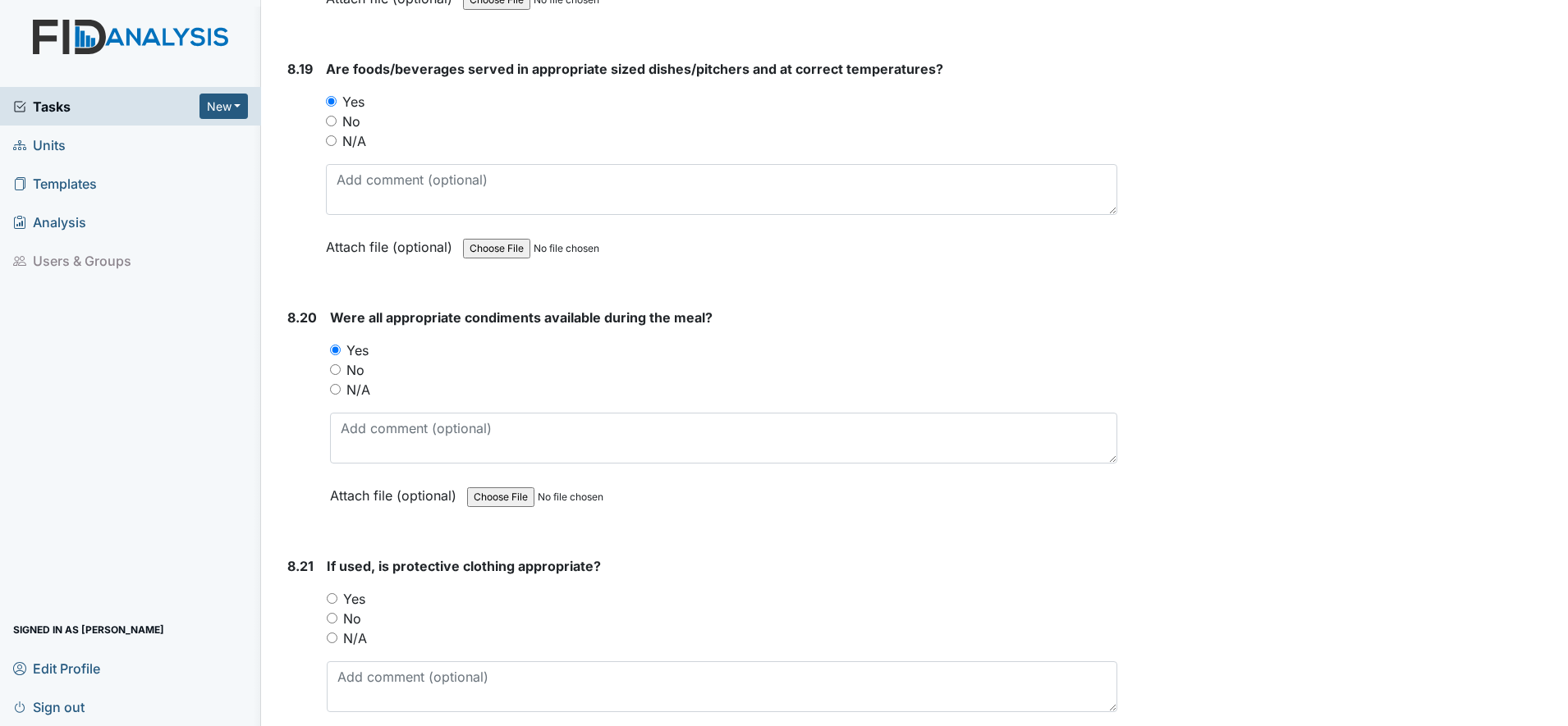
scroll to position [16826, 0]
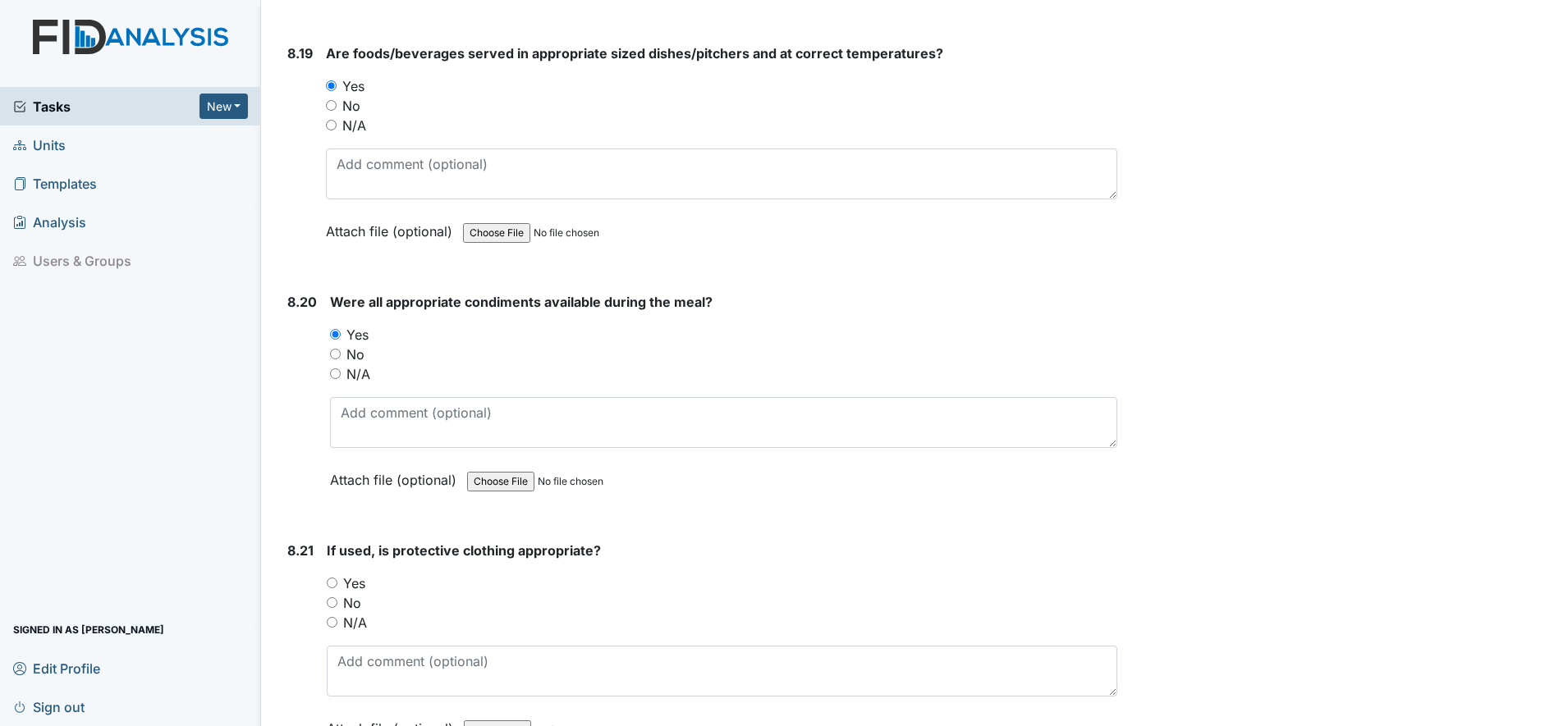
click at [337, 585] on input "Yes" at bounding box center [331, 583] width 11 height 11
radio input "true"
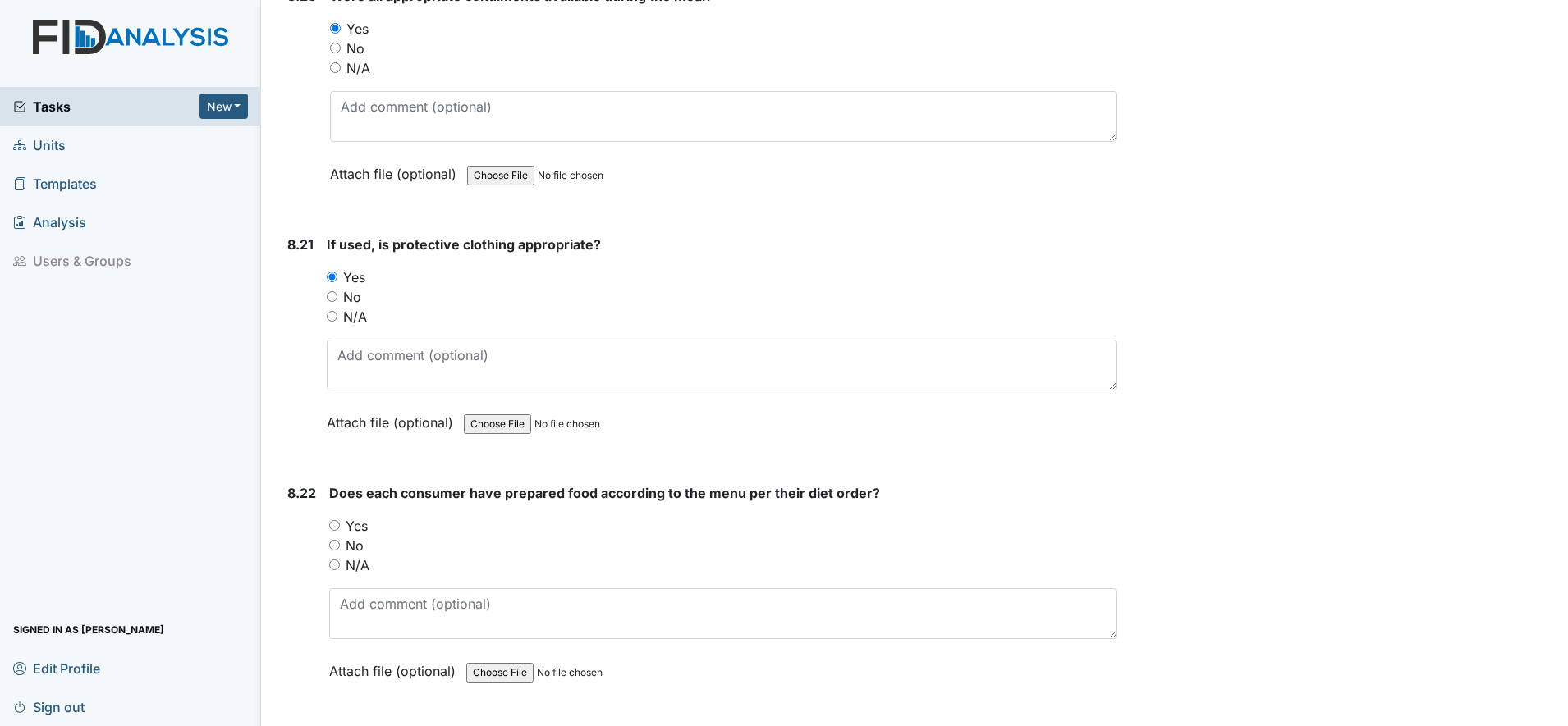
scroll to position [17134, 0]
click at [334, 528] on input "Yes" at bounding box center [334, 524] width 11 height 11
radio input "true"
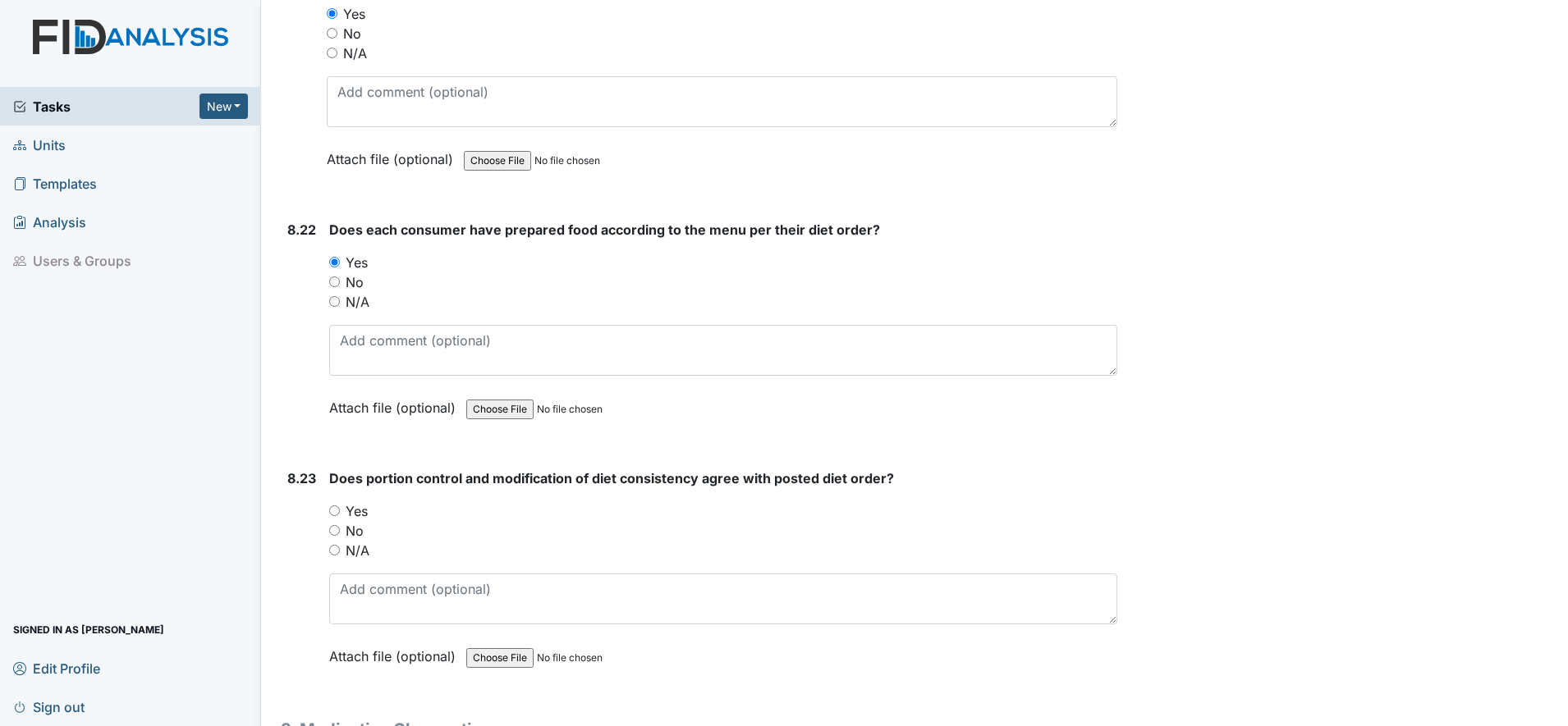
scroll to position [17441, 0]
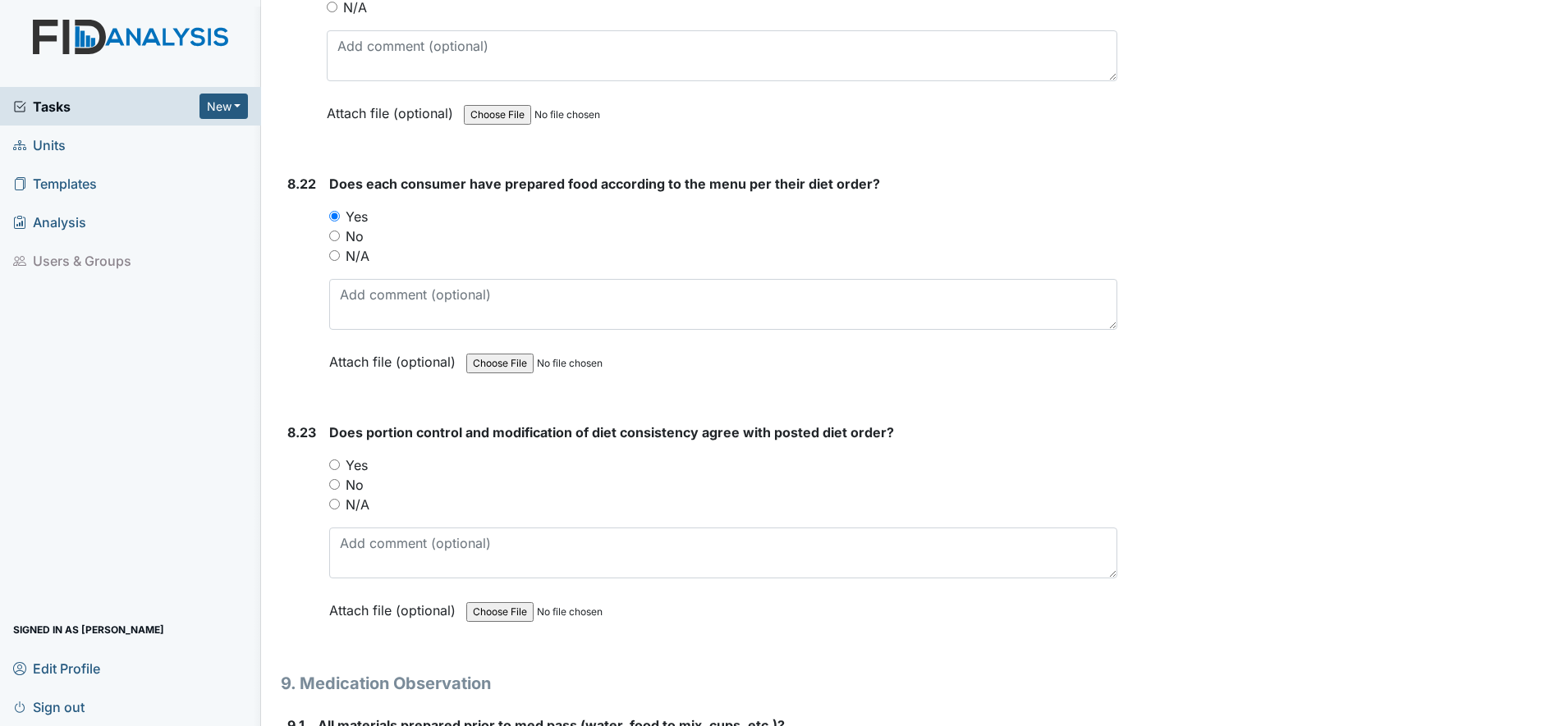
click at [336, 467] on input "Yes" at bounding box center [334, 465] width 11 height 11
radio input "true"
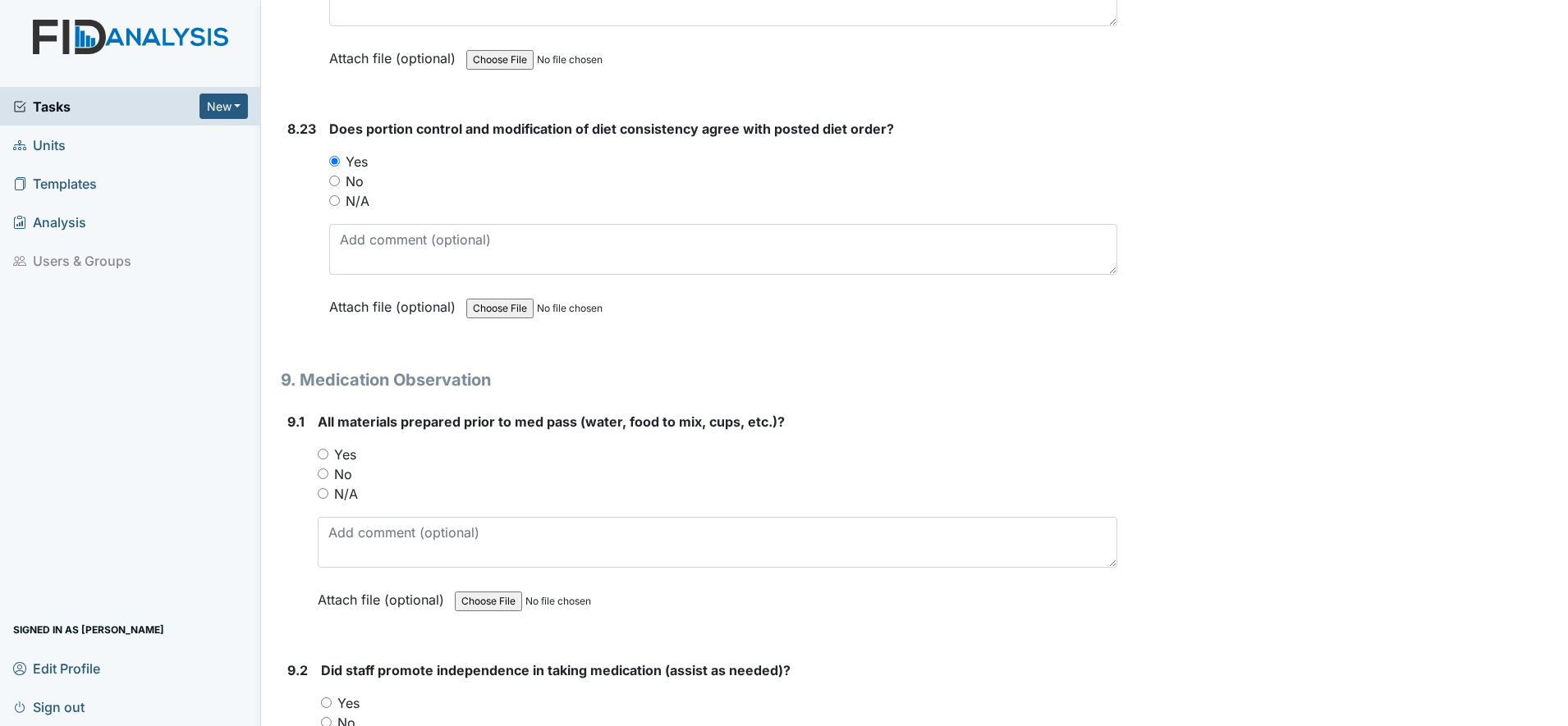
scroll to position [17749, 0]
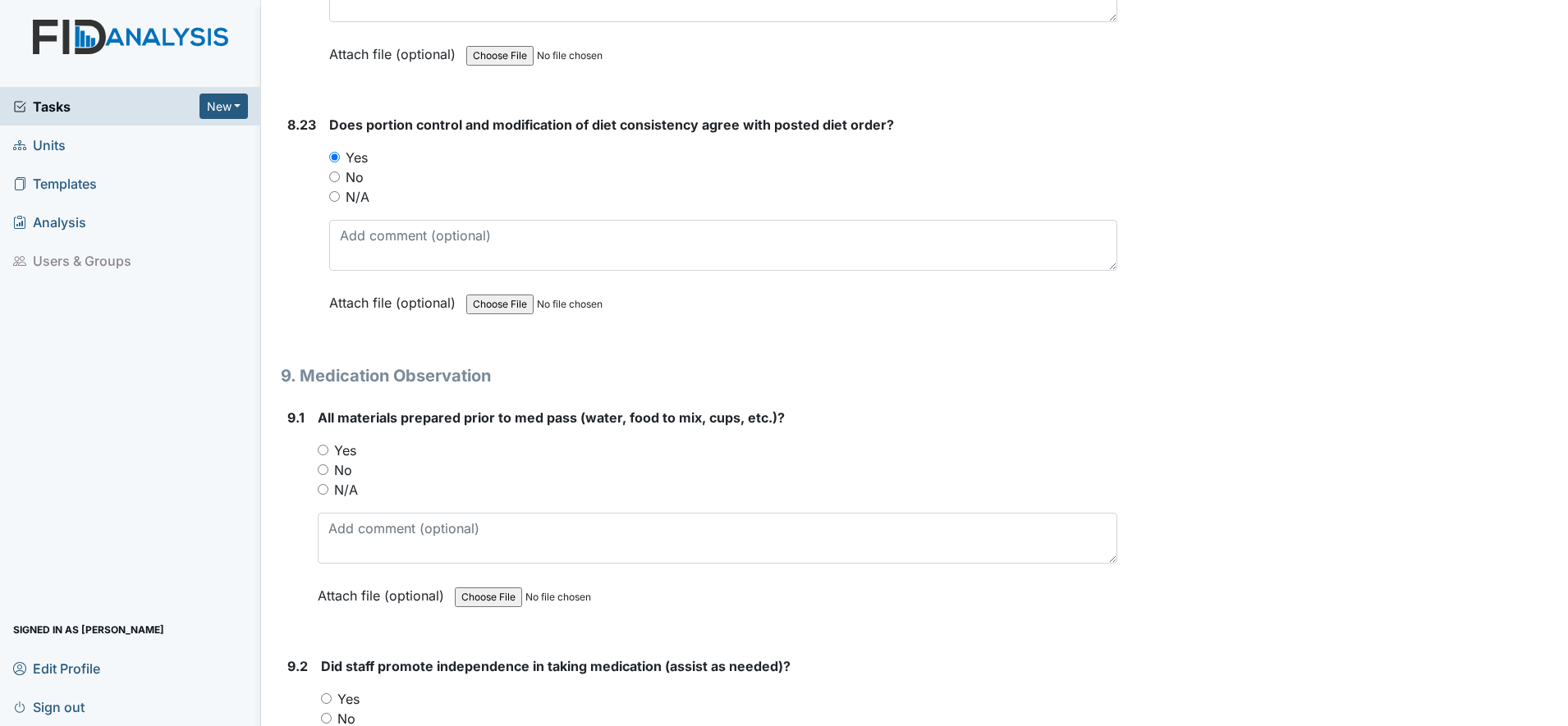
click at [325, 451] on input "Yes" at bounding box center [322, 450] width 11 height 11
radio input "true"
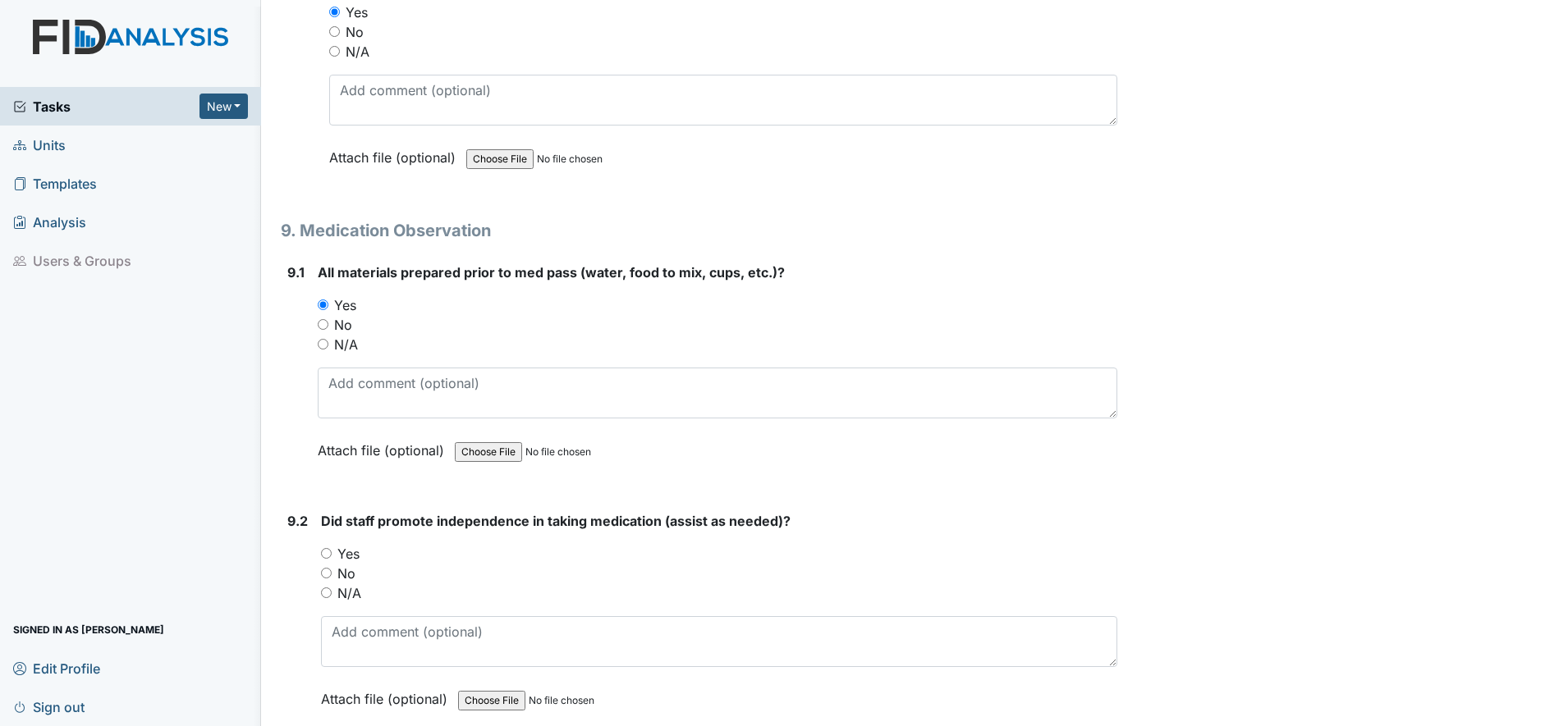
scroll to position [17954, 0]
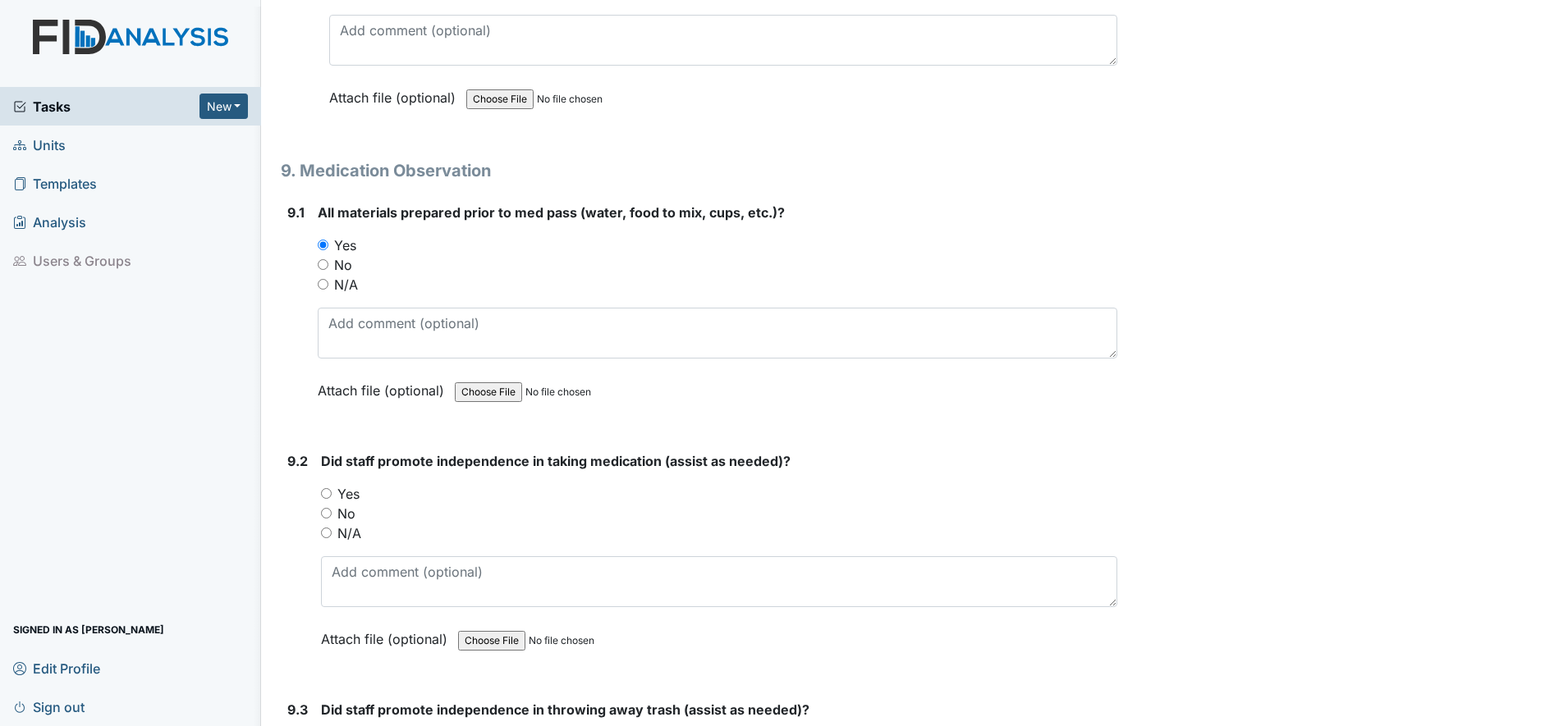
click at [327, 495] on input "Yes" at bounding box center [326, 494] width 11 height 11
radio input "true"
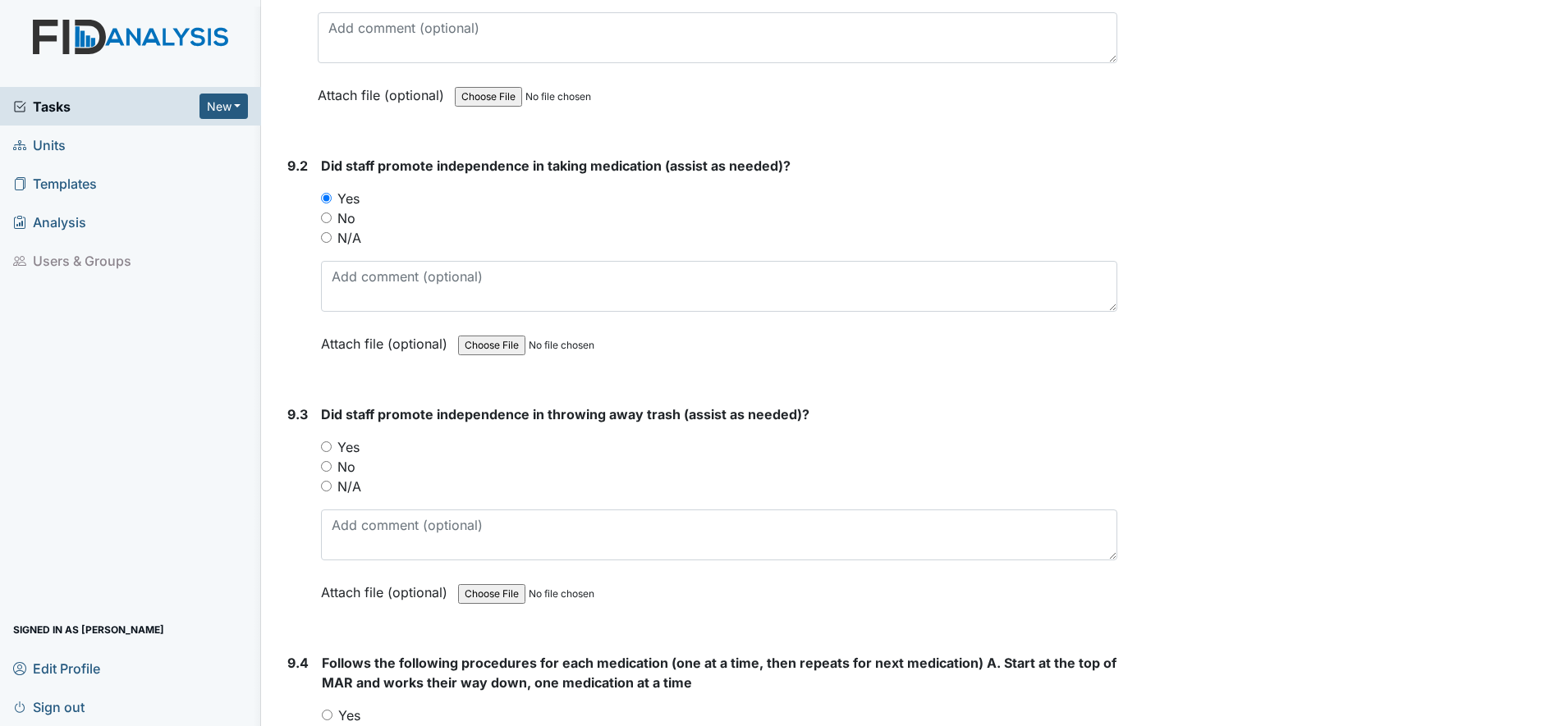
scroll to position [18262, 0]
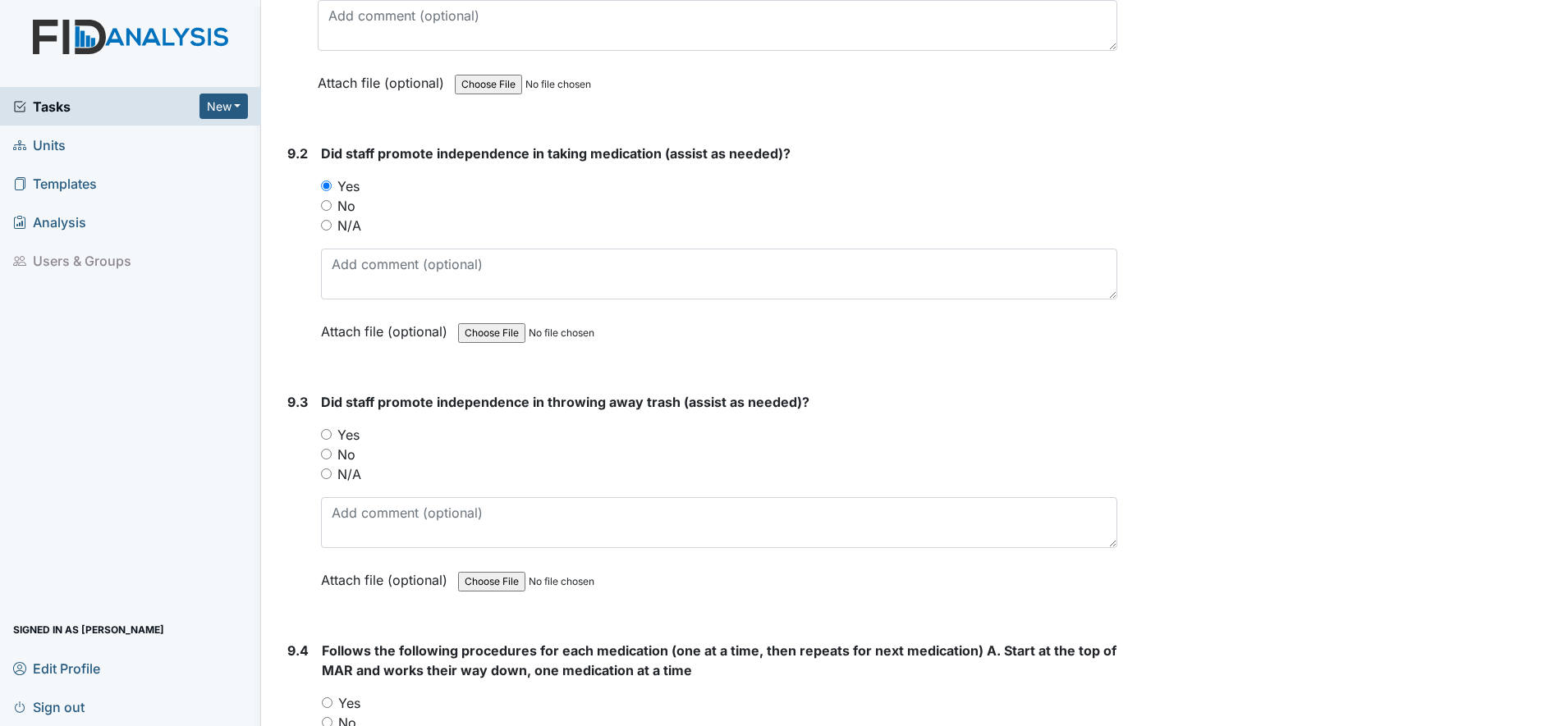
click at [327, 431] on input "Yes" at bounding box center [326, 434] width 11 height 11
radio input "true"
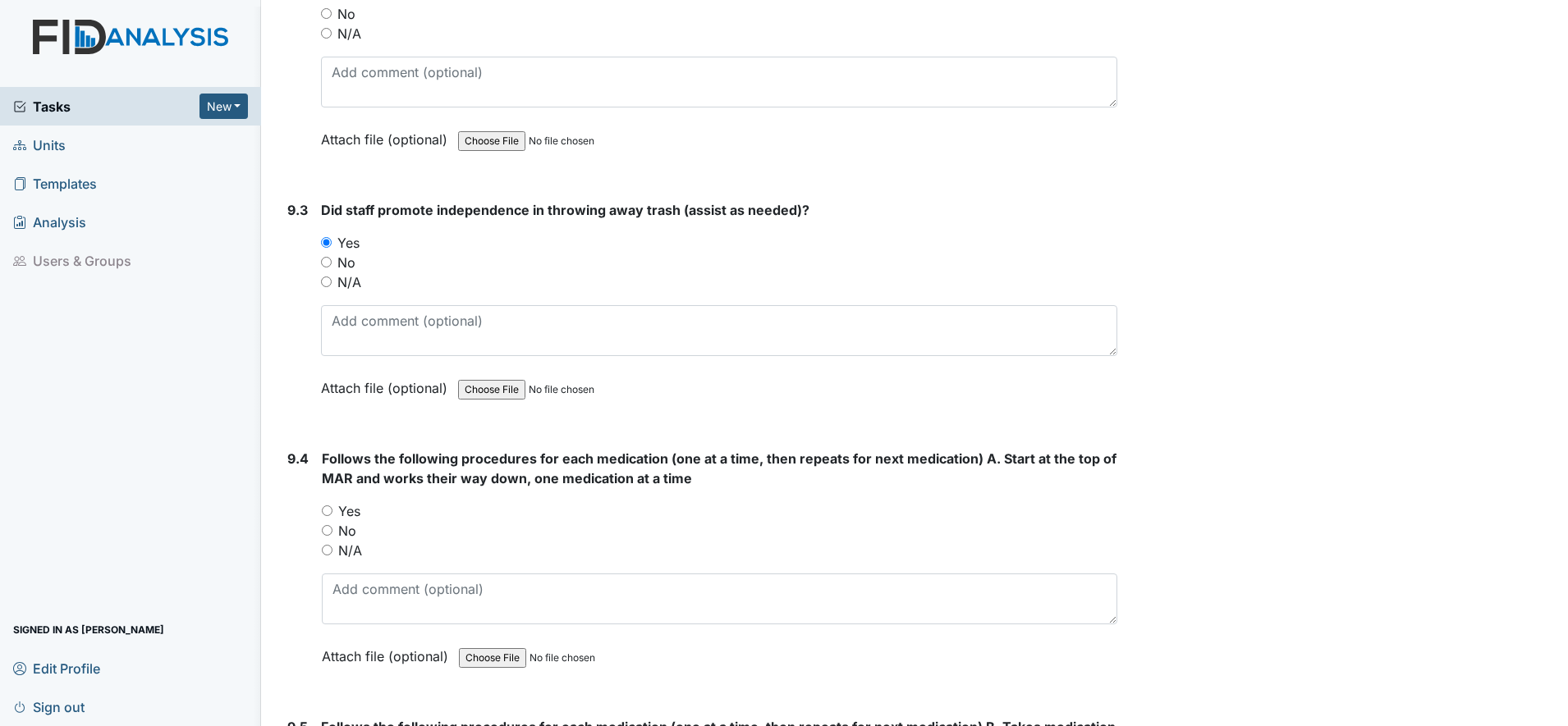
scroll to position [18468, 0]
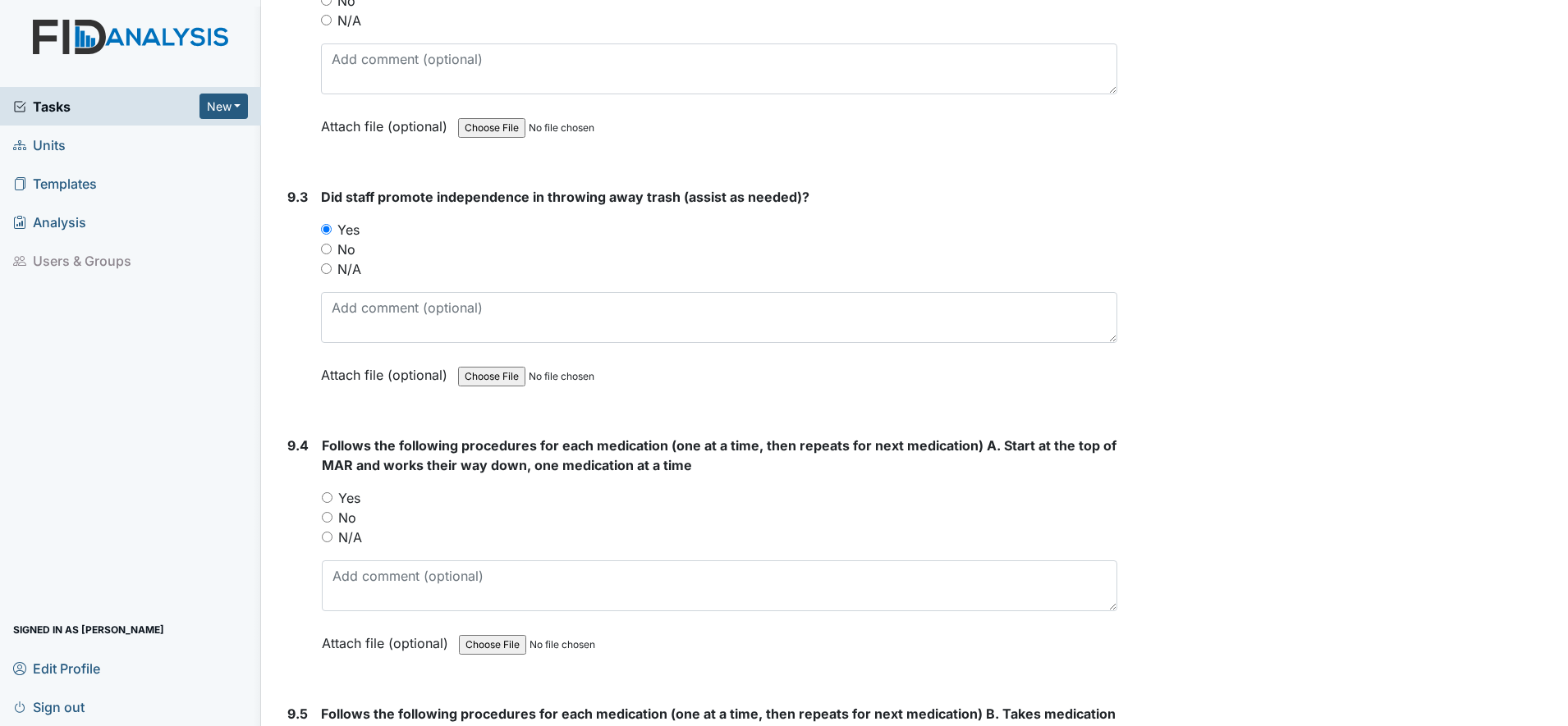
click at [330, 496] on input "Yes" at bounding box center [326, 498] width 11 height 11
radio input "true"
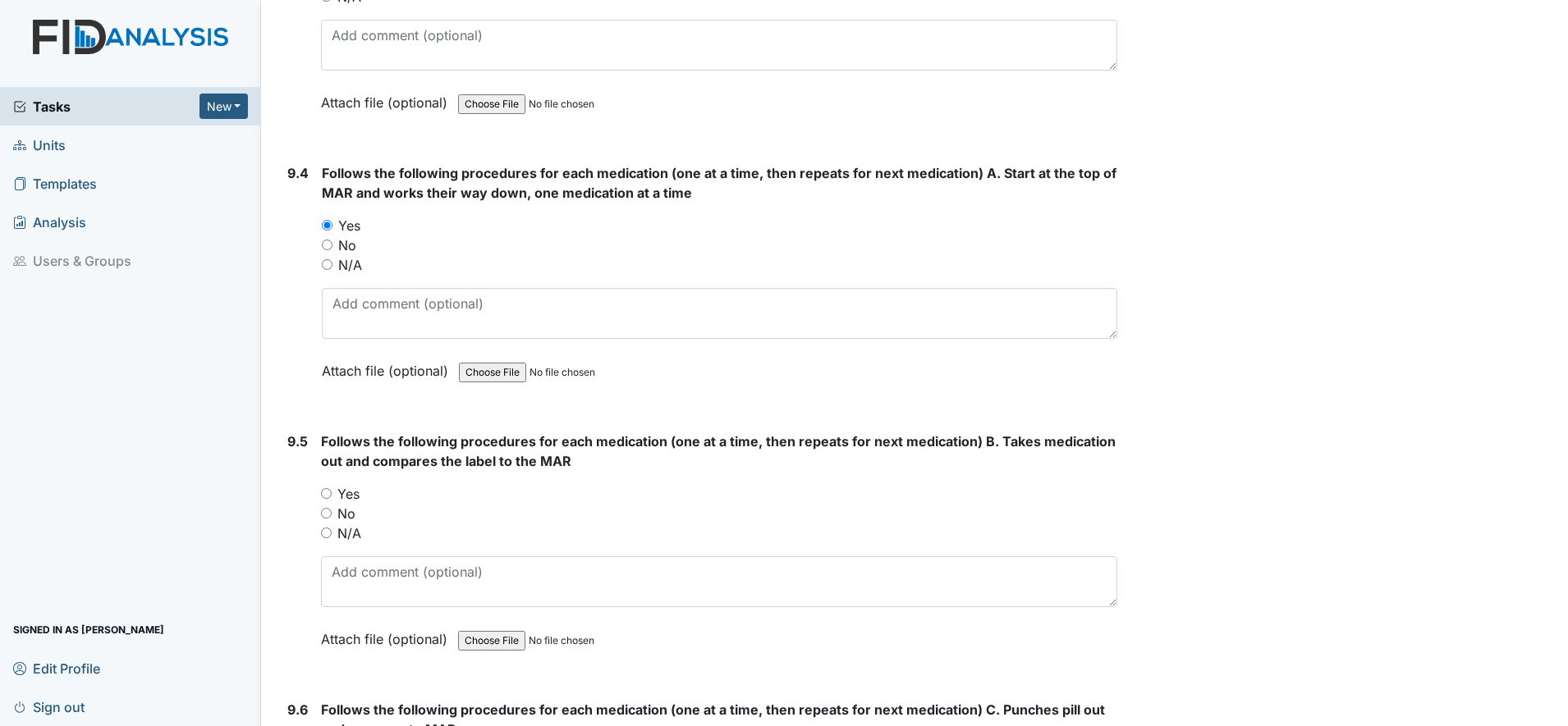
scroll to position [18775, 0]
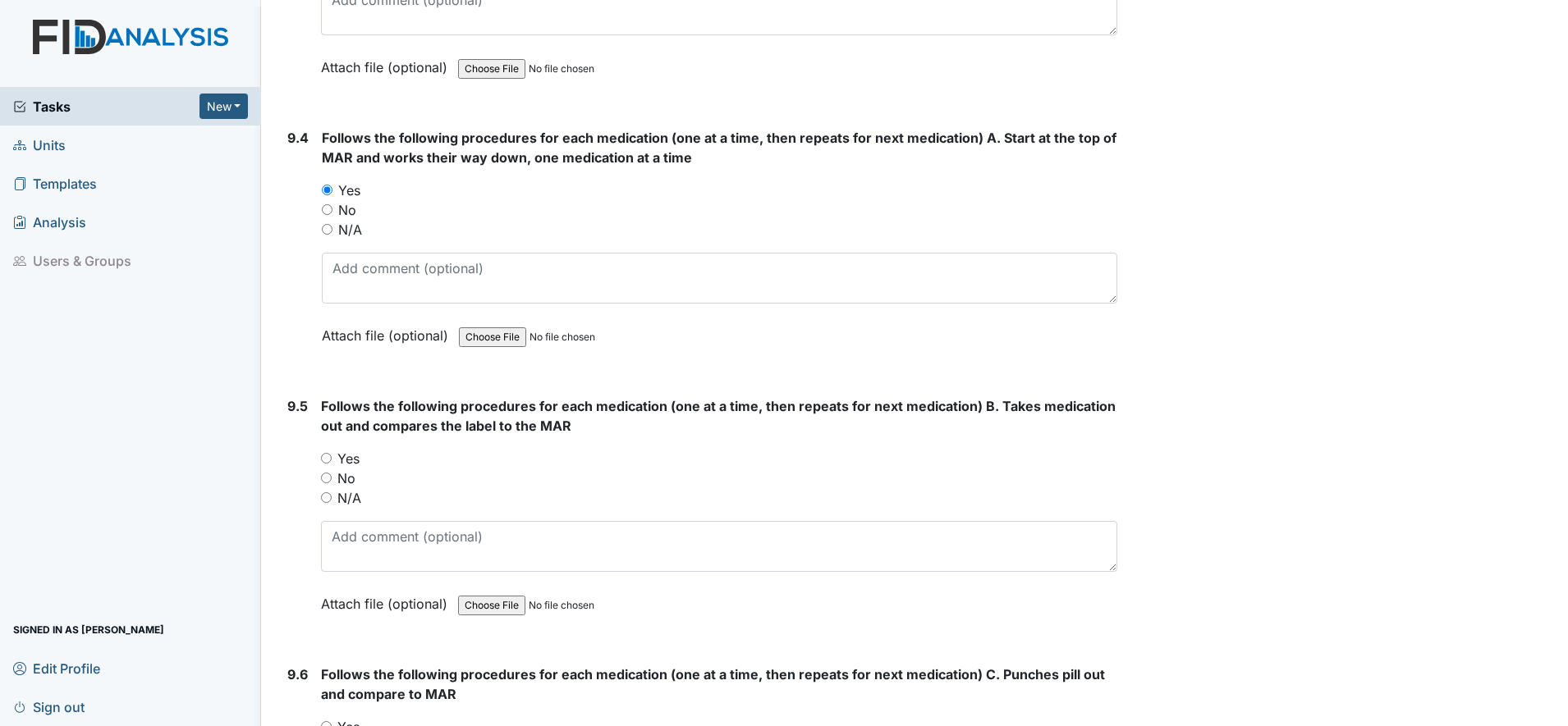
click at [326, 461] on input "Yes" at bounding box center [326, 458] width 11 height 11
radio input "true"
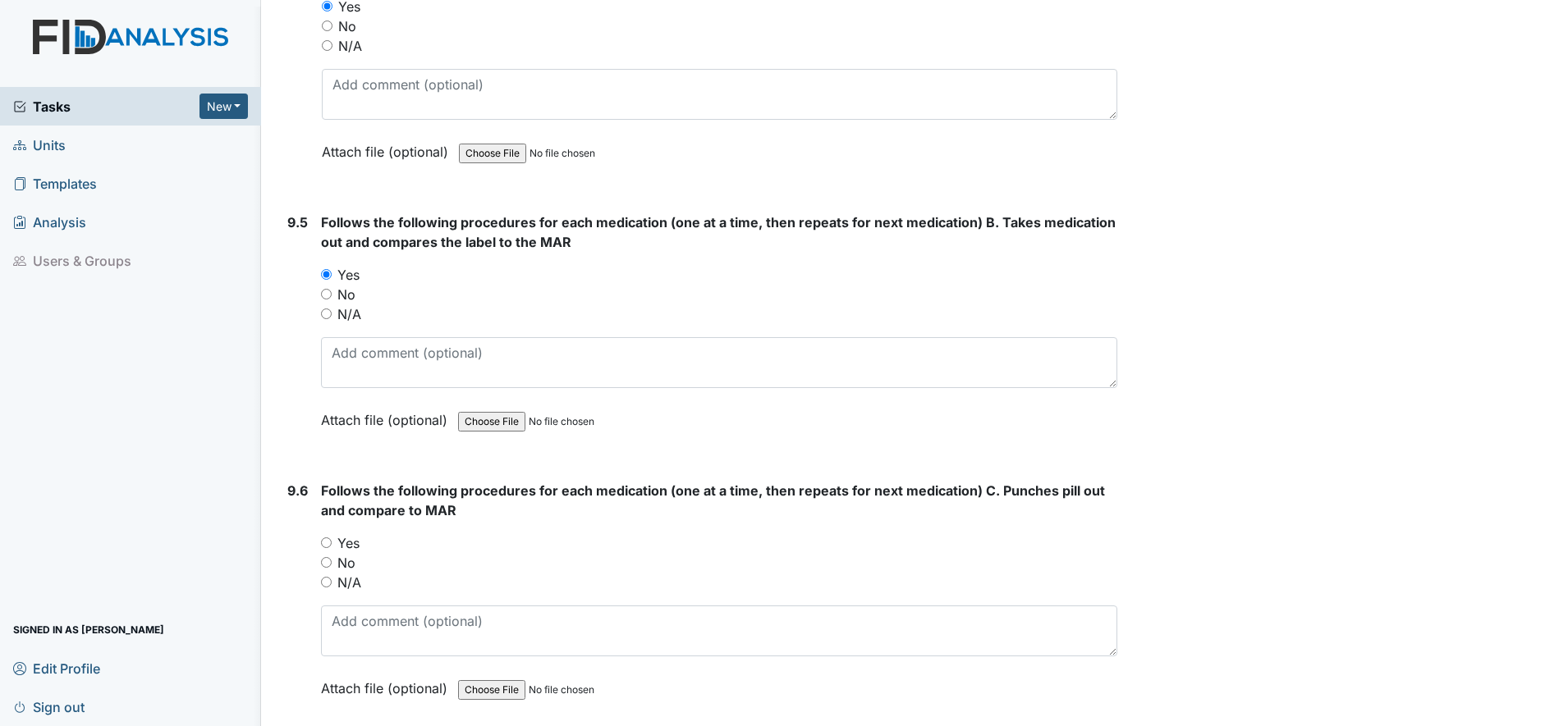
scroll to position [18981, 0]
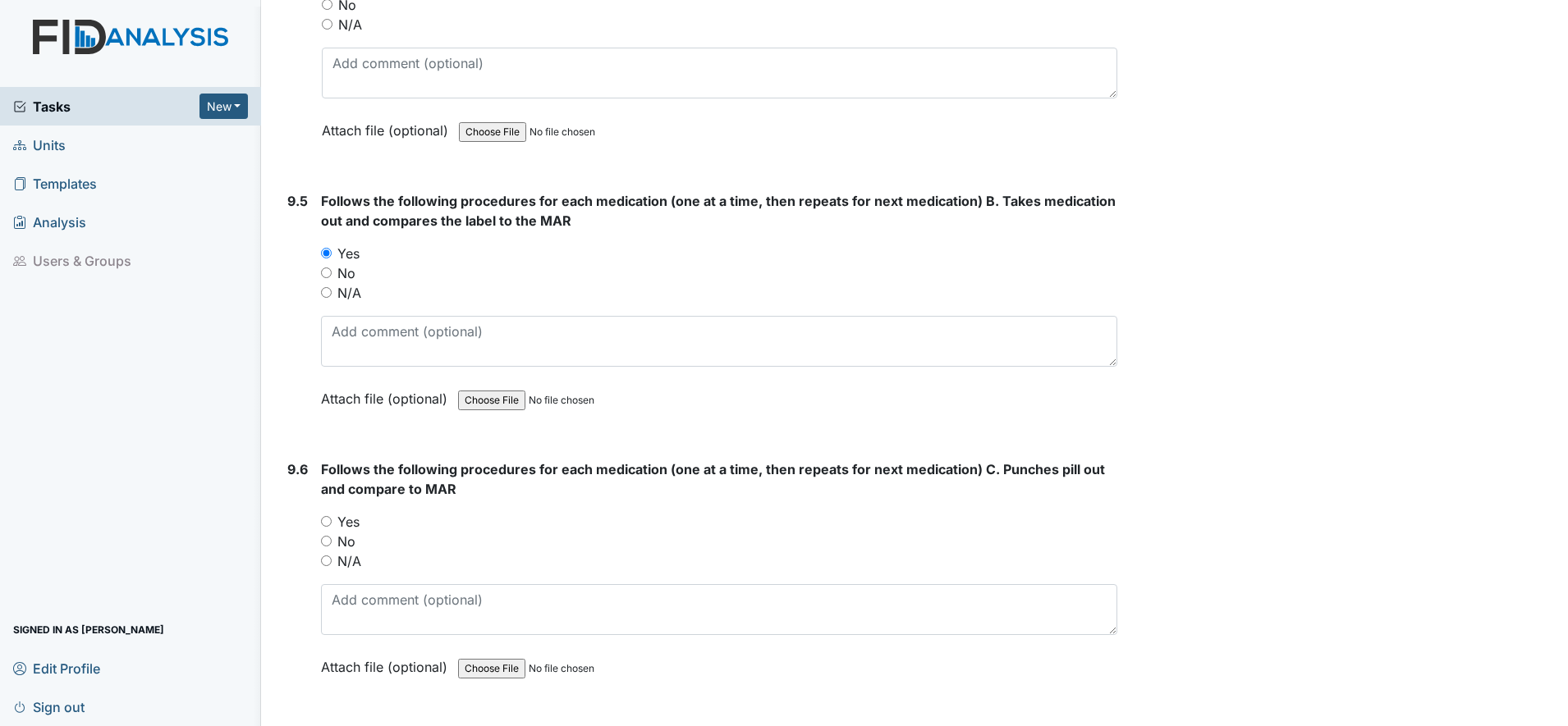
click at [326, 519] on input "Yes" at bounding box center [326, 521] width 11 height 11
radio input "true"
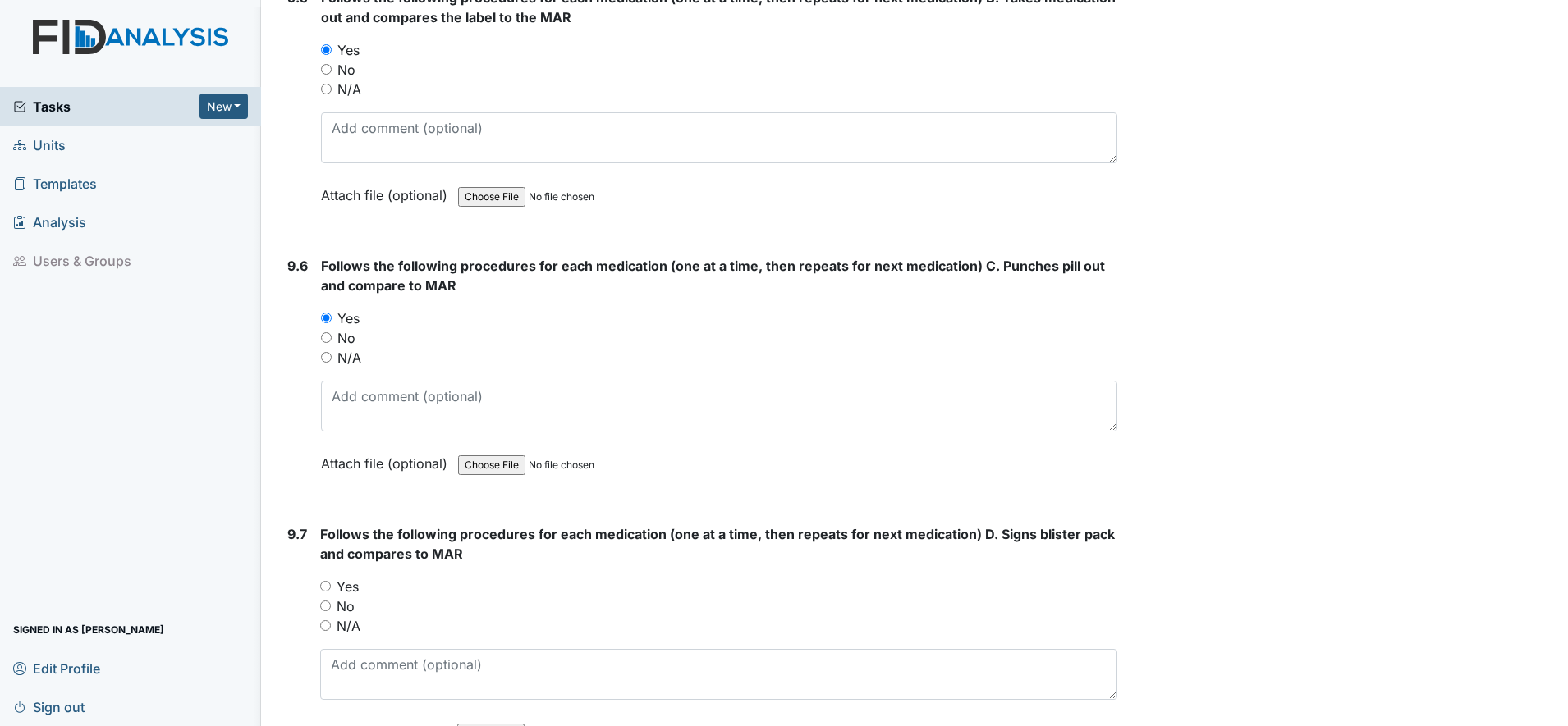
scroll to position [19186, 0]
click at [326, 580] on input "Yes" at bounding box center [325, 585] width 11 height 11
radio input "true"
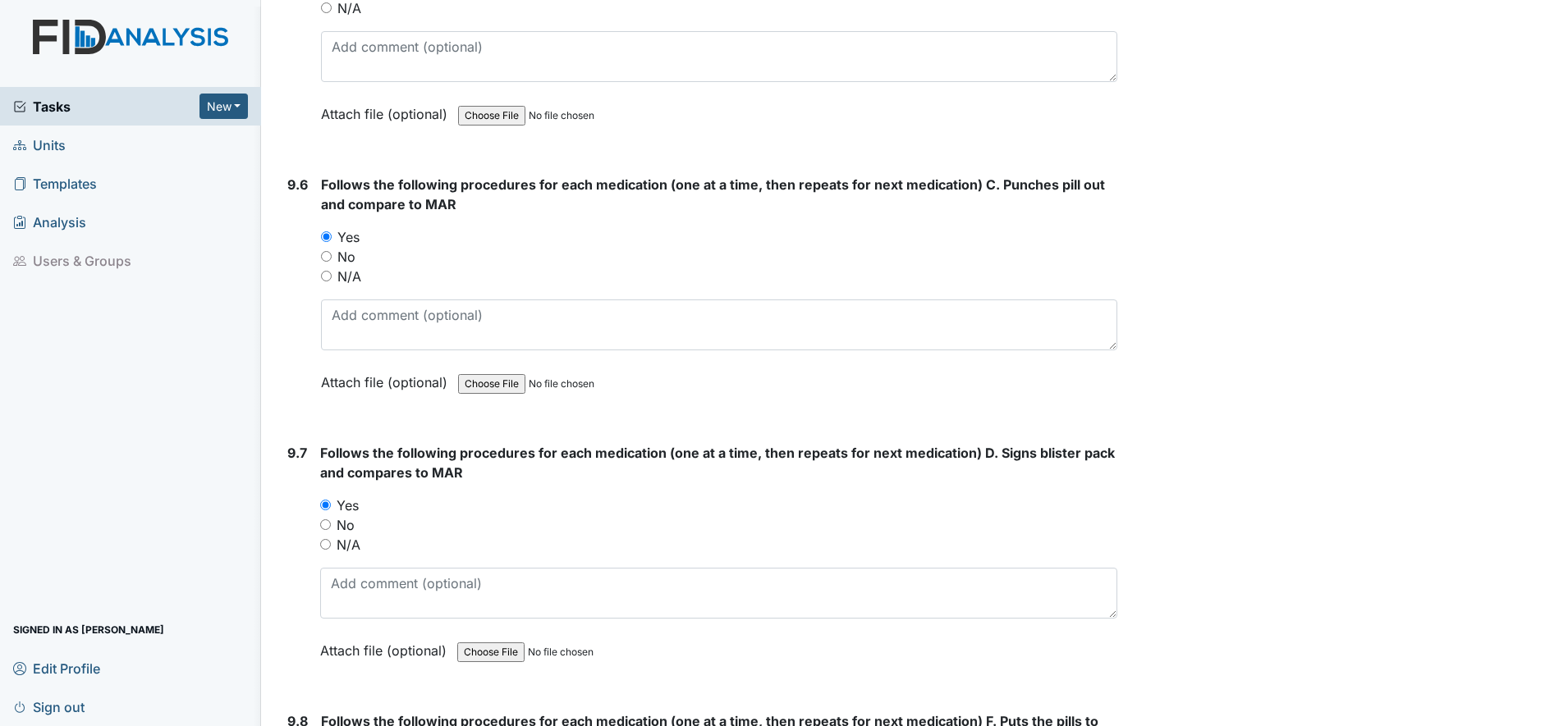
scroll to position [19391, 0]
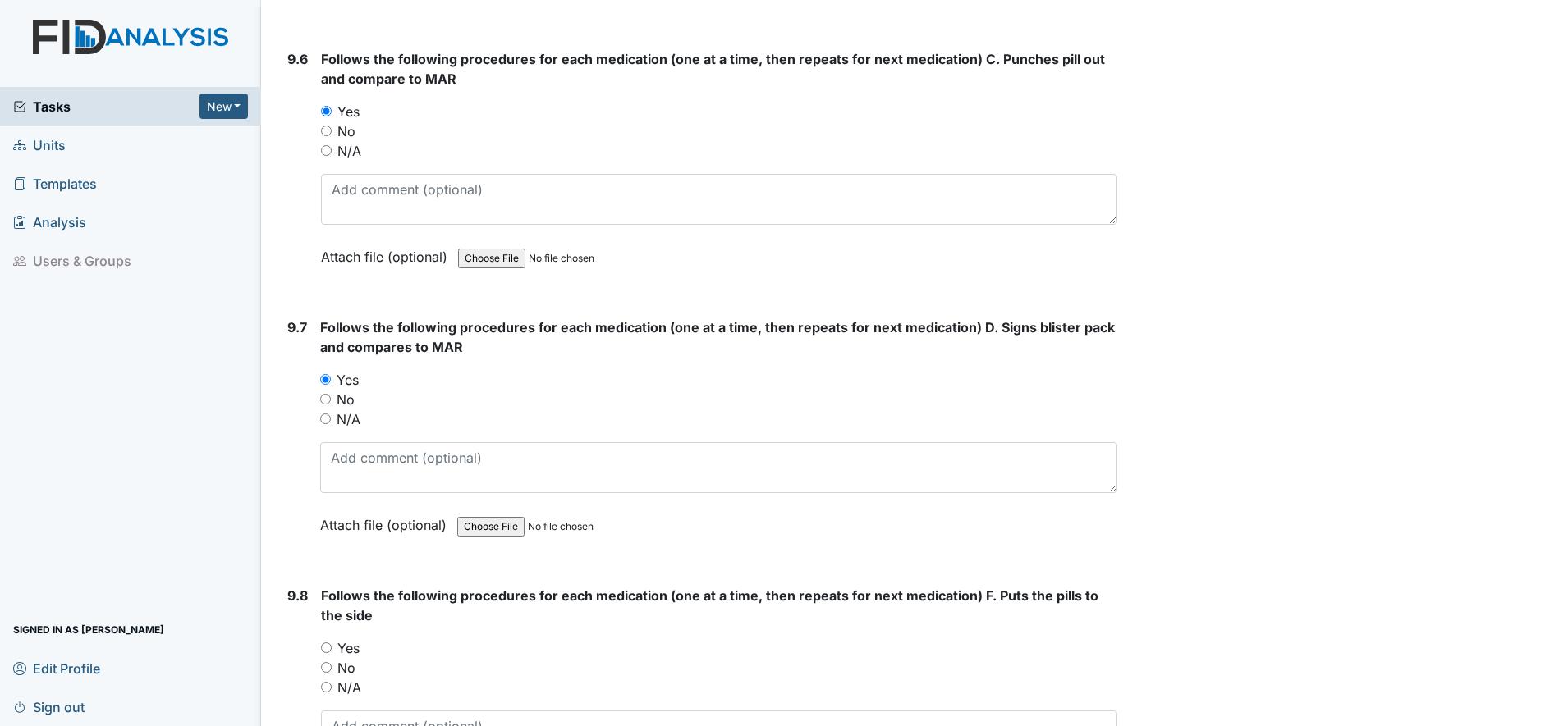
click at [327, 650] on input "Yes" at bounding box center [326, 648] width 11 height 11
radio input "true"
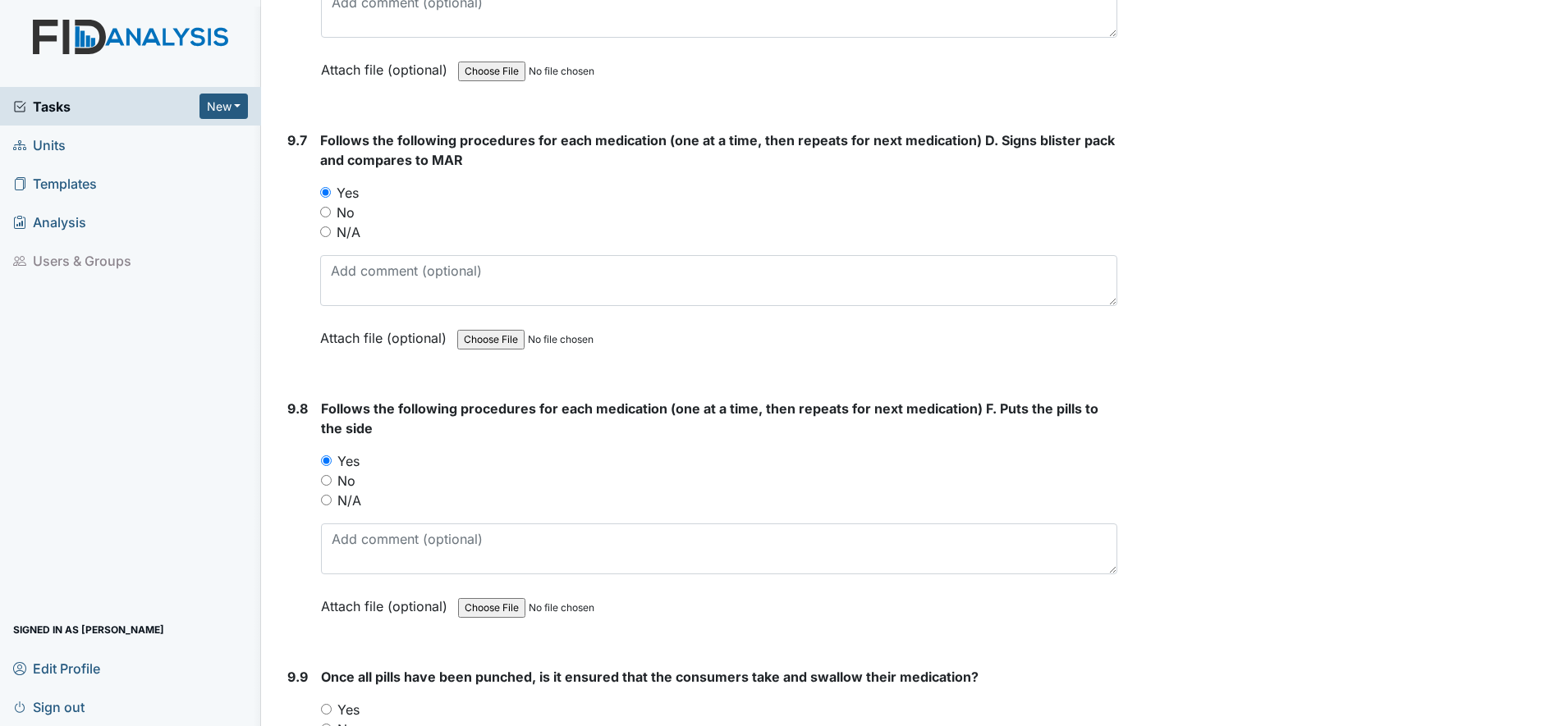
scroll to position [19596, 0]
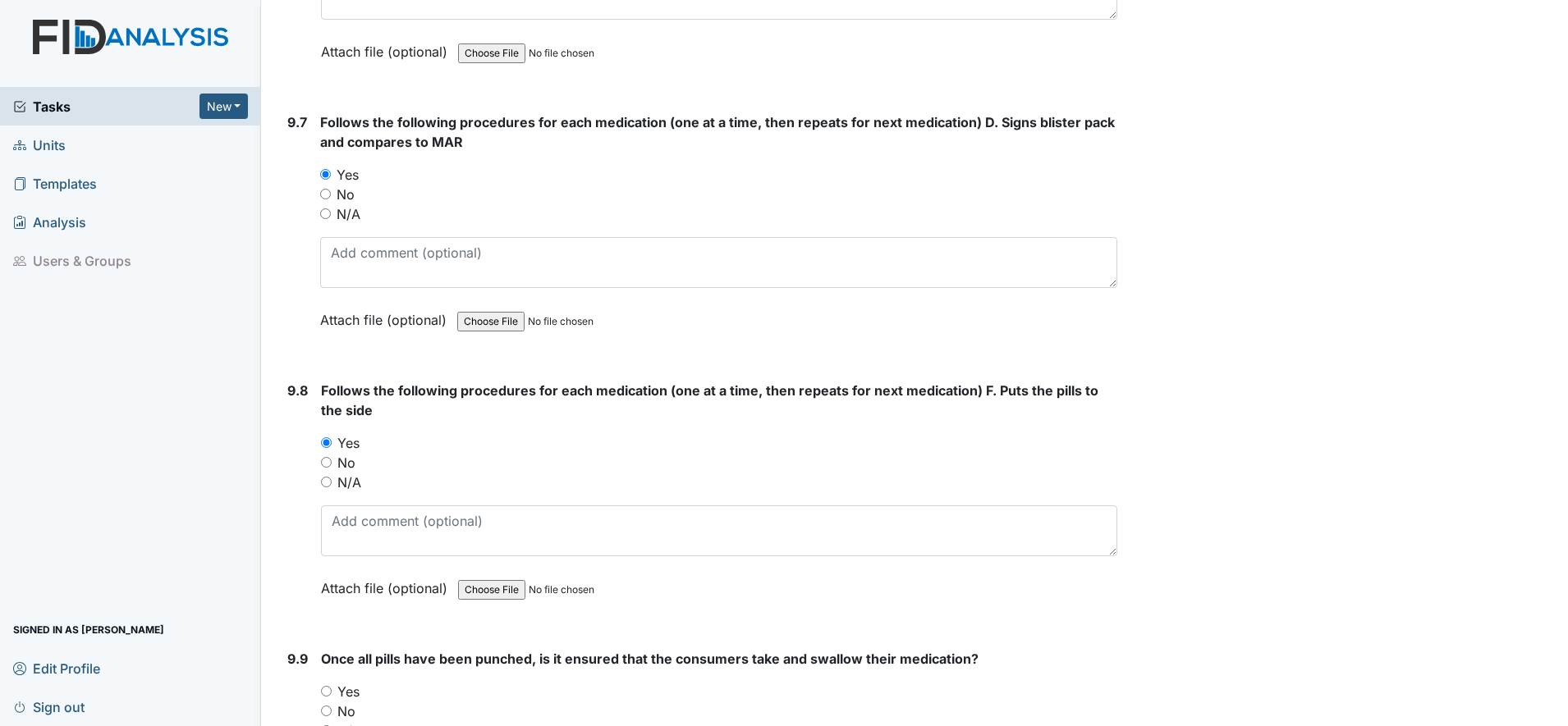
click at [326, 688] on input "Yes" at bounding box center [326, 691] width 11 height 11
radio input "true"
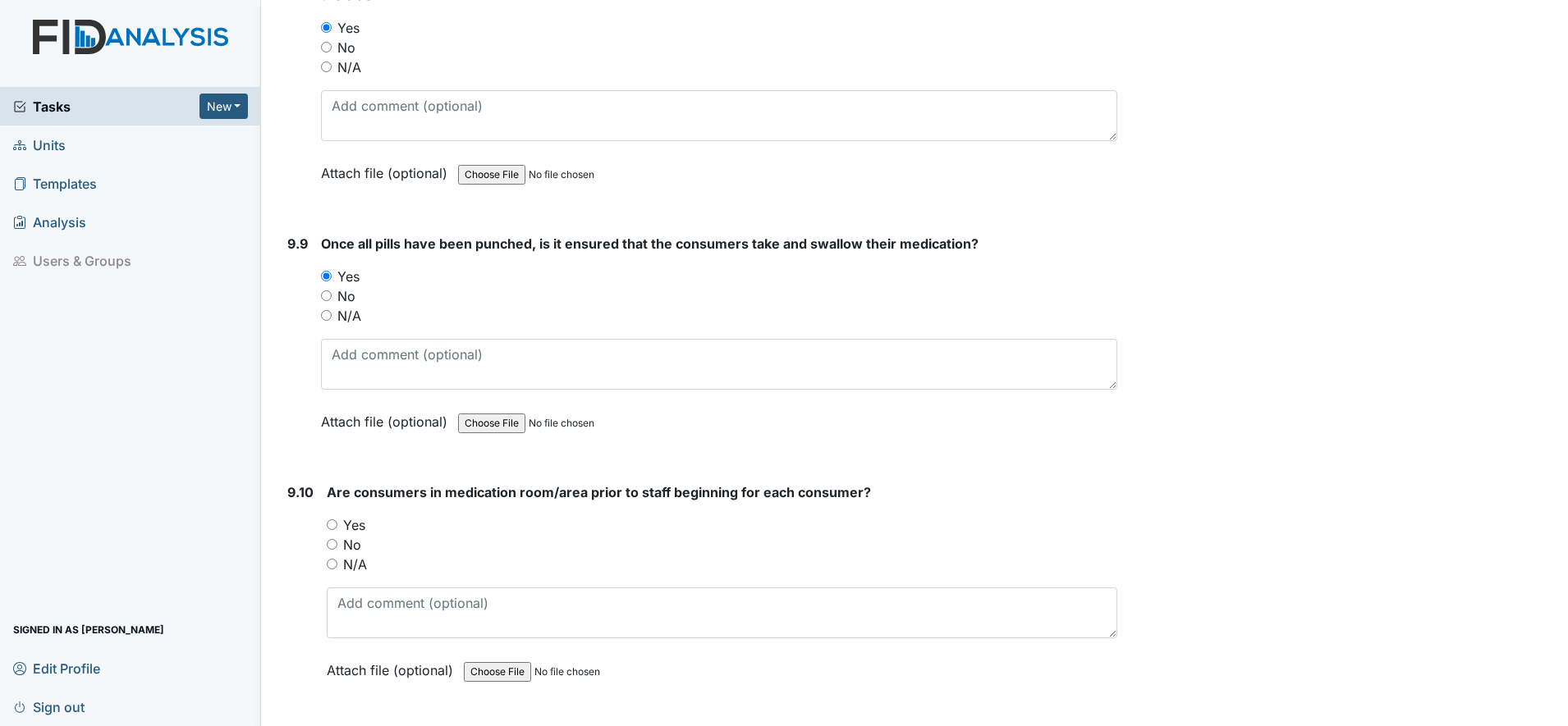
scroll to position [20109, 0]
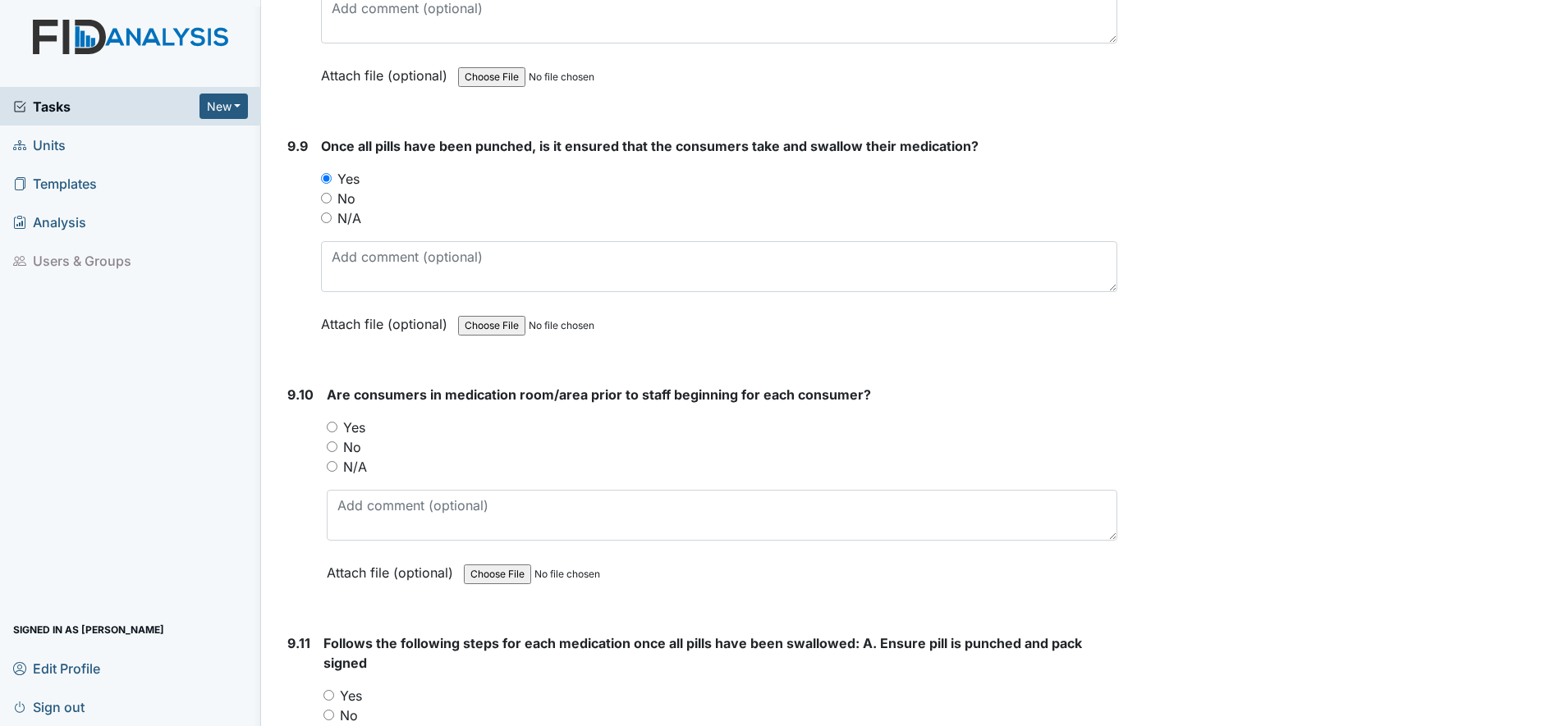
click at [326, 429] on input "Yes" at bounding box center [331, 427] width 11 height 11
radio input "true"
click at [331, 693] on input "Yes" at bounding box center [328, 695] width 11 height 11
radio input "true"
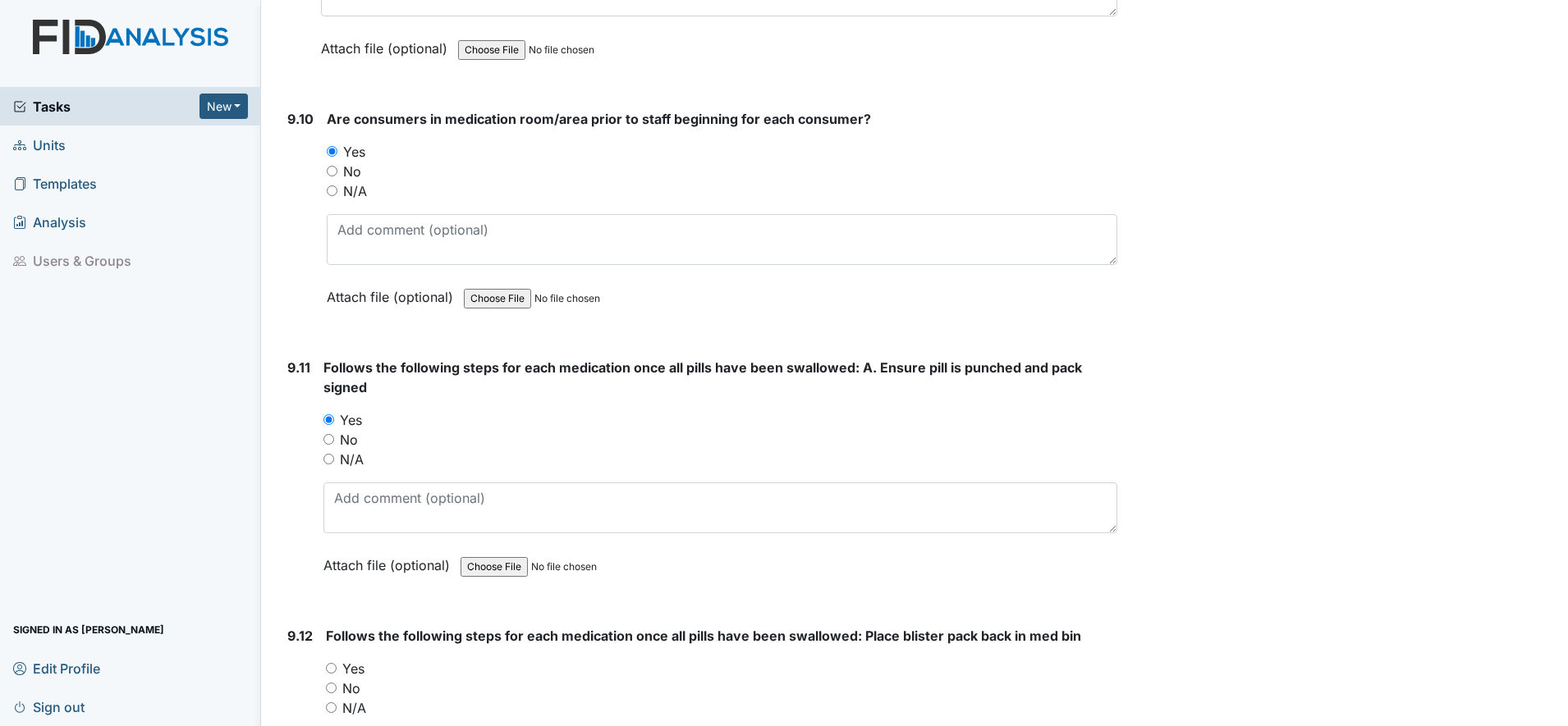
scroll to position [20417, 0]
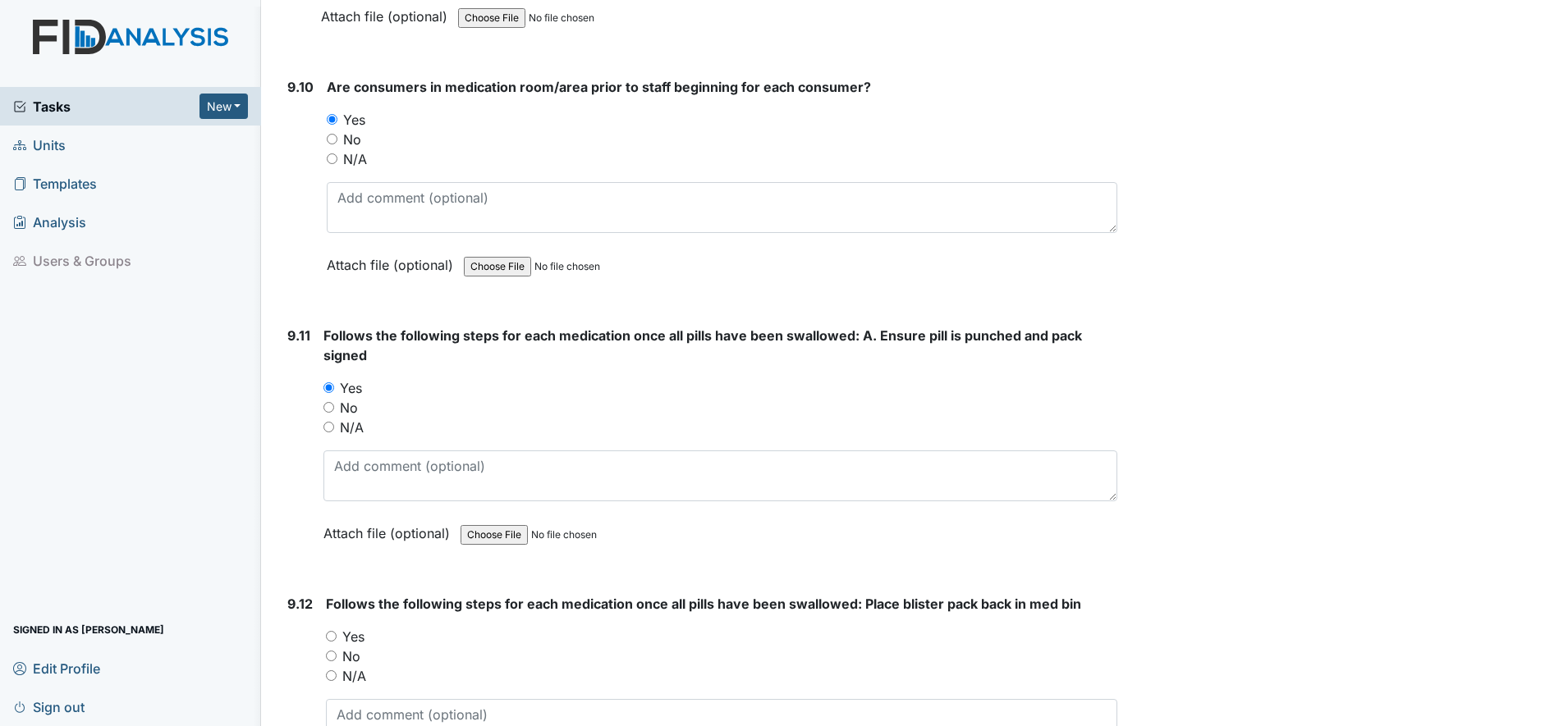
click at [330, 637] on input "Yes" at bounding box center [331, 636] width 11 height 11
radio input "true"
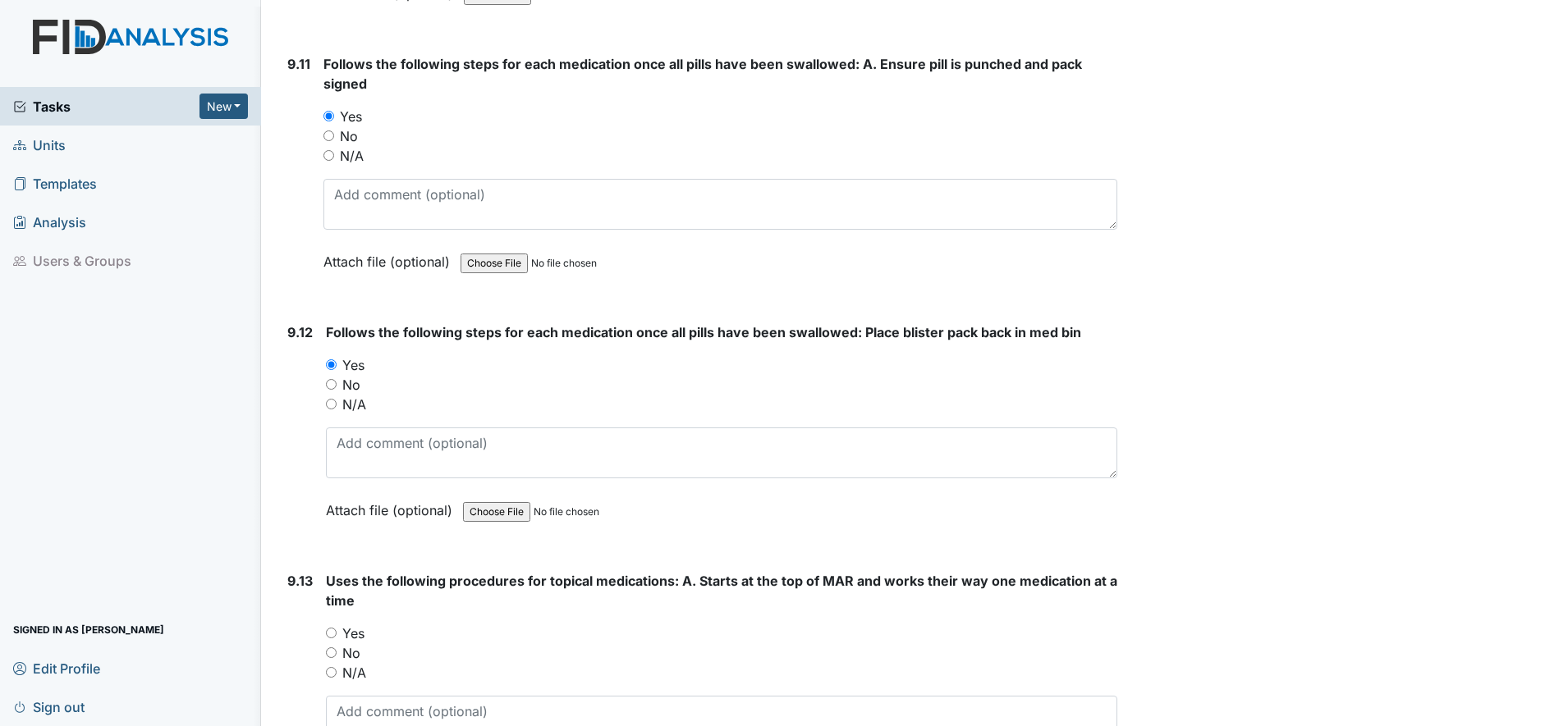
scroll to position [20725, 0]
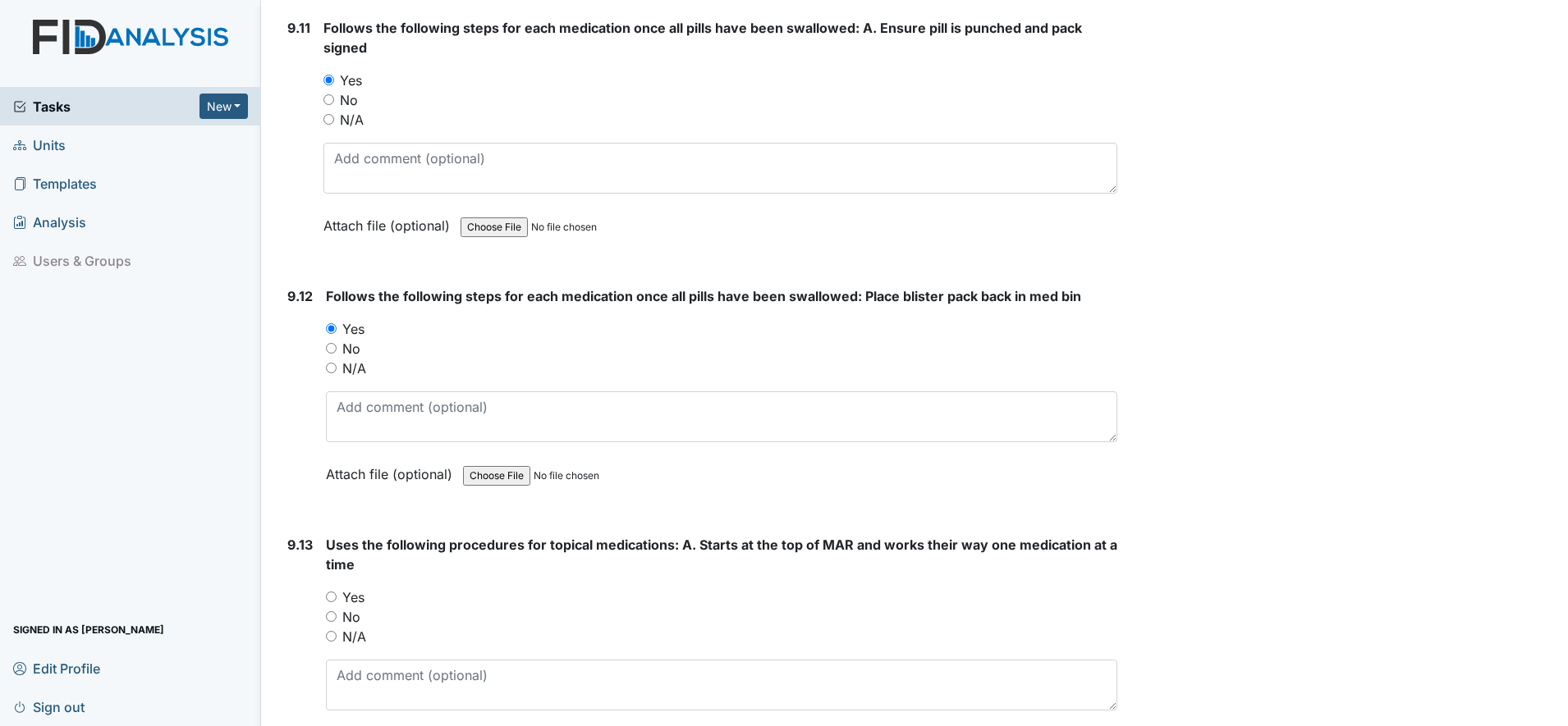
click at [332, 592] on input "Yes" at bounding box center [331, 596] width 11 height 11
radio input "true"
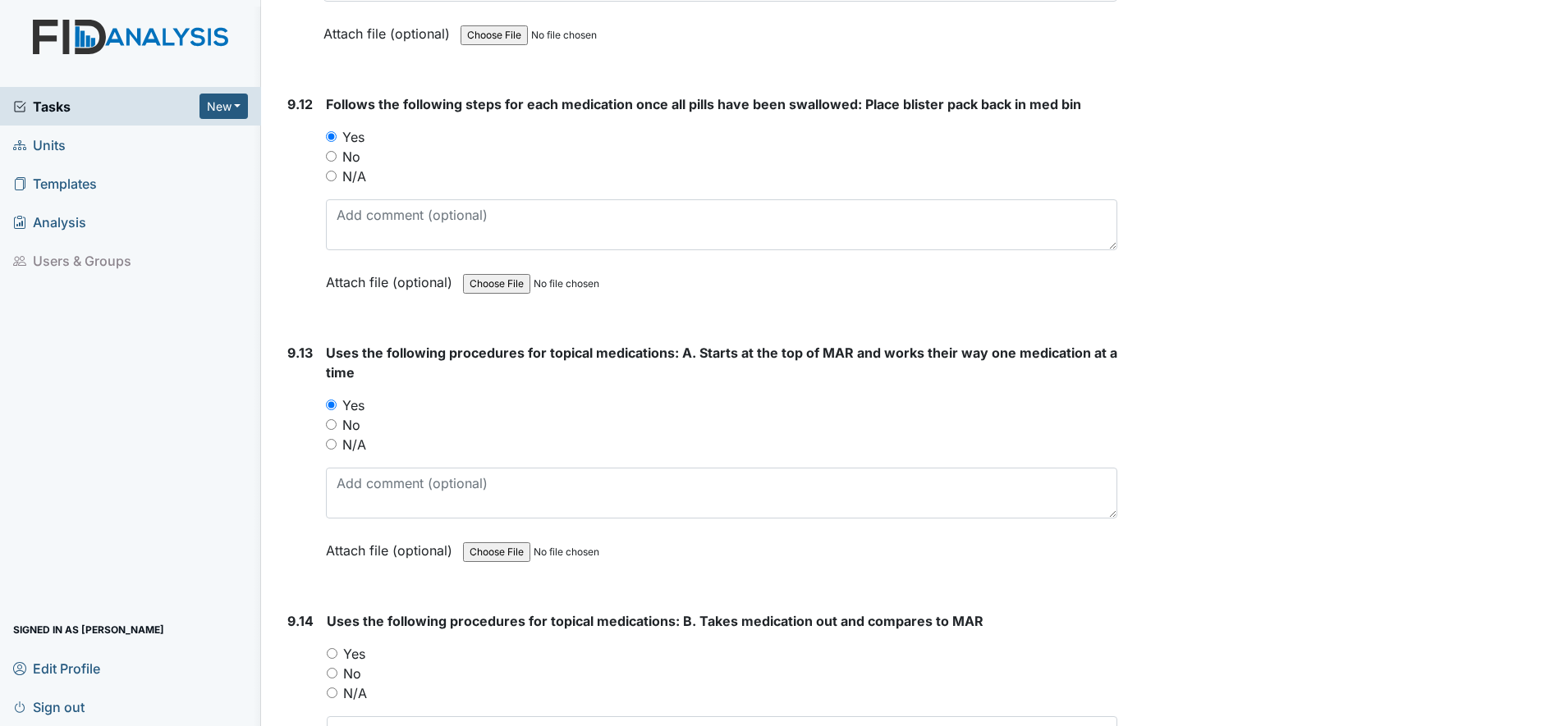
scroll to position [20930, 0]
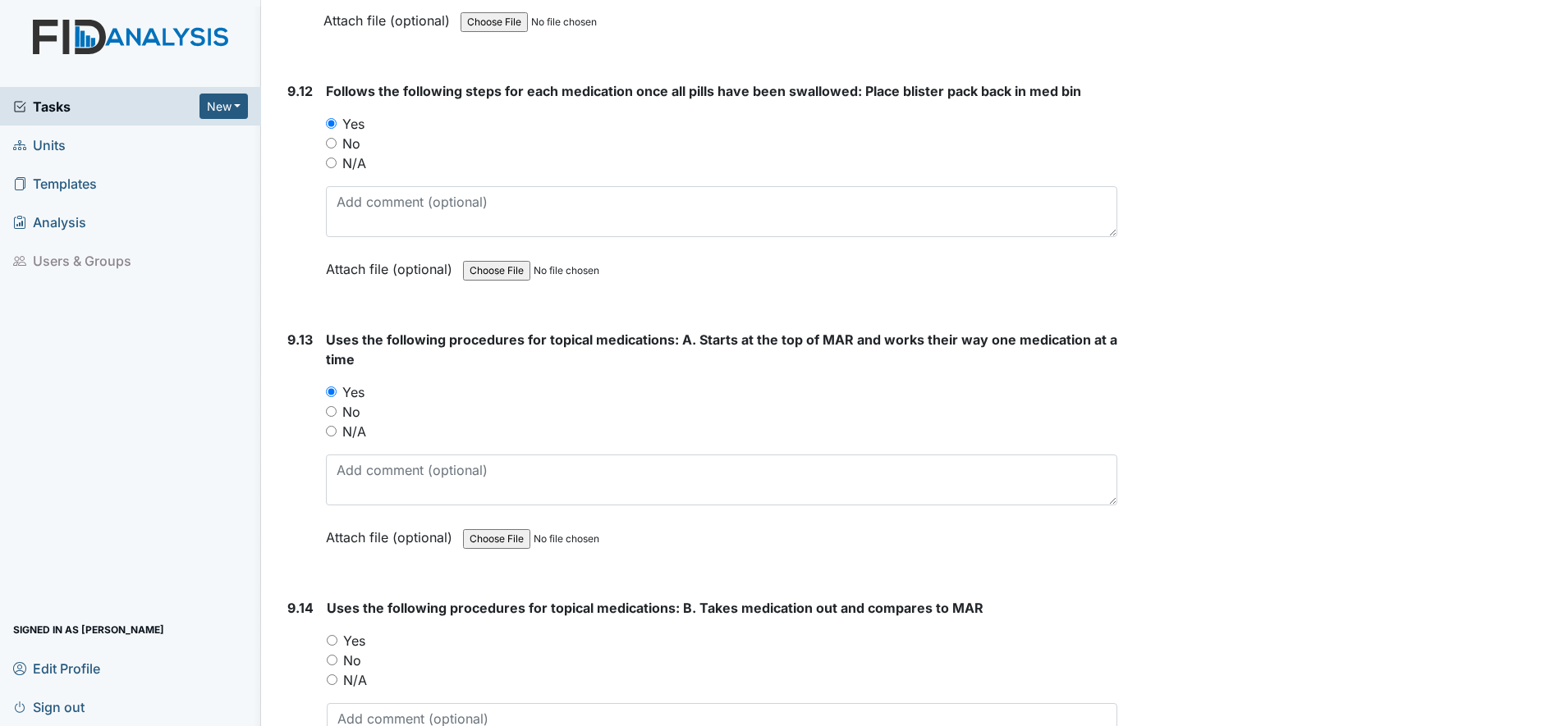
click at [331, 640] on input "Yes" at bounding box center [331, 640] width 11 height 11
radio input "true"
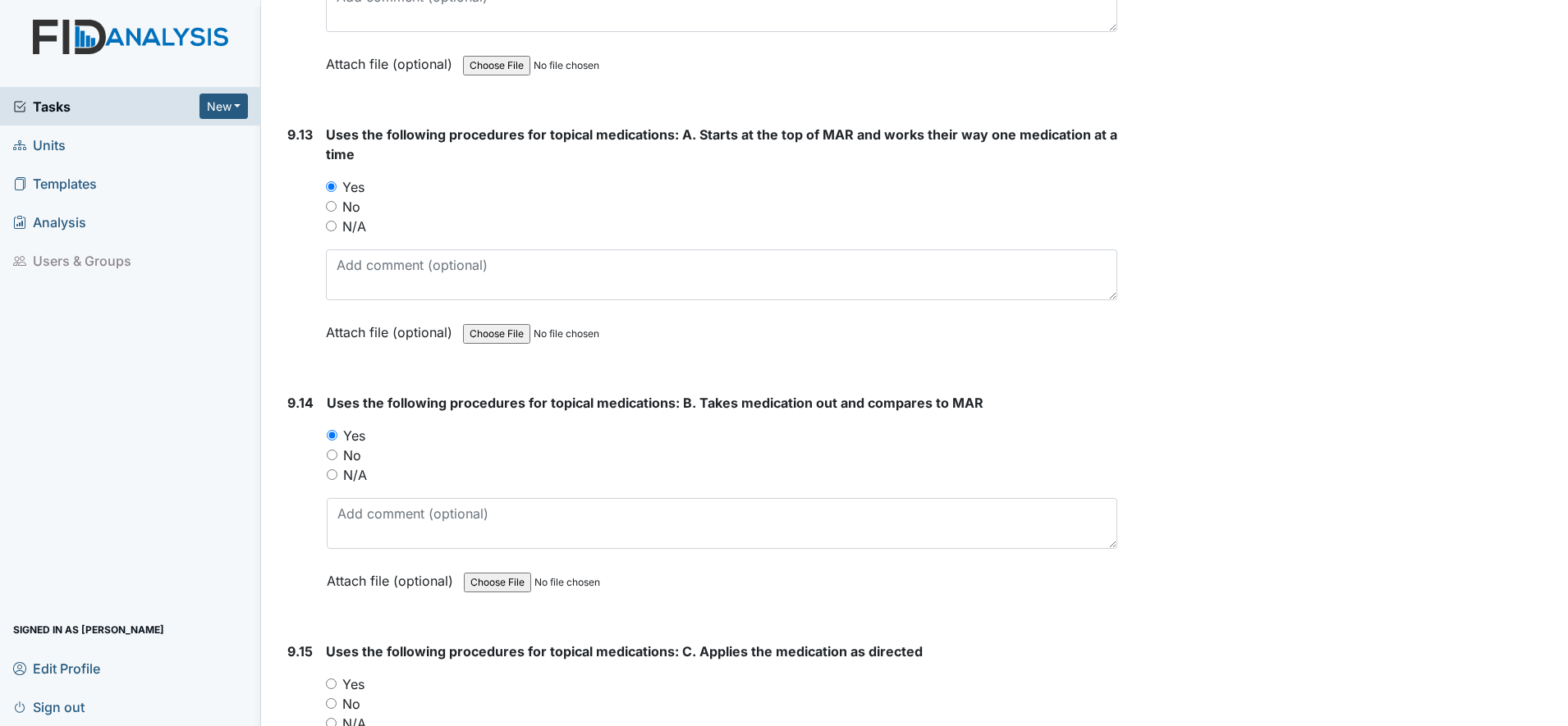
click at [332, 683] on input "Yes" at bounding box center [331, 683] width 11 height 11
radio input "true"
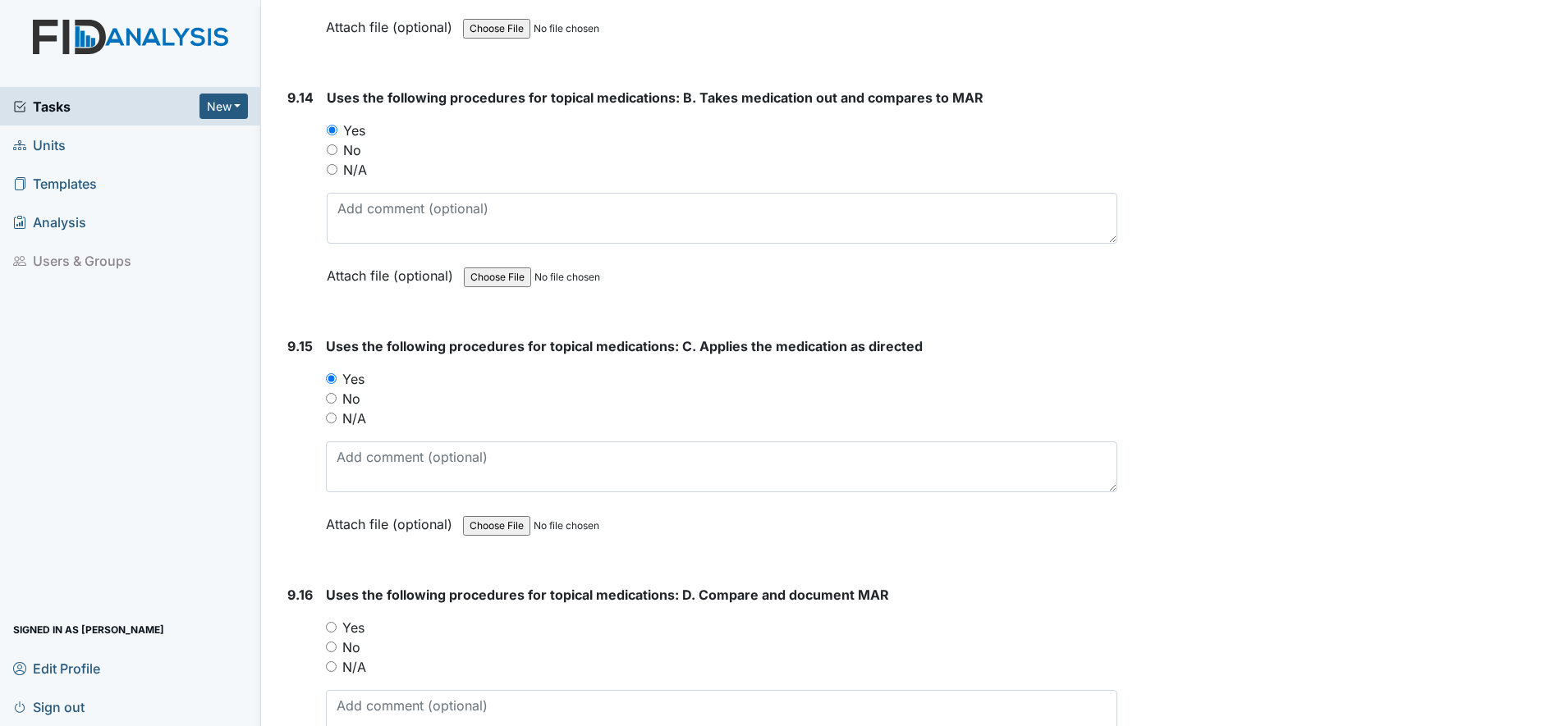
scroll to position [21443, 0]
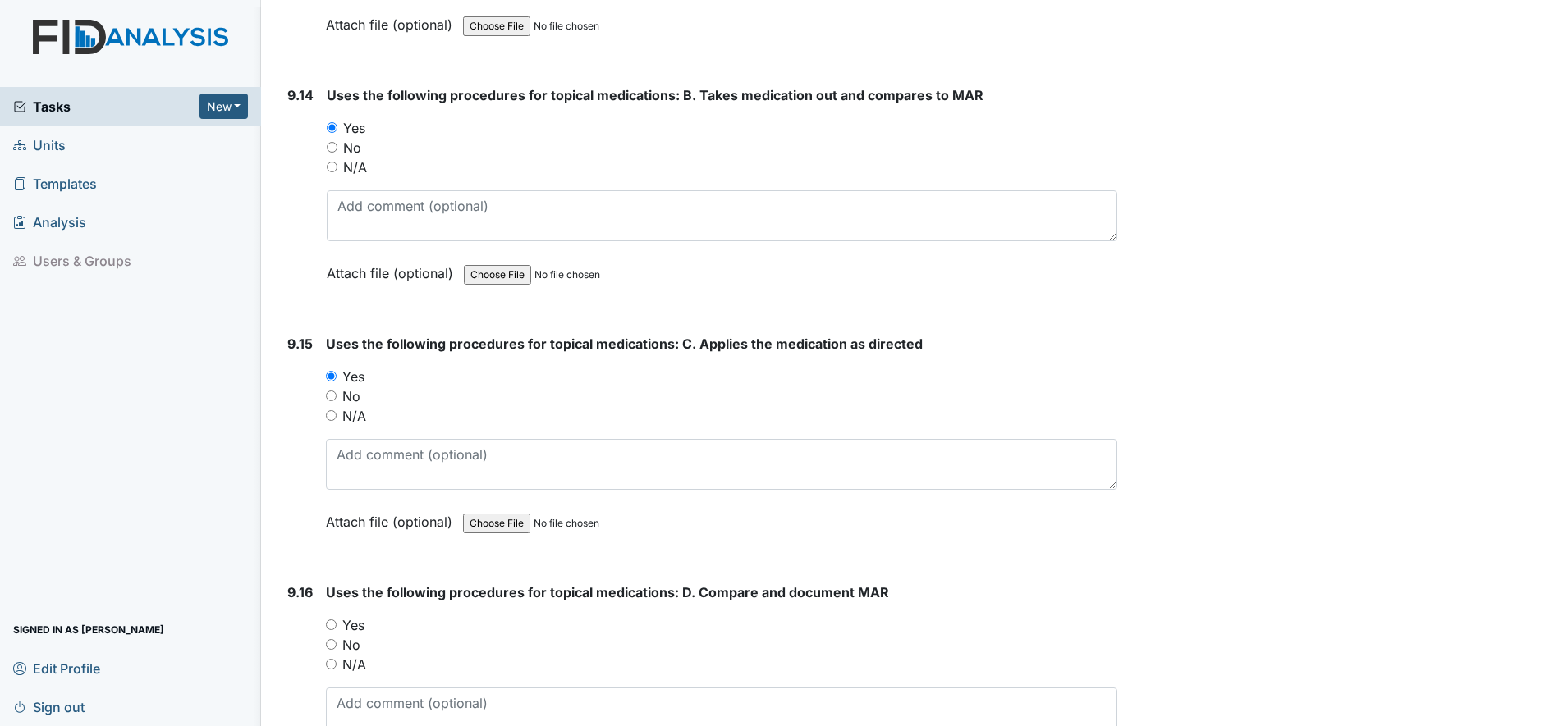
click at [328, 624] on input "Yes" at bounding box center [331, 624] width 11 height 11
radio input "true"
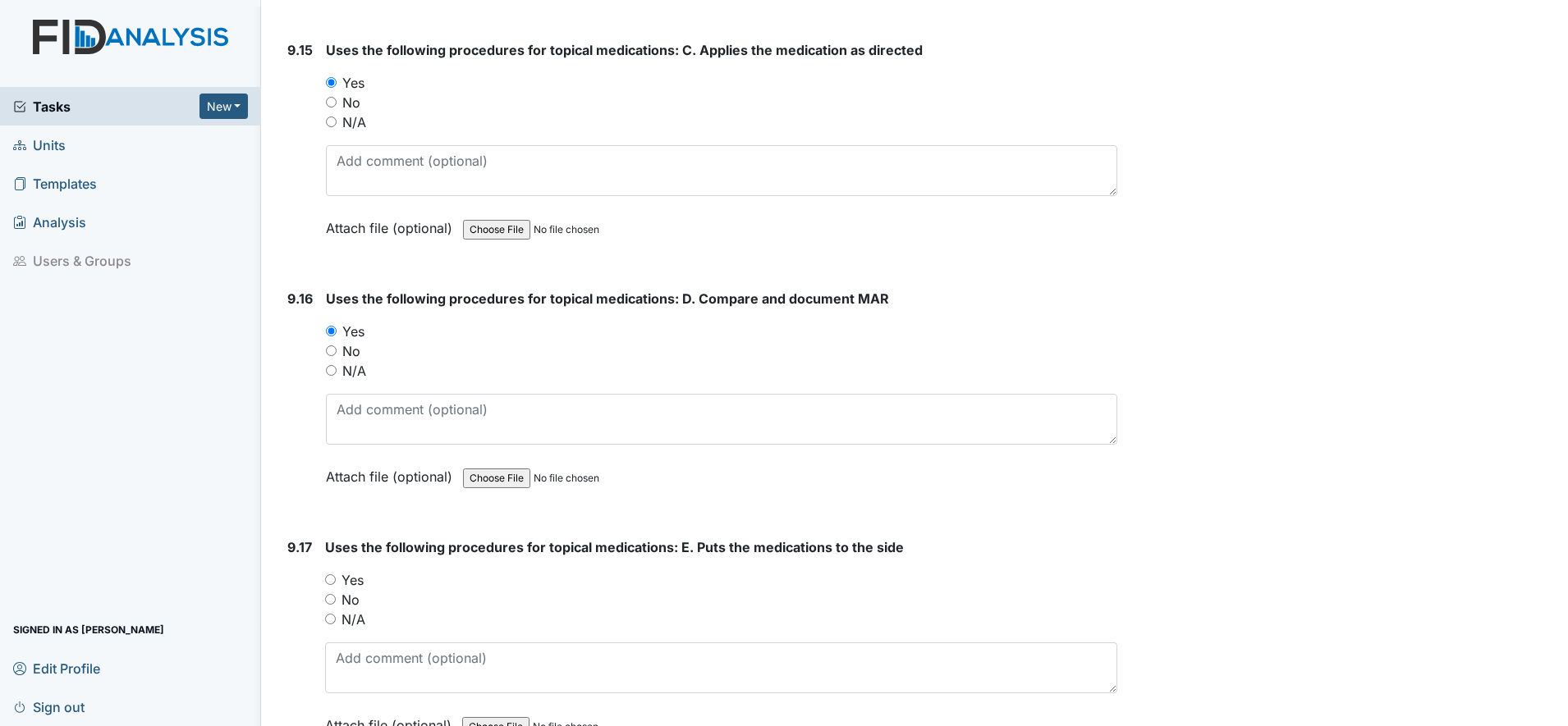
scroll to position [21751, 0]
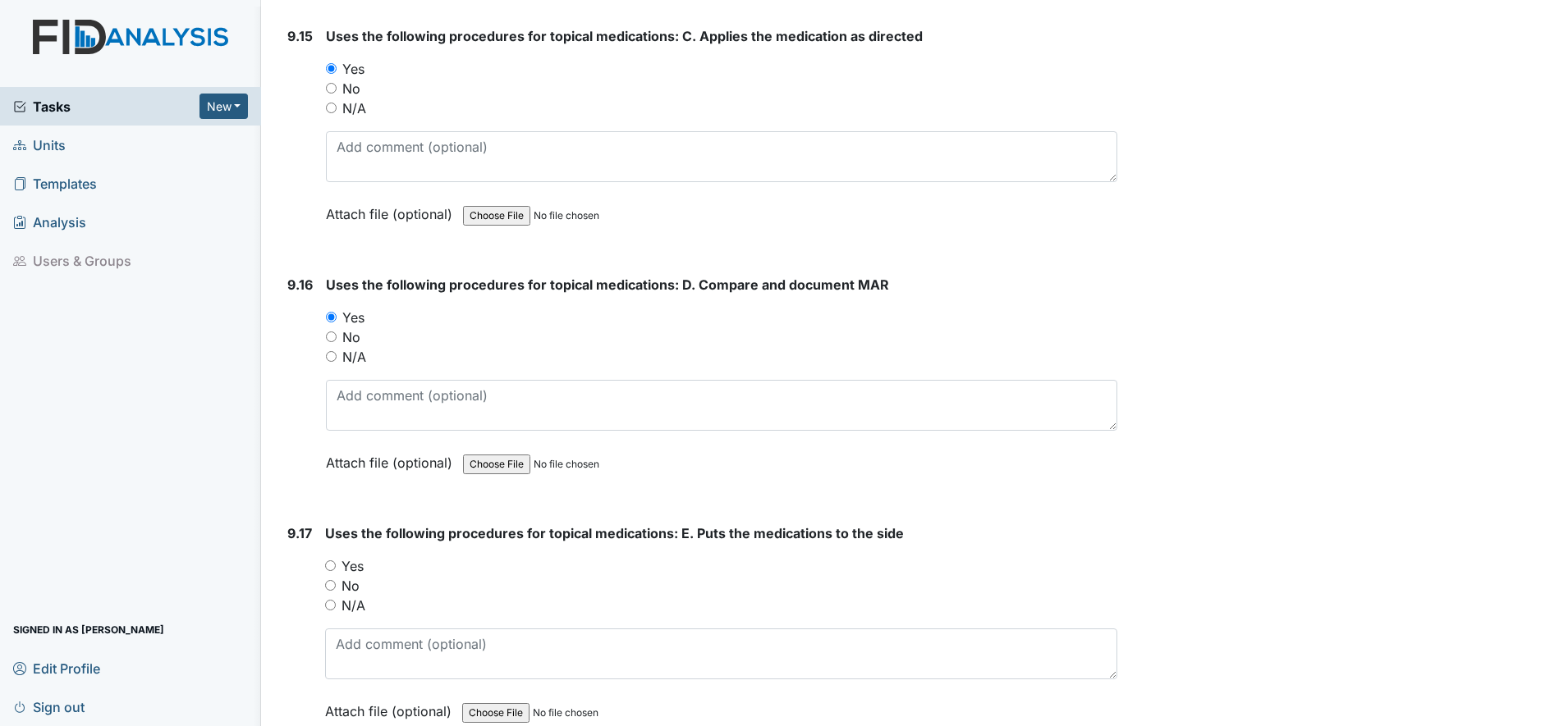
click at [330, 565] on input "Yes" at bounding box center [330, 565] width 11 height 11
radio input "true"
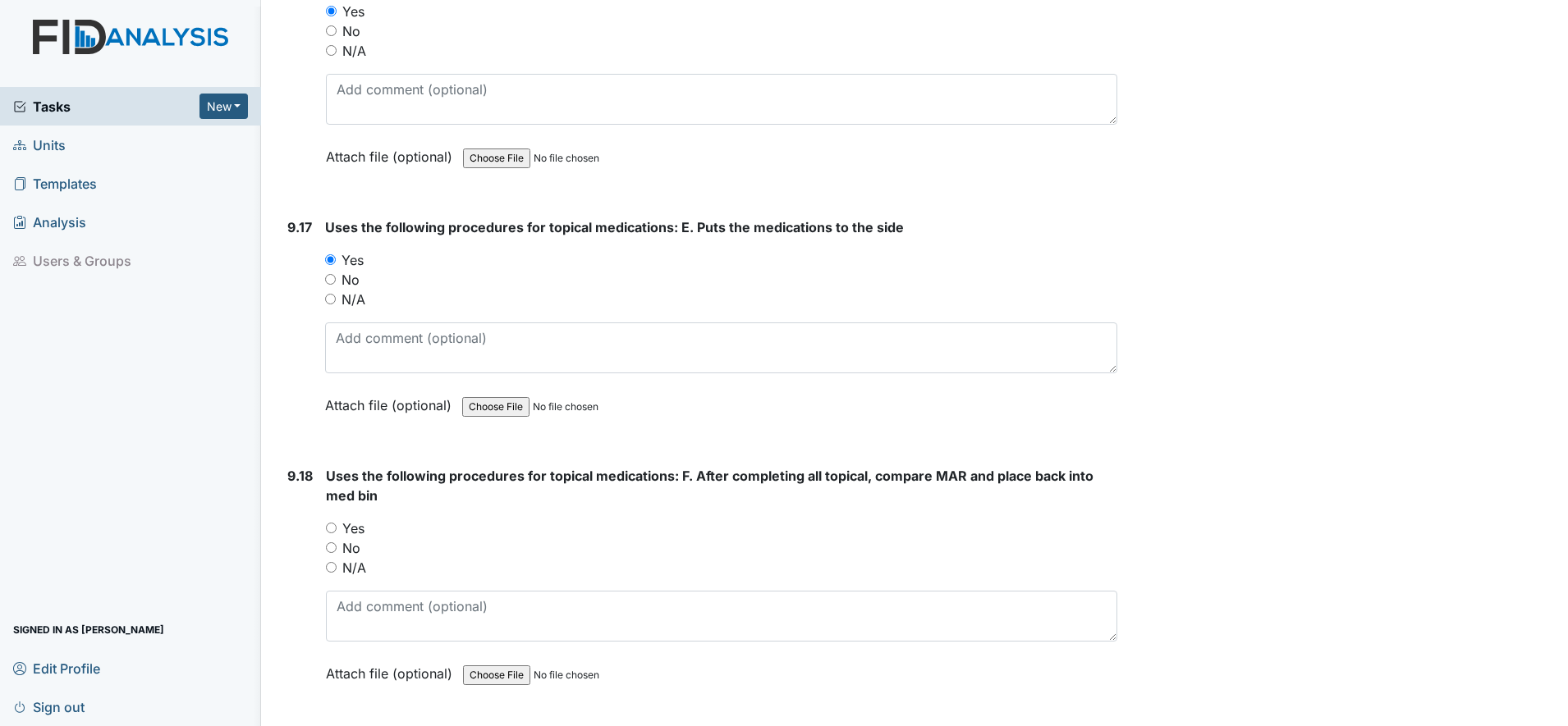
scroll to position [22059, 0]
click at [332, 528] on input "Yes" at bounding box center [331, 526] width 11 height 11
radio input "true"
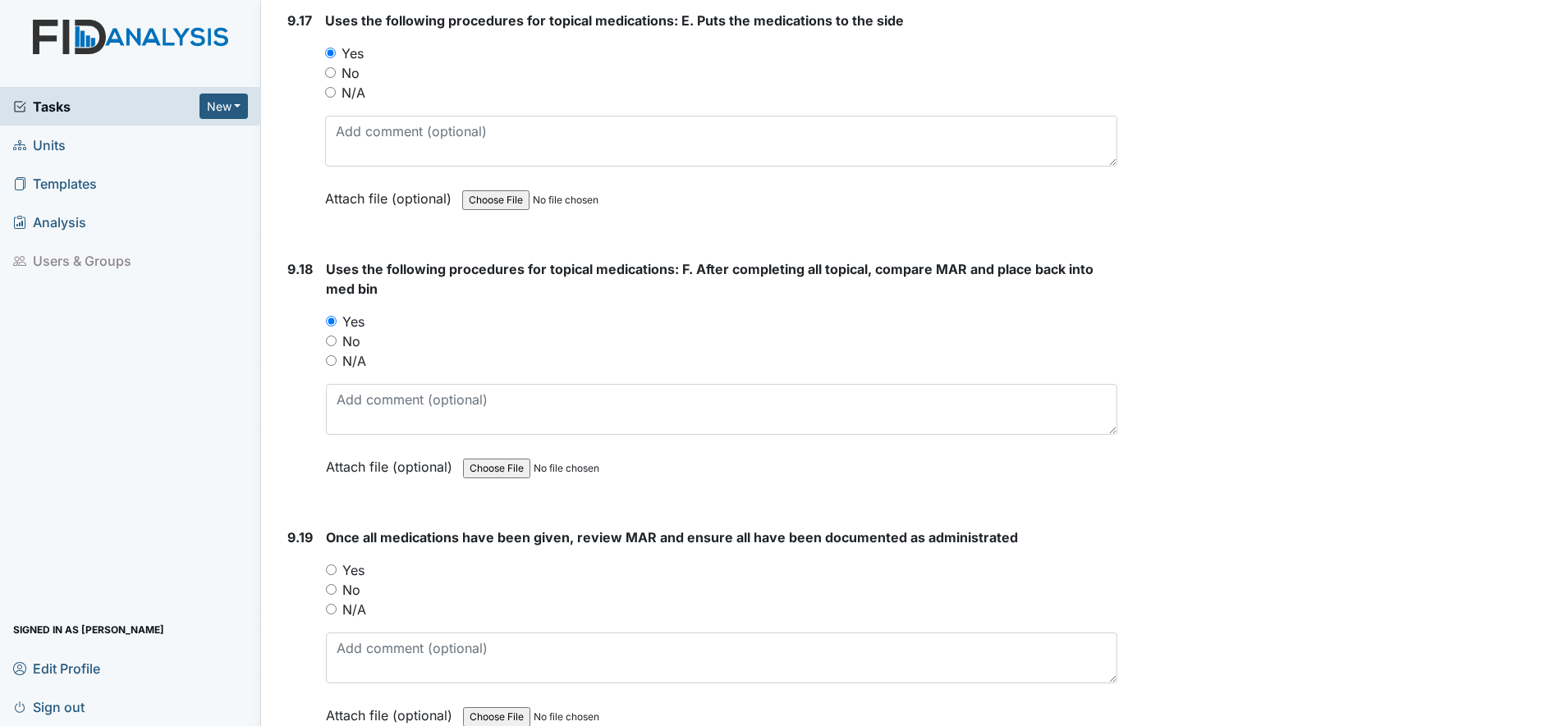
scroll to position [22367, 0]
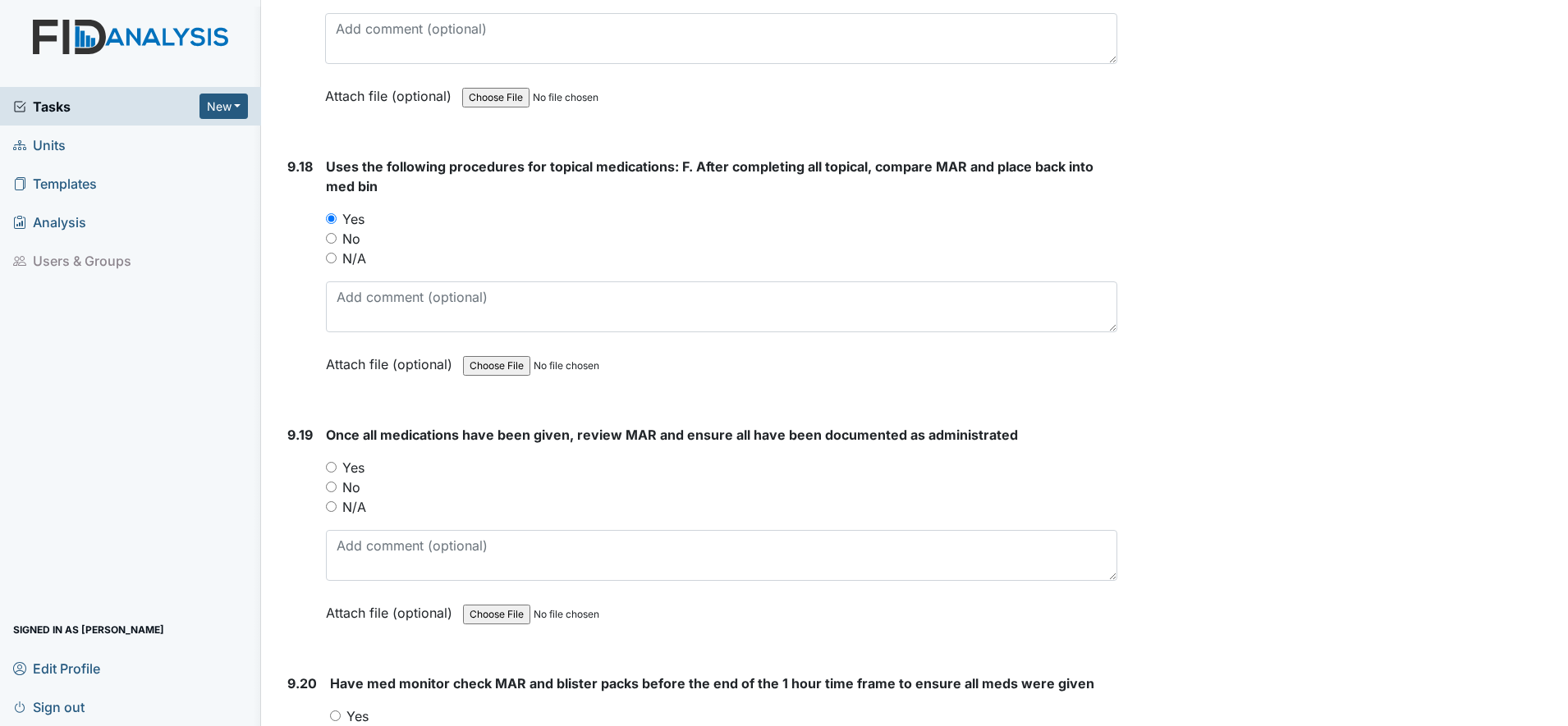
click at [332, 468] on input "Yes" at bounding box center [331, 467] width 11 height 11
radio input "true"
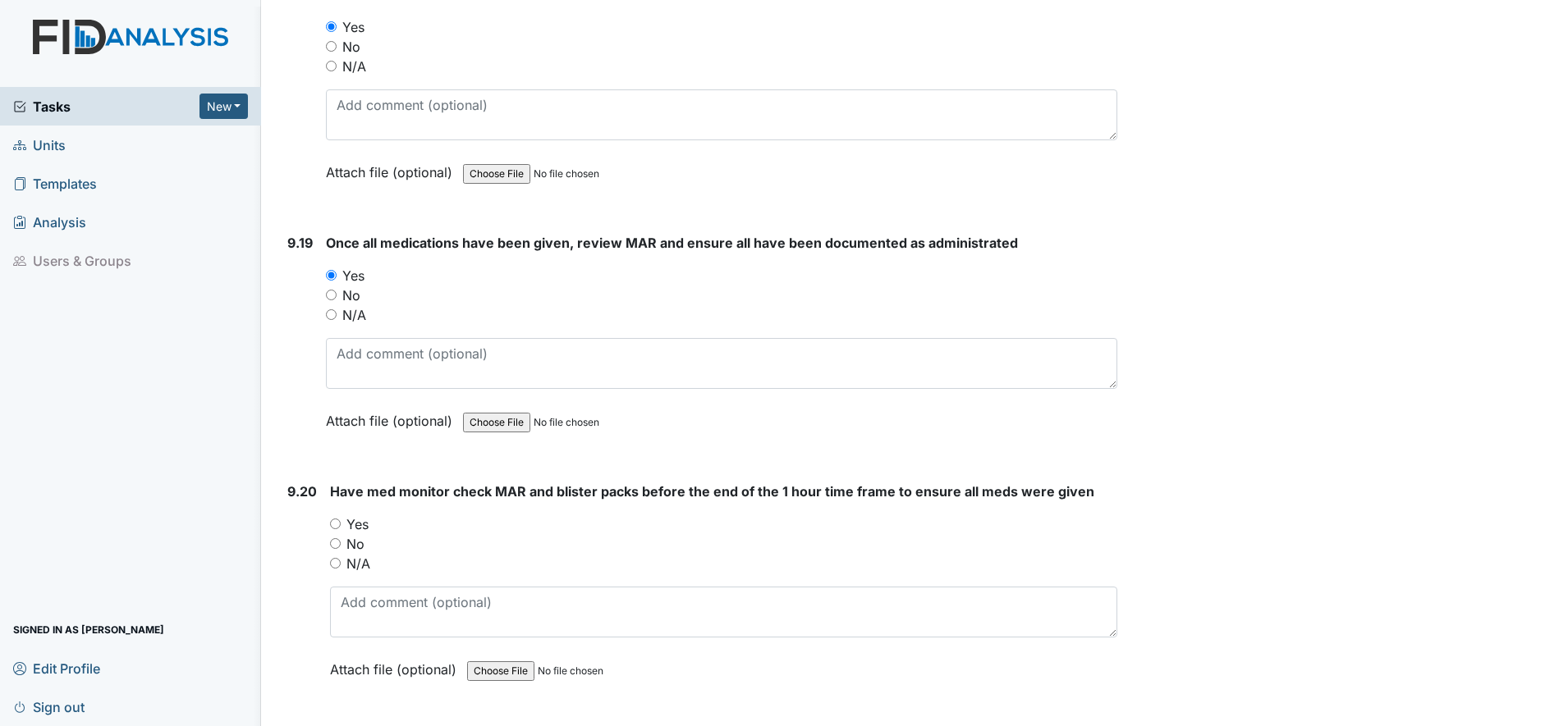
scroll to position [22572, 0]
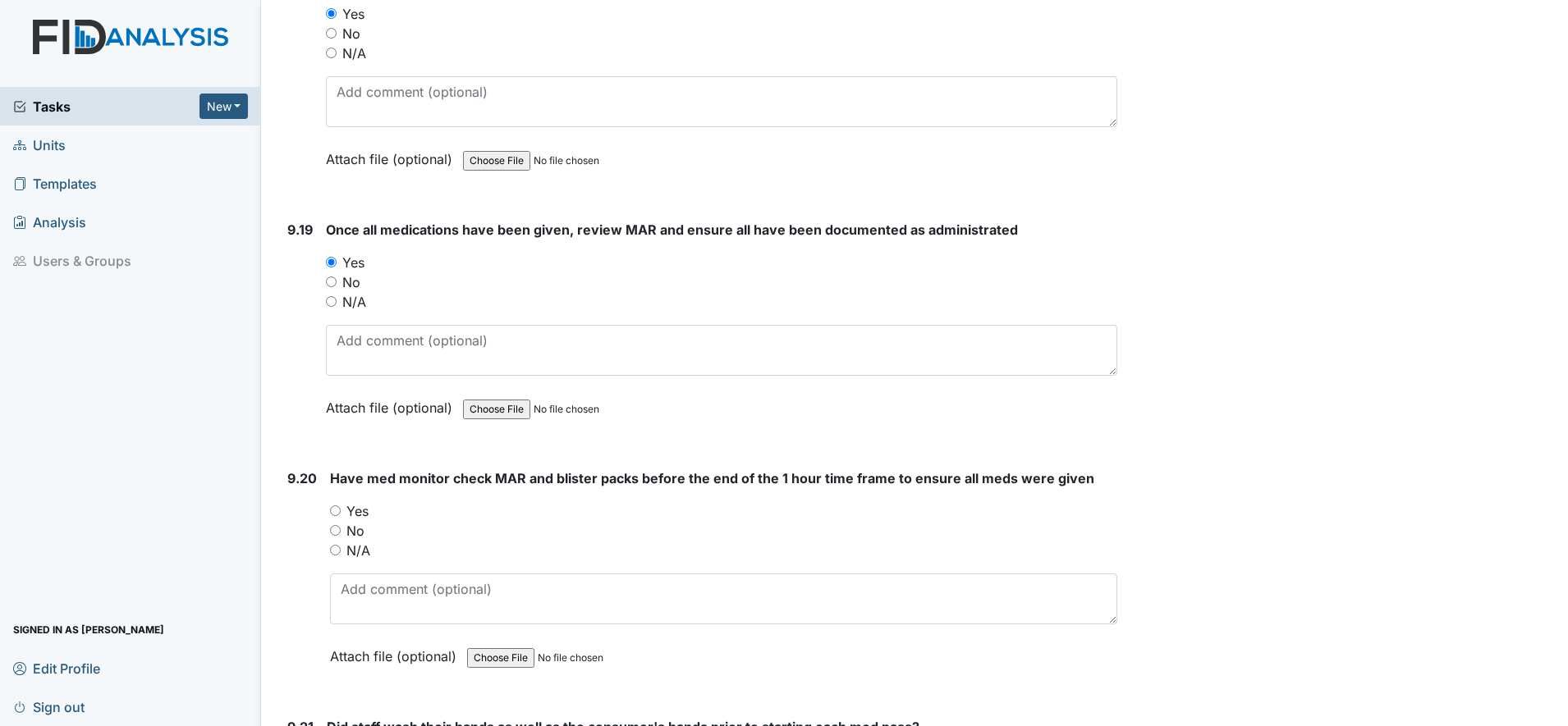
click at [336, 510] on input "Yes" at bounding box center [335, 510] width 11 height 11
radio input "true"
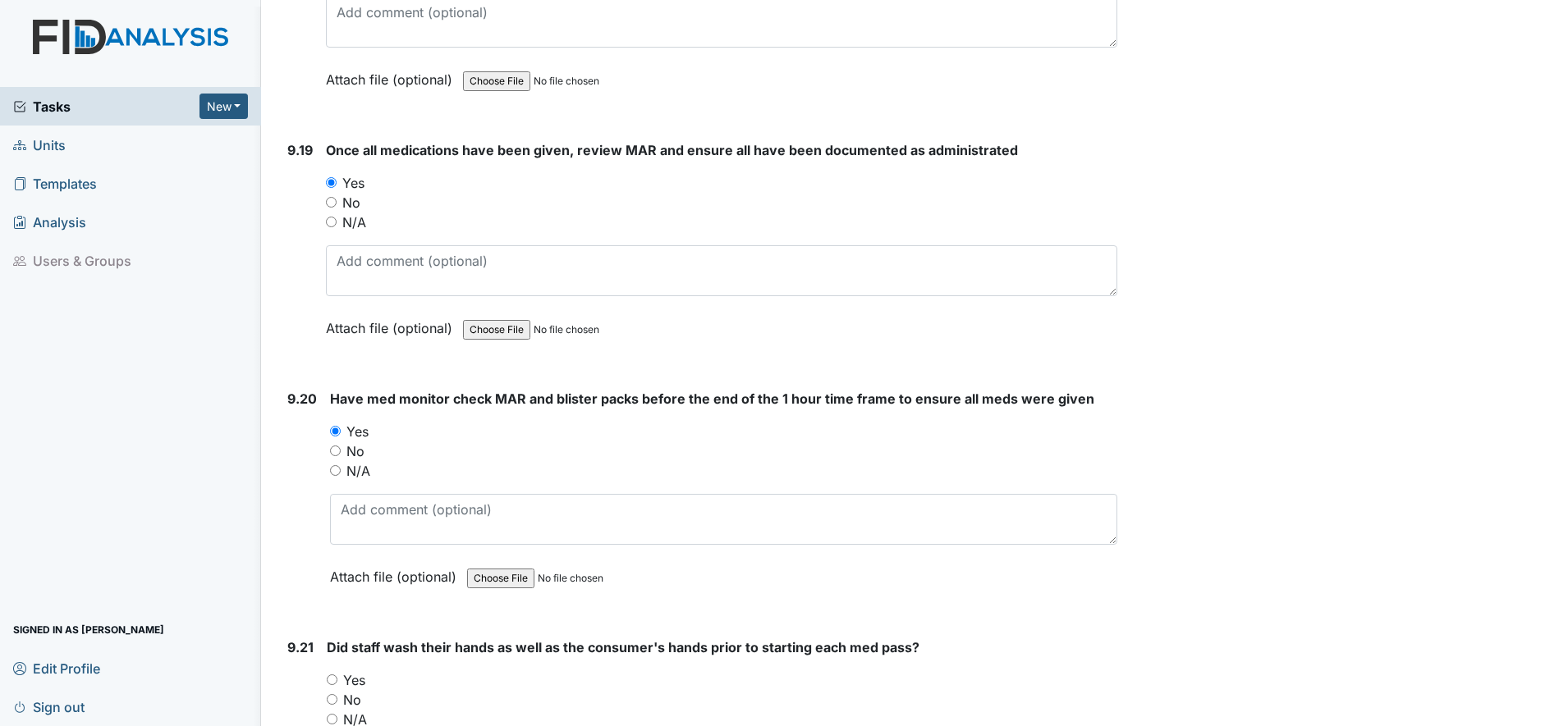
scroll to position [22777, 0]
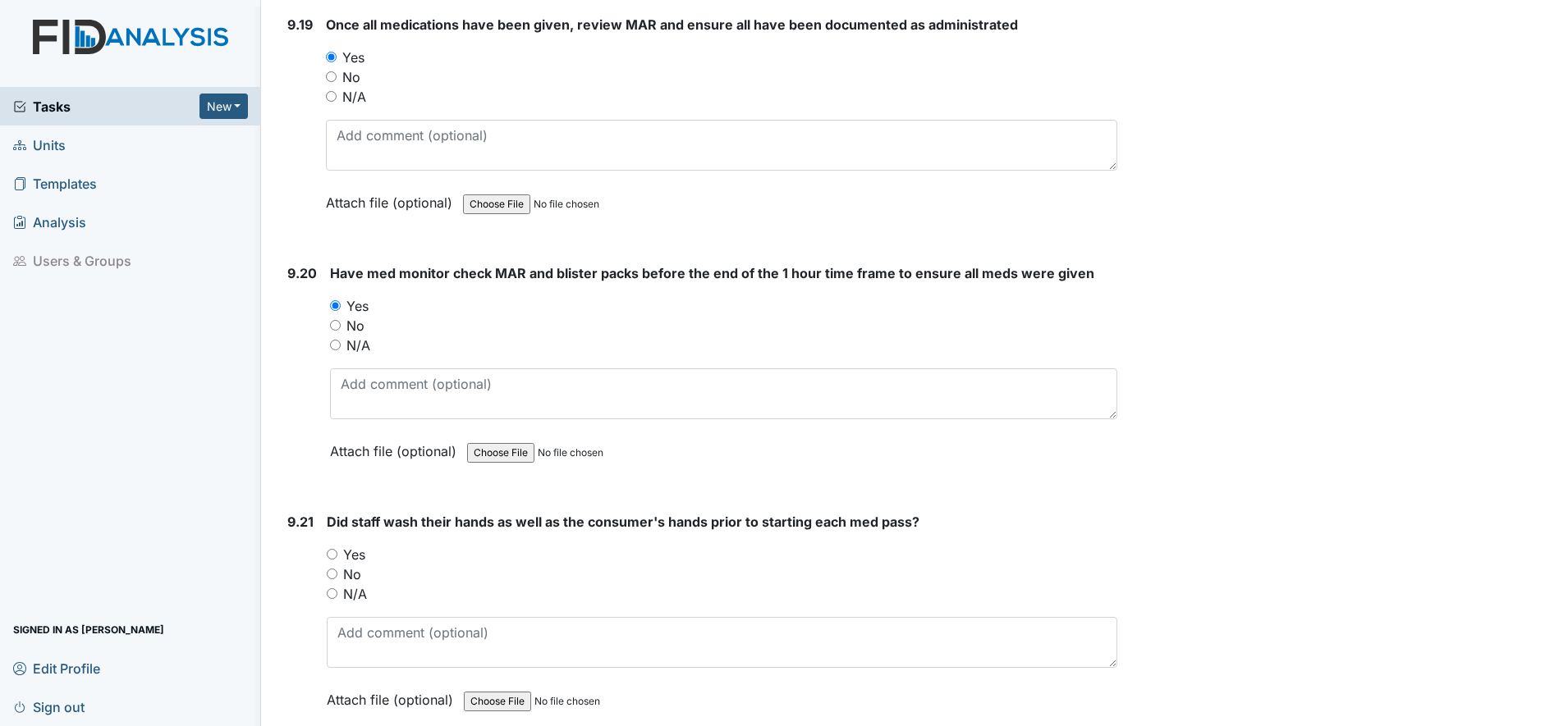
click at [334, 556] on input "Yes" at bounding box center [331, 554] width 11 height 11
radio input "true"
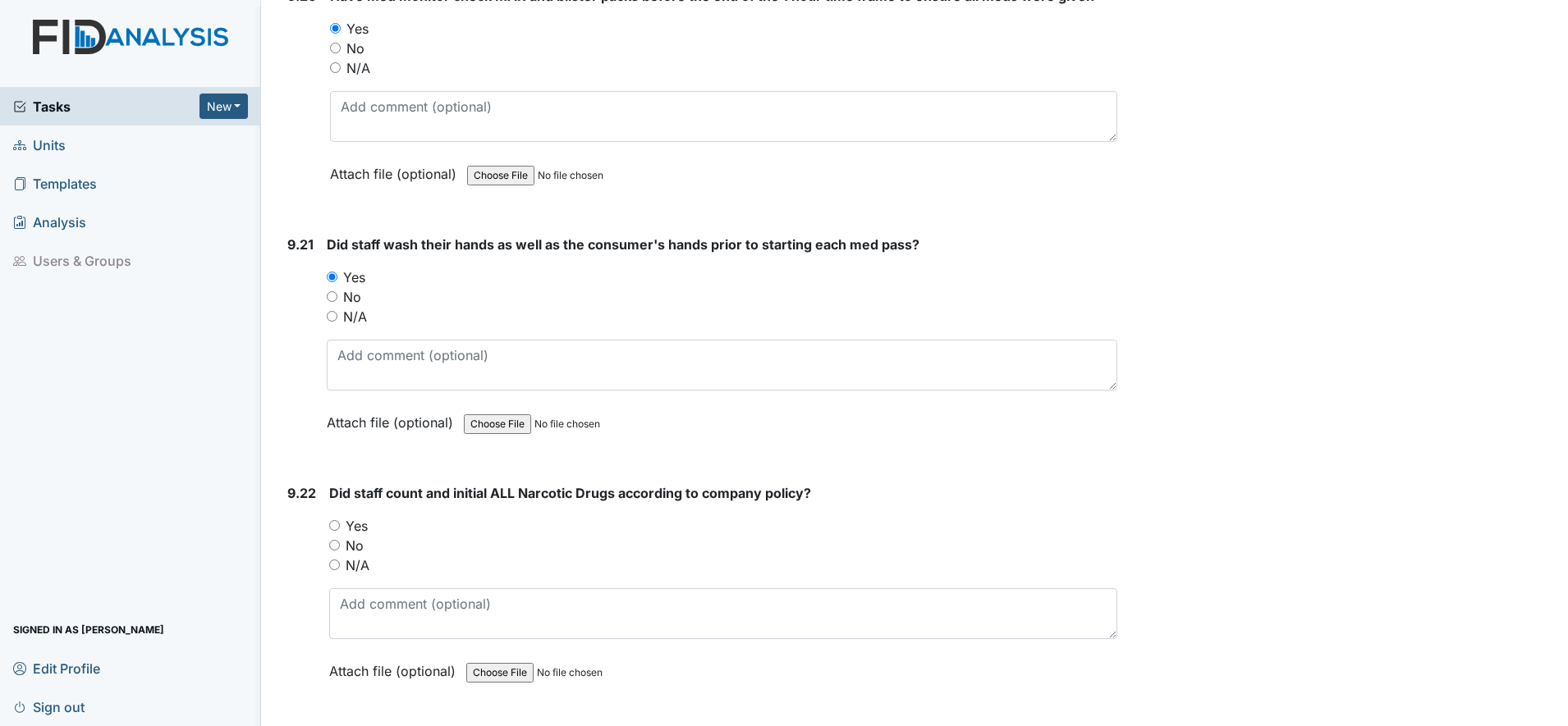
scroll to position [23085, 0]
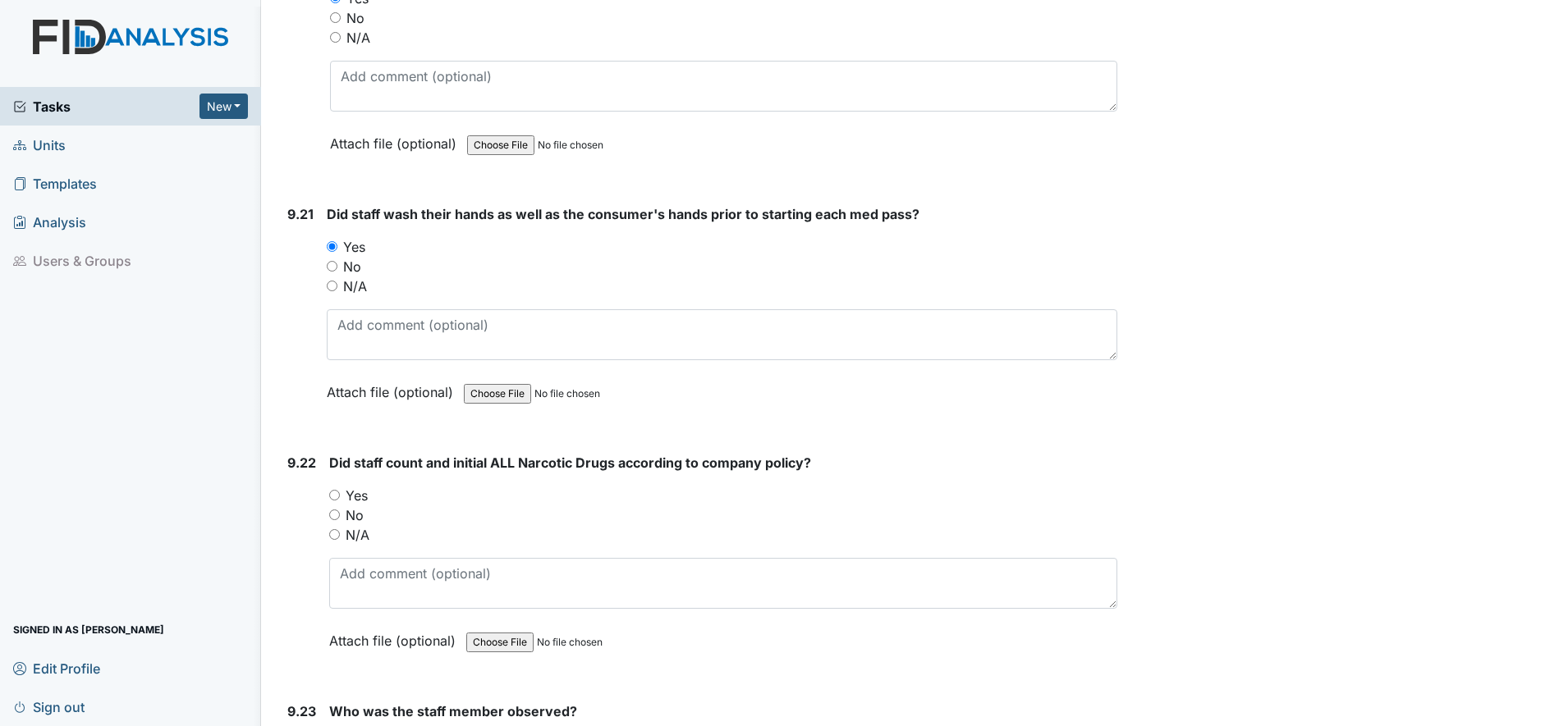
click at [333, 499] on input "Yes" at bounding box center [334, 495] width 11 height 11
radio input "true"
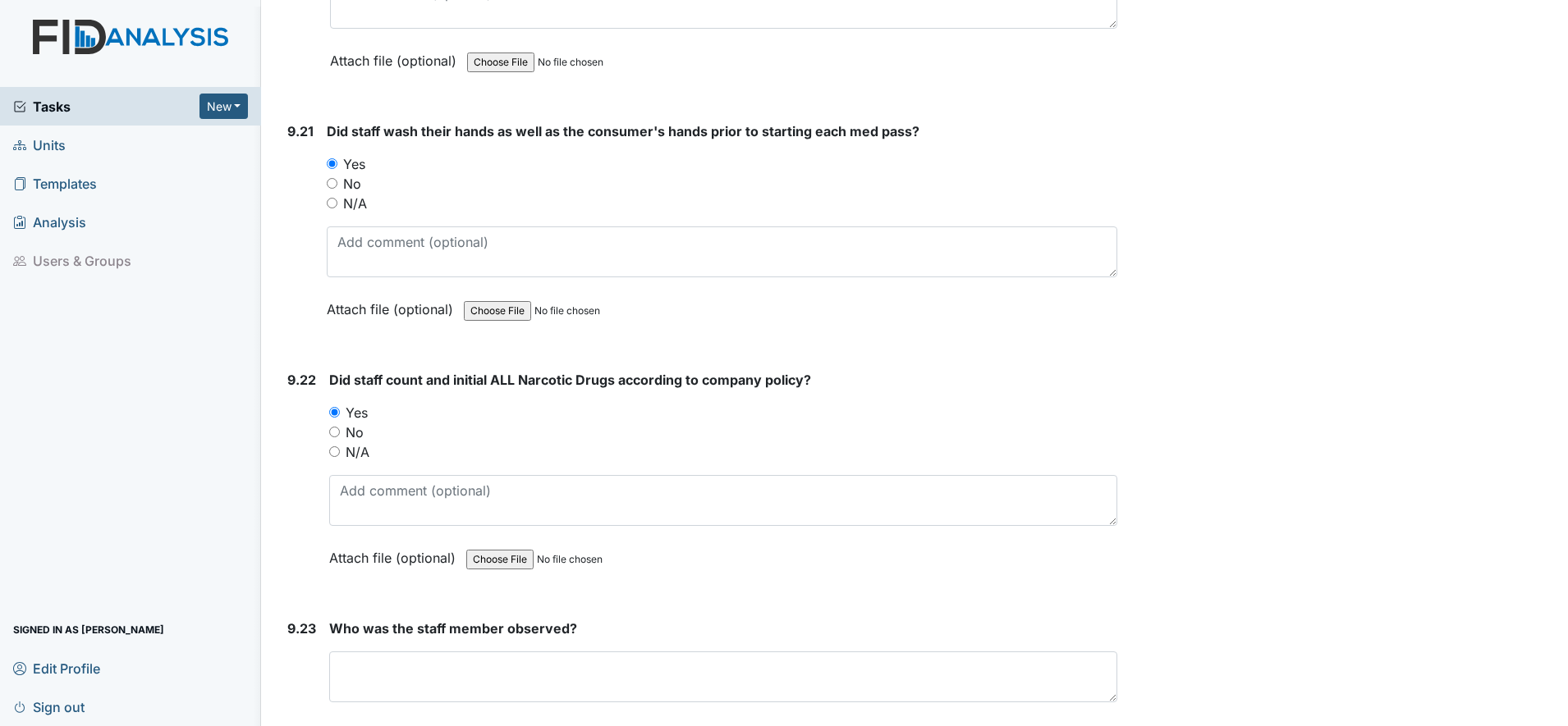
scroll to position [23290, 0]
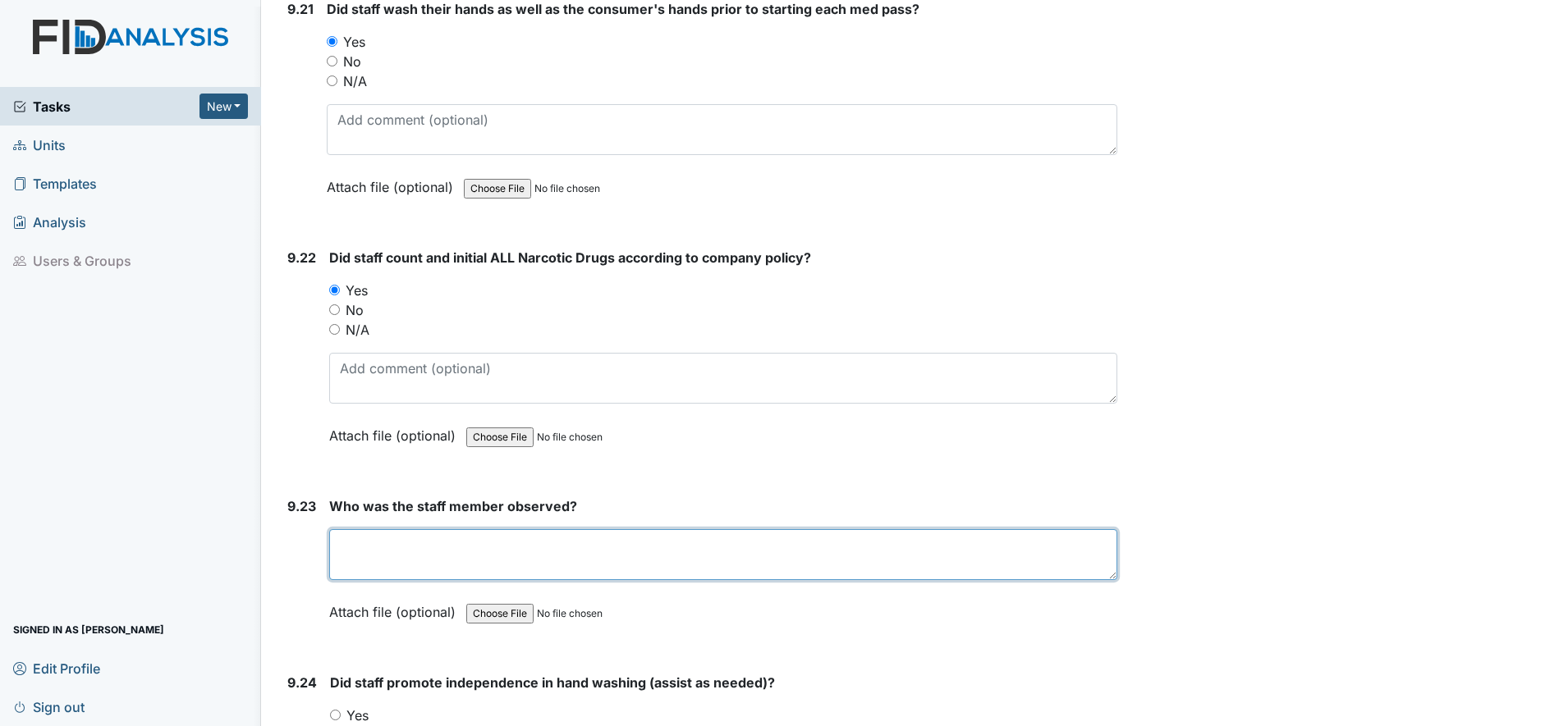
click at [352, 553] on textarea at bounding box center [723, 555] width 788 height 51
type textarea "d"
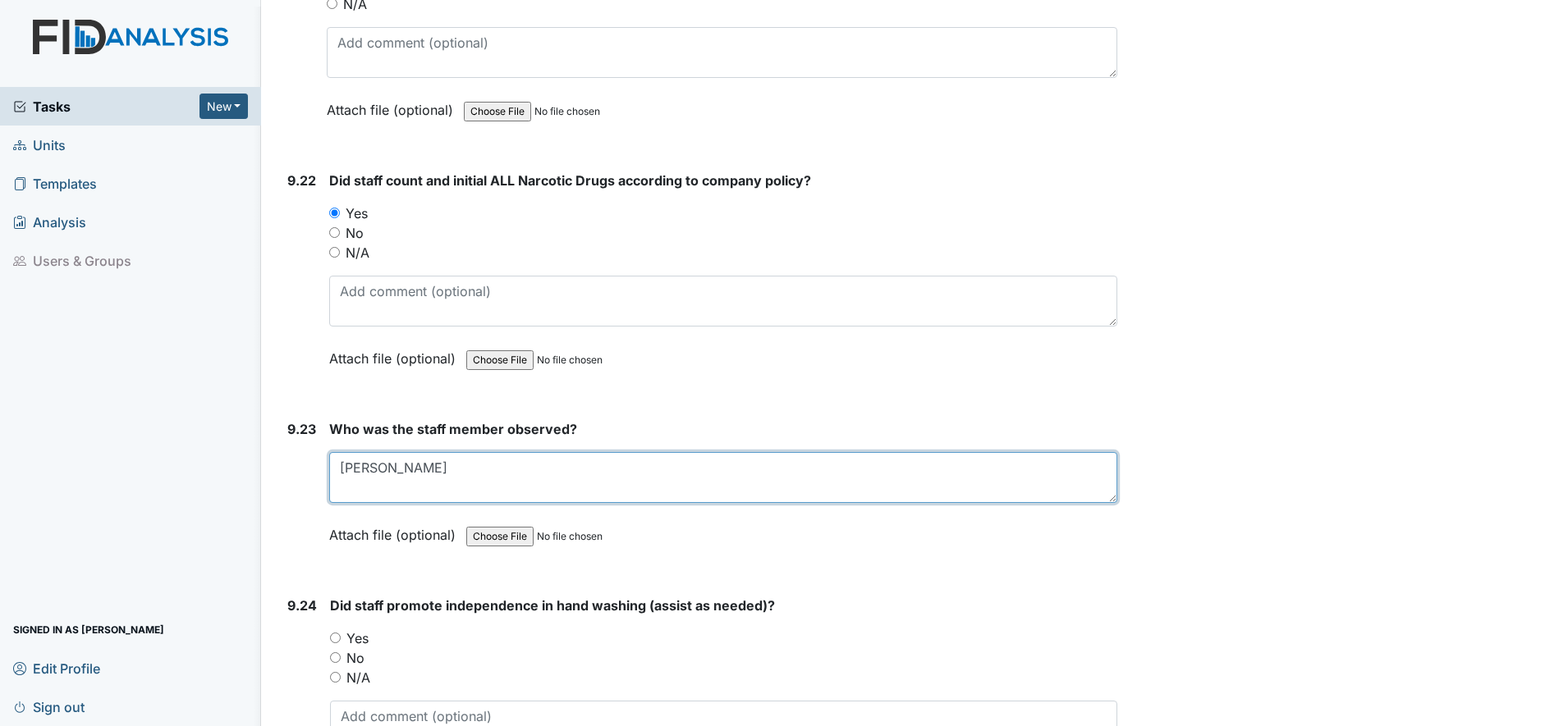
scroll to position [23495, 0]
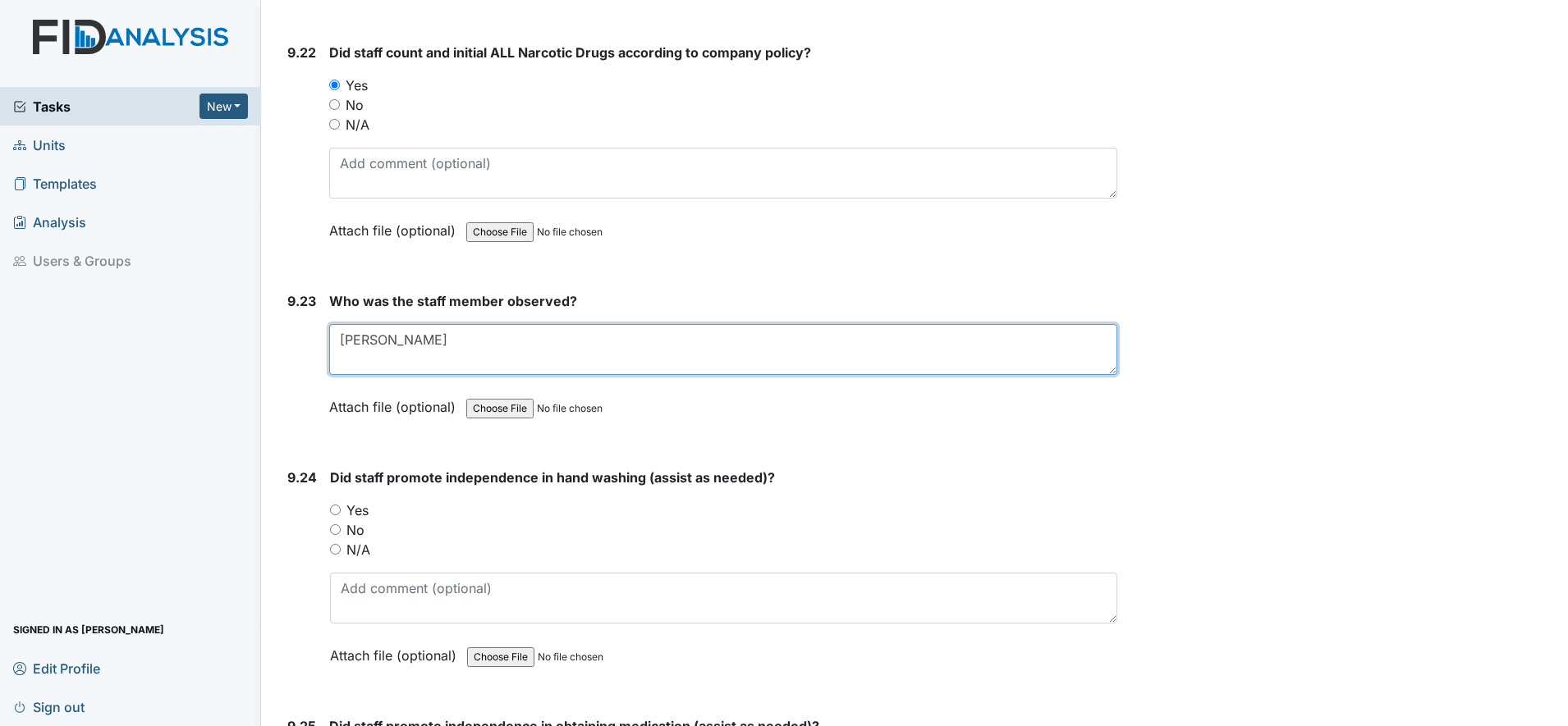
type textarea "Dana B"
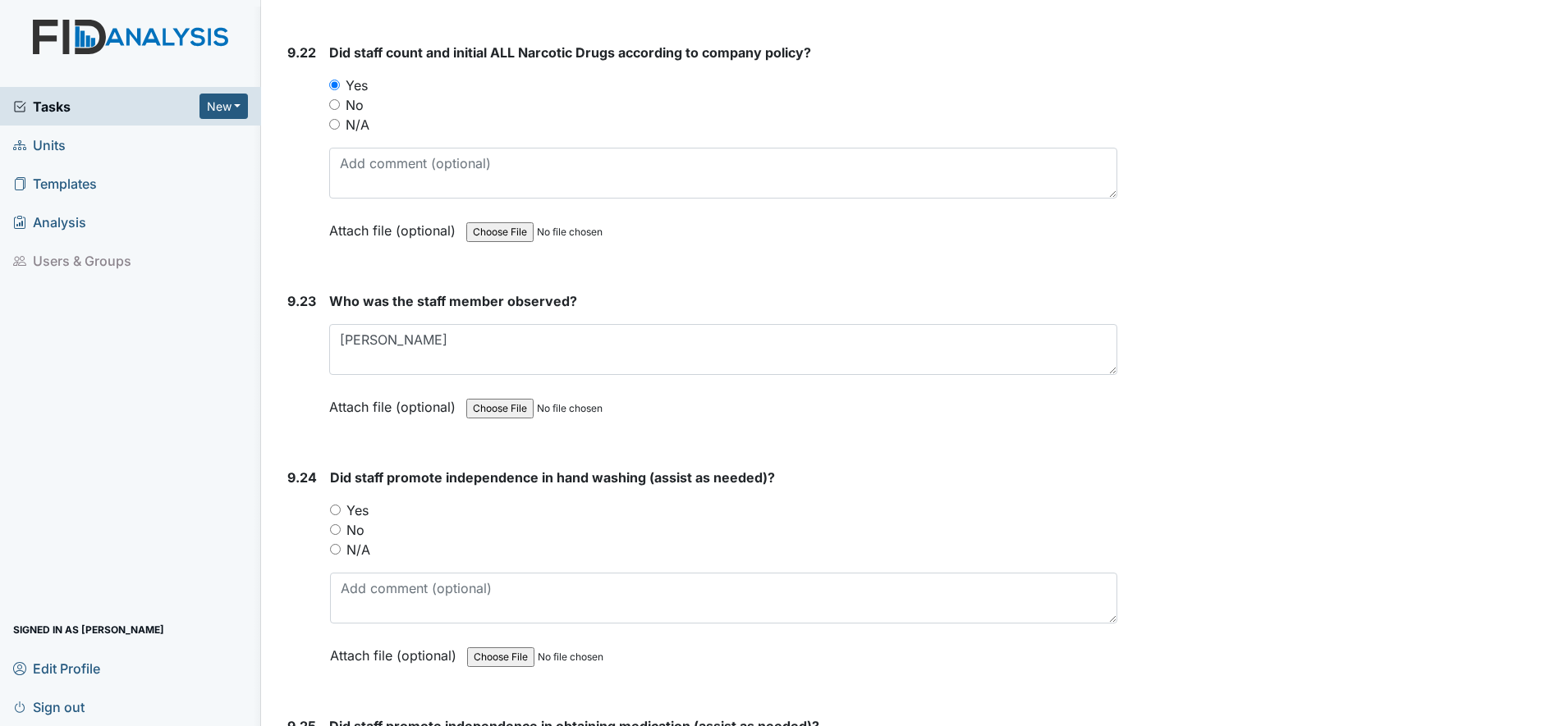
click at [335, 508] on input "Yes" at bounding box center [335, 509] width 11 height 11
radio input "true"
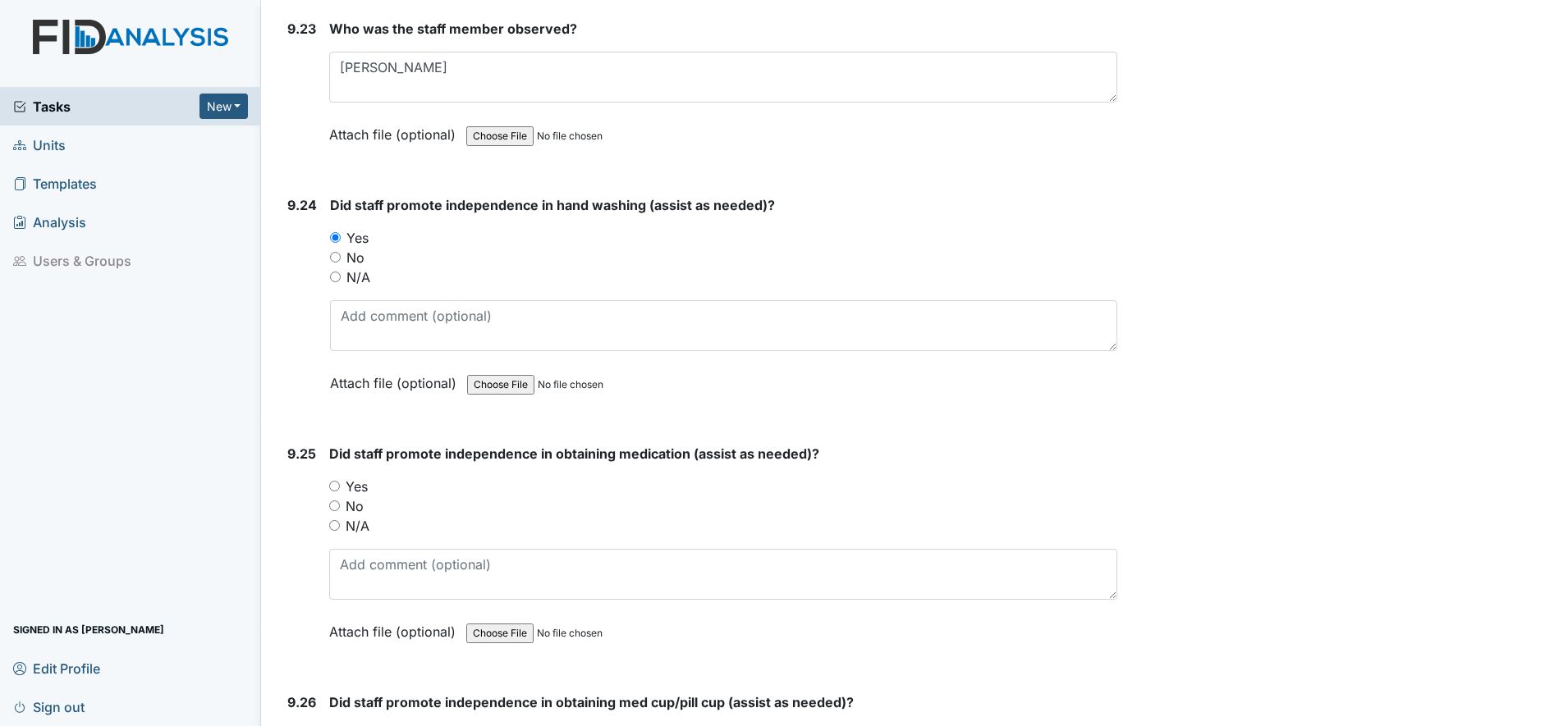
scroll to position [23803, 0]
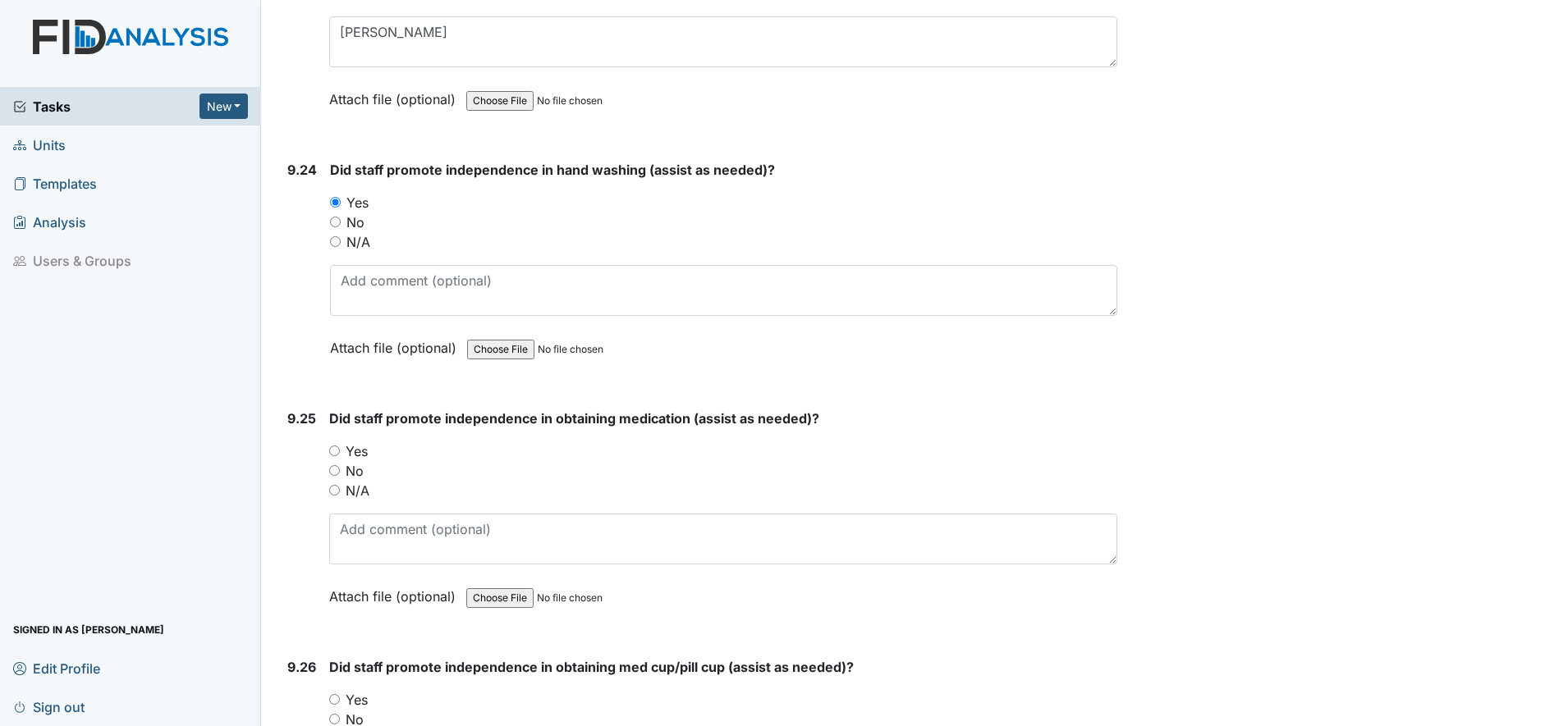
click at [336, 451] on input "Yes" at bounding box center [334, 450] width 11 height 11
radio input "true"
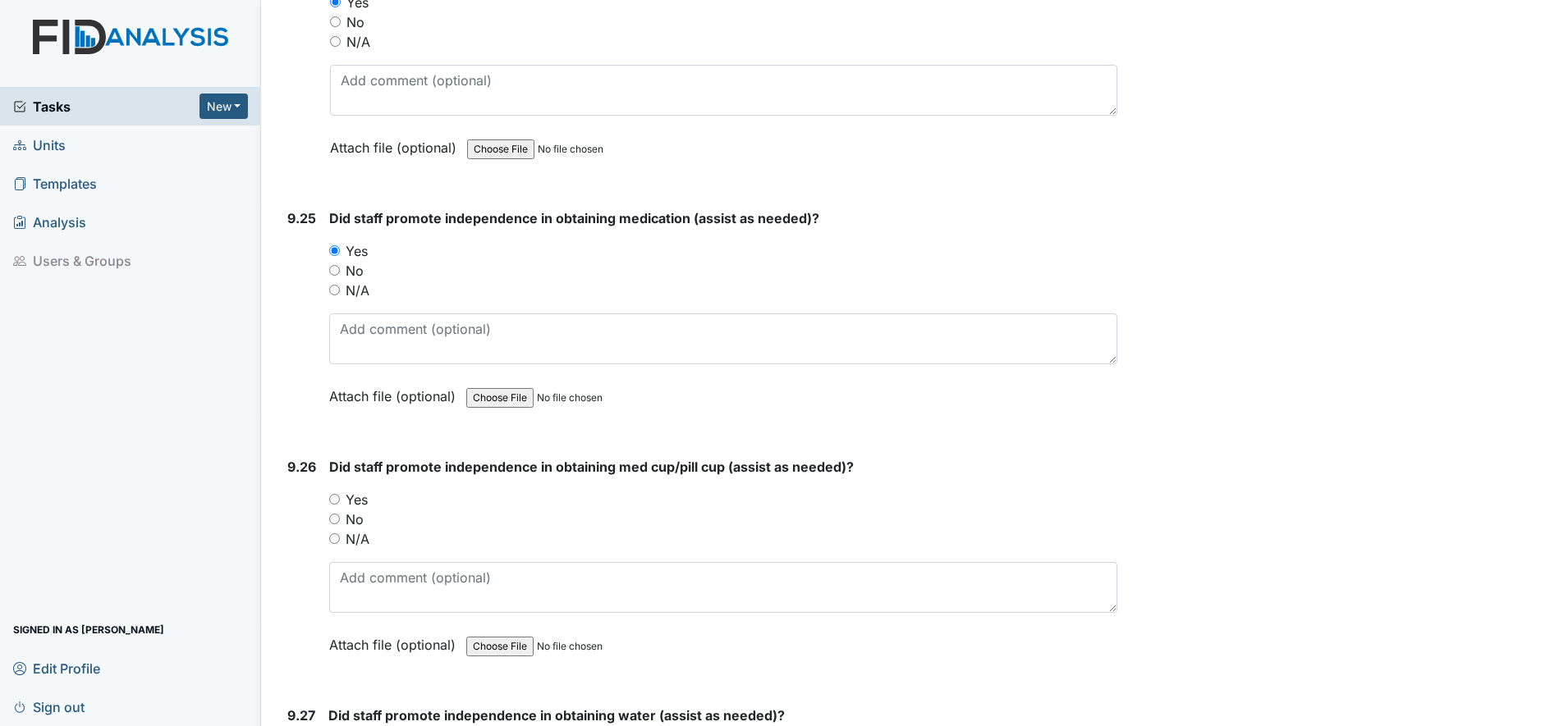
scroll to position [24008, 0]
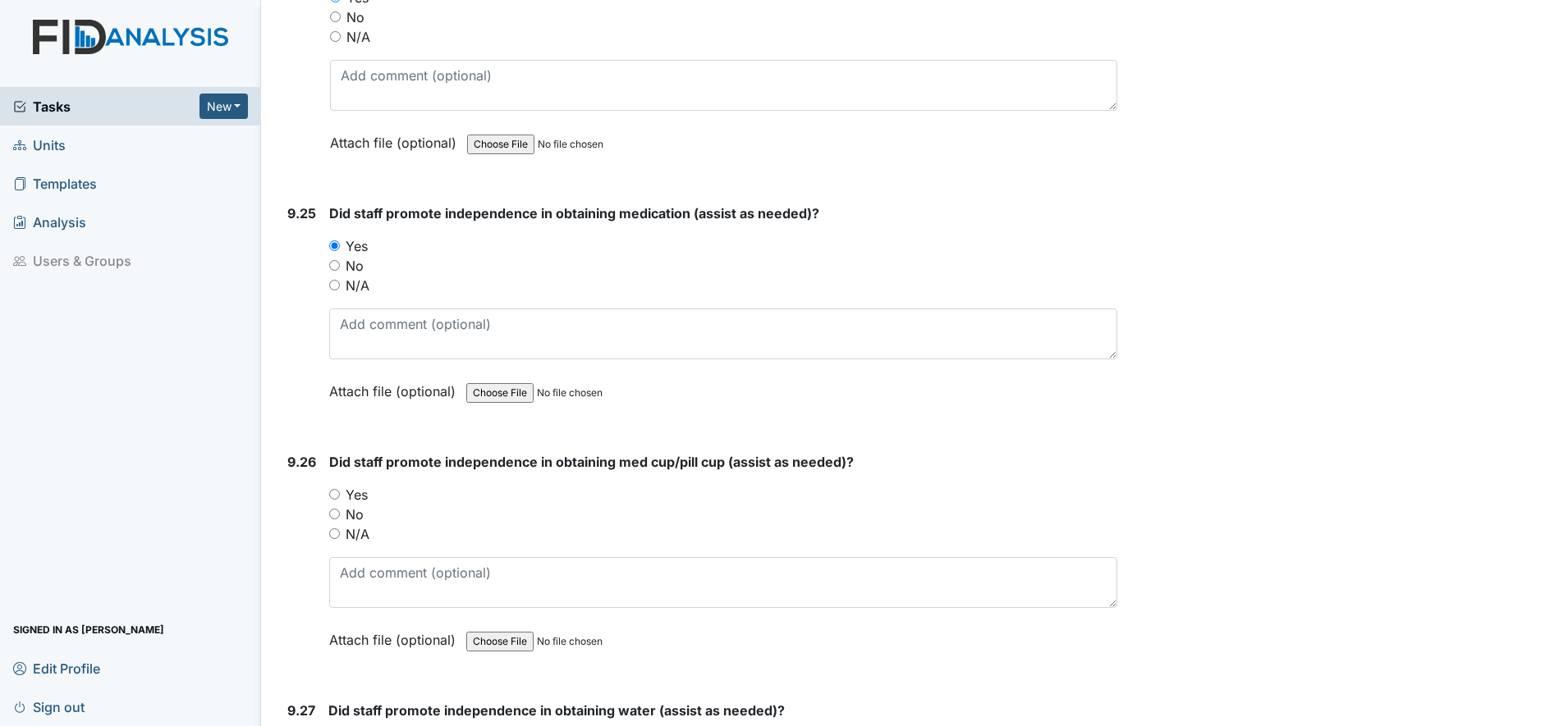
click at [338, 494] on input "Yes" at bounding box center [334, 494] width 11 height 11
radio input "true"
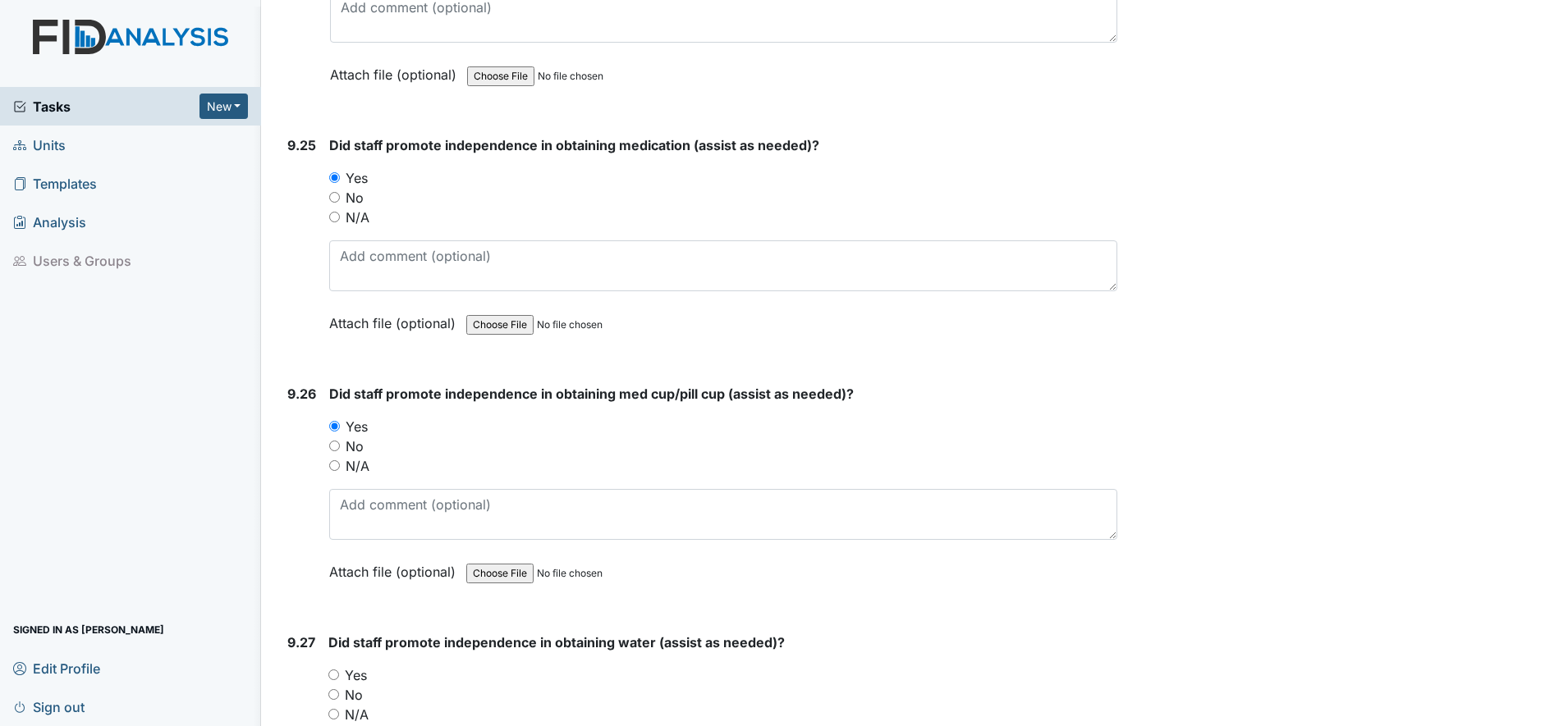
scroll to position [24213, 0]
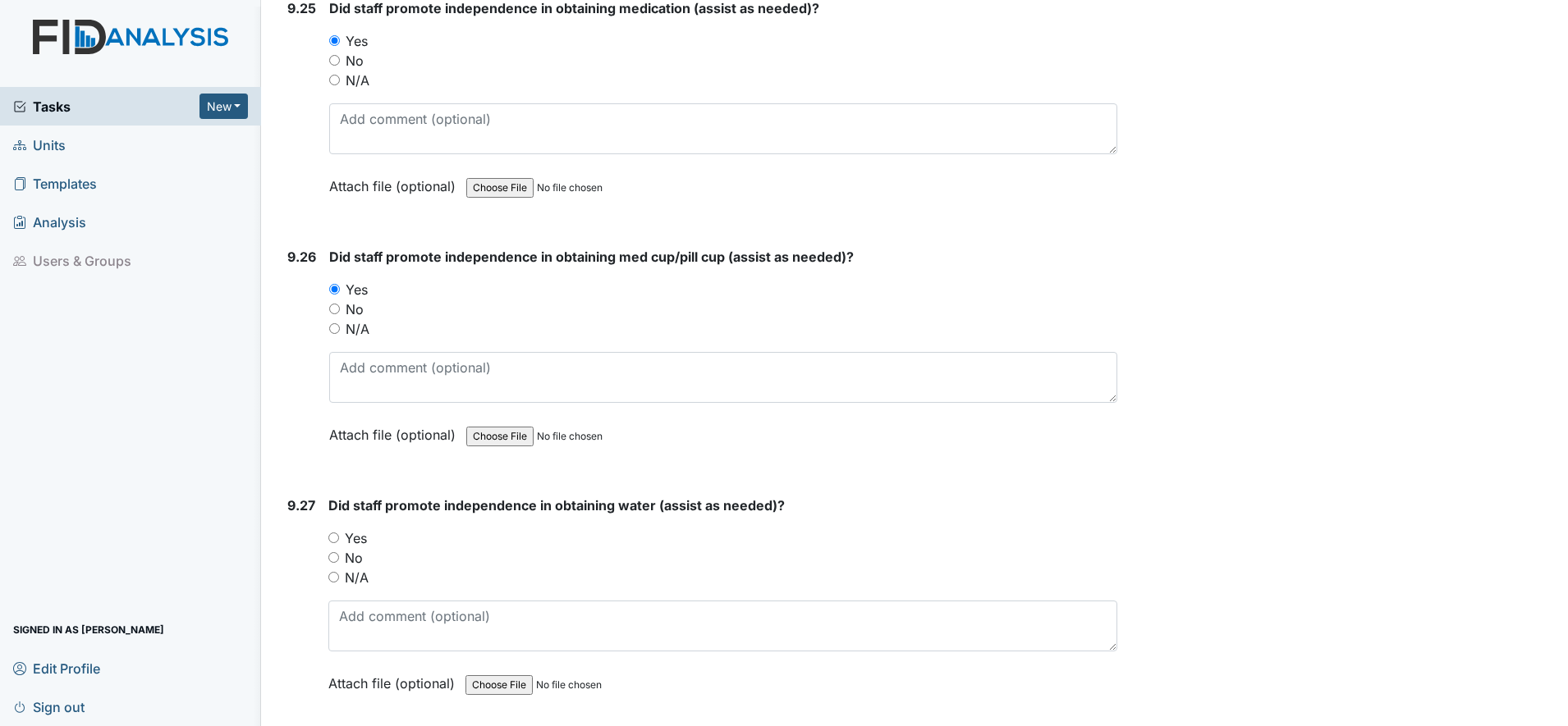
click at [337, 538] on input "Yes" at bounding box center [333, 537] width 11 height 11
radio input "true"
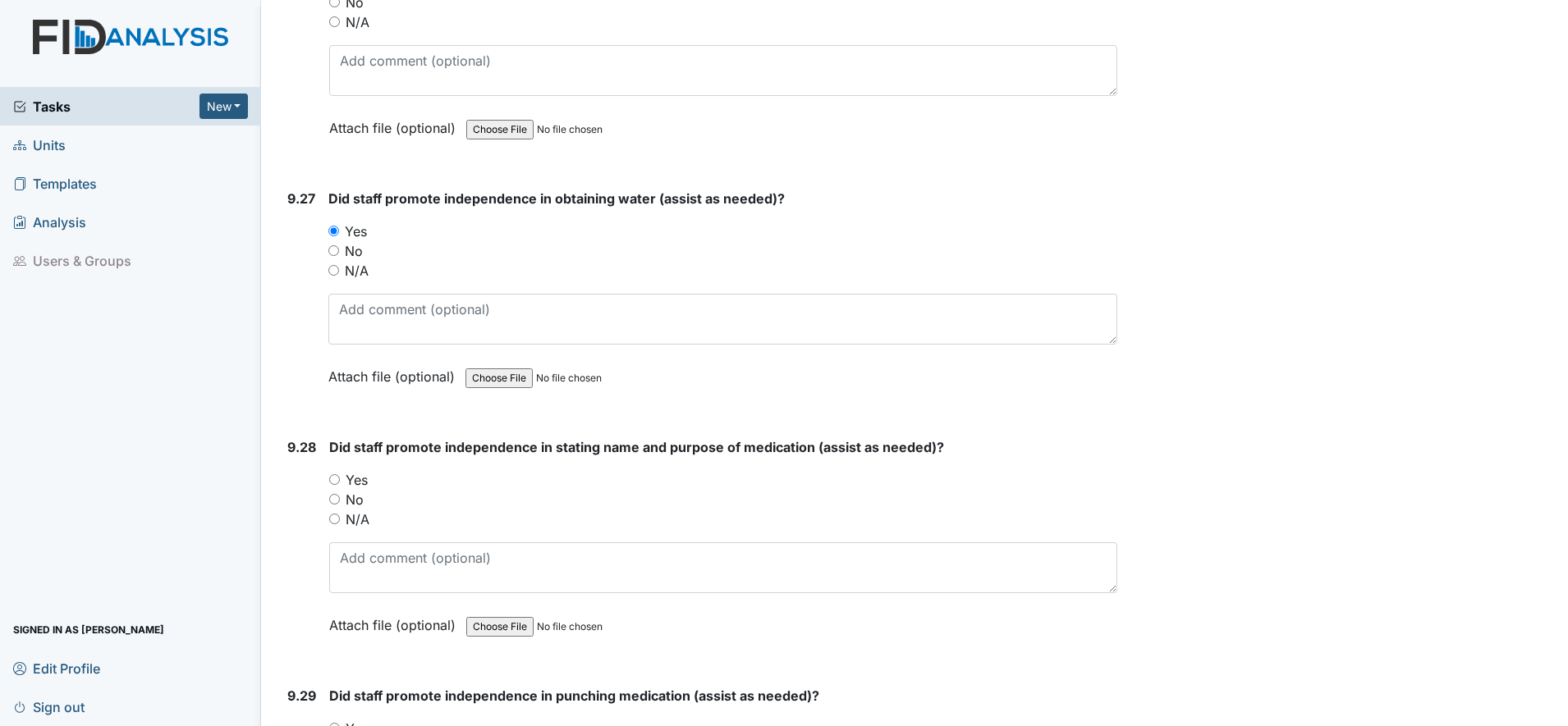
scroll to position [24520, 0]
click at [334, 477] on input "Yes" at bounding box center [334, 478] width 11 height 11
radio input "true"
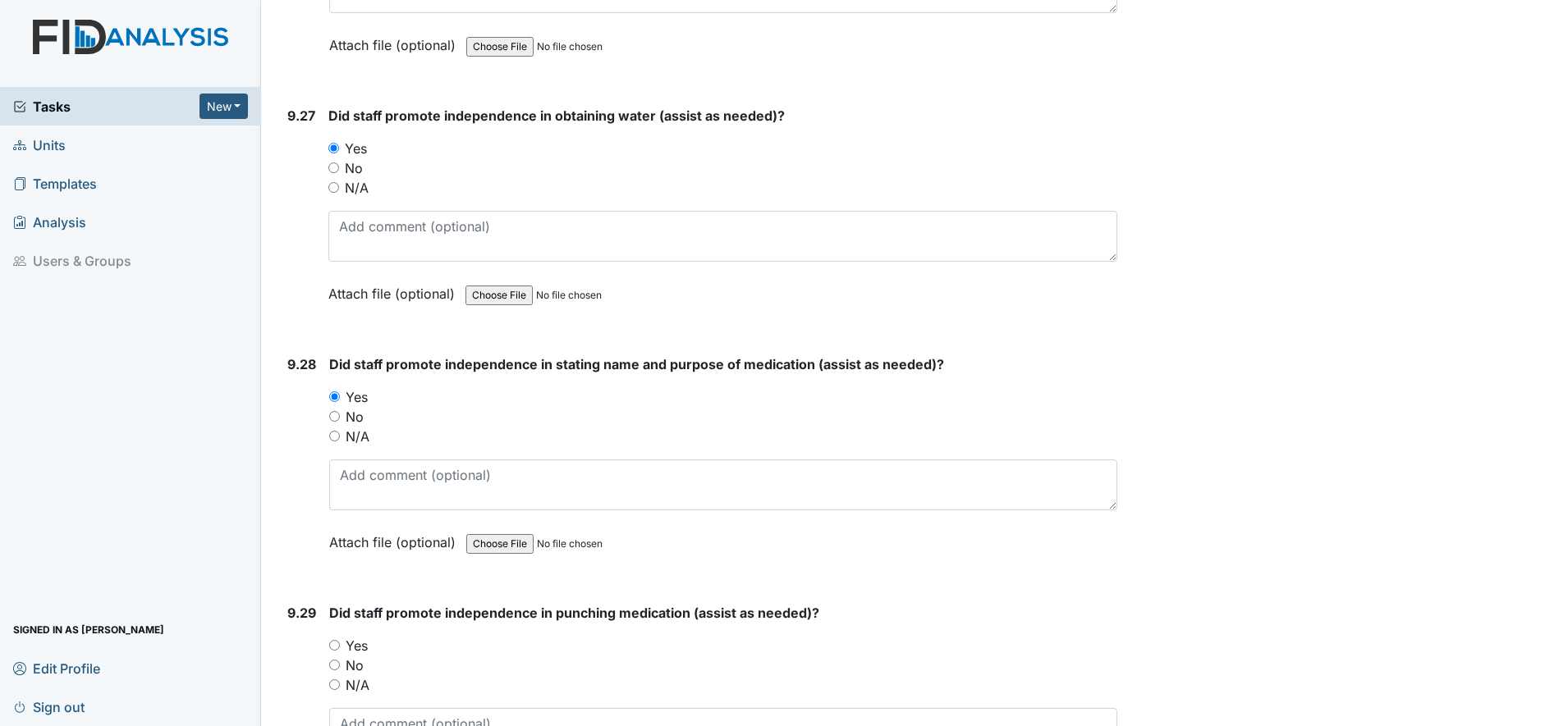
scroll to position [24726, 0]
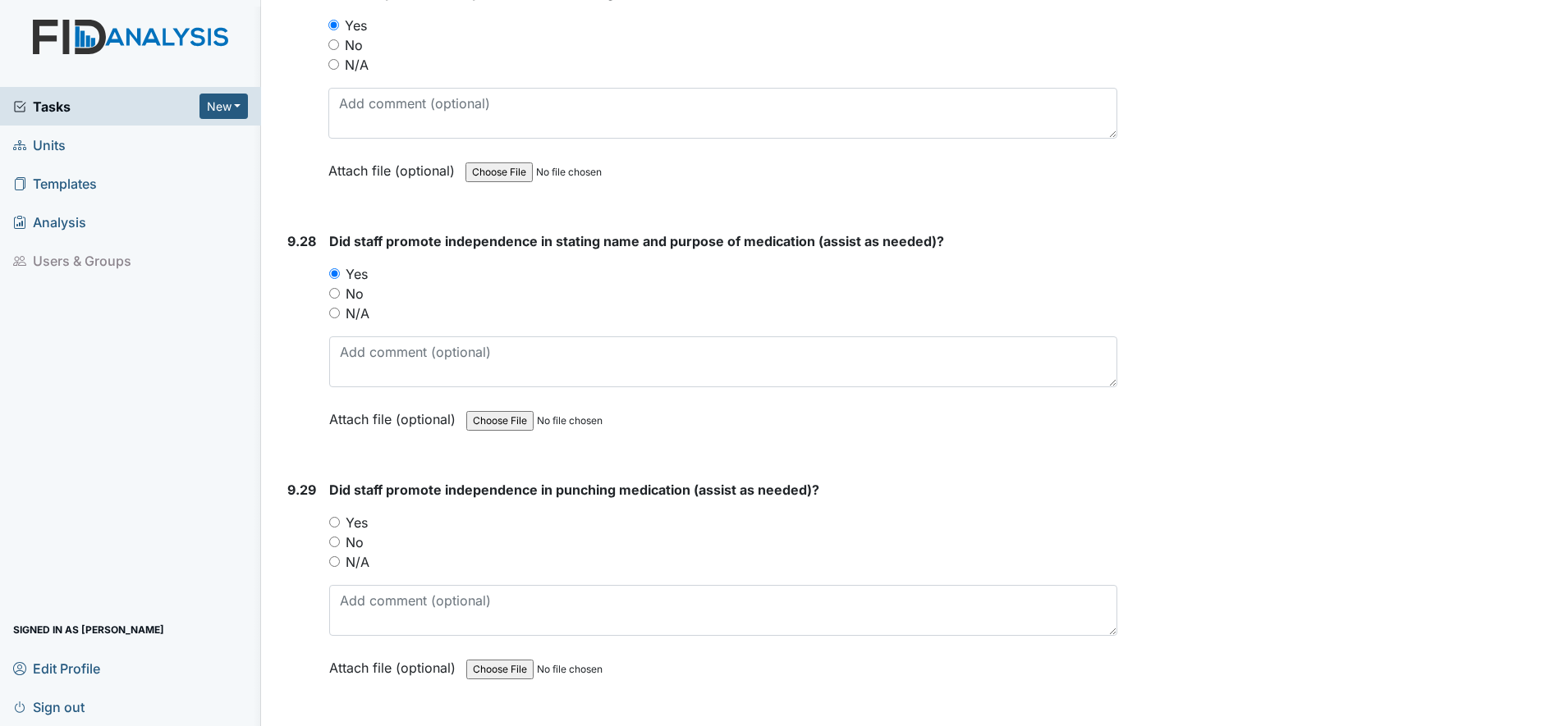
click at [333, 521] on input "Yes" at bounding box center [334, 522] width 11 height 11
radio input "true"
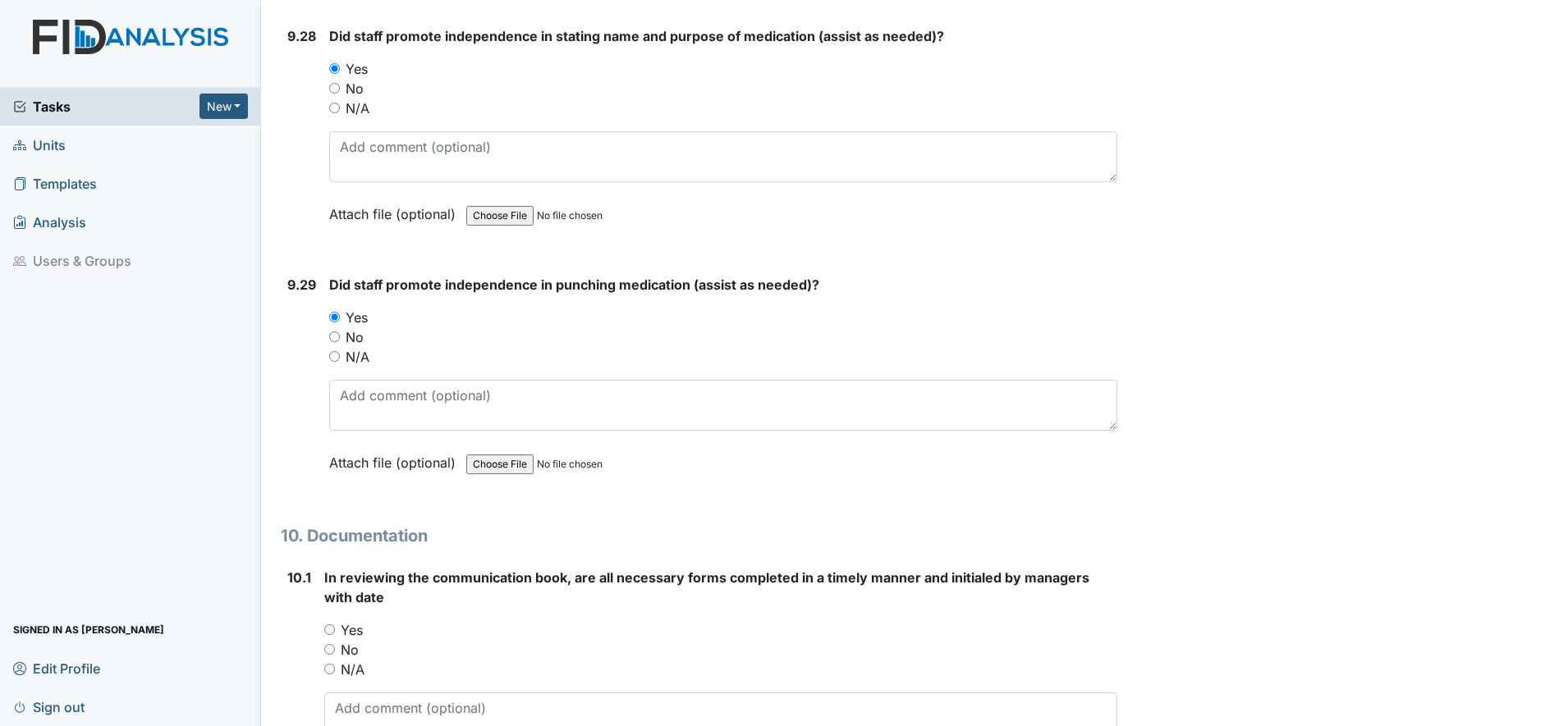
click at [332, 630] on input "Yes" at bounding box center [329, 629] width 11 height 11
radio input "true"
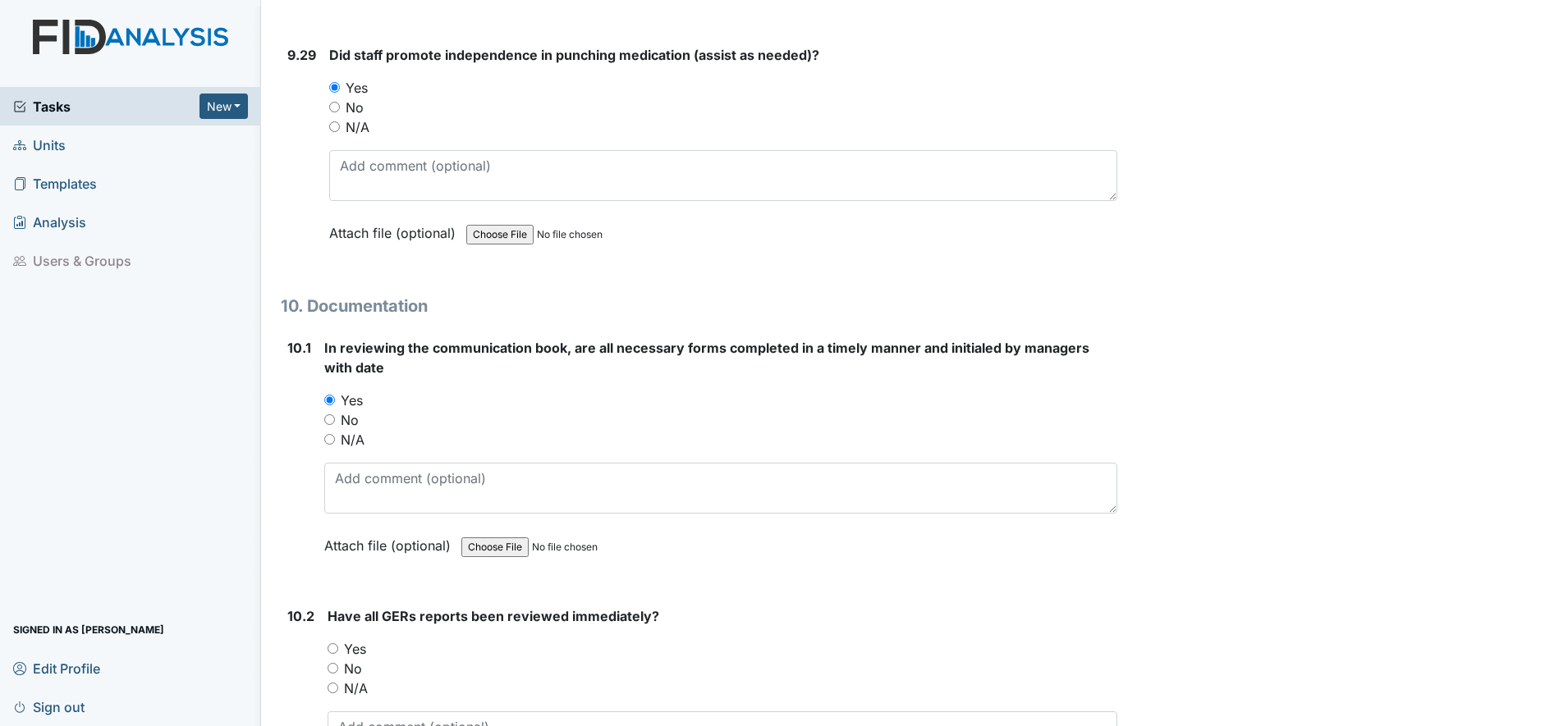
scroll to position [25239, 0]
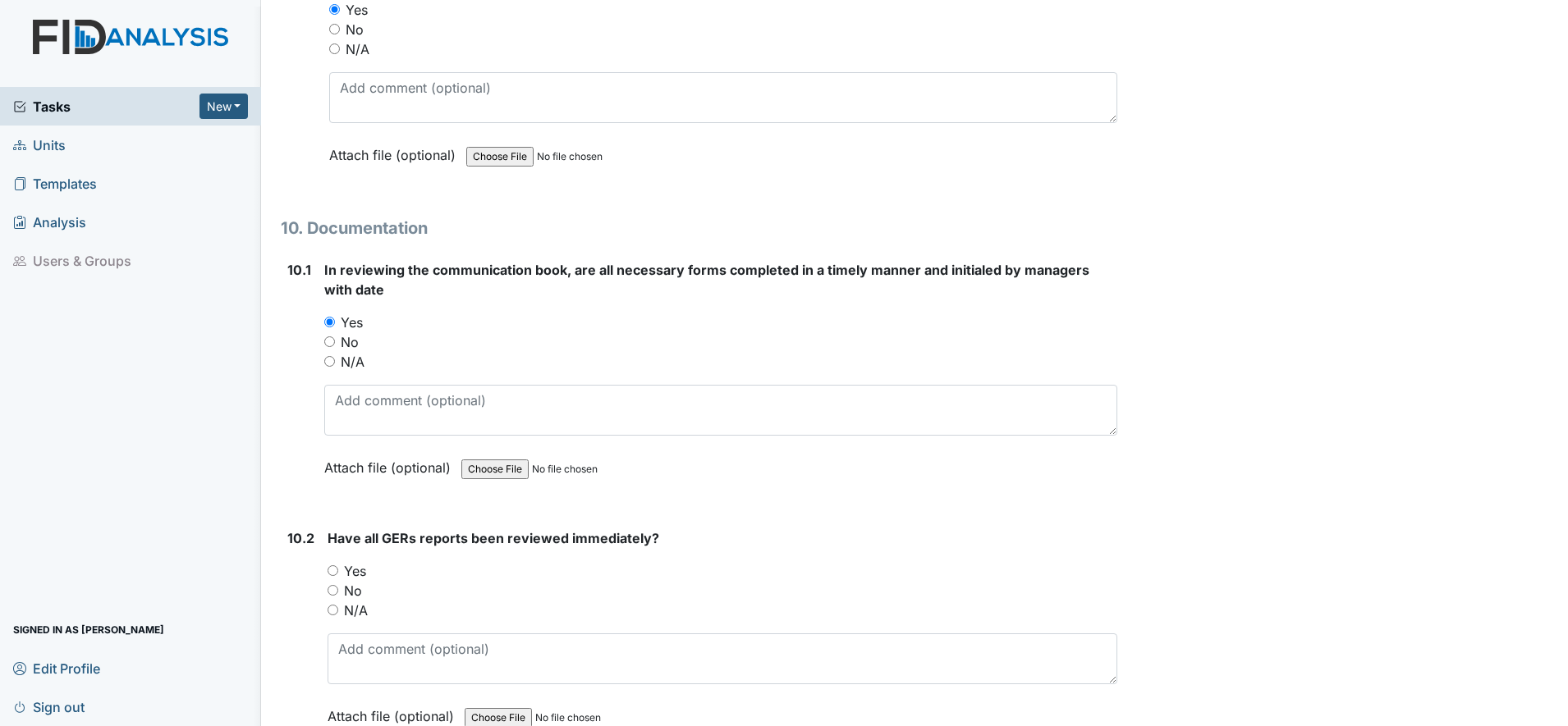
click at [332, 573] on input "Yes" at bounding box center [332, 570] width 11 height 11
radio input "true"
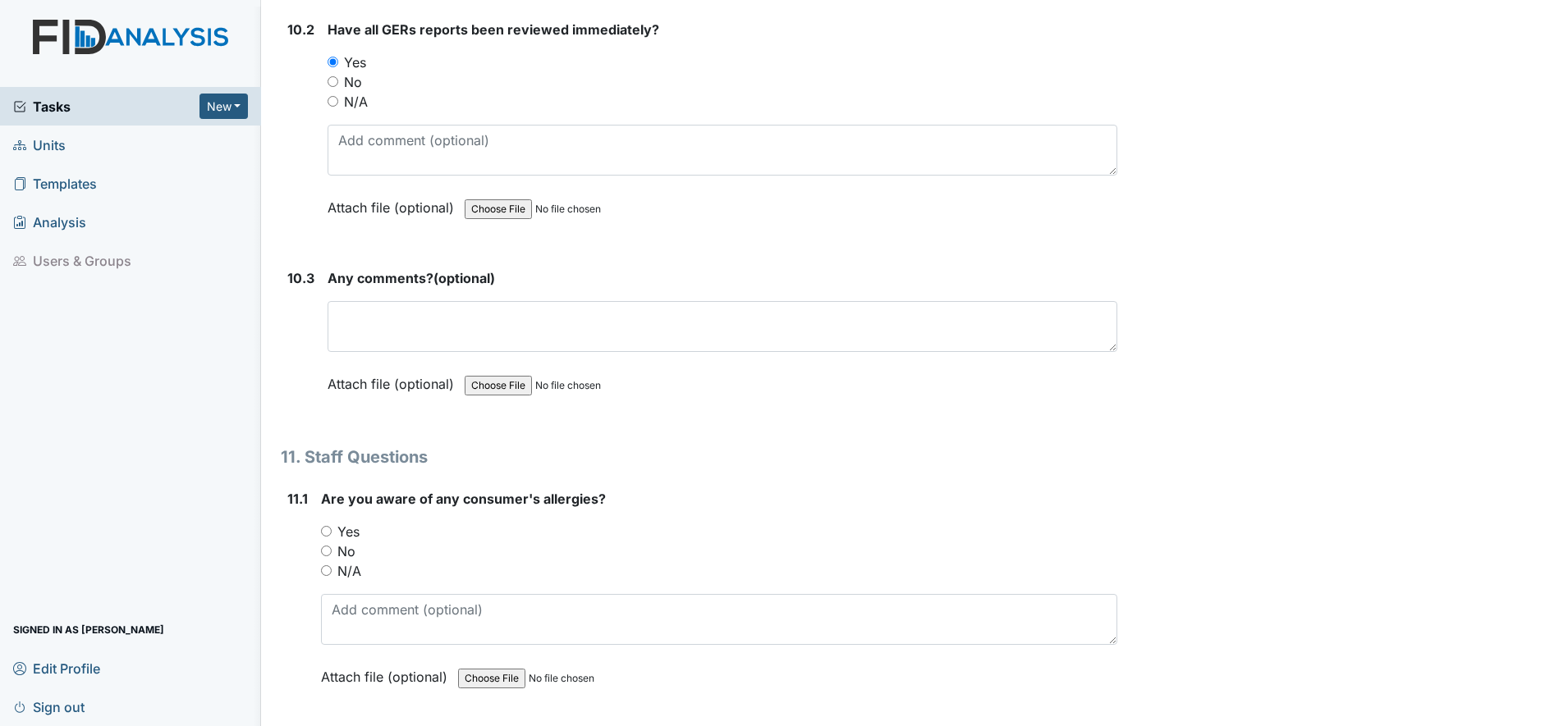
scroll to position [25752, 0]
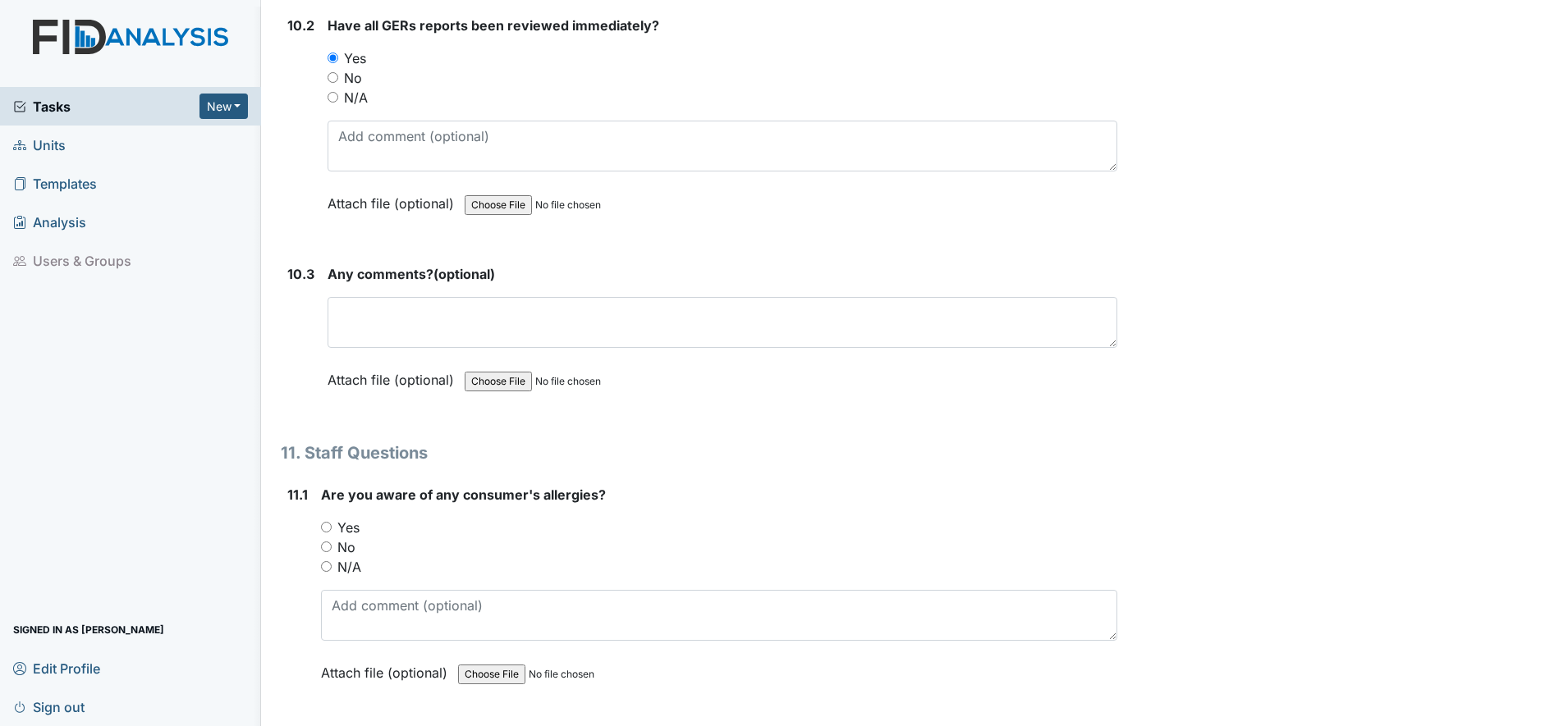
click at [321, 529] on input "Yes" at bounding box center [326, 527] width 11 height 11
radio input "true"
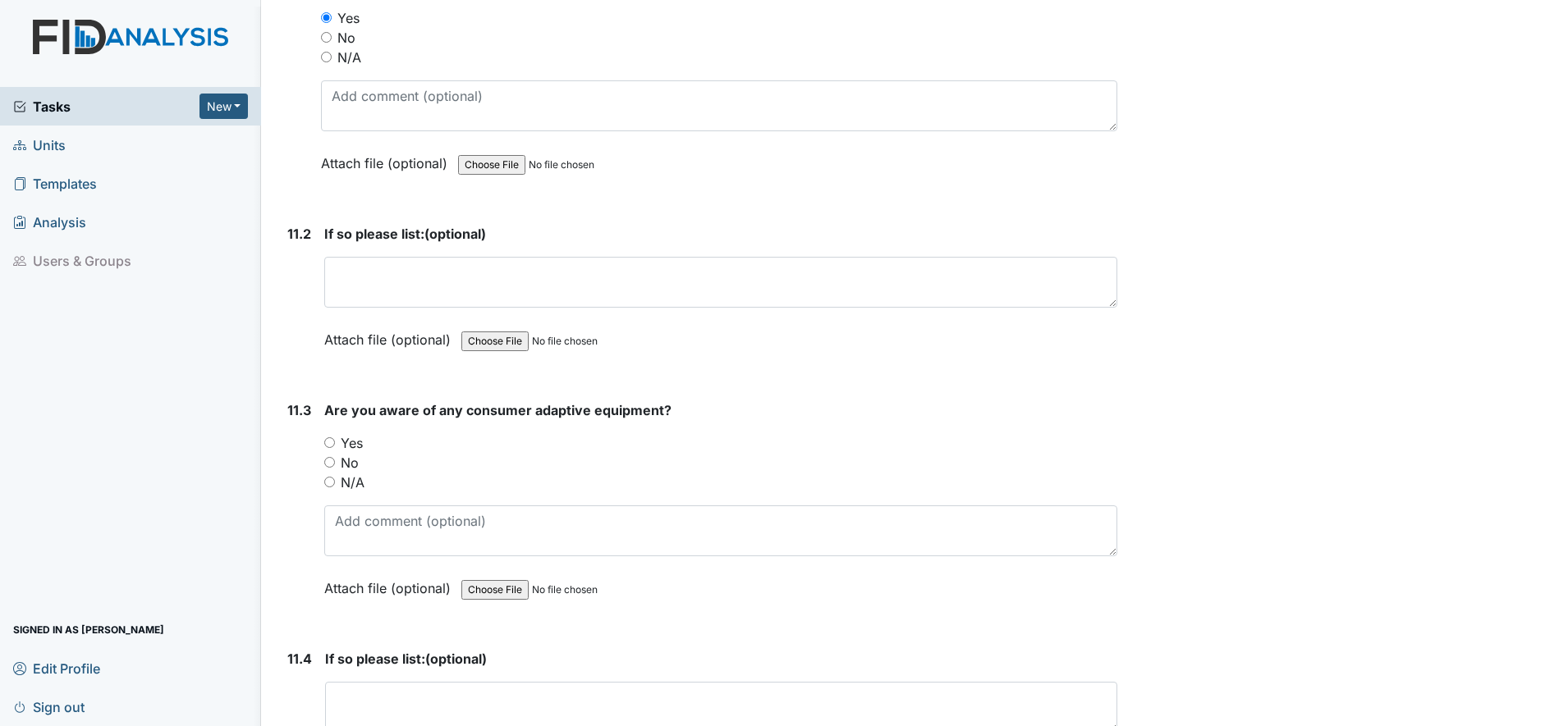
scroll to position [26265, 0]
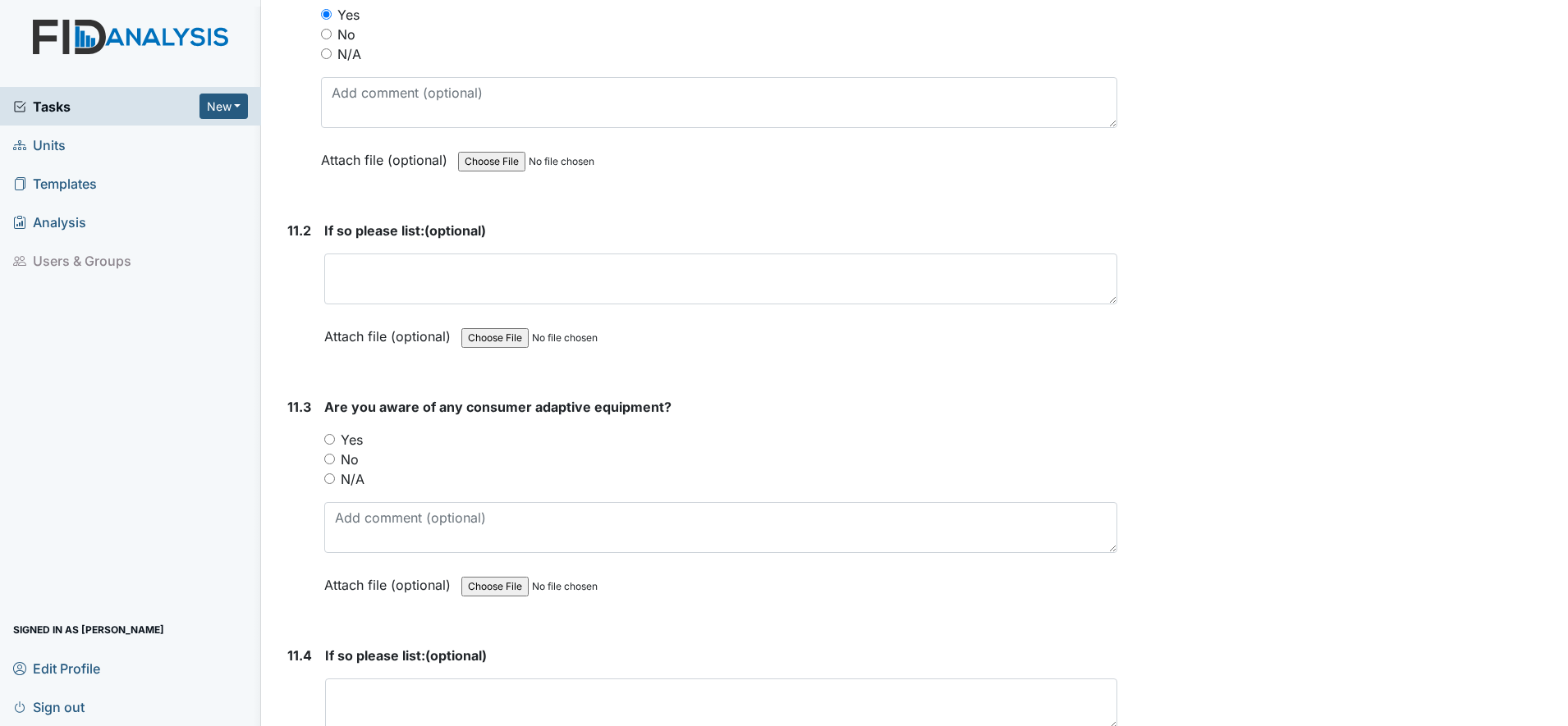
click at [331, 439] on input "Yes" at bounding box center [329, 439] width 11 height 11
radio input "true"
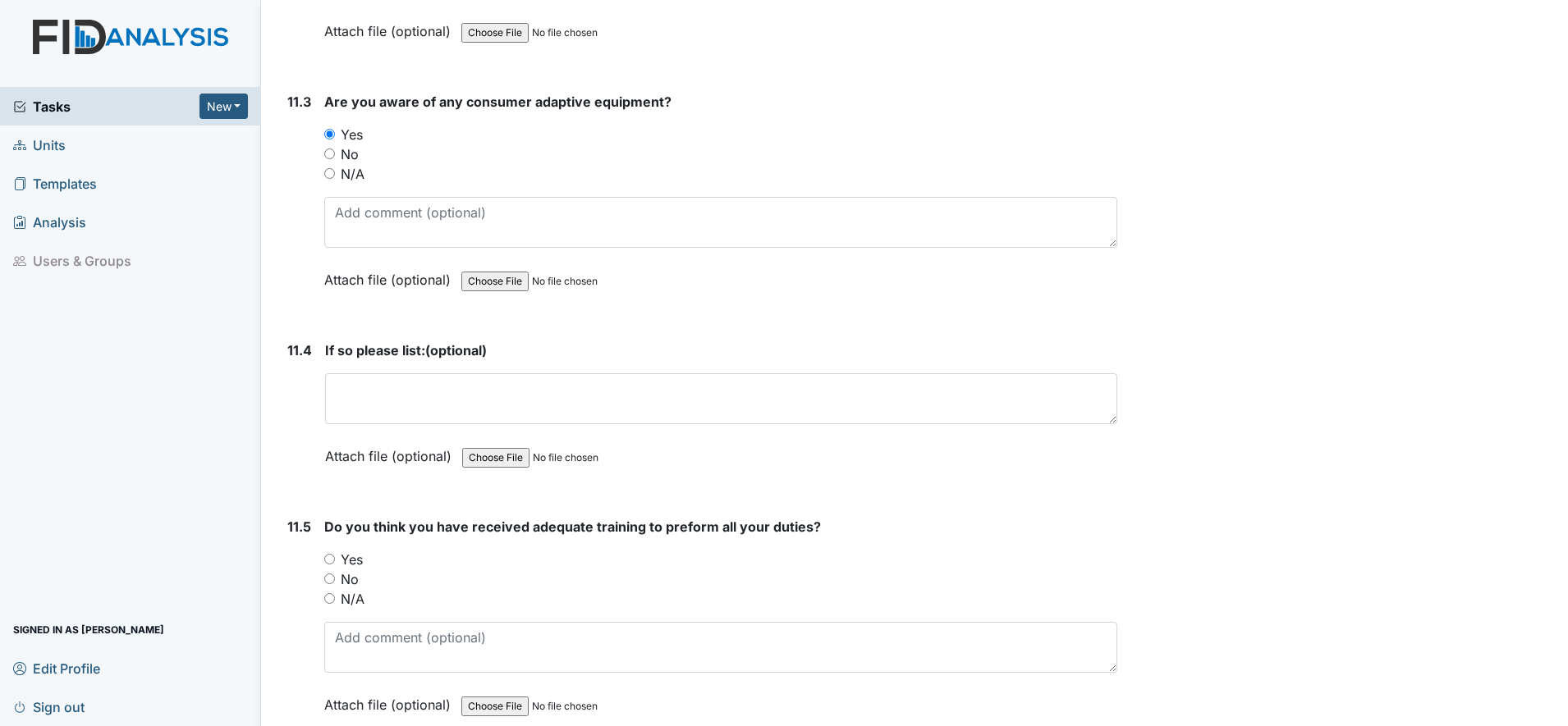
scroll to position [26573, 0]
click at [332, 558] on input "Yes" at bounding box center [329, 557] width 11 height 11
radio input "true"
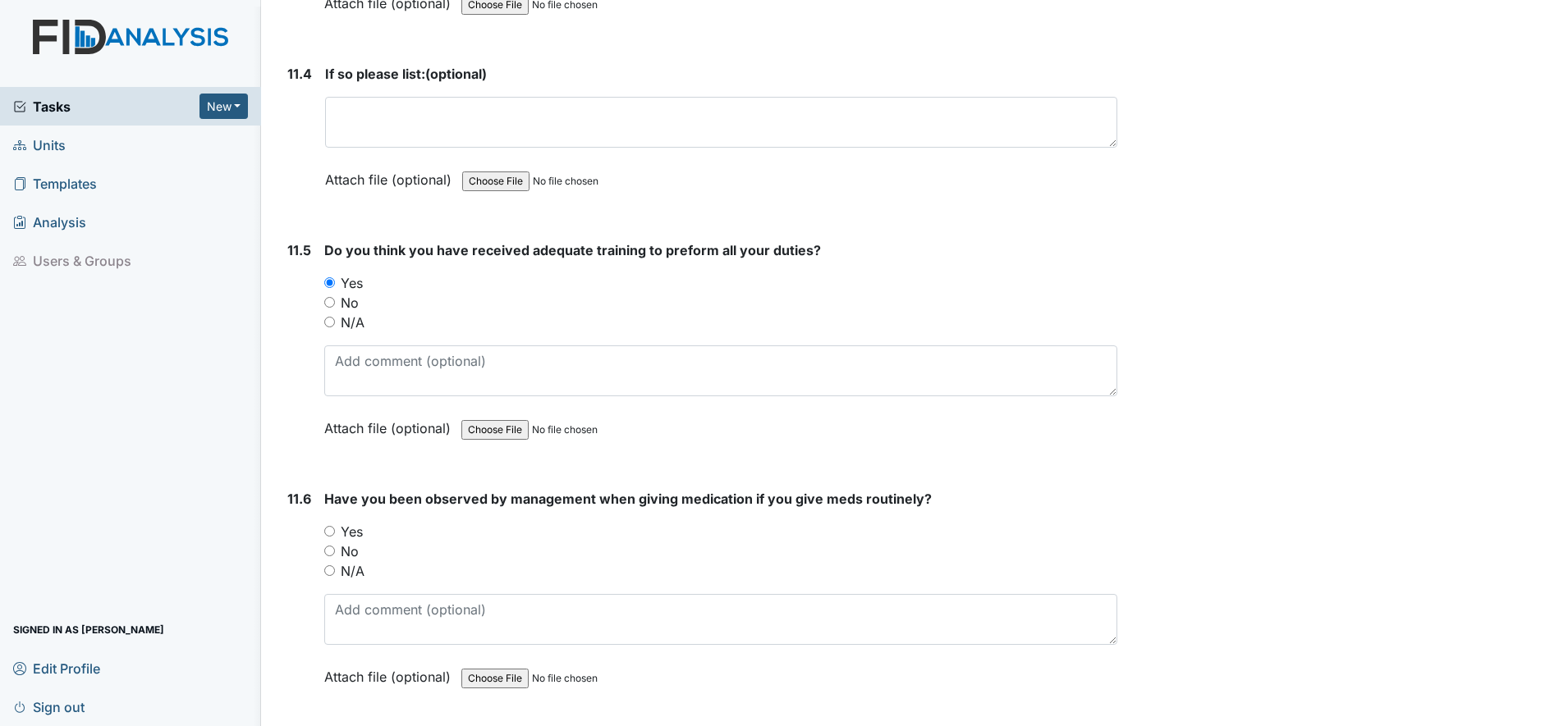
scroll to position [26880, 0]
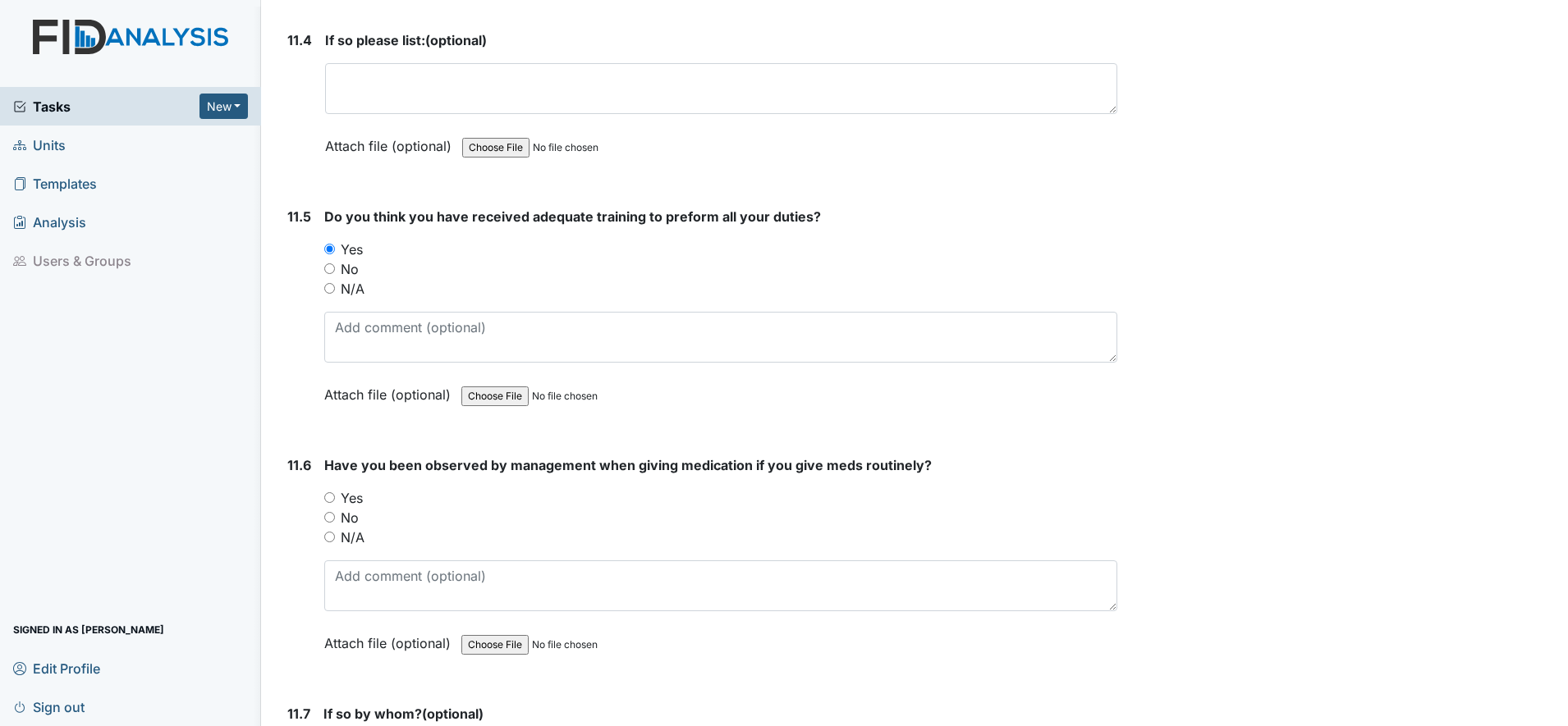
click at [332, 499] on input "Yes" at bounding box center [329, 498] width 11 height 11
radio input "true"
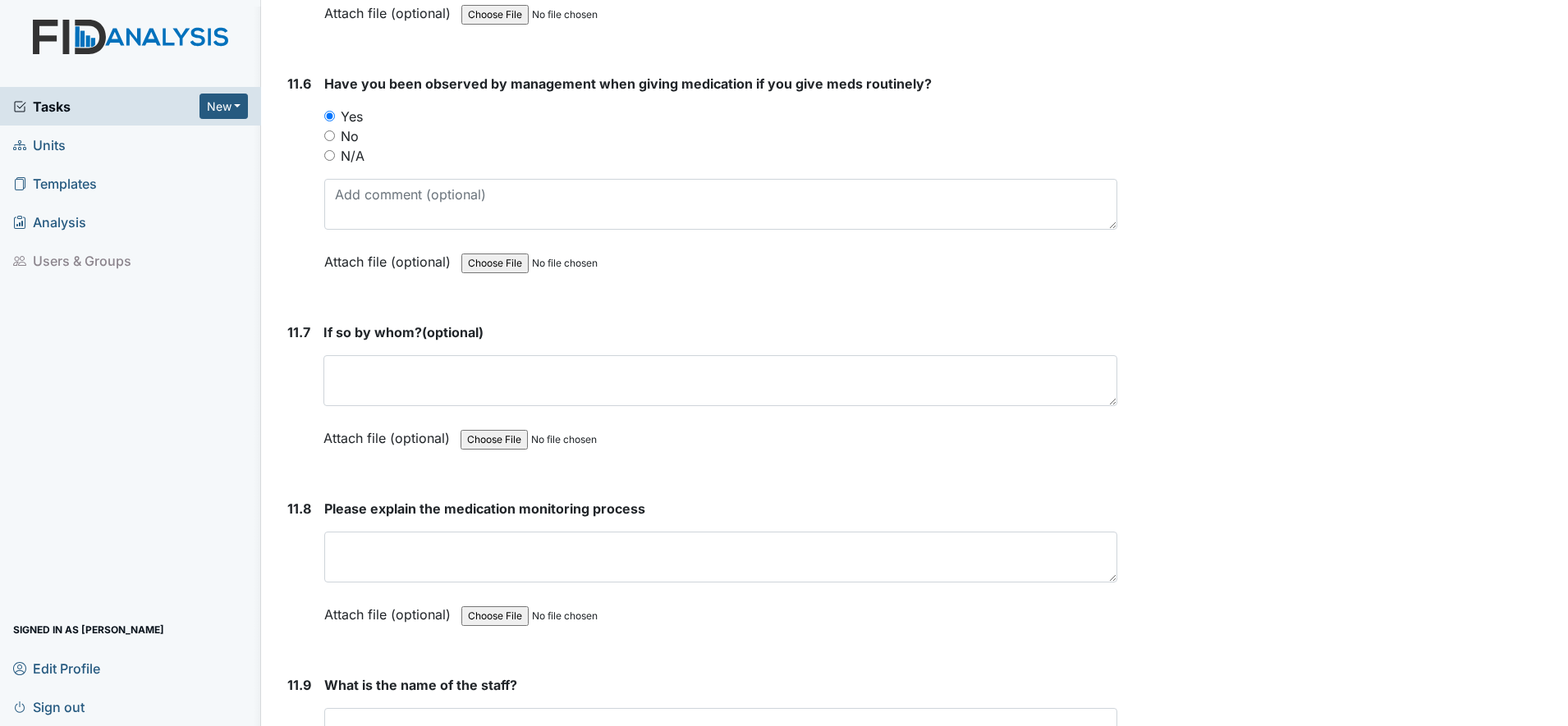
scroll to position [27291, 0]
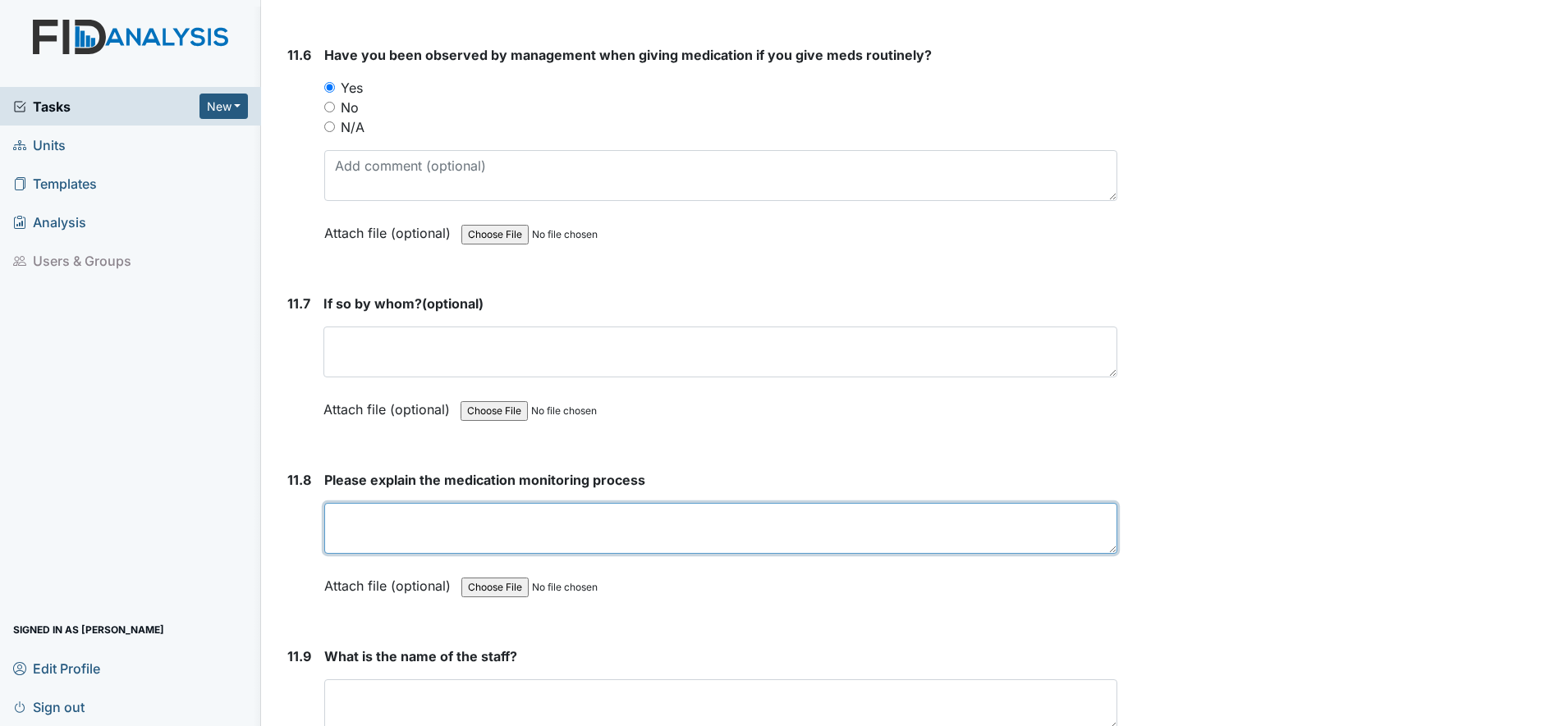
drag, startPoint x: 341, startPoint y: 529, endPoint x: 347, endPoint y: 522, distance: 9.2
click at [347, 522] on textarea at bounding box center [720, 529] width 793 height 51
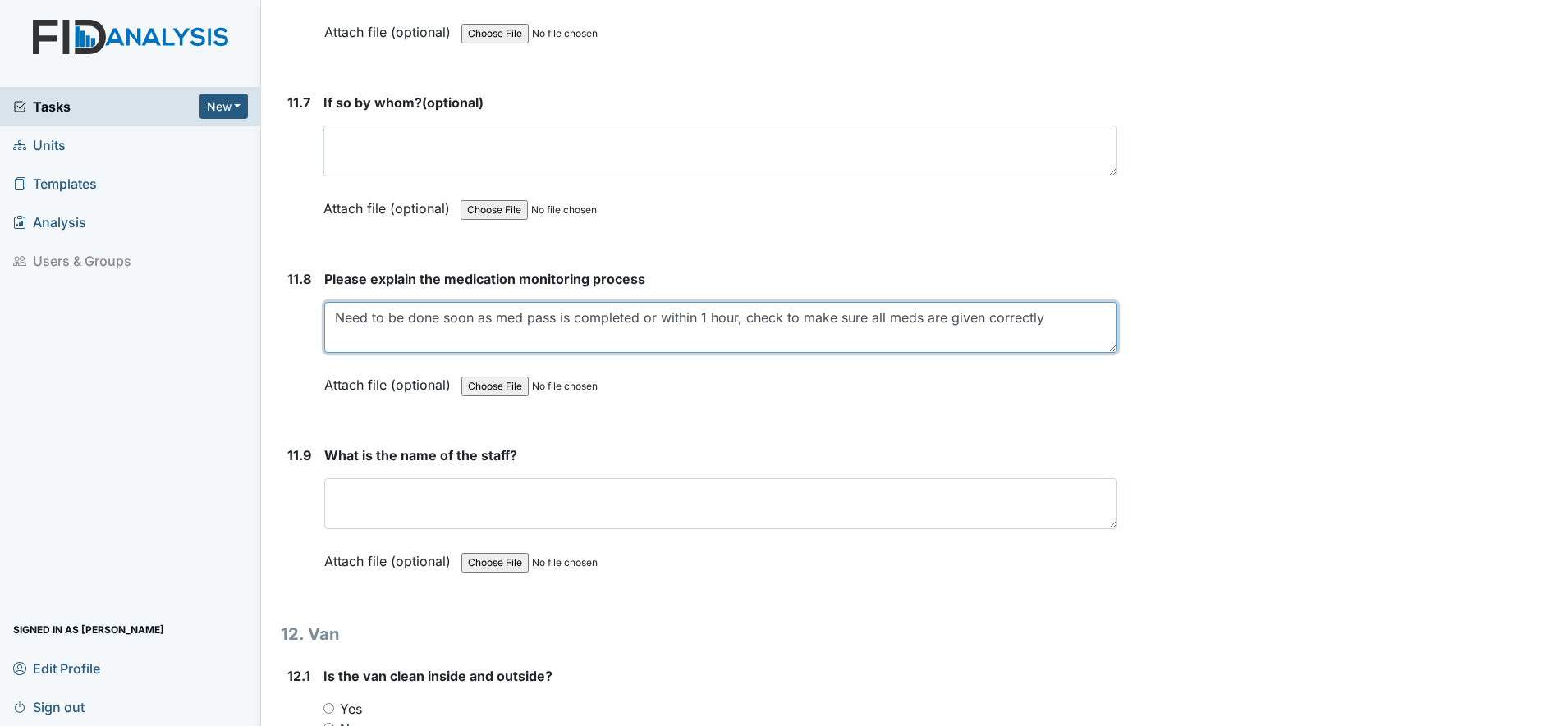
scroll to position [27496, 0]
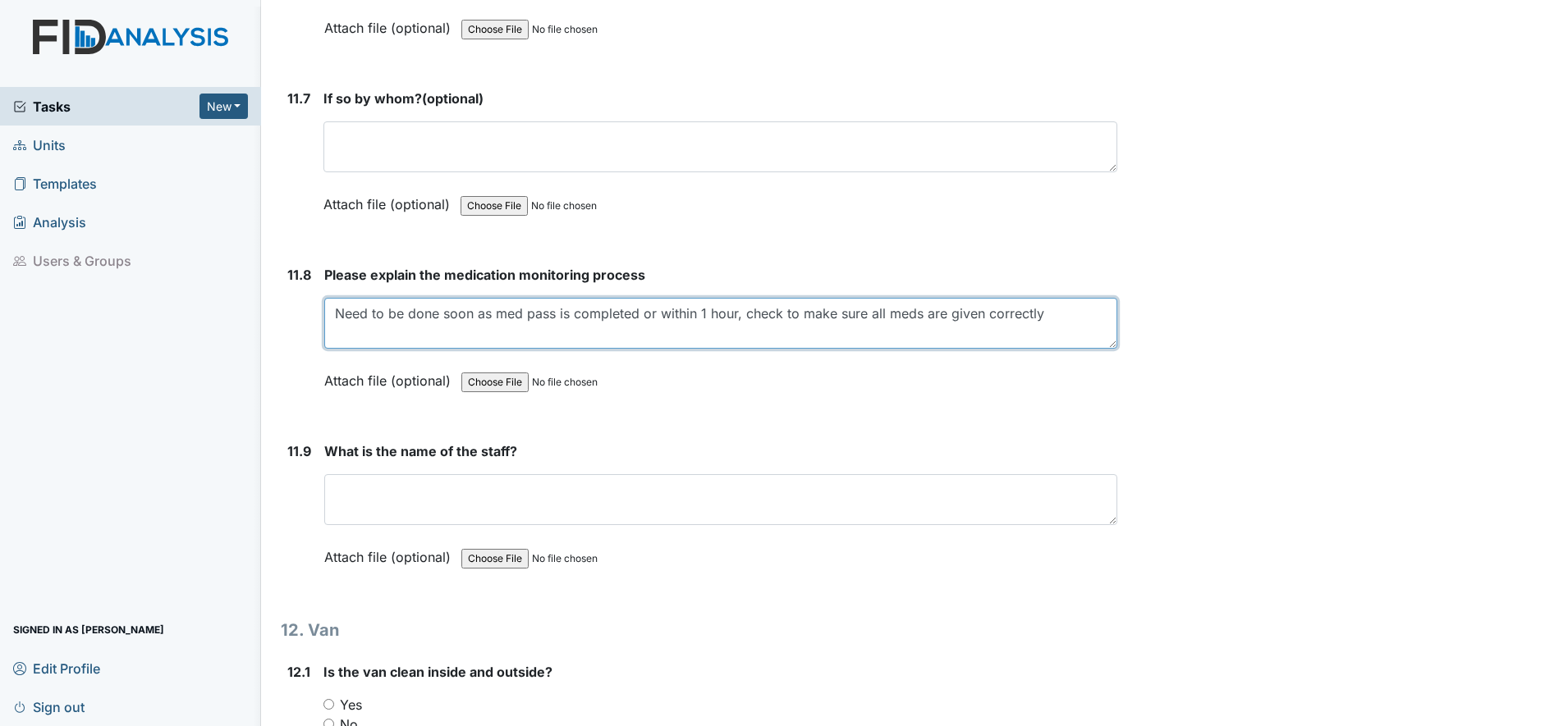
type textarea "Need to be done soon as med pass is completed or within 1 hour, check to make s…"
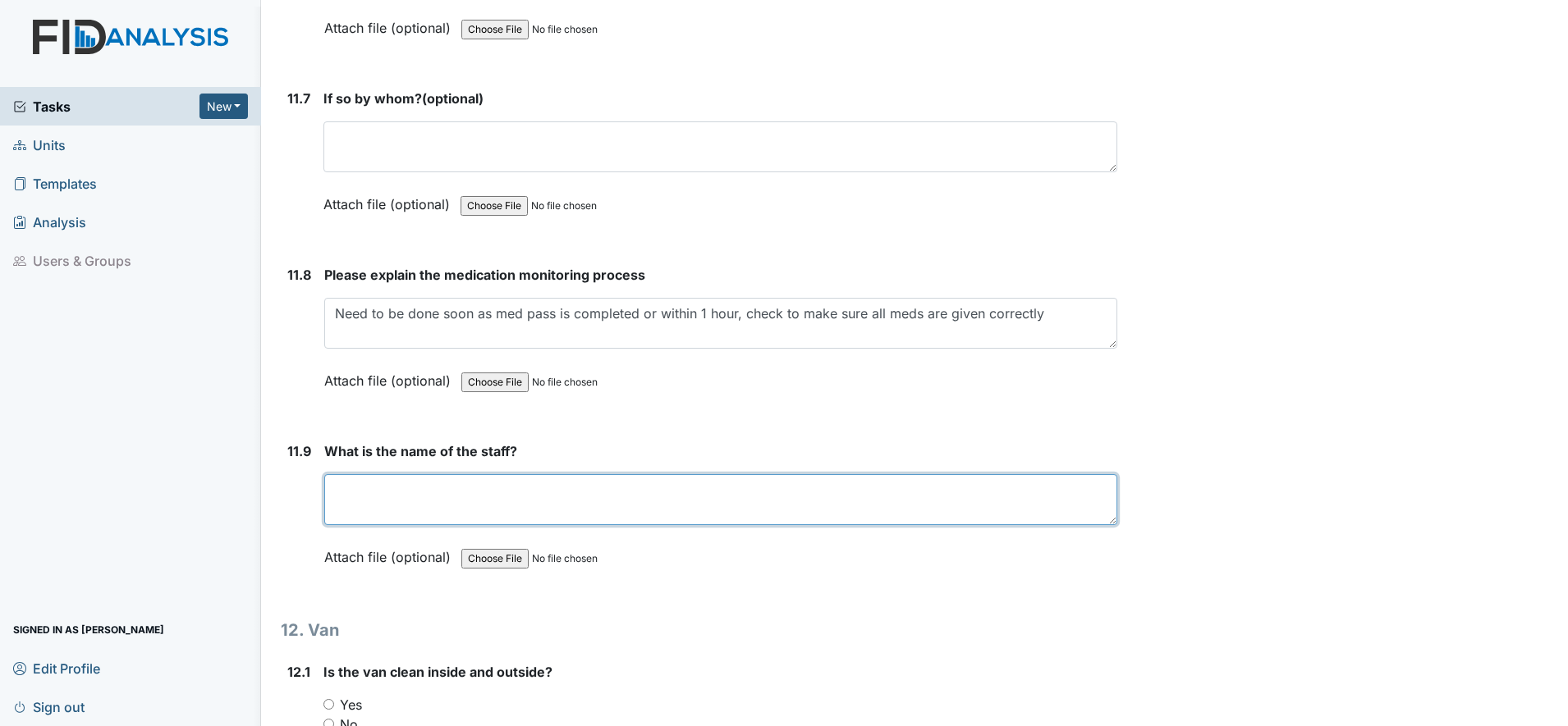
click at [350, 508] on textarea at bounding box center [720, 499] width 793 height 51
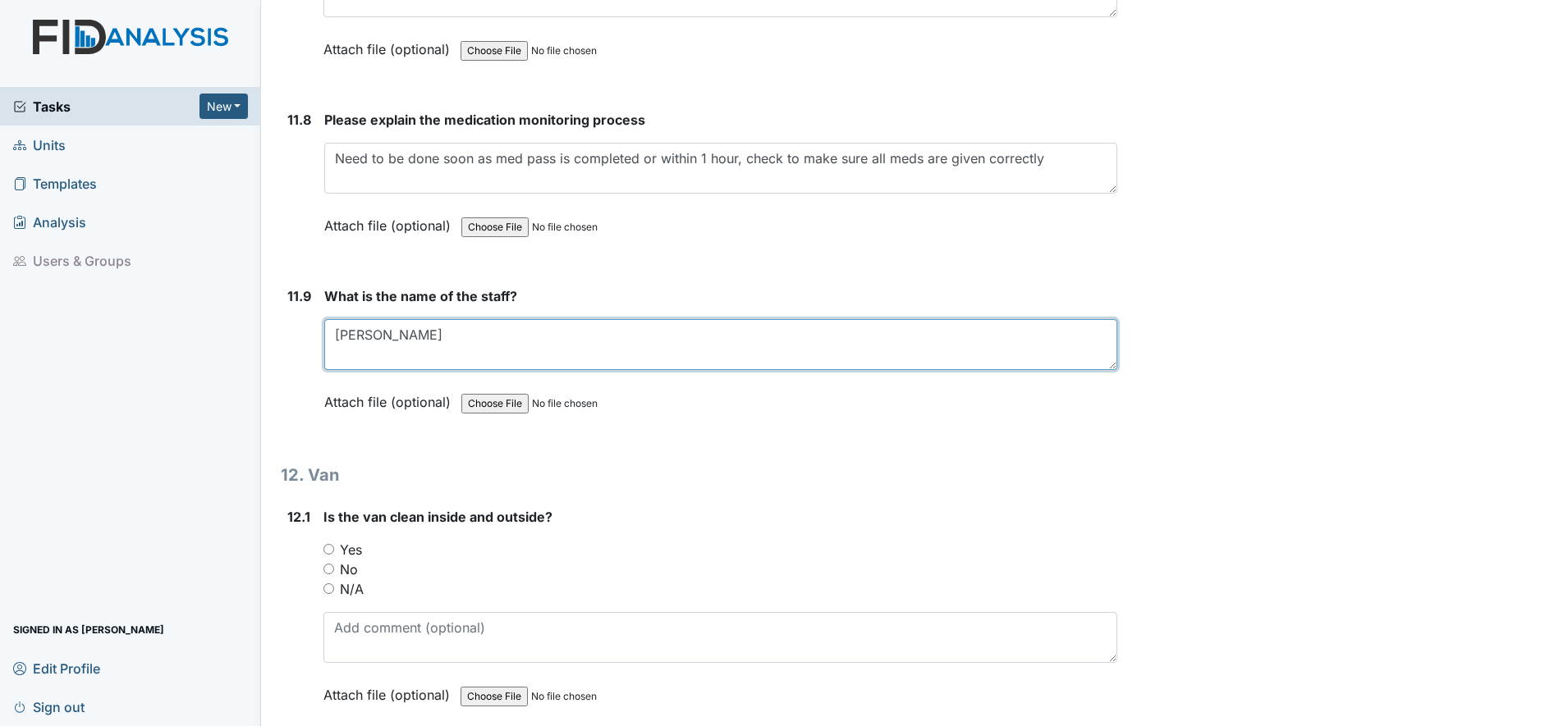
scroll to position [27701, 0]
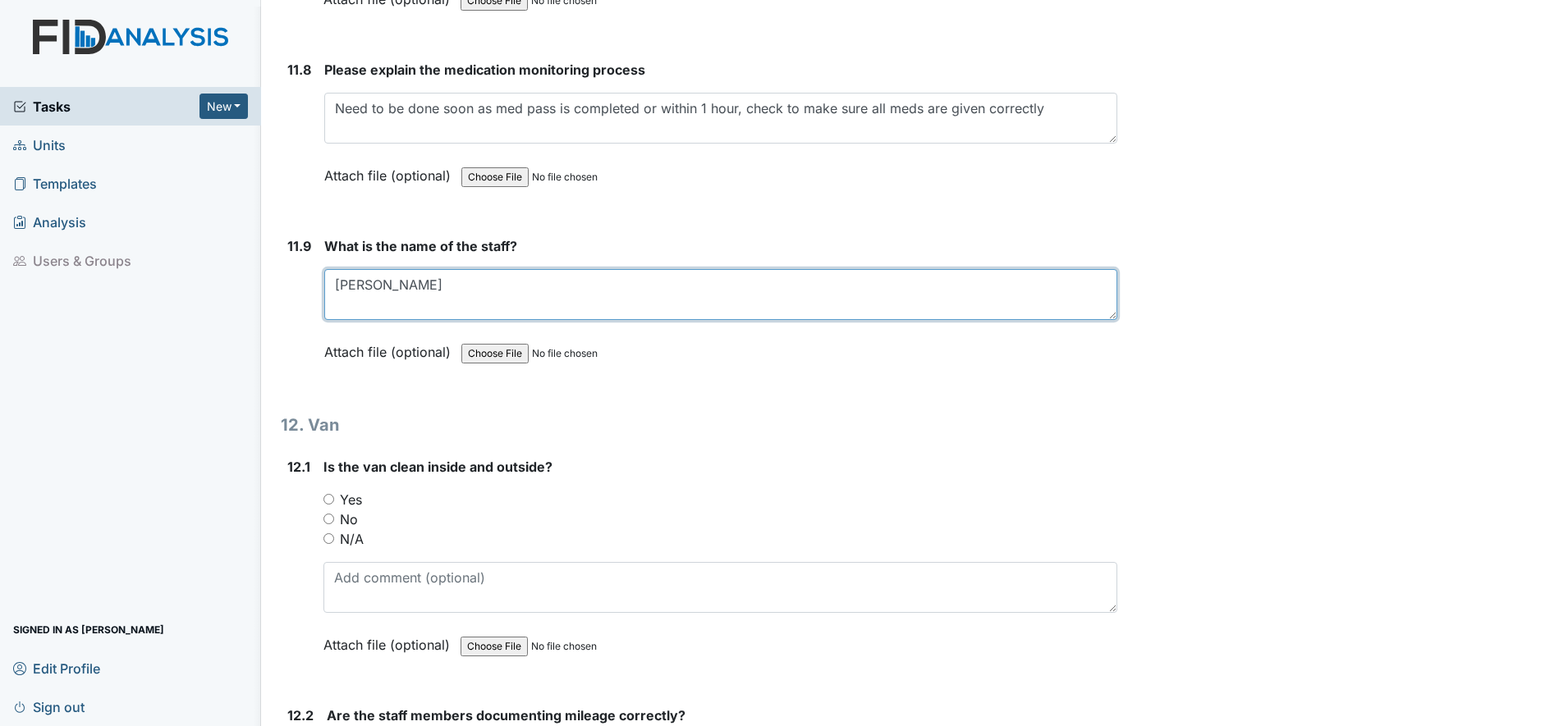
type textarea "Linda"
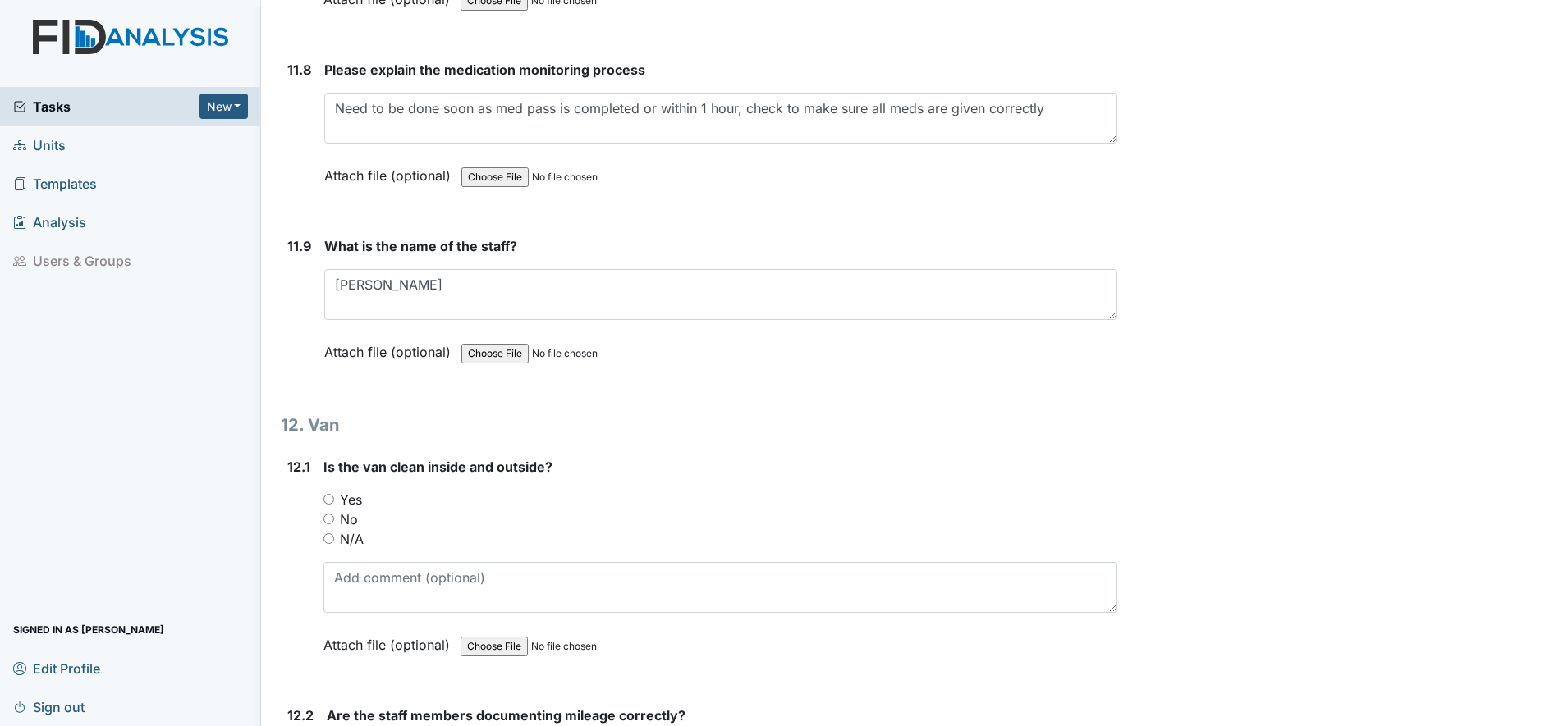
click at [327, 504] on input "Yes" at bounding box center [328, 499] width 11 height 11
radio input "true"
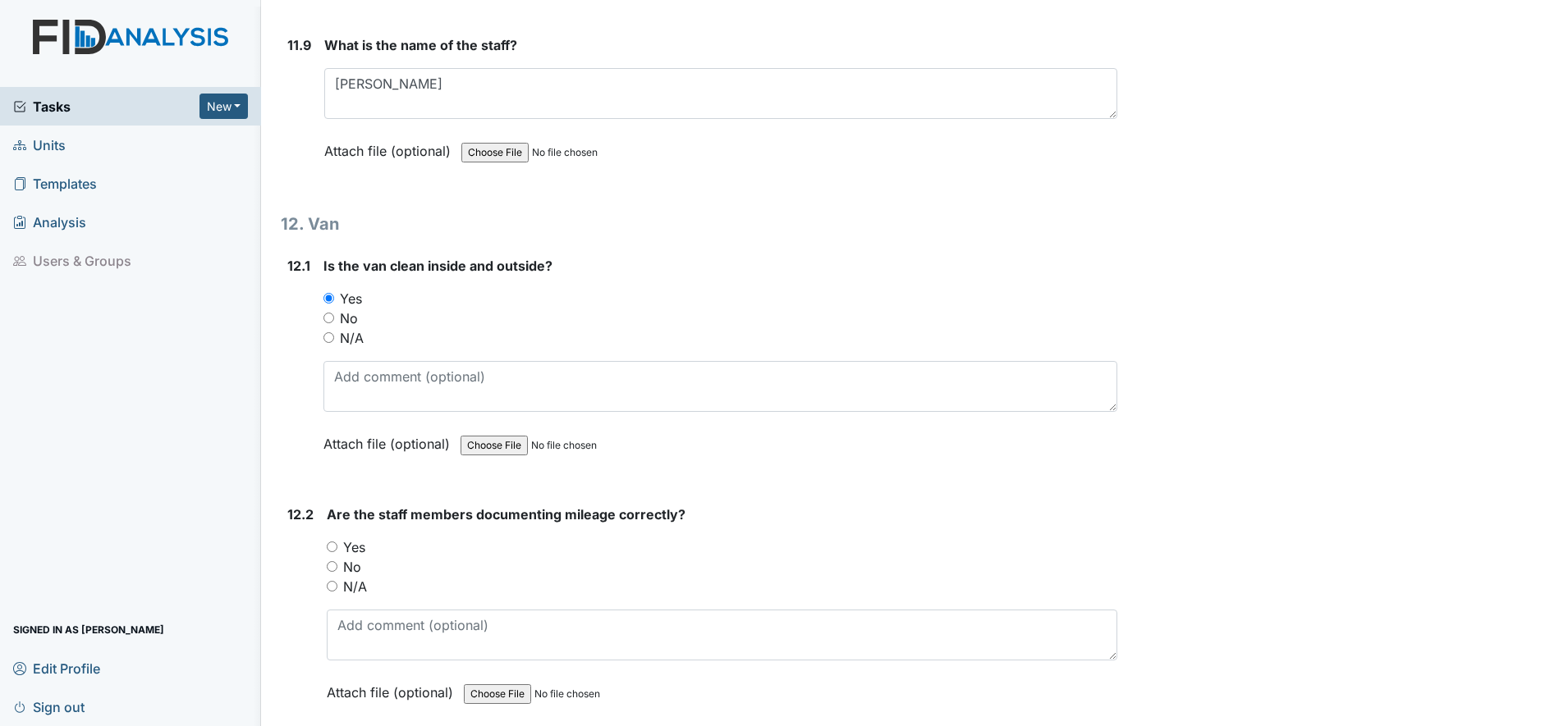
scroll to position [27906, 0]
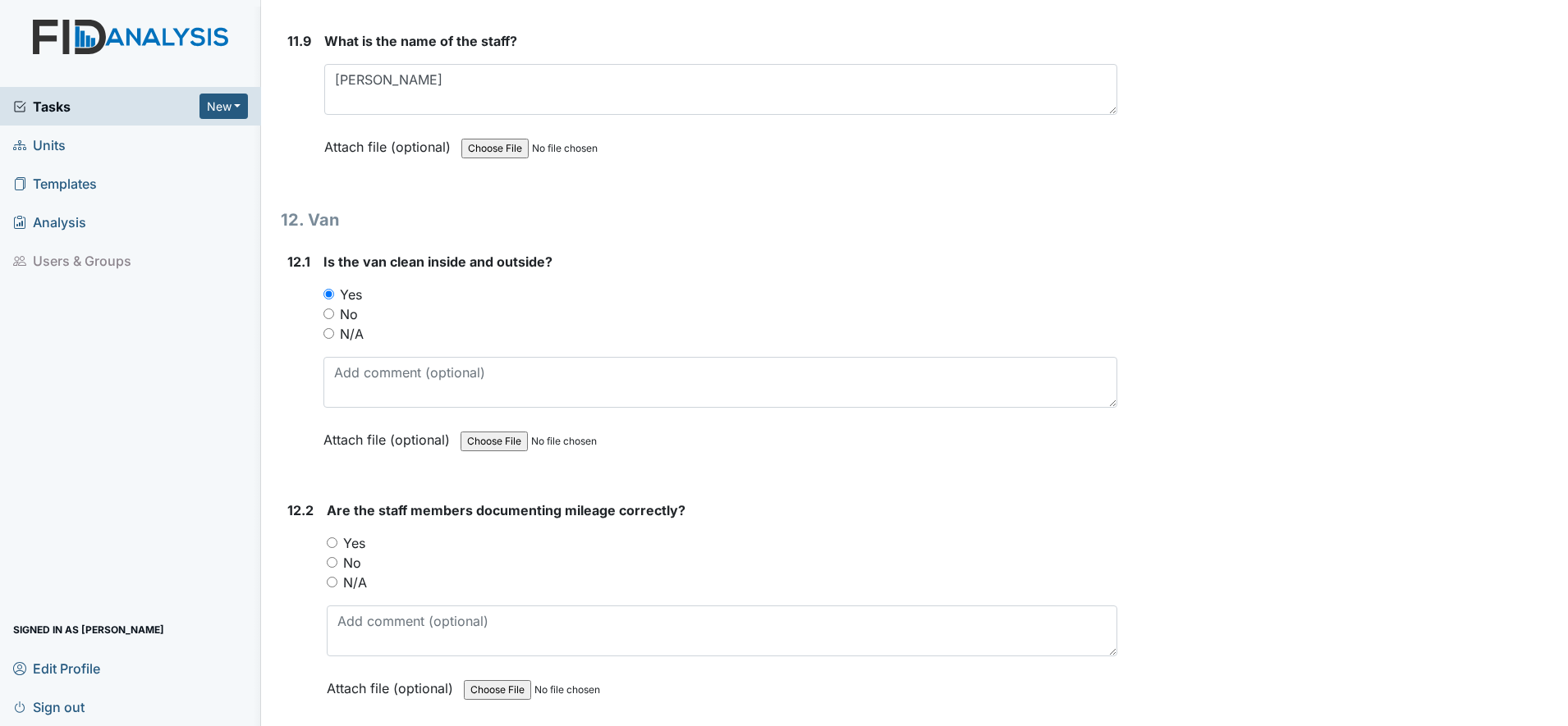
click at [329, 544] on input "Yes" at bounding box center [331, 542] width 11 height 11
radio input "true"
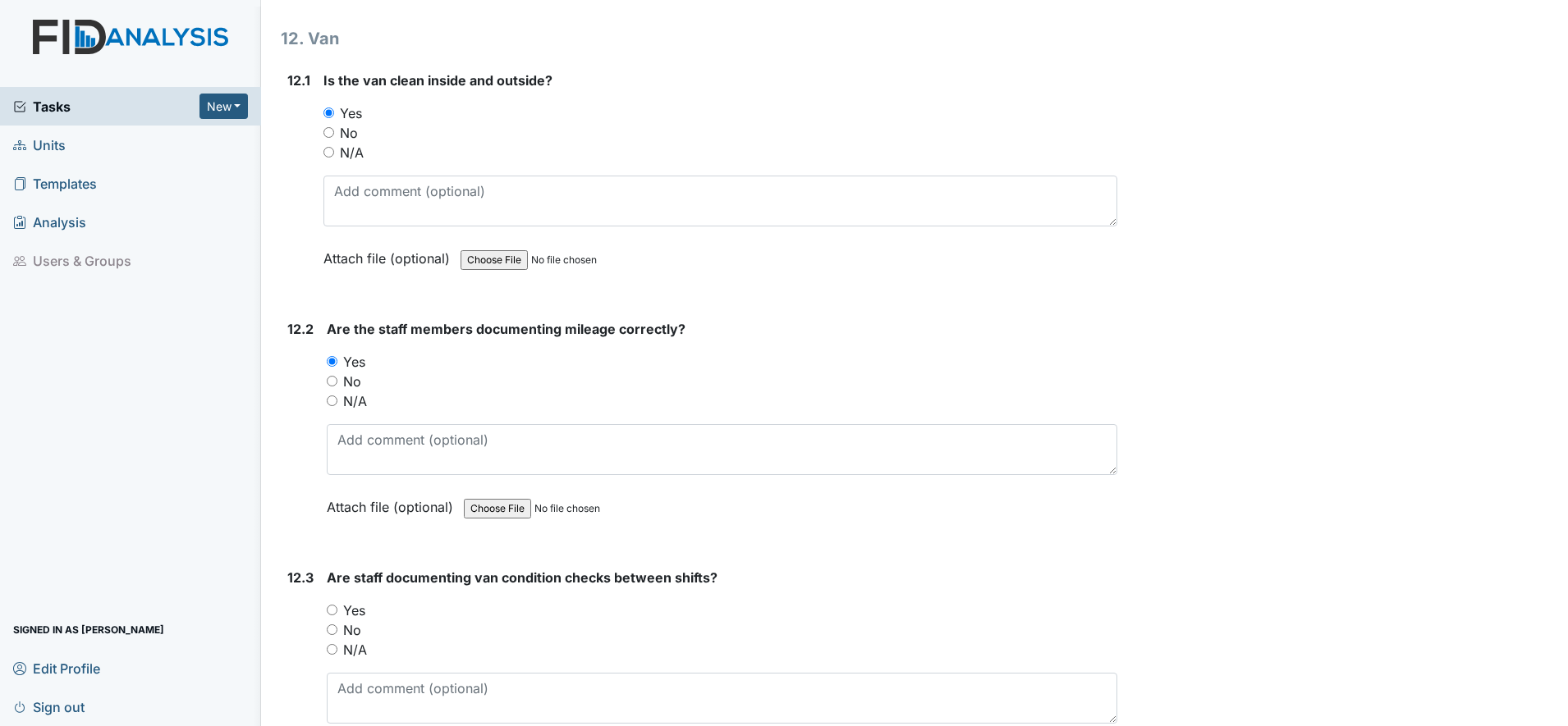
scroll to position [28112, 0]
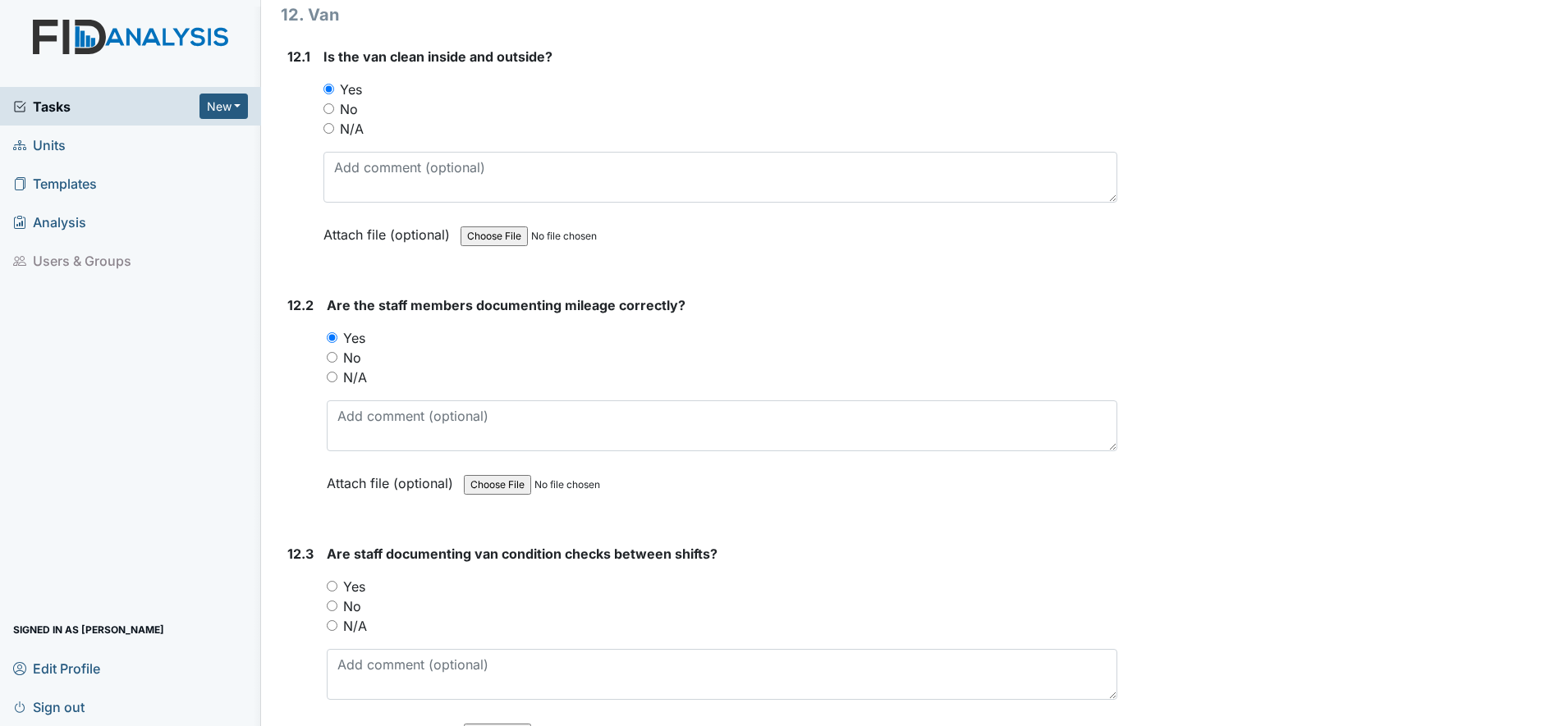
click at [337, 591] on div "Yes" at bounding box center [721, 587] width 791 height 19
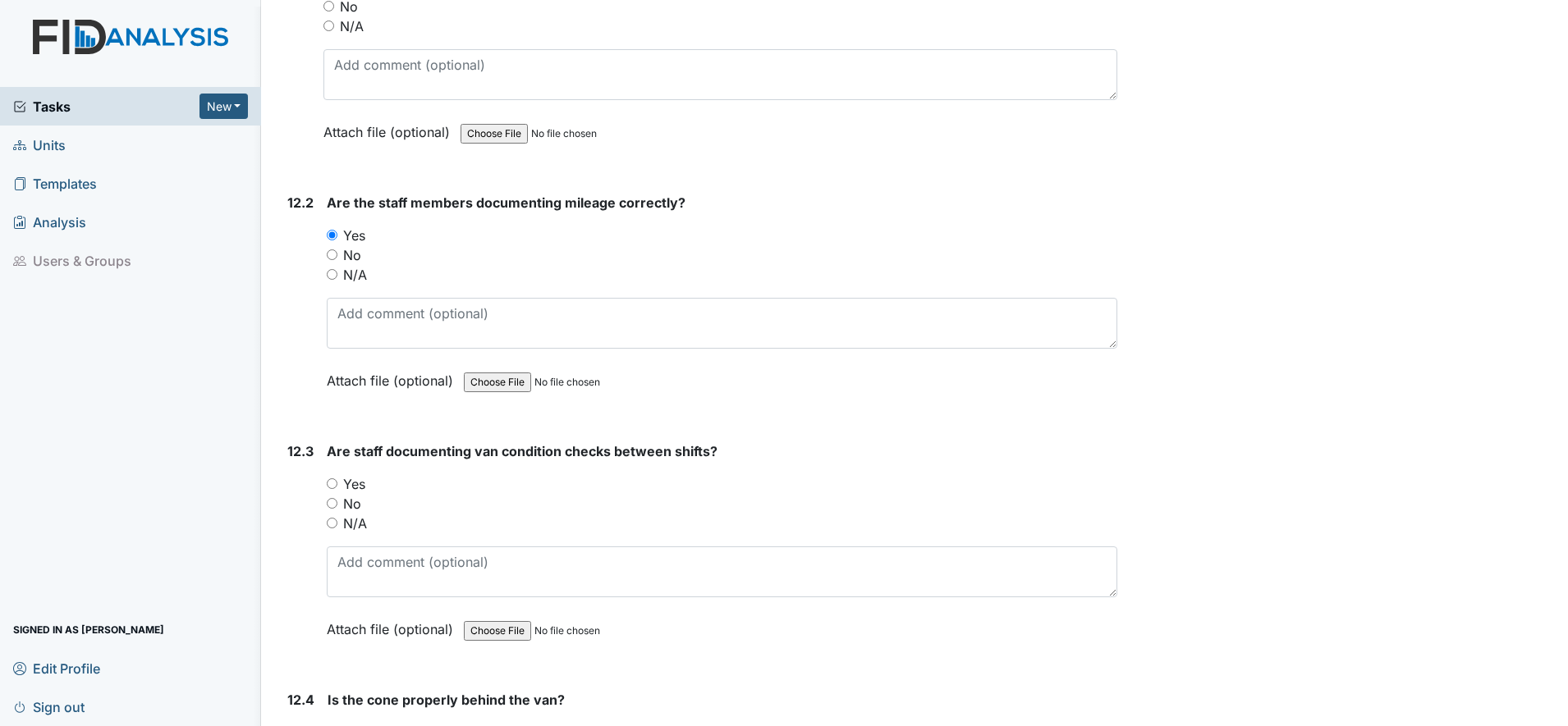
click at [331, 481] on input "Yes" at bounding box center [331, 483] width 11 height 11
radio input "true"
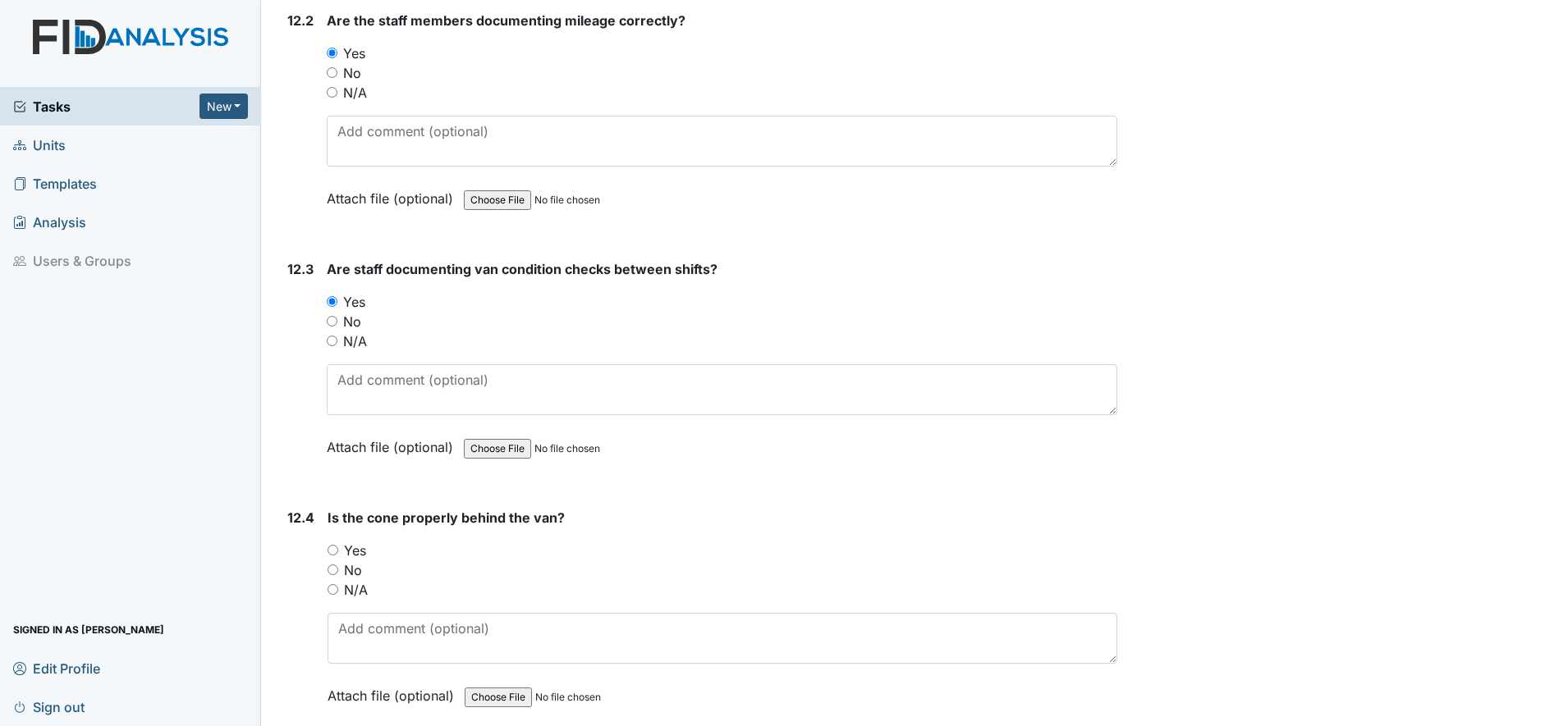
scroll to position [28420, 0]
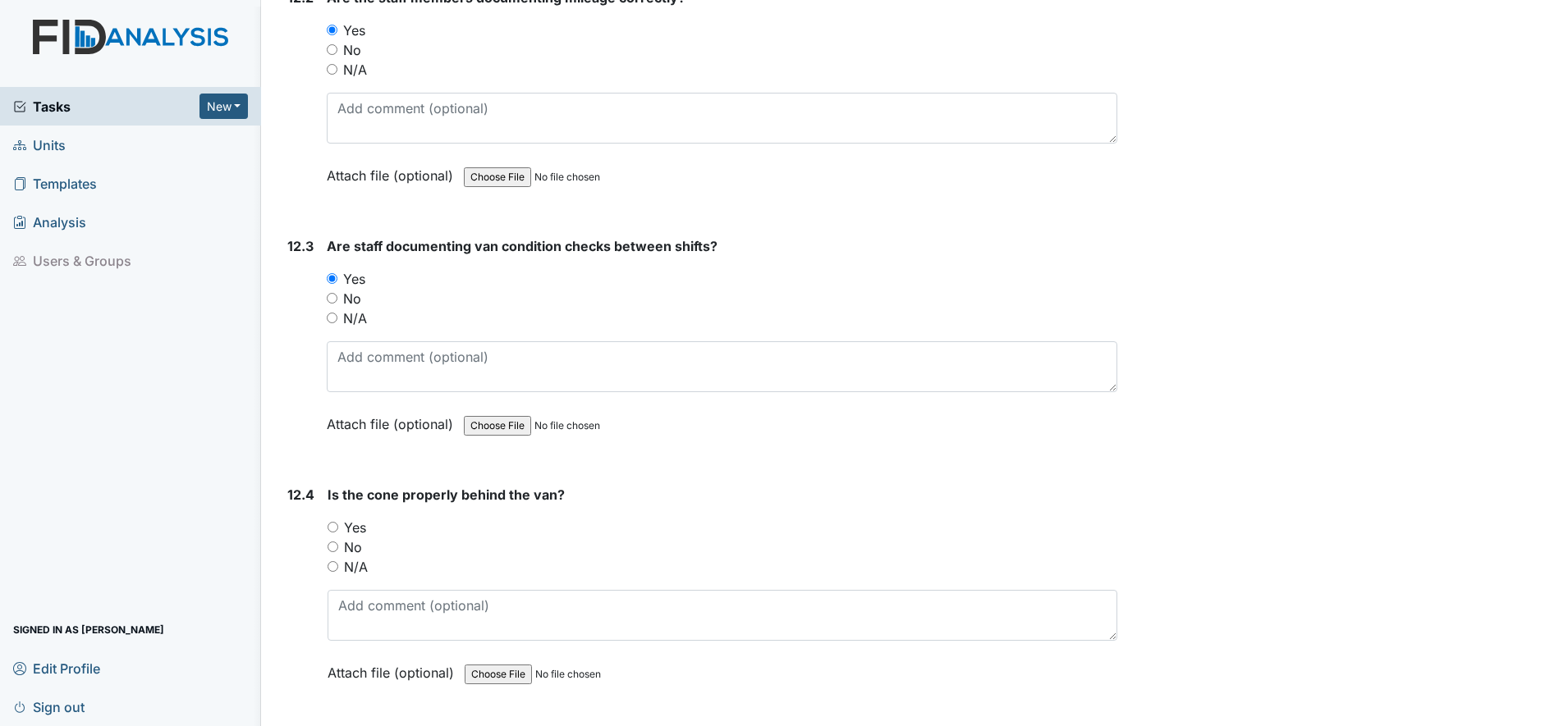
click at [331, 523] on input "Yes" at bounding box center [332, 527] width 11 height 11
radio input "true"
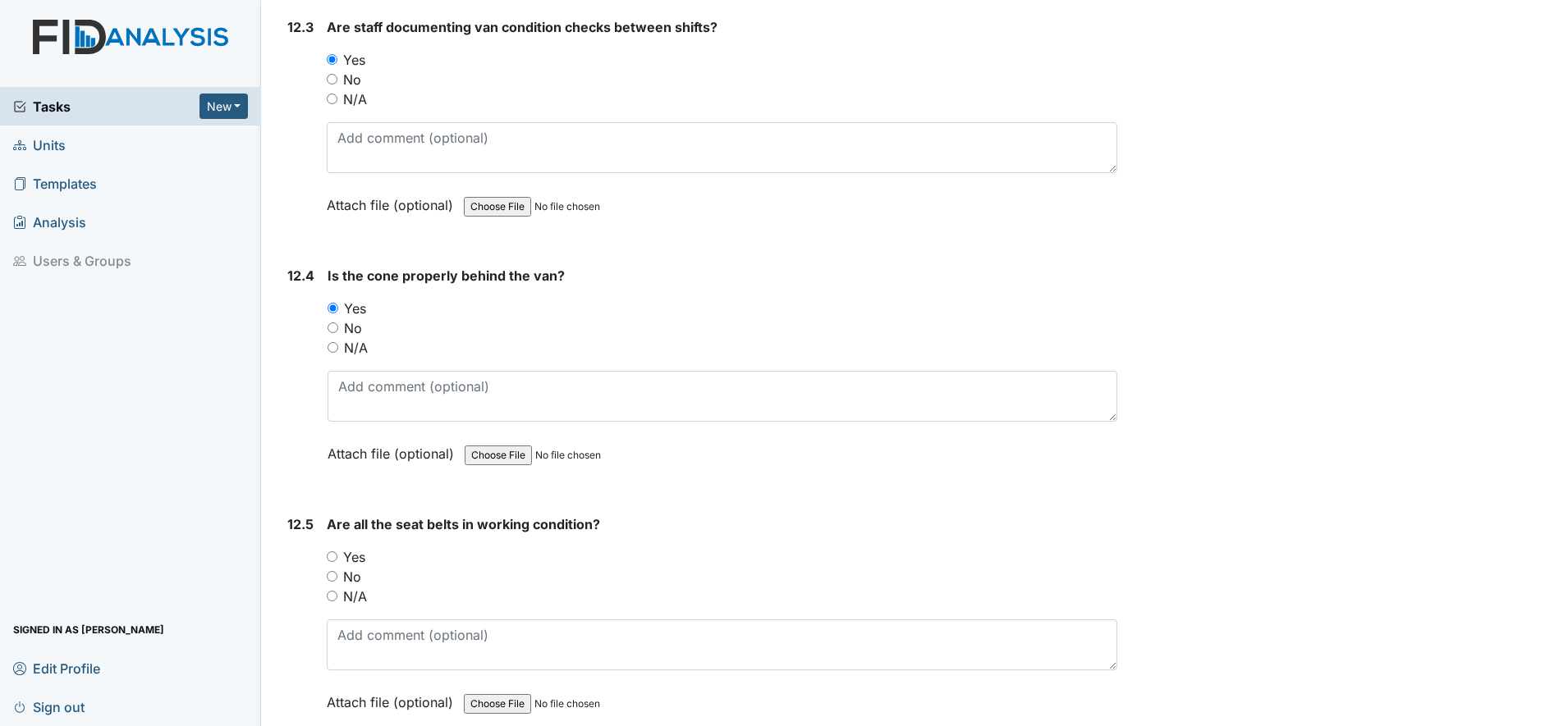
scroll to position [28720, 0]
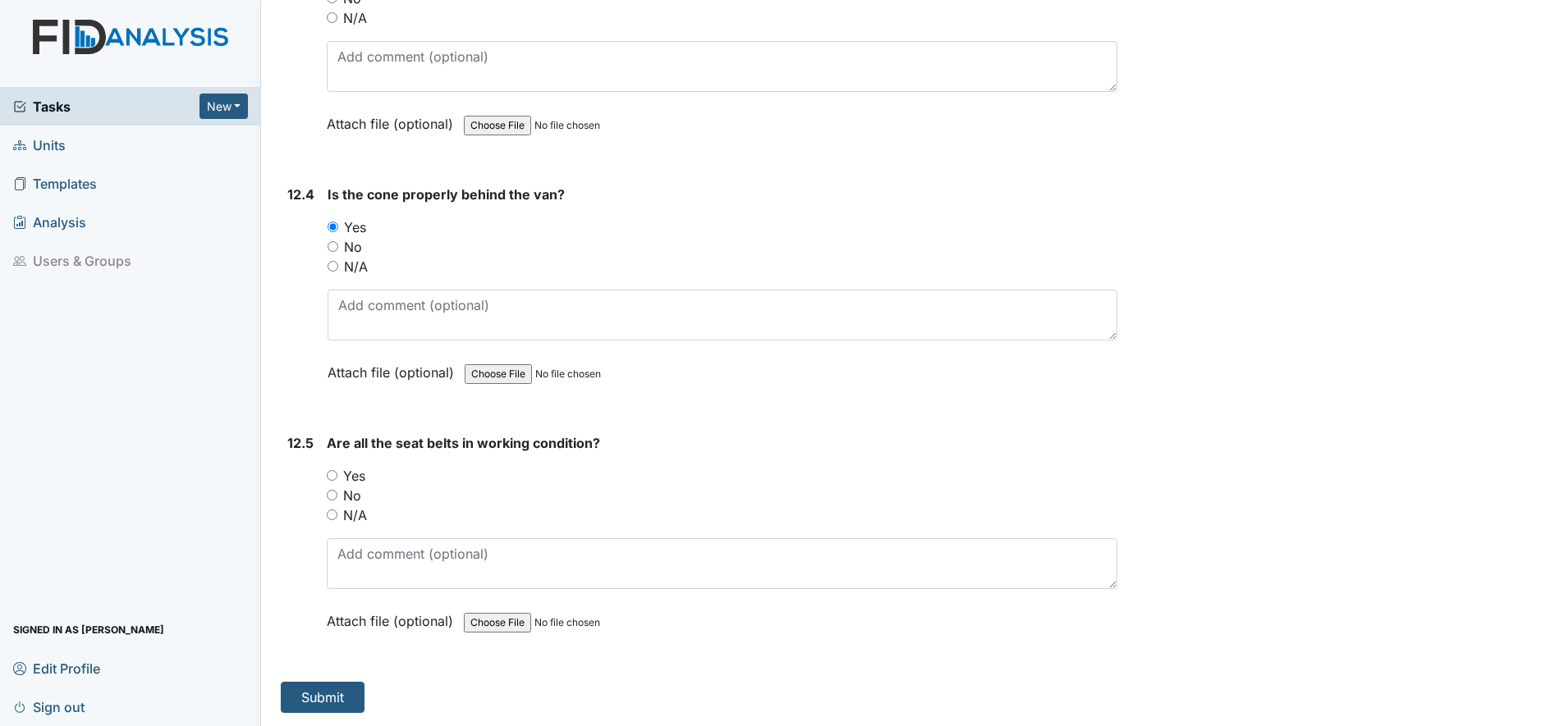
click at [336, 478] on input "Yes" at bounding box center [331, 475] width 11 height 11
radio input "true"
click at [332, 690] on button "Submit" at bounding box center [322, 698] width 83 height 31
